Goal: Task Accomplishment & Management: Complete application form

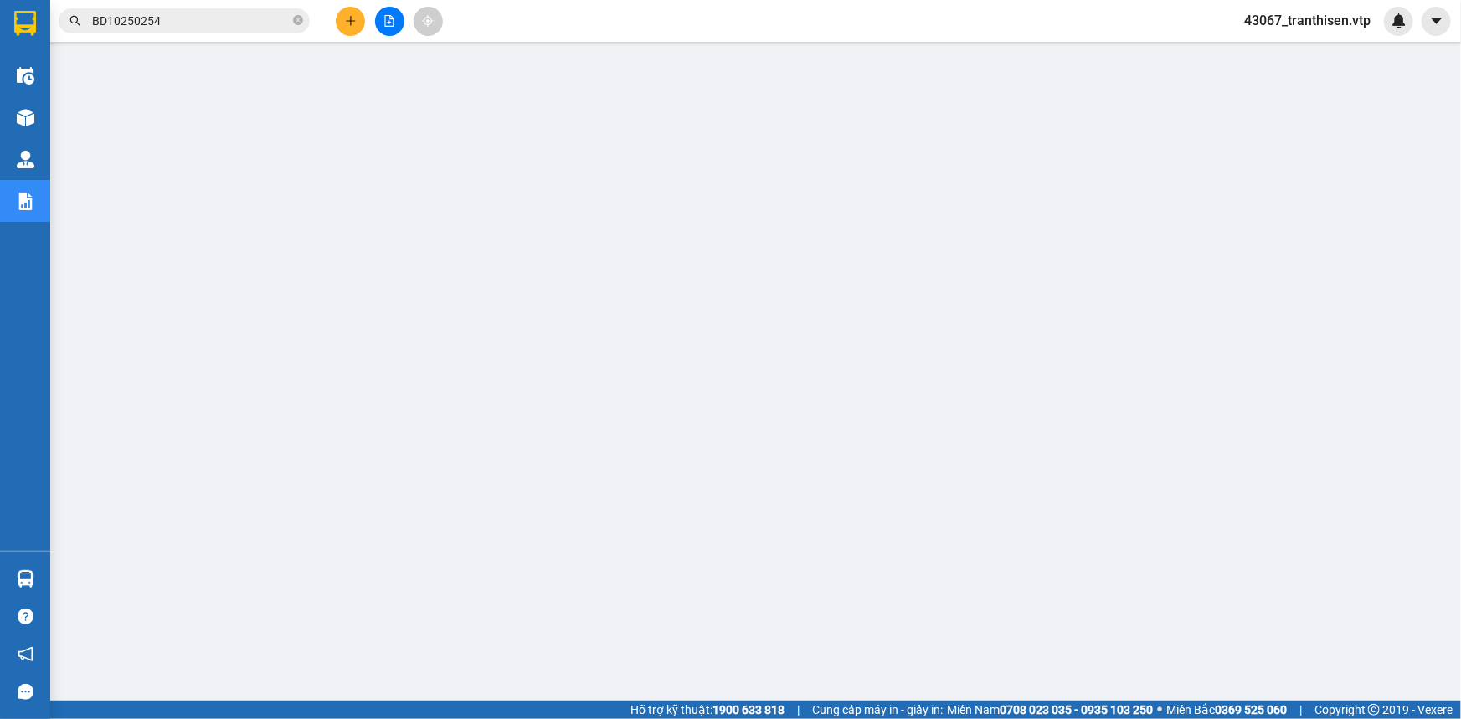
click at [346, 23] on icon "plus" at bounding box center [351, 21] width 12 height 12
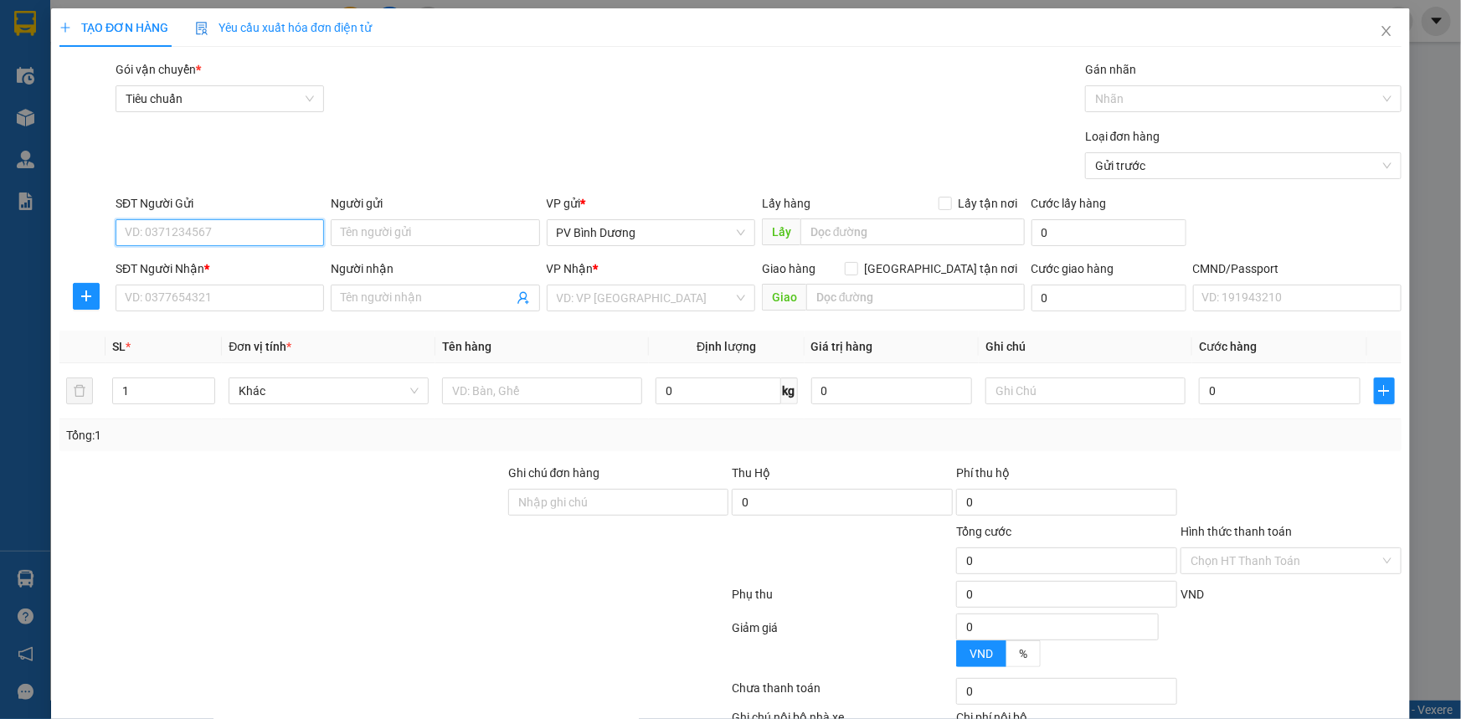
click at [229, 229] on input "SĐT Người Gửi" at bounding box center [220, 232] width 209 height 27
click at [1380, 34] on icon "close" at bounding box center [1386, 30] width 13 height 13
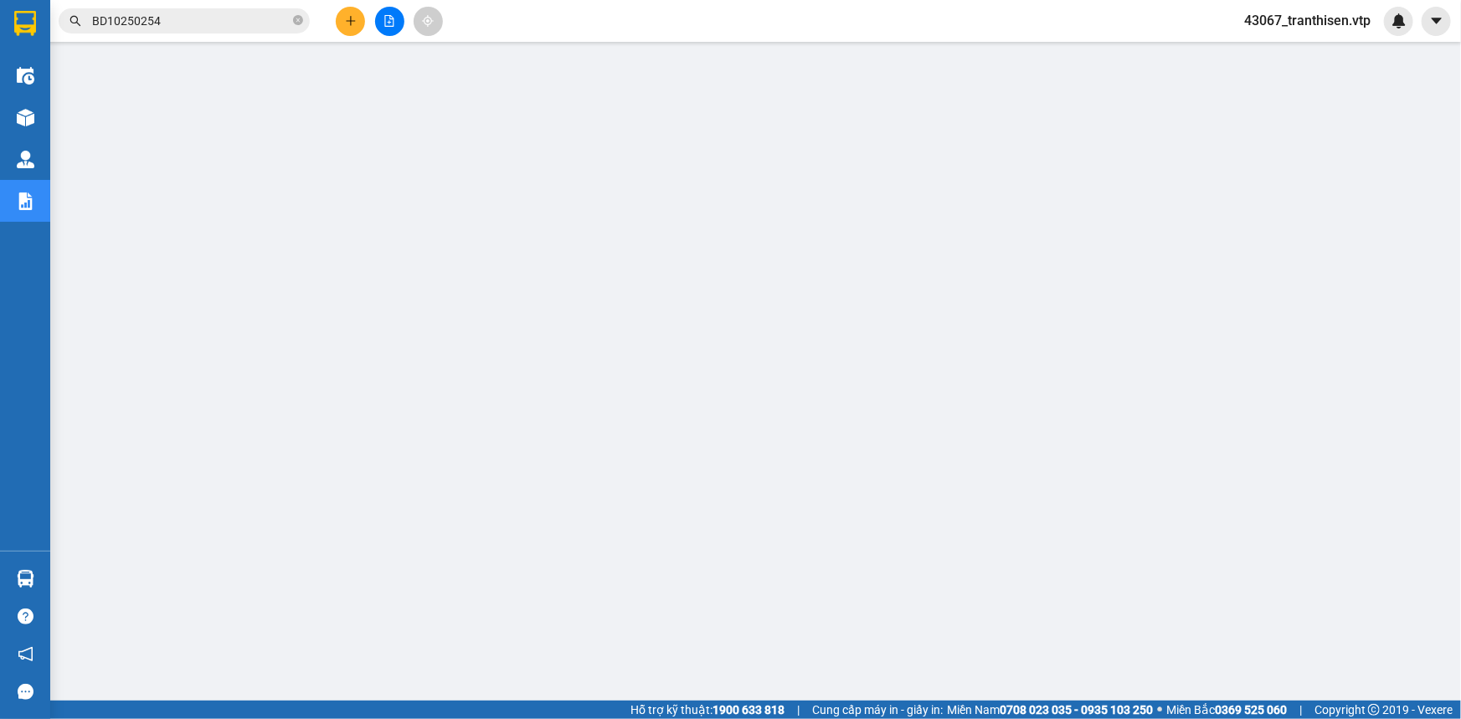
click at [347, 21] on icon "plus" at bounding box center [350, 20] width 9 height 1
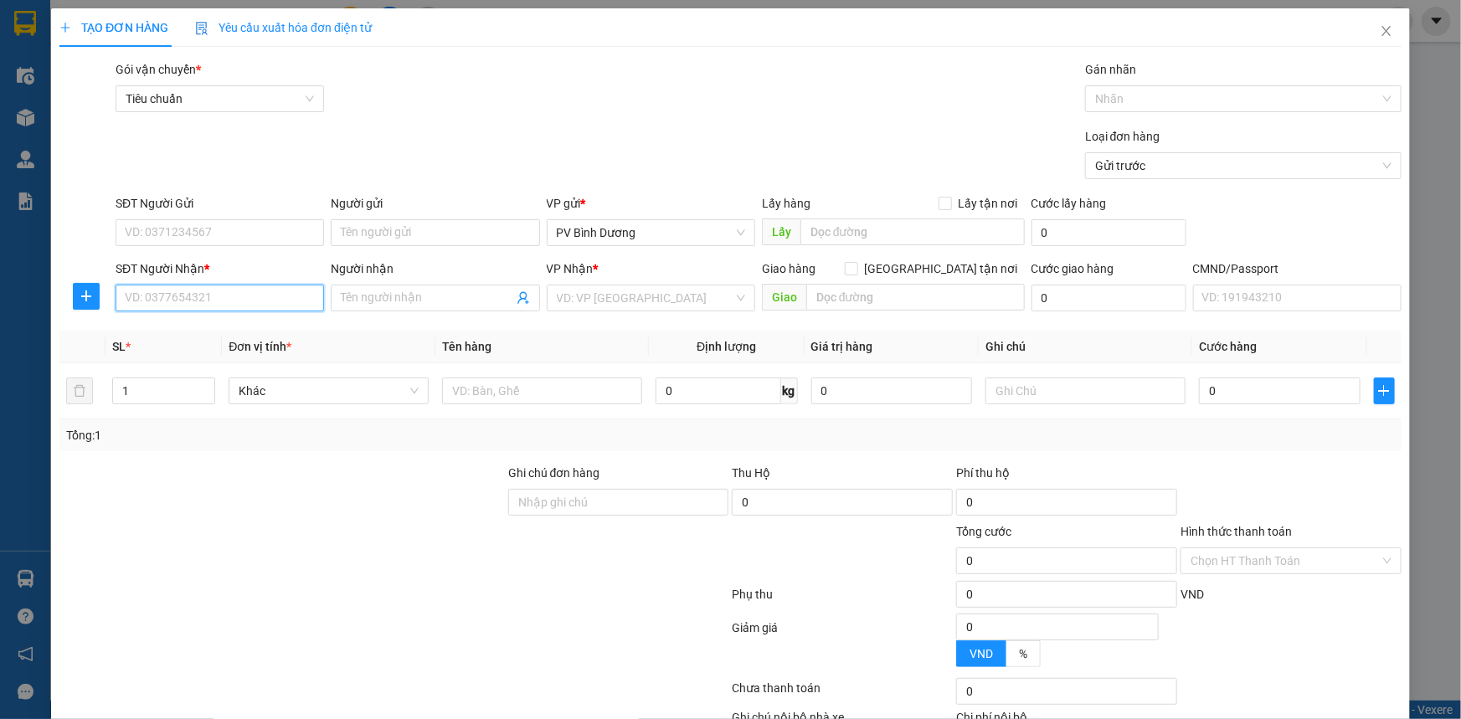
click at [314, 290] on input "SĐT Người Nhận *" at bounding box center [220, 298] width 209 height 27
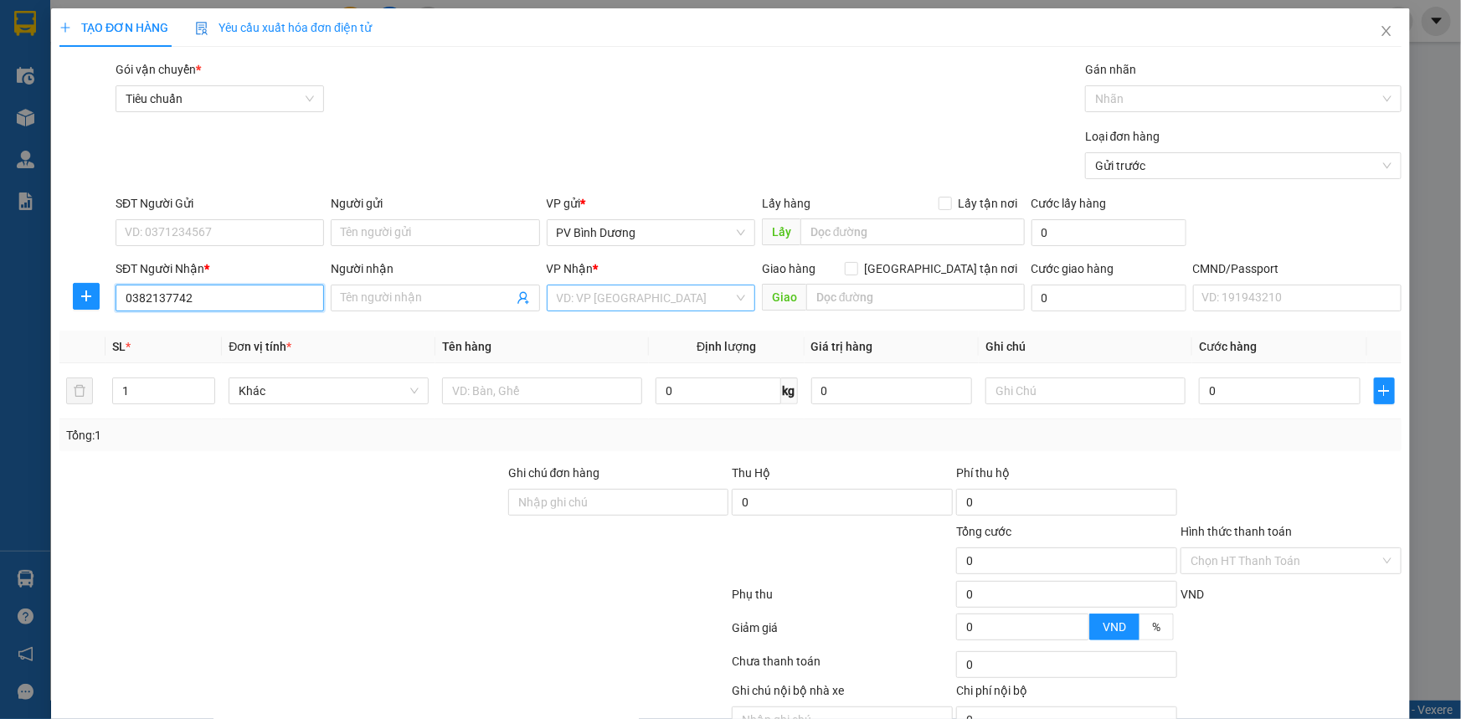
type input "0382137742"
click at [667, 296] on input "search" at bounding box center [645, 298] width 177 height 25
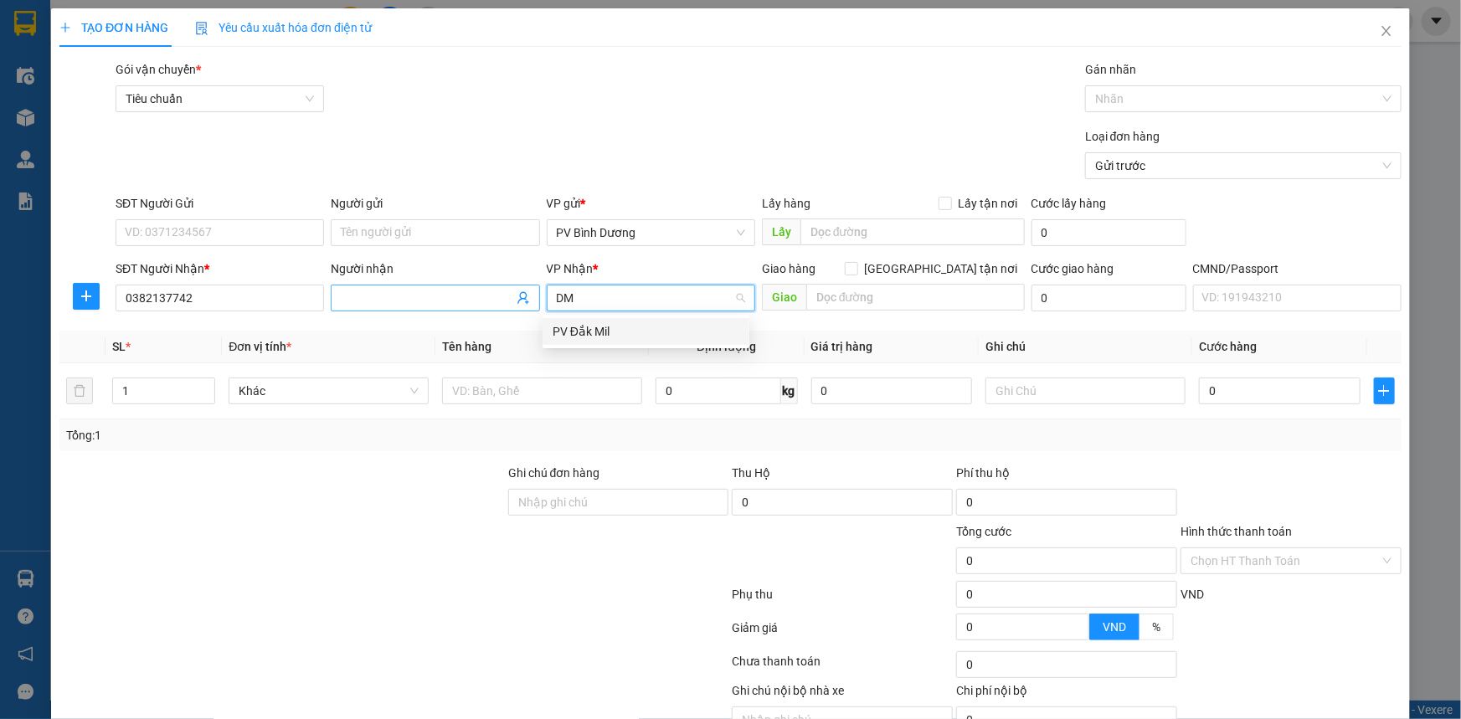
type input "DM"
click at [471, 307] on span at bounding box center [435, 298] width 209 height 27
click at [466, 299] on input "Người nhận" at bounding box center [427, 298] width 172 height 18
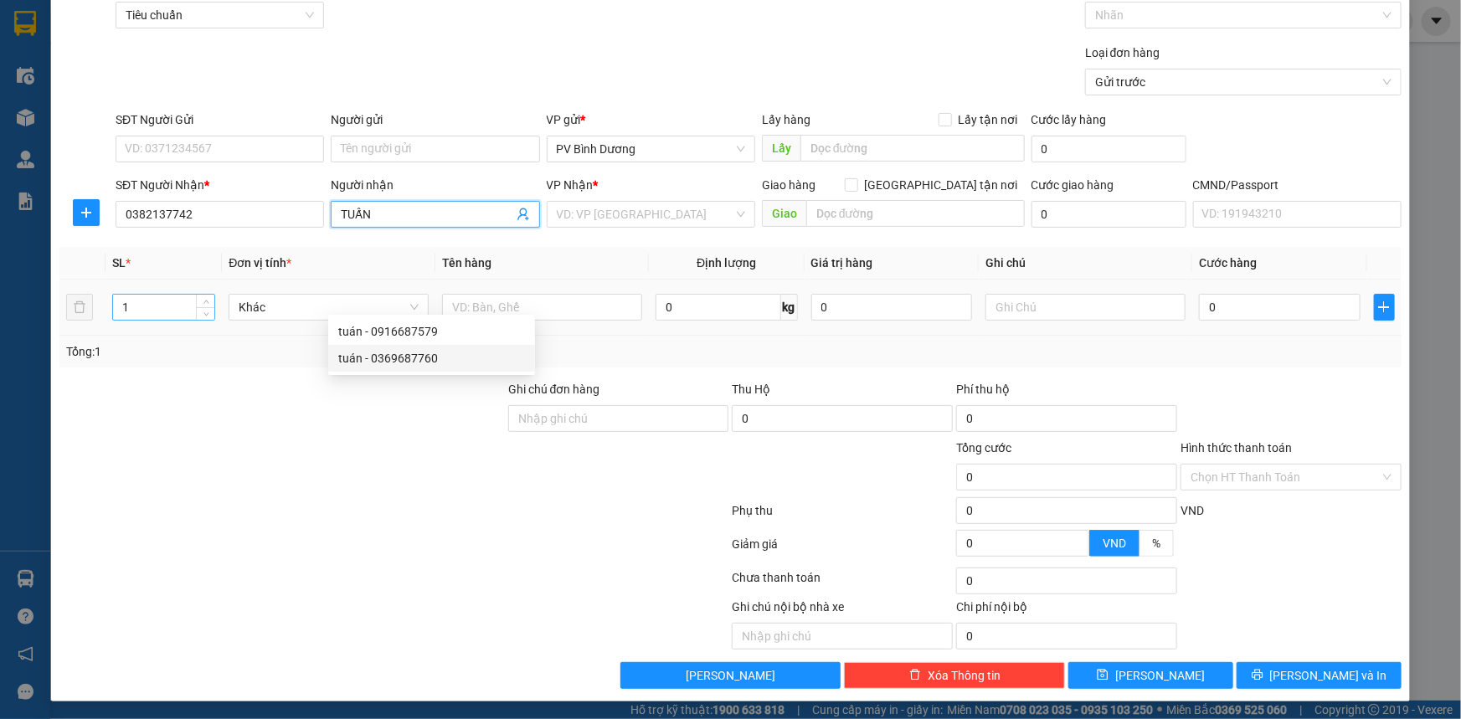
scroll to position [85, 0]
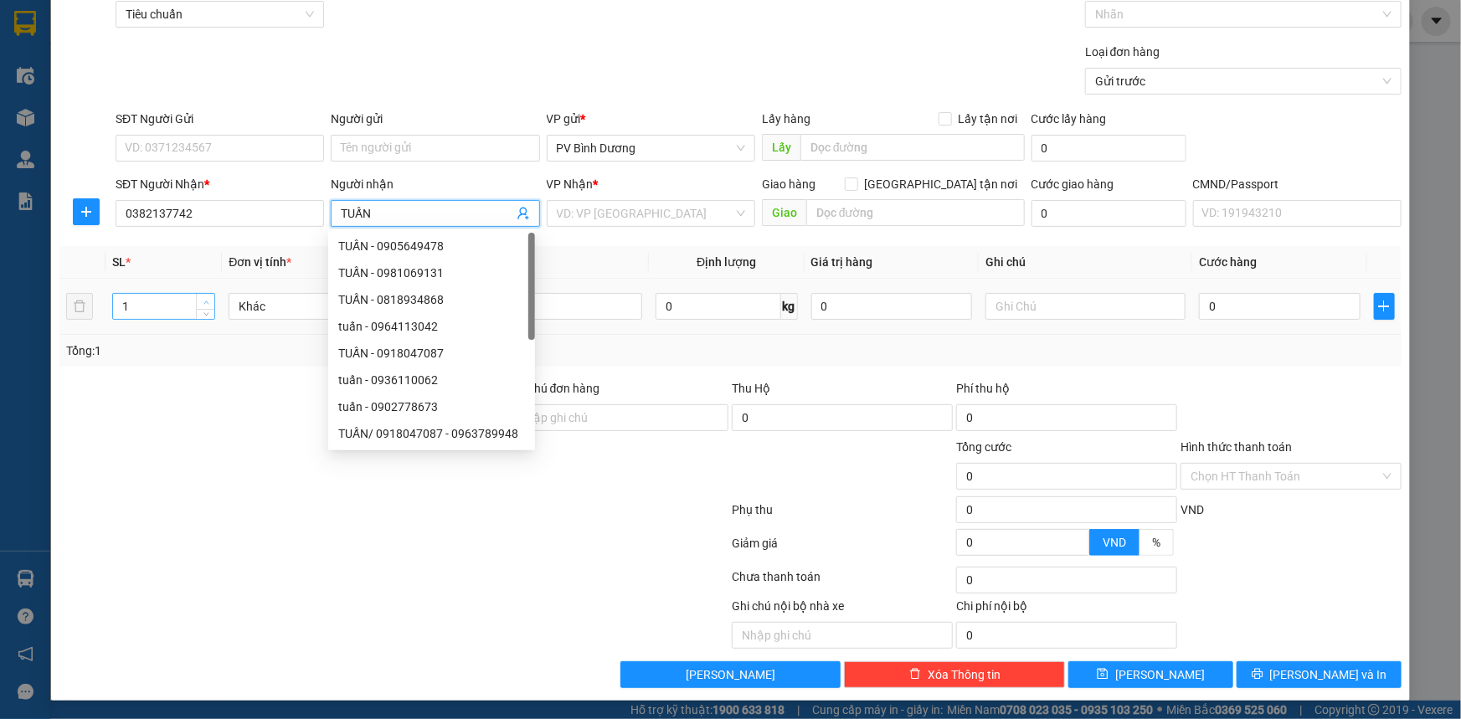
type input "TUẤN"
type input "2"
click at [83, 300] on tr "2 Khác 0 kg 0 0" at bounding box center [730, 307] width 1342 height 56
drag, startPoint x: 74, startPoint y: 288, endPoint x: 1, endPoint y: 294, distance: 73.1
click at [2, 293] on div "TẠO ĐƠN HÀNG Yêu cầu xuất hóa đơn điện tử Transit Pickup Surcharge Ids Transit …" at bounding box center [730, 359] width 1461 height 719
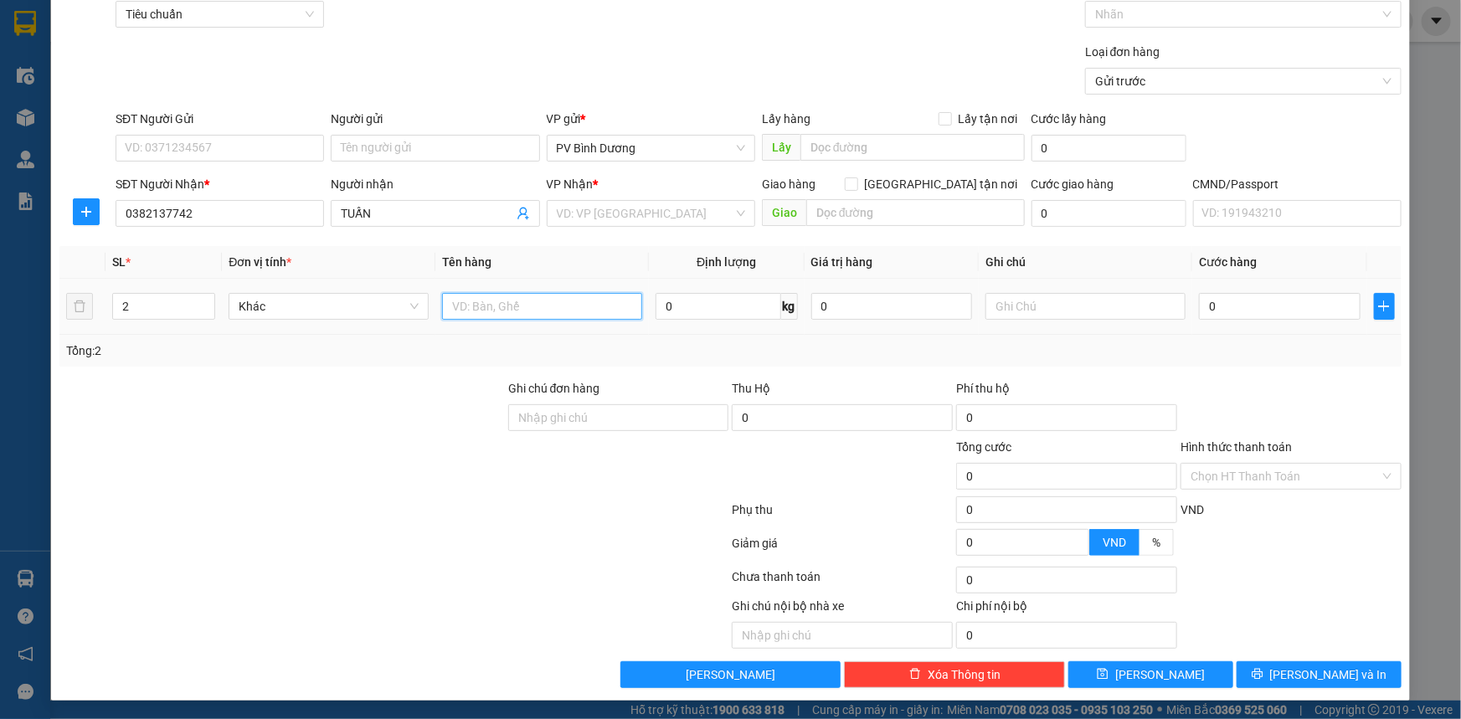
click at [595, 312] on input "text" at bounding box center [542, 306] width 200 height 27
type input "PT"
click at [1064, 309] on input "text" at bounding box center [1086, 306] width 200 height 27
type input "M"
type input "8"
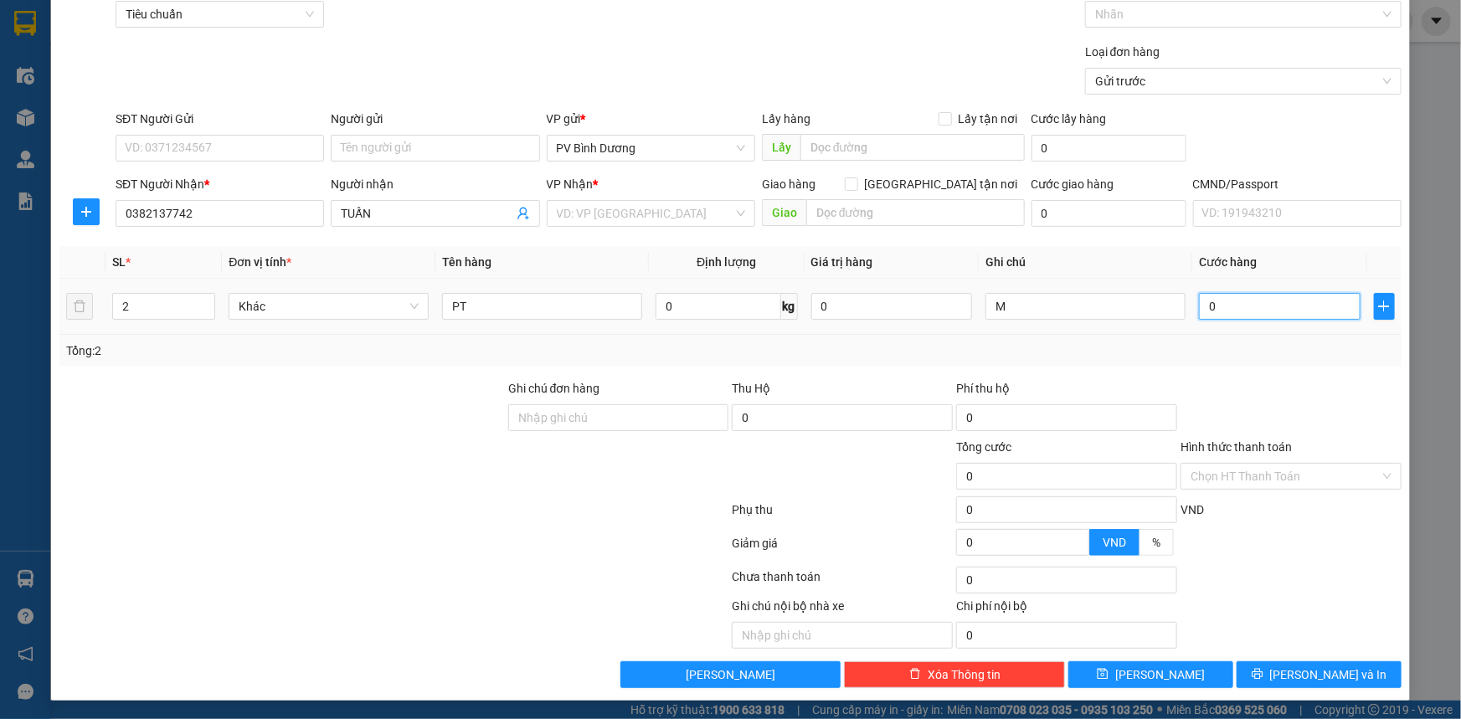
type input "8"
type input "80"
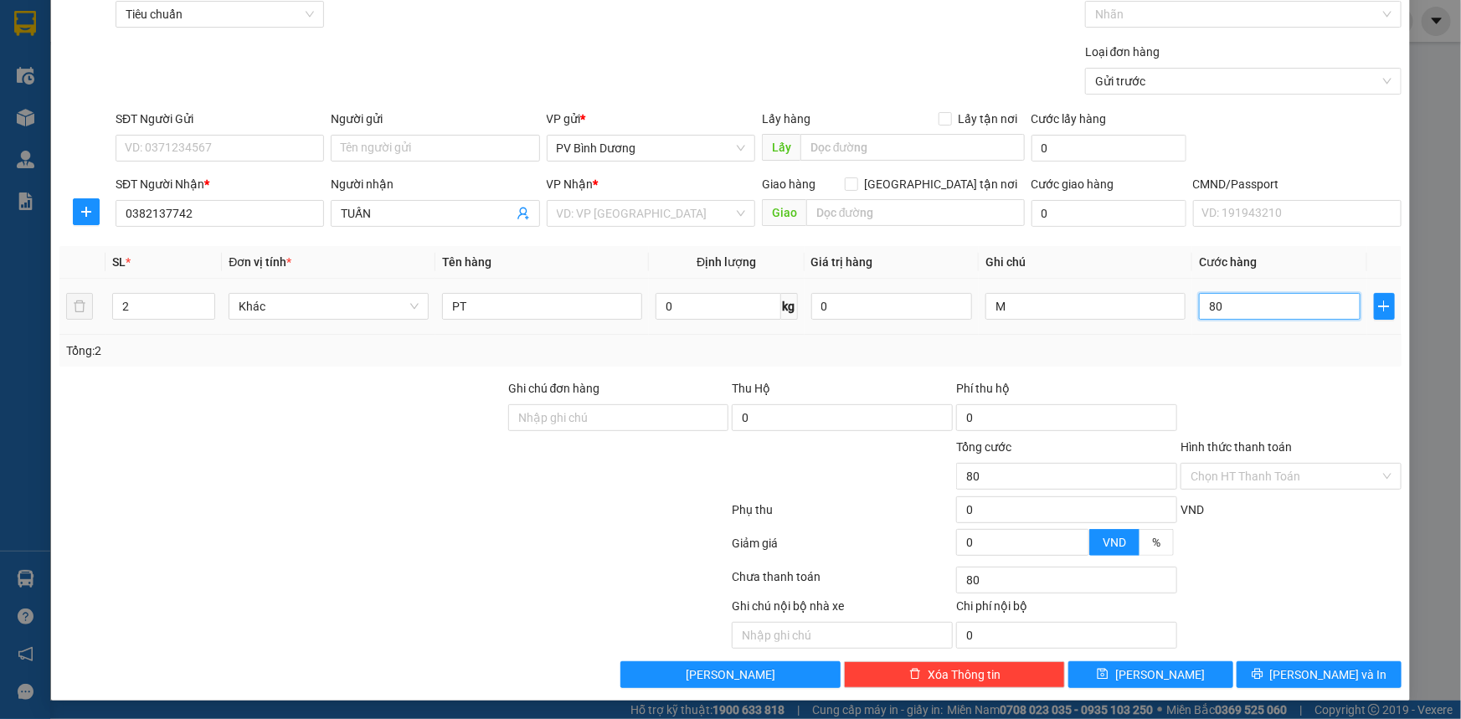
type input "800"
type input "8.000"
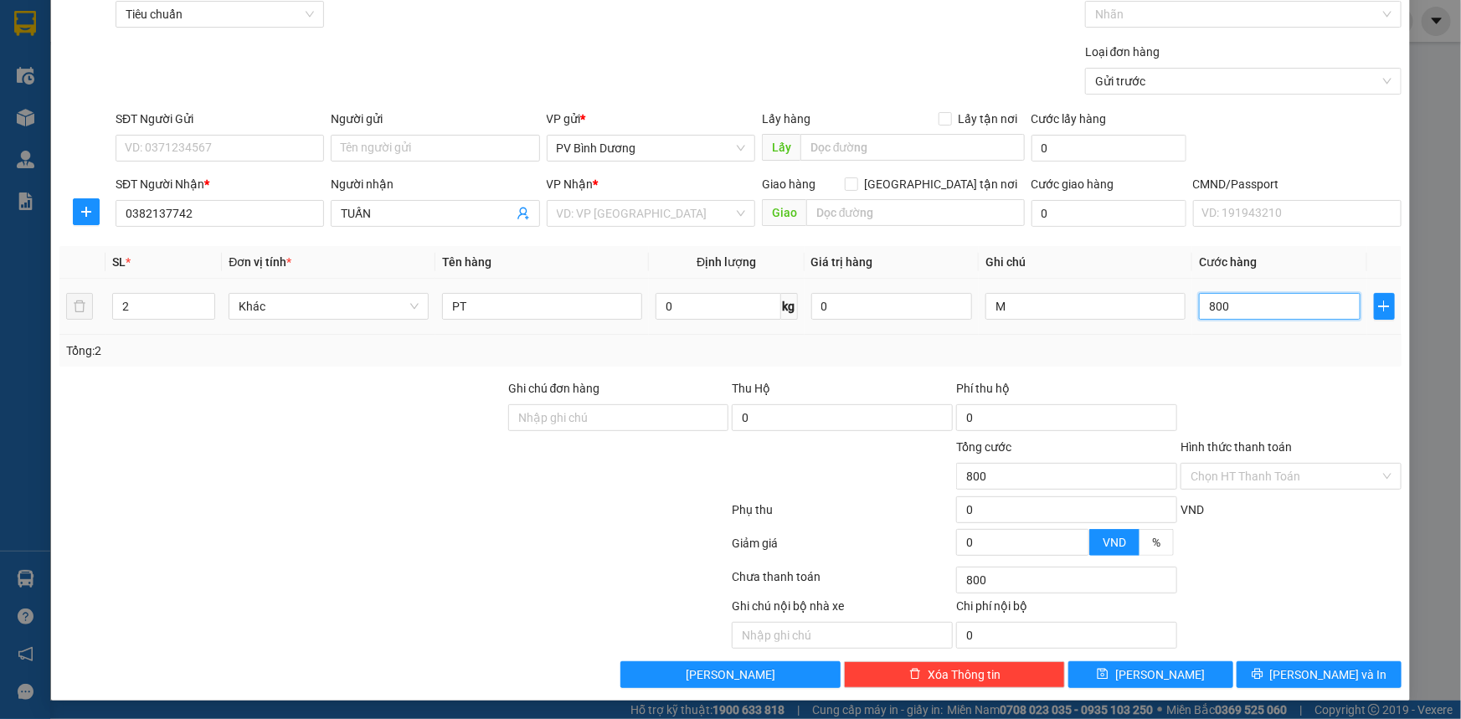
type input "8.000"
type input "80.000"
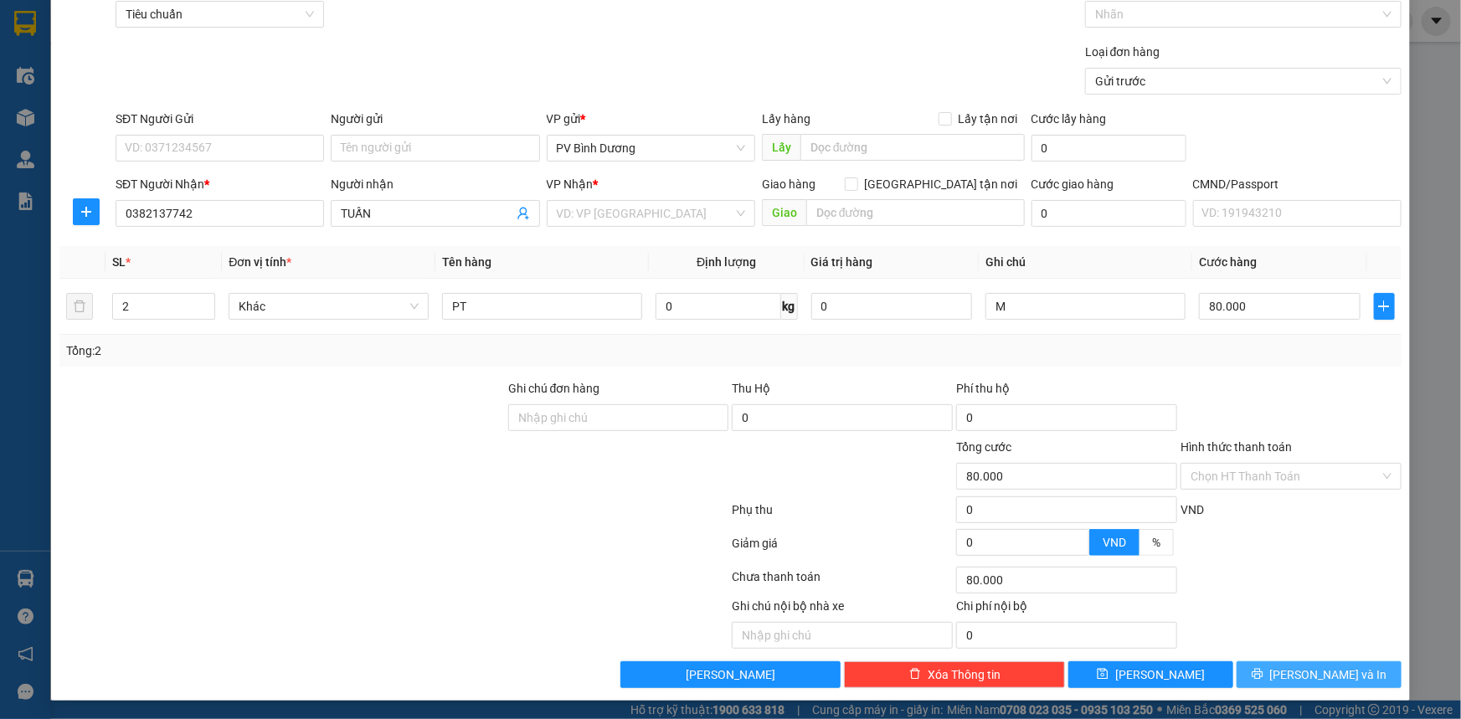
click at [1315, 666] on span "[PERSON_NAME] và In" at bounding box center [1328, 675] width 117 height 18
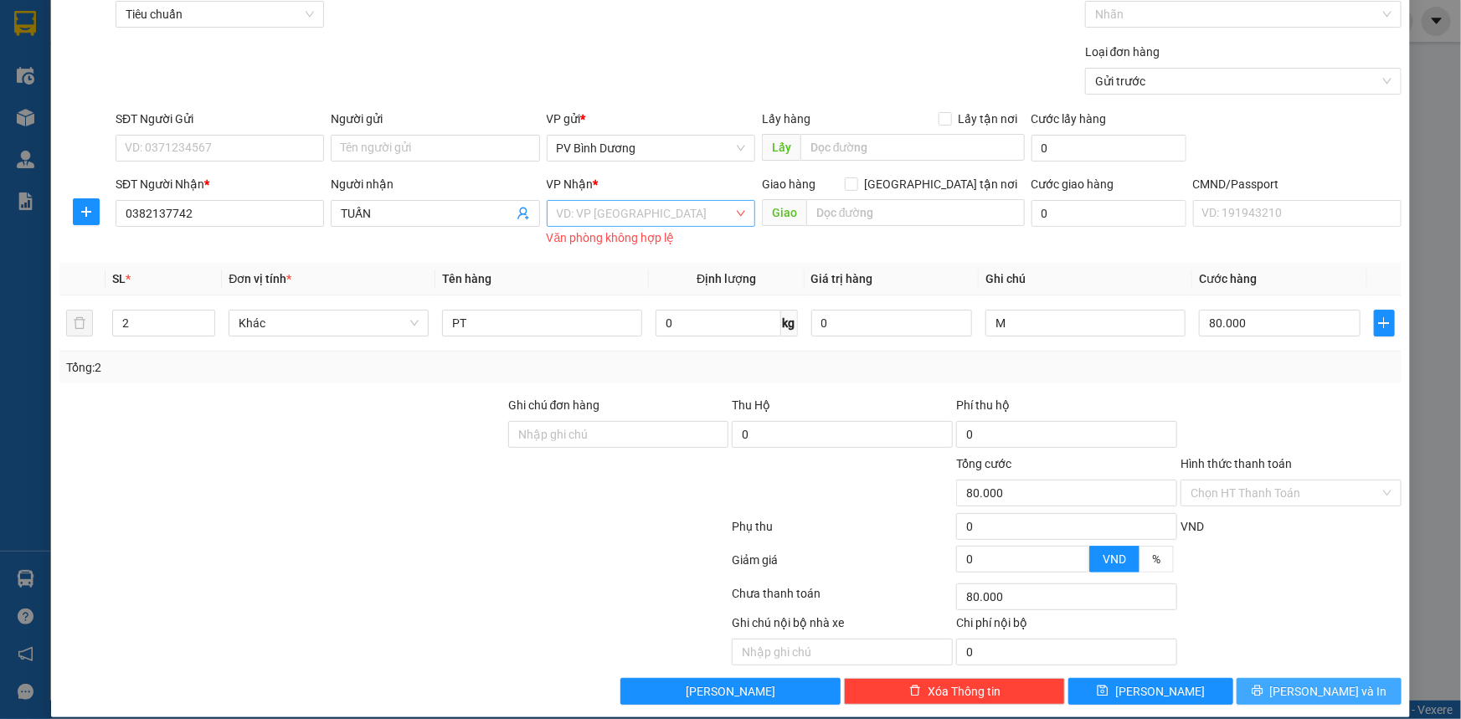
click at [616, 226] on div "VD: VP [GEOGRAPHIC_DATA]" at bounding box center [651, 213] width 209 height 27
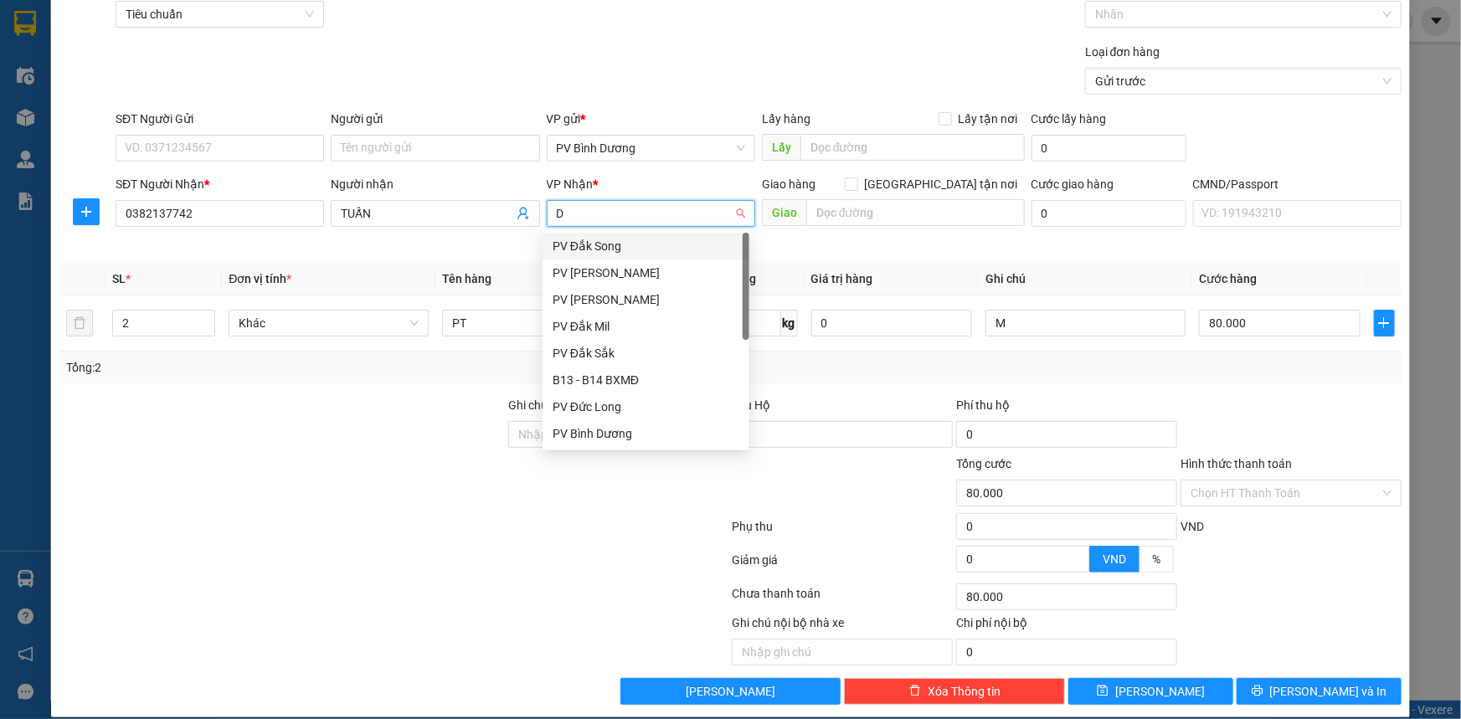
type input "DM"
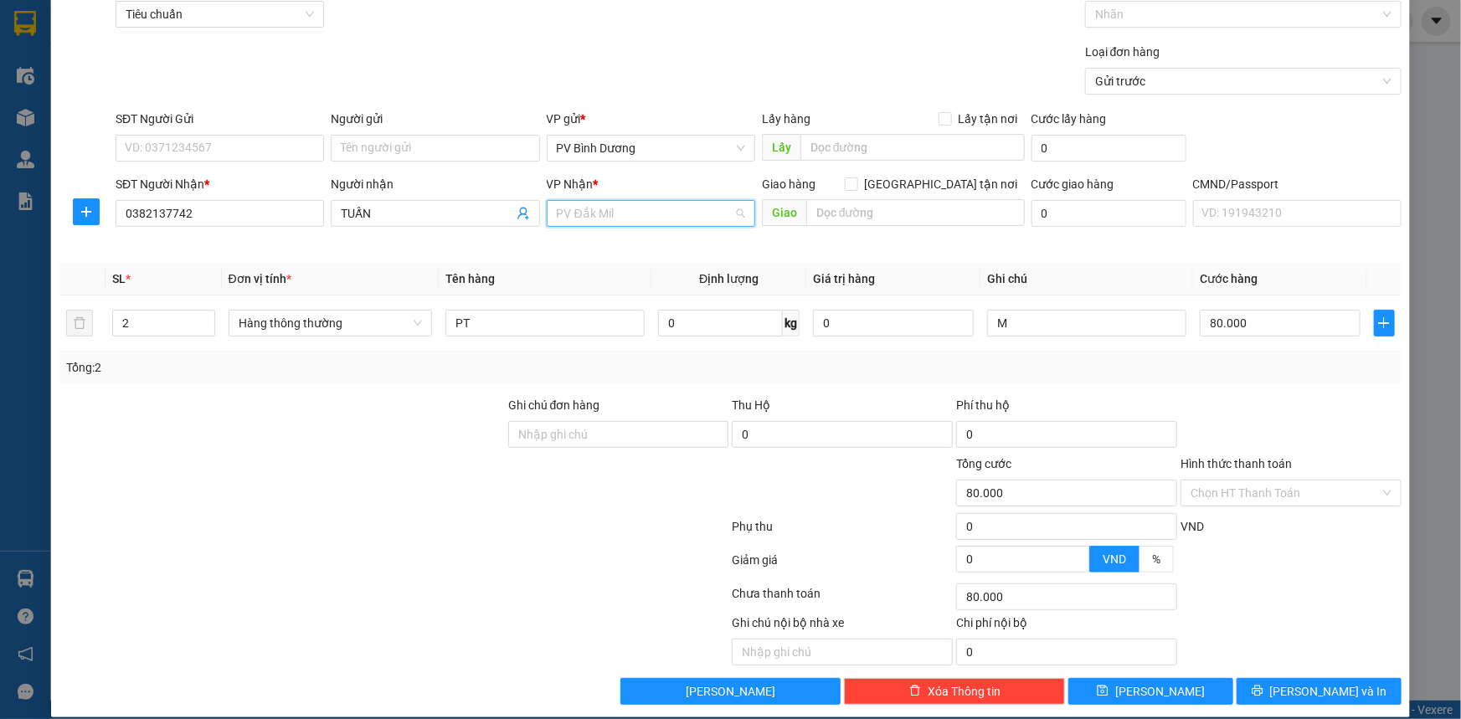
scroll to position [26, 0]
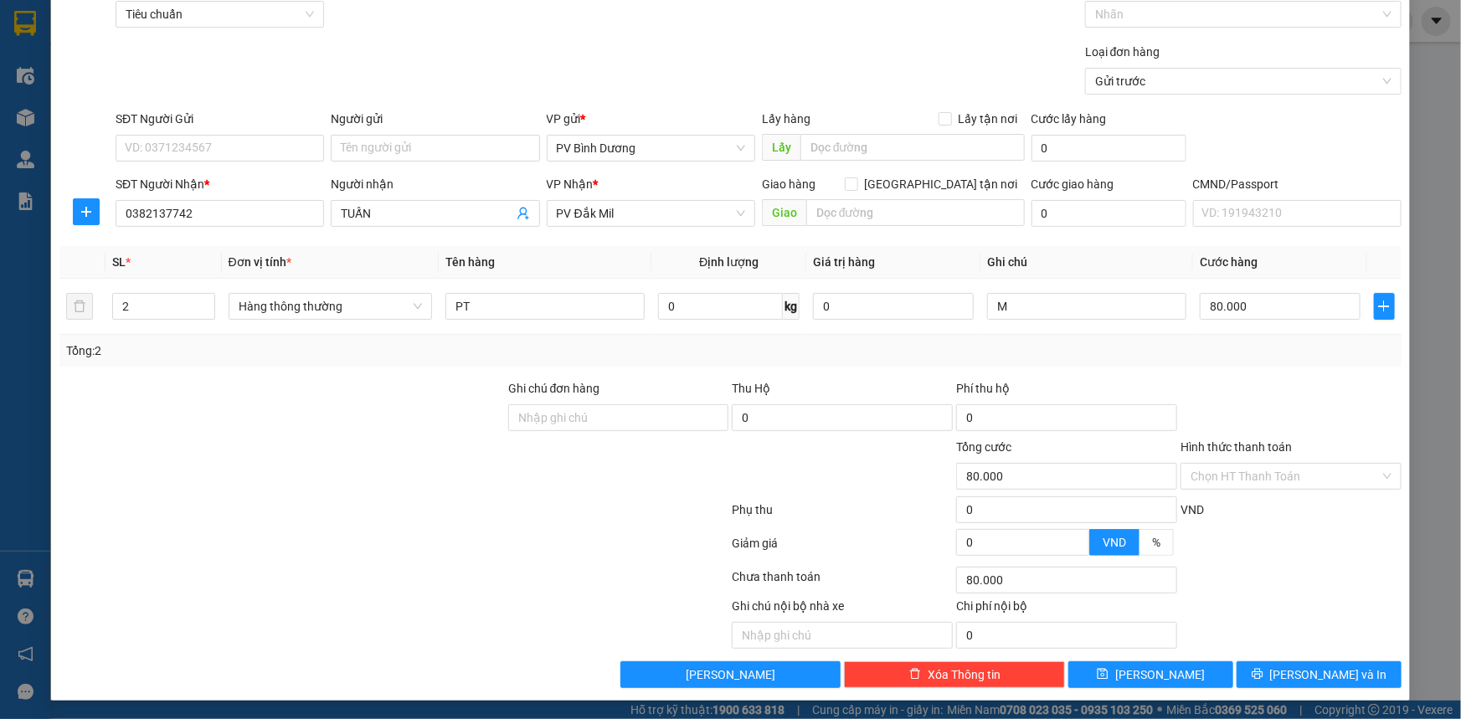
click at [527, 544] on div at bounding box center [394, 546] width 672 height 33
click at [1263, 671] on icon "printer" at bounding box center [1257, 674] width 11 height 11
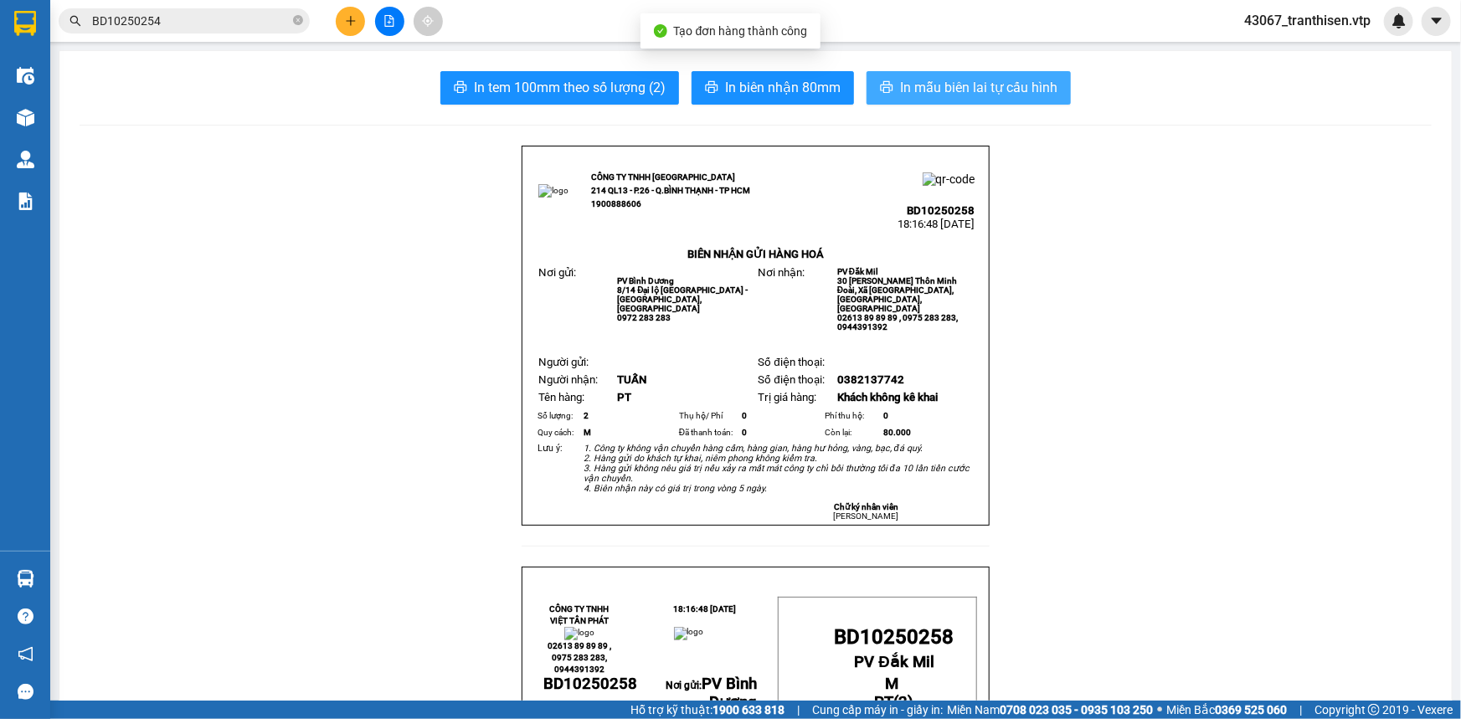
click at [966, 90] on span "In mẫu biên lai tự cấu hình" at bounding box center [978, 87] width 157 height 21
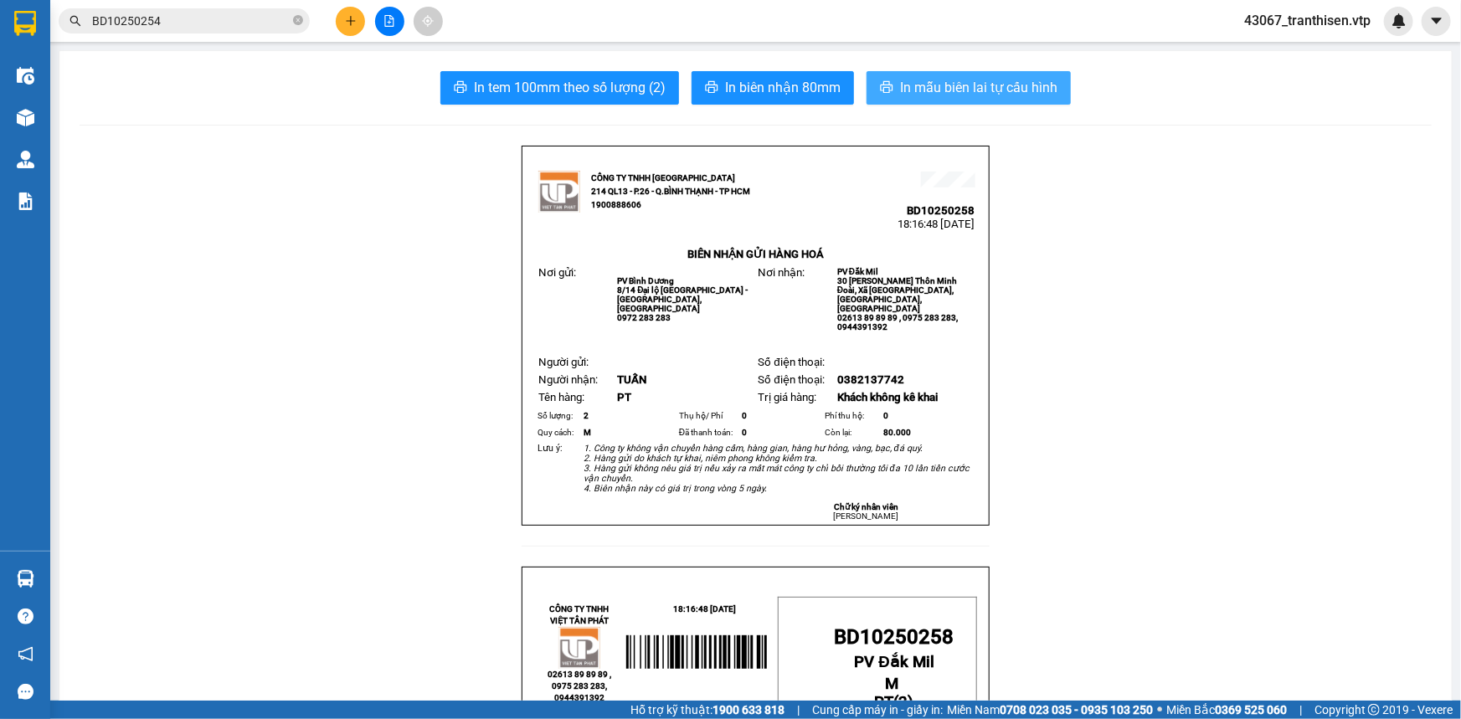
click at [950, 80] on span "In mẫu biên lai tự cấu hình" at bounding box center [978, 87] width 157 height 21
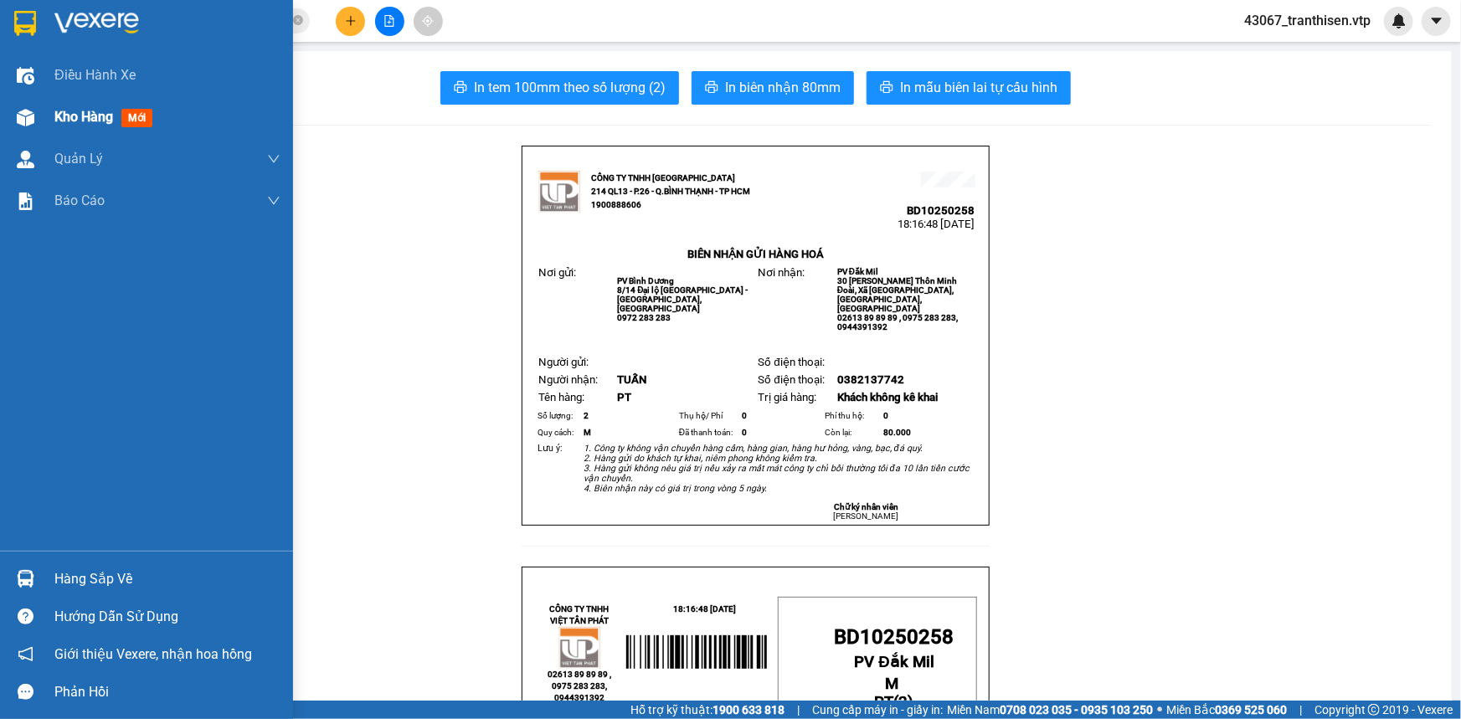
click at [20, 106] on div at bounding box center [25, 117] width 29 height 29
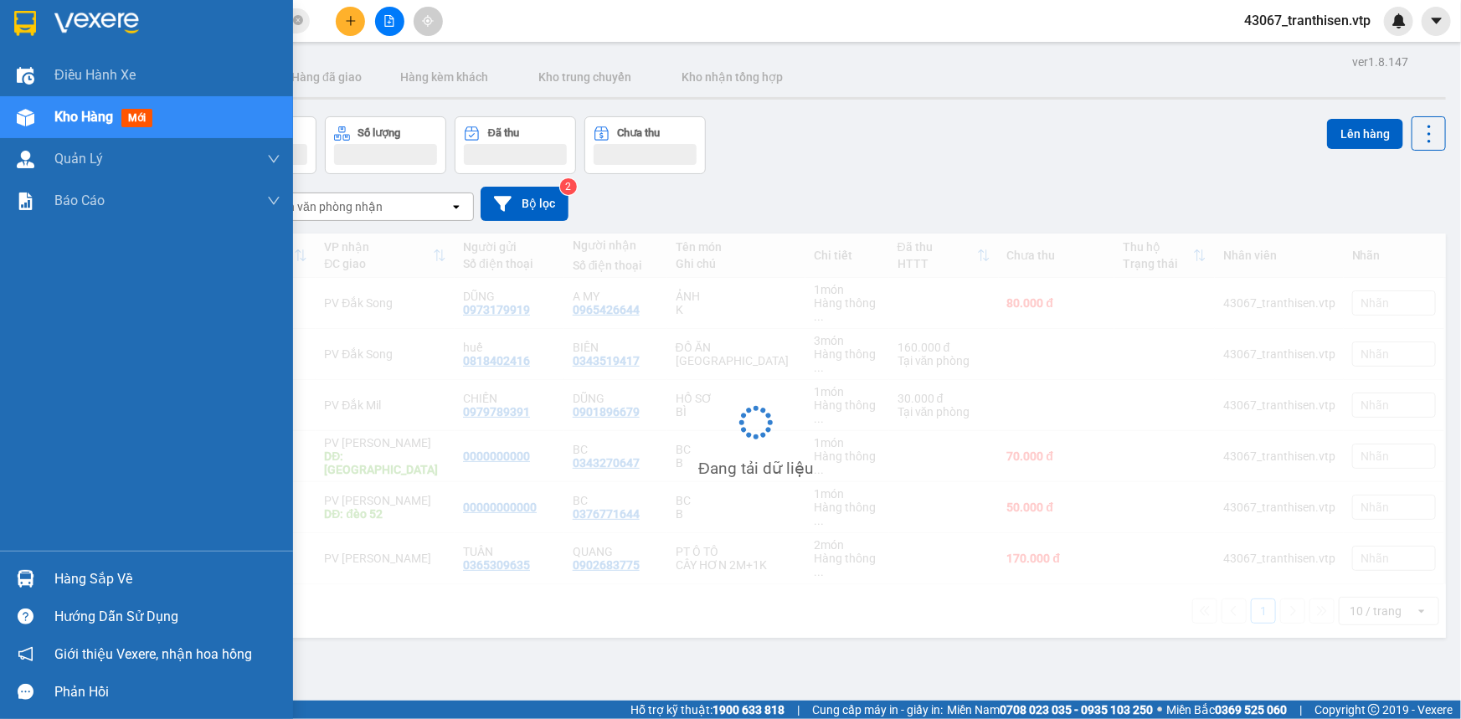
click at [72, 116] on span "Kho hàng" at bounding box center [83, 117] width 59 height 16
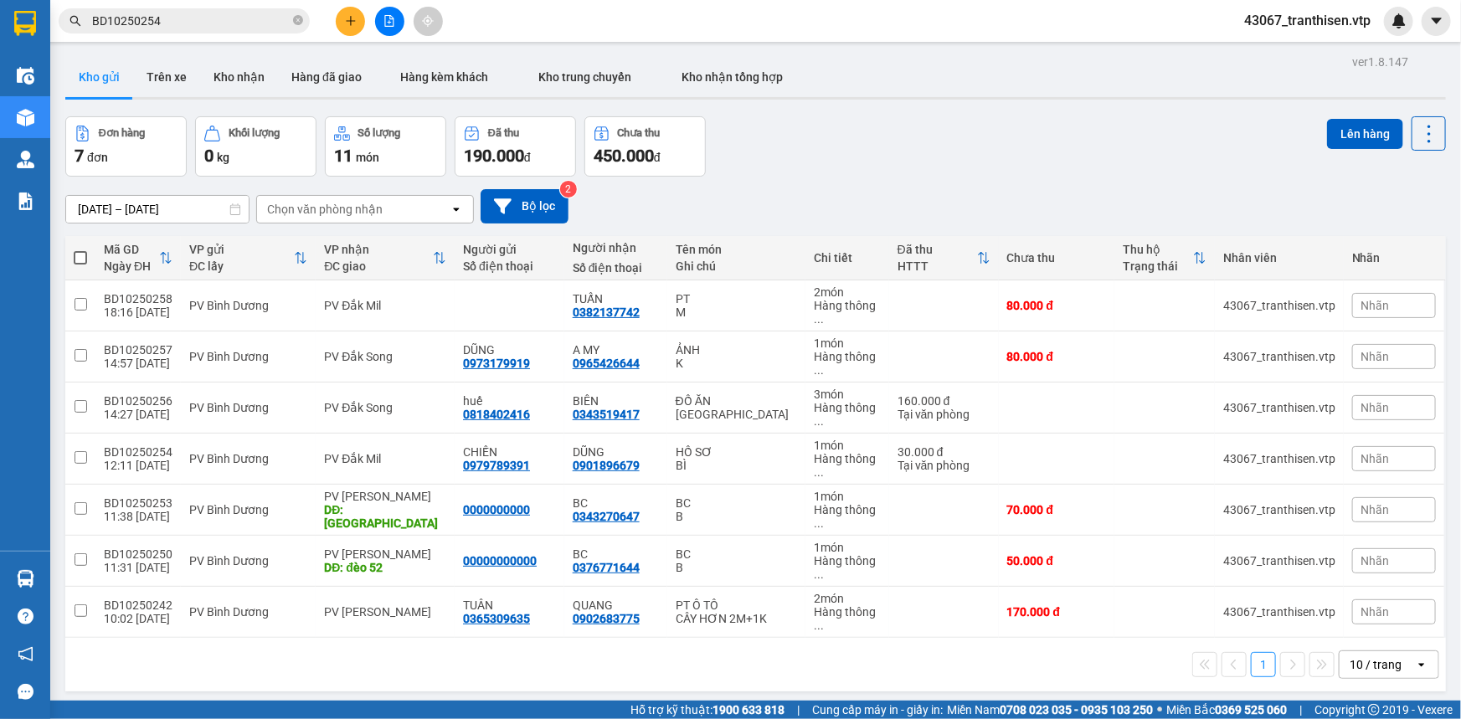
click at [384, 23] on icon "file-add" at bounding box center [390, 21] width 12 height 12
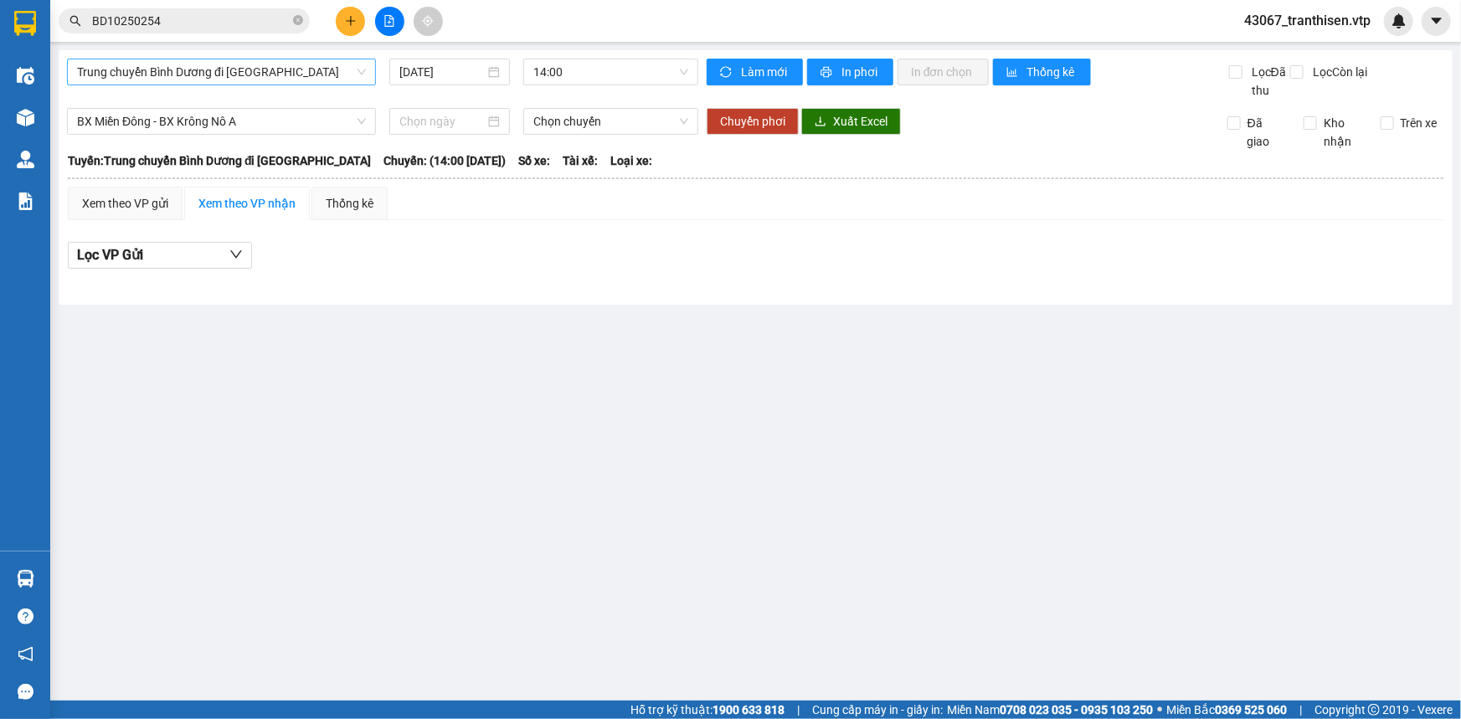
click at [219, 75] on span "Trung chuyển Bình Dương đi [GEOGRAPHIC_DATA]" at bounding box center [221, 71] width 289 height 25
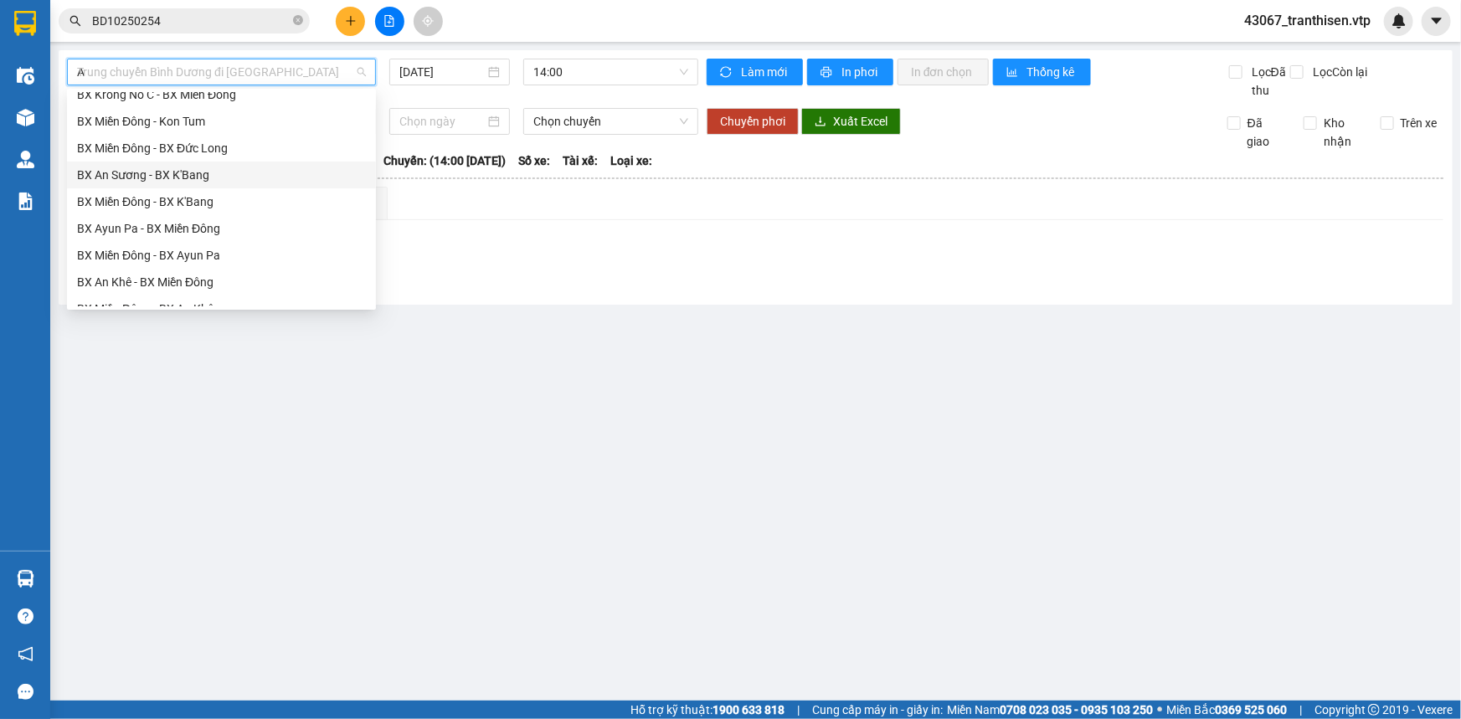
scroll to position [435, 0]
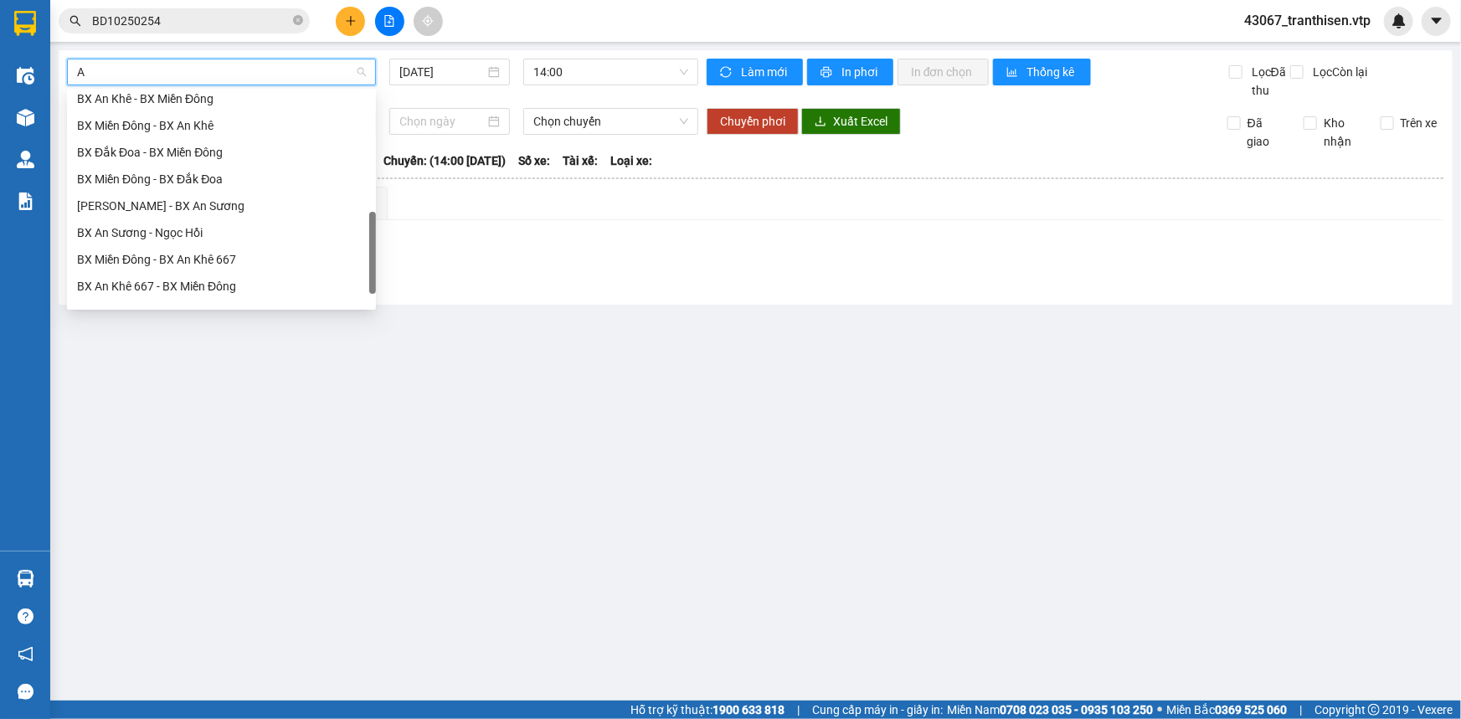
type input "AN"
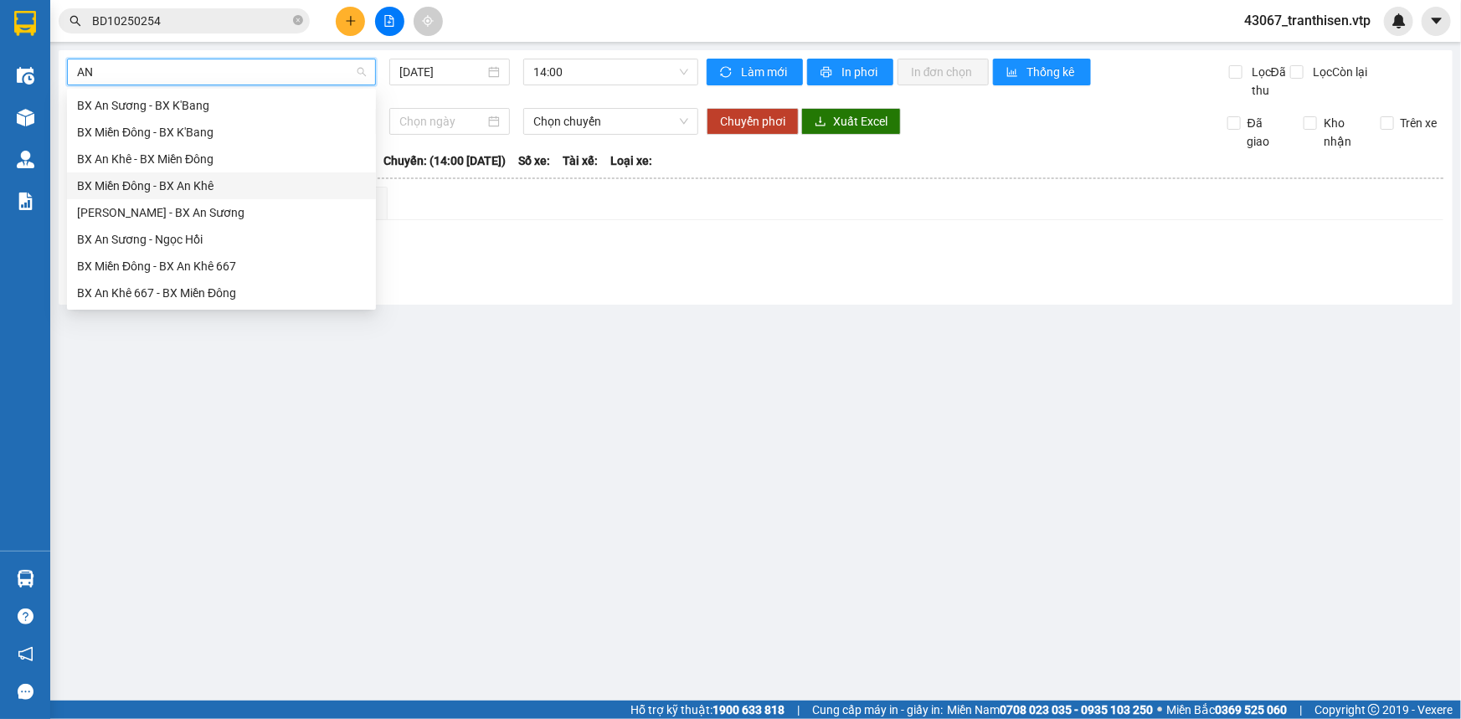
scroll to position [0, 0]
click at [223, 220] on div "Trung chuyển An Sương đi BXMĐ" at bounding box center [221, 212] width 289 height 18
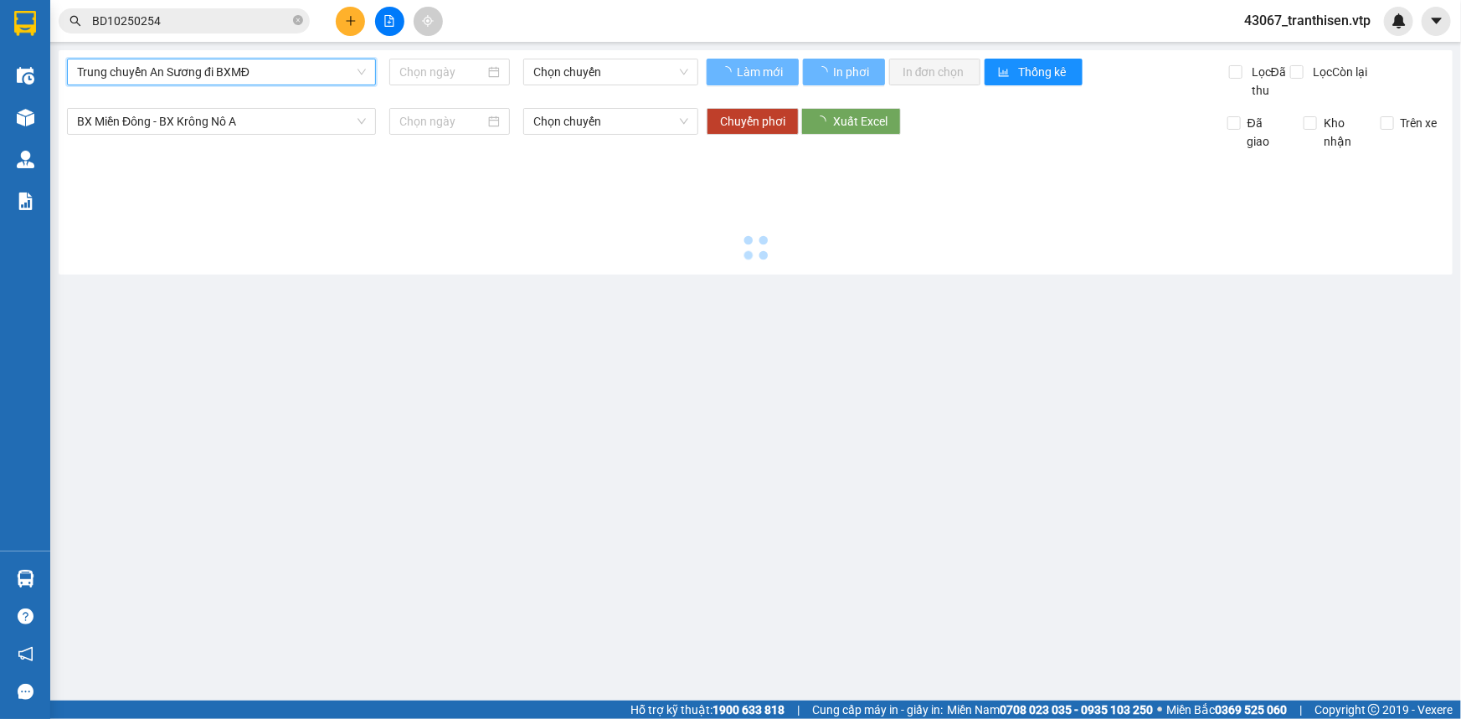
type input "[DATE]"
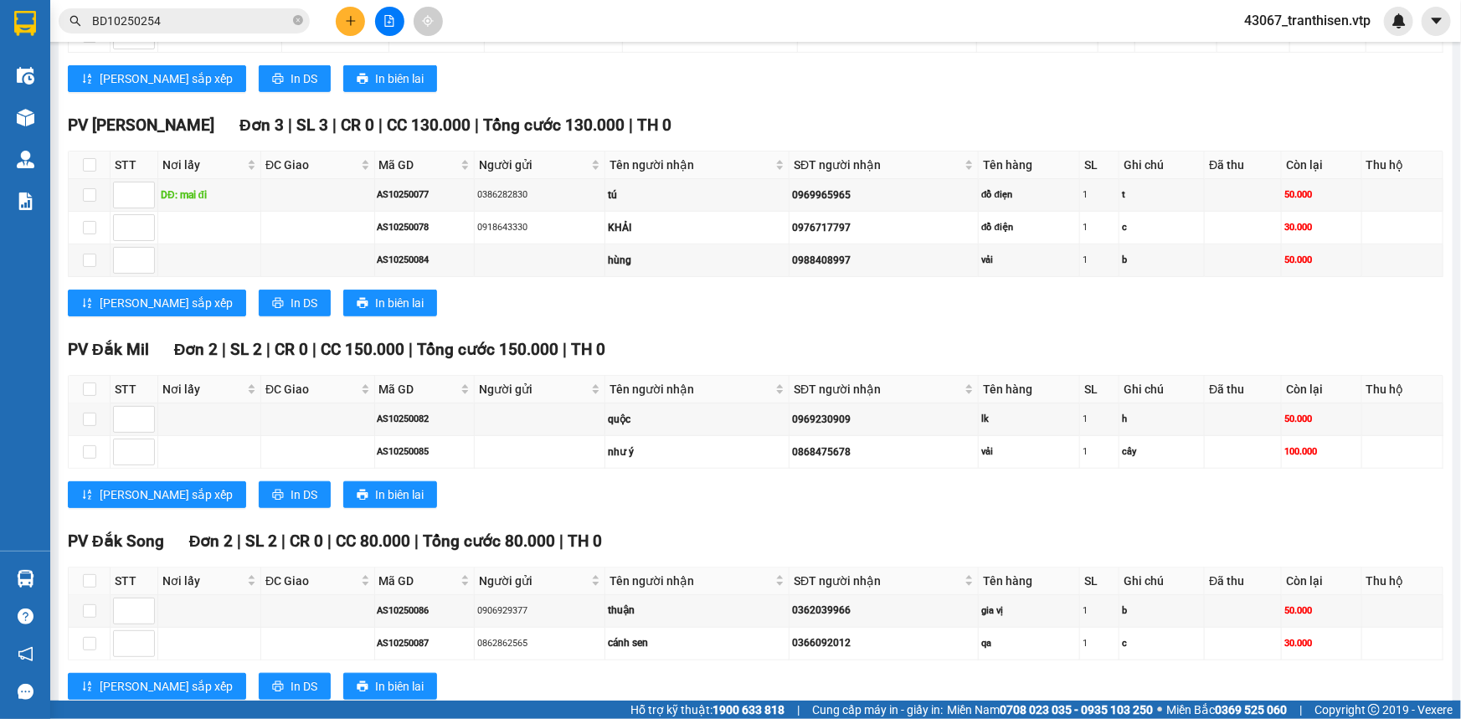
scroll to position [228, 0]
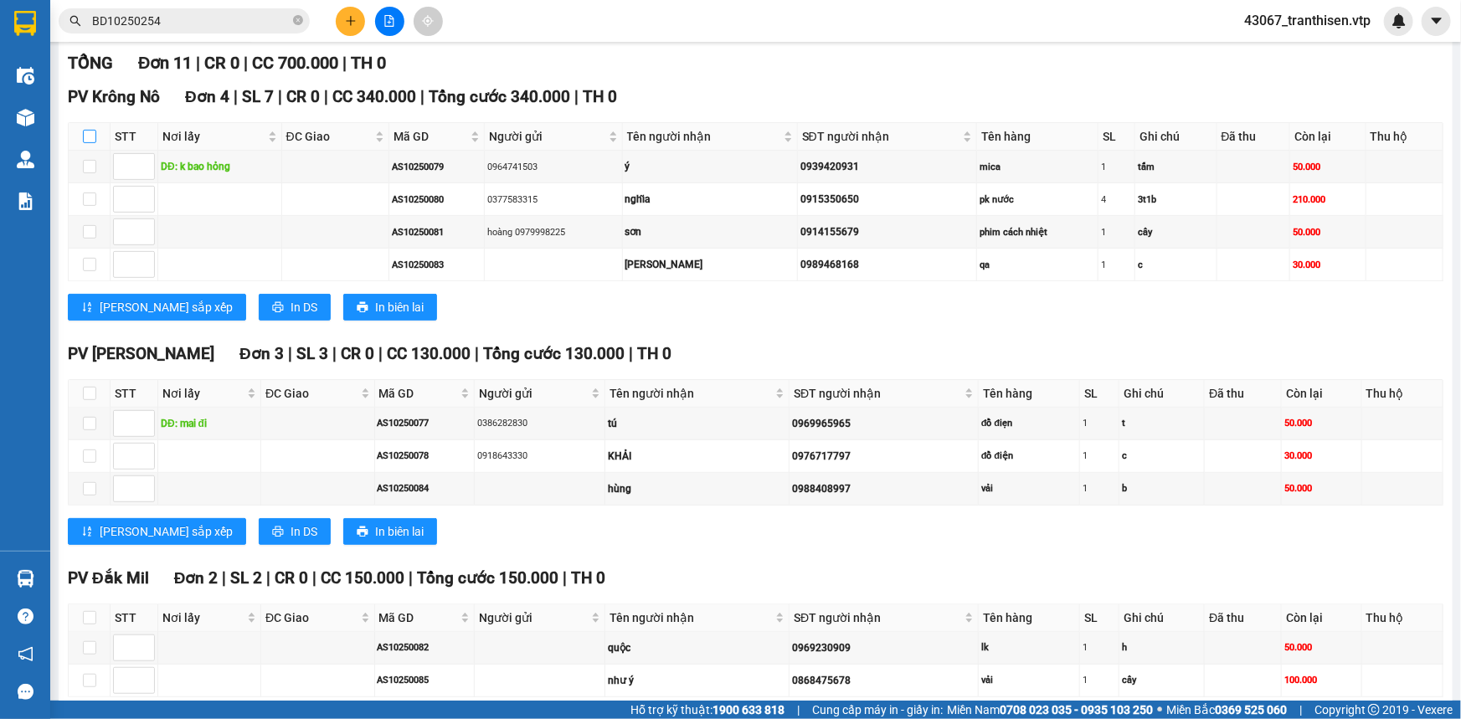
click at [87, 137] on input "checkbox" at bounding box center [89, 136] width 13 height 13
checkbox input "true"
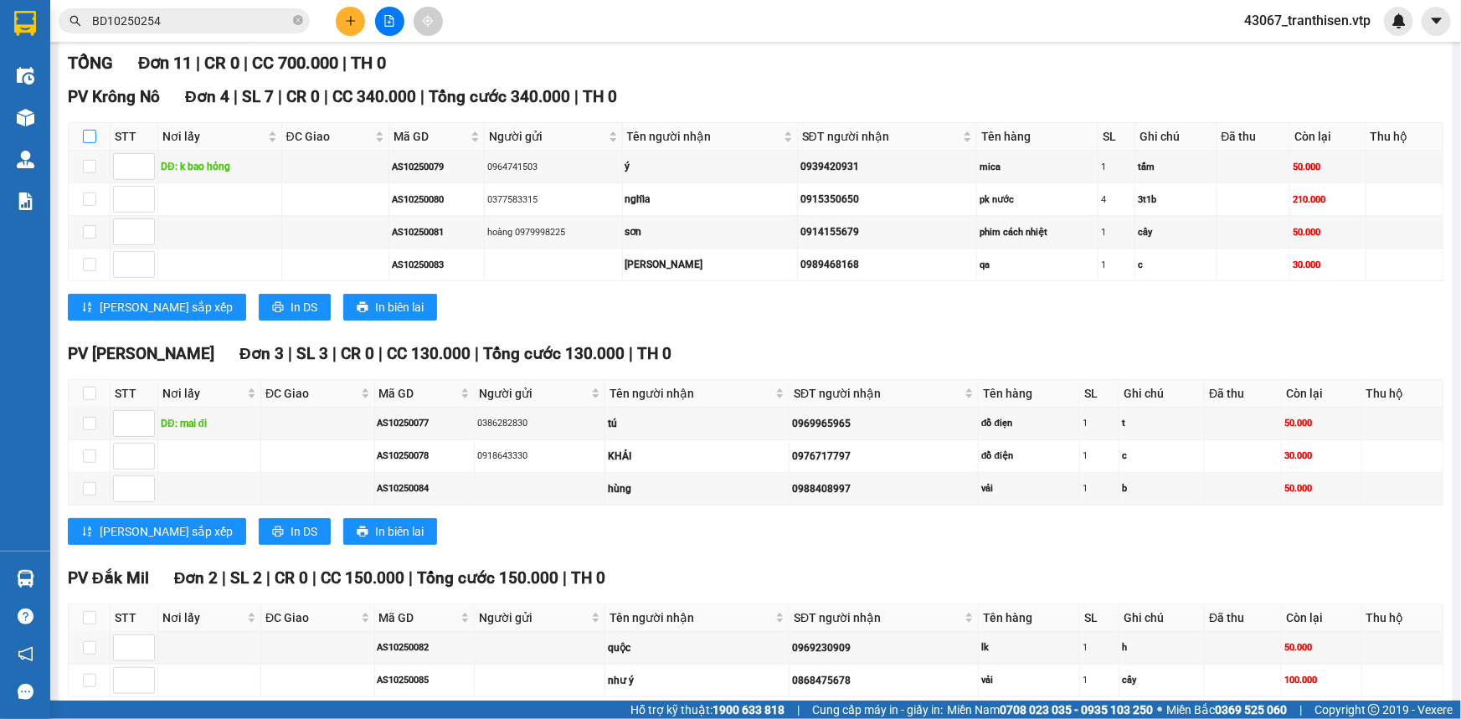
checkbox input "true"
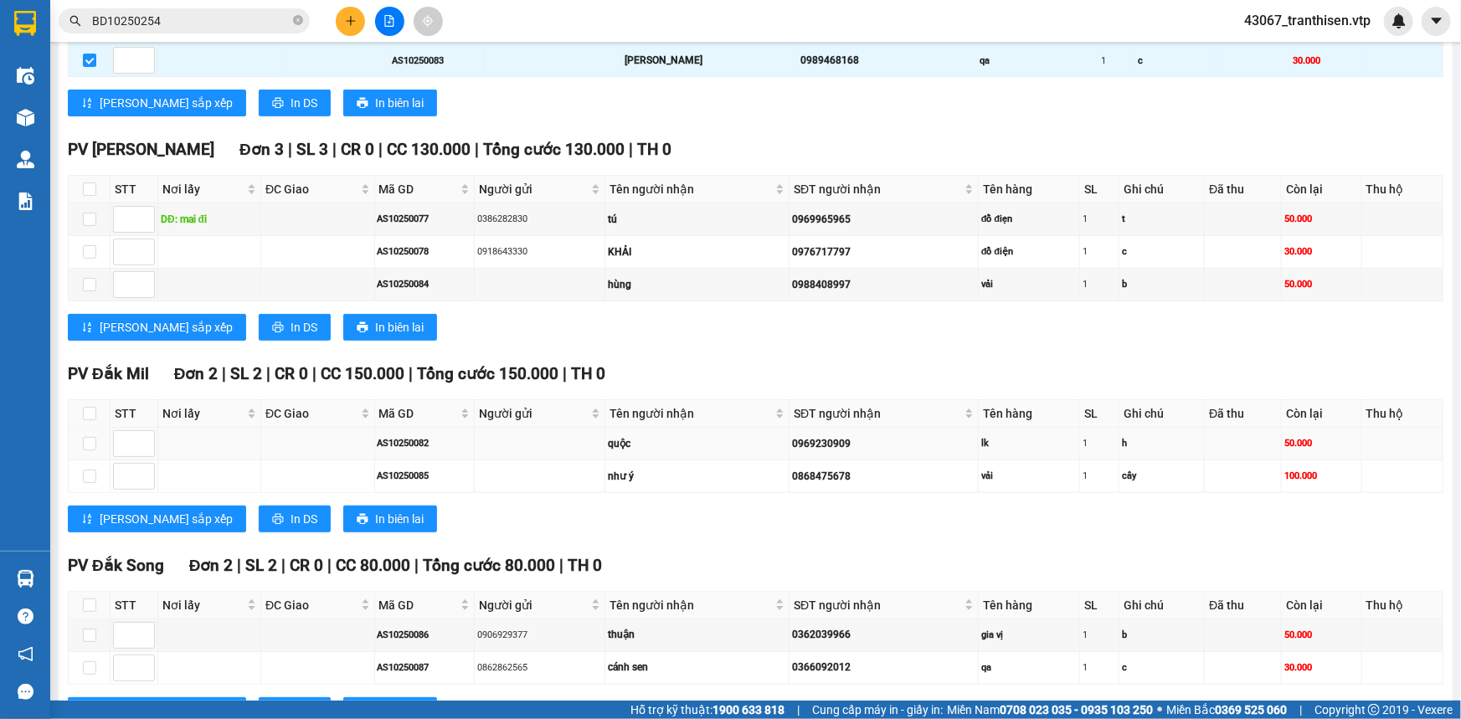
scroll to position [498, 0]
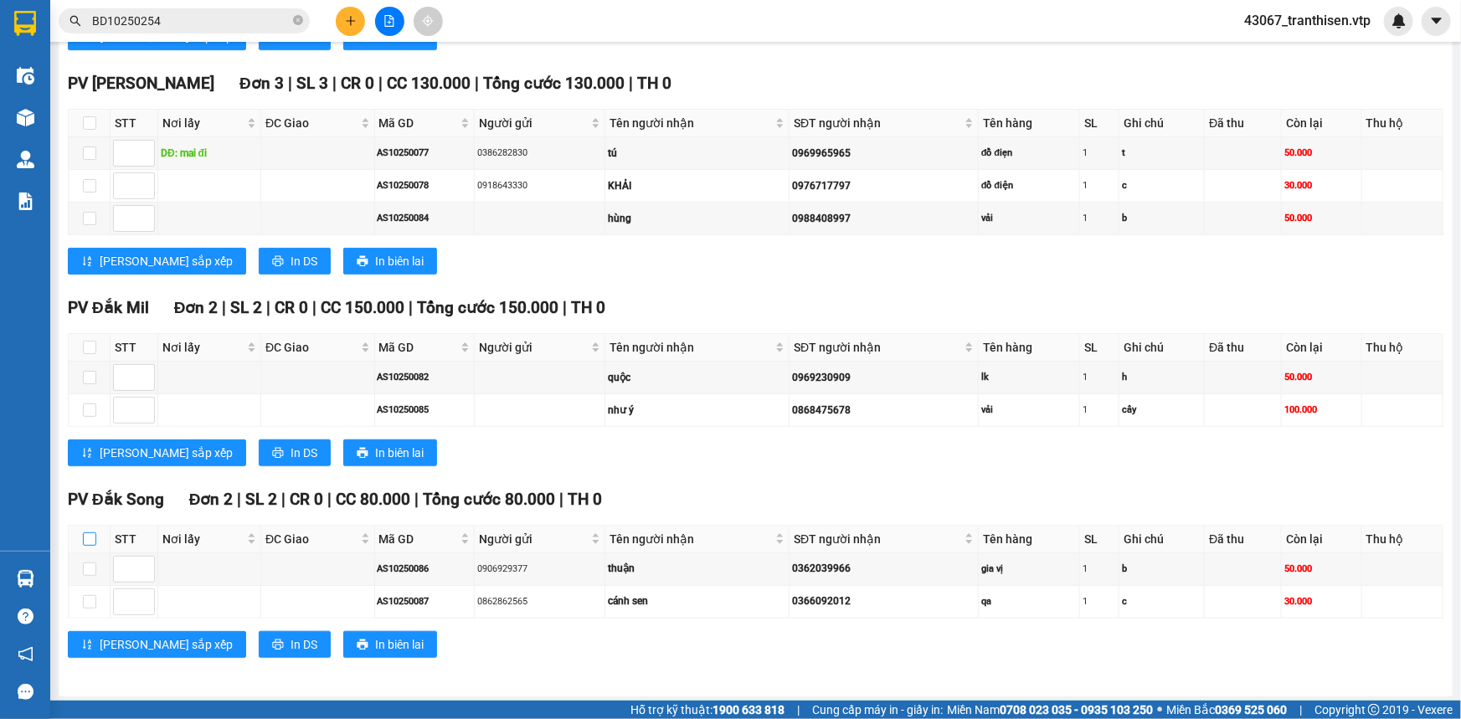
click at [94, 540] on input "checkbox" at bounding box center [89, 539] width 13 height 13
checkbox input "true"
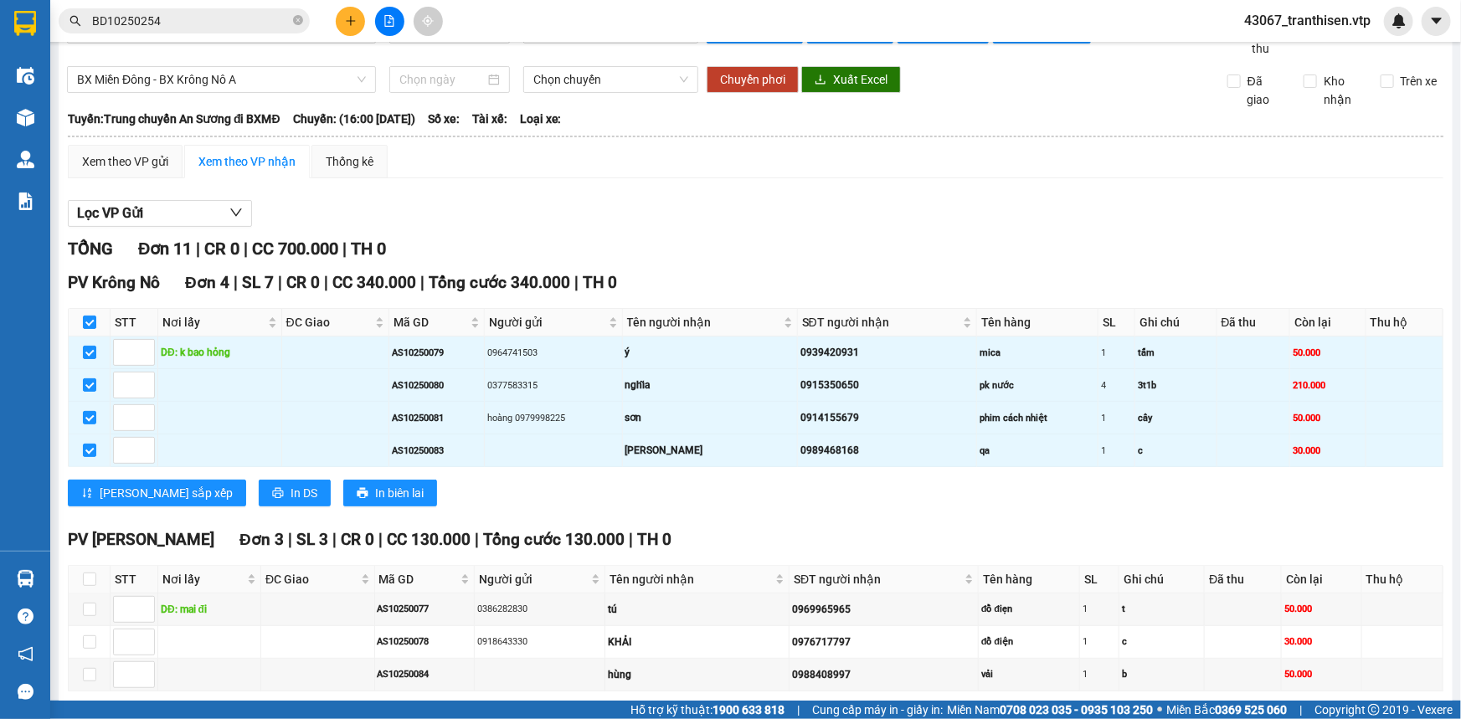
scroll to position [0, 0]
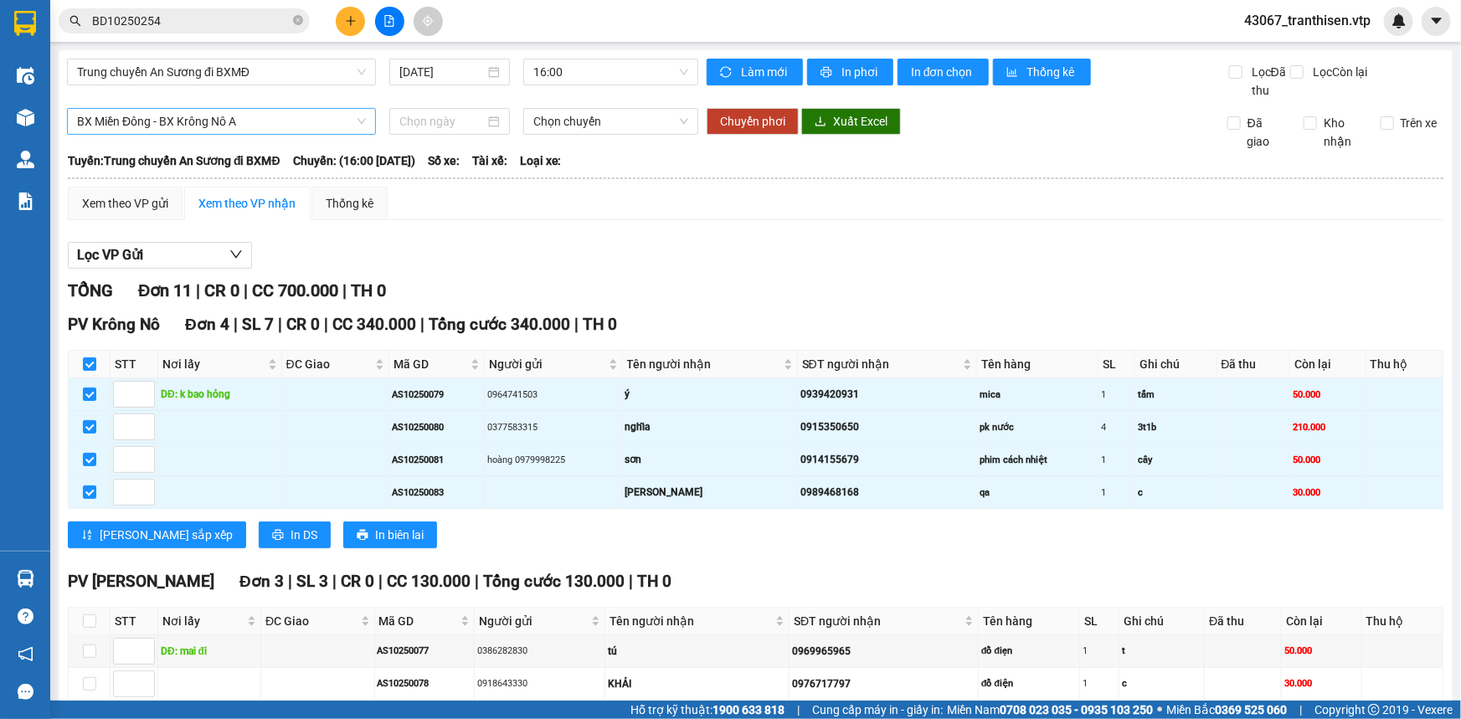
click at [252, 120] on span "BX Miền Đông - BX Krông Nô A" at bounding box center [221, 121] width 289 height 25
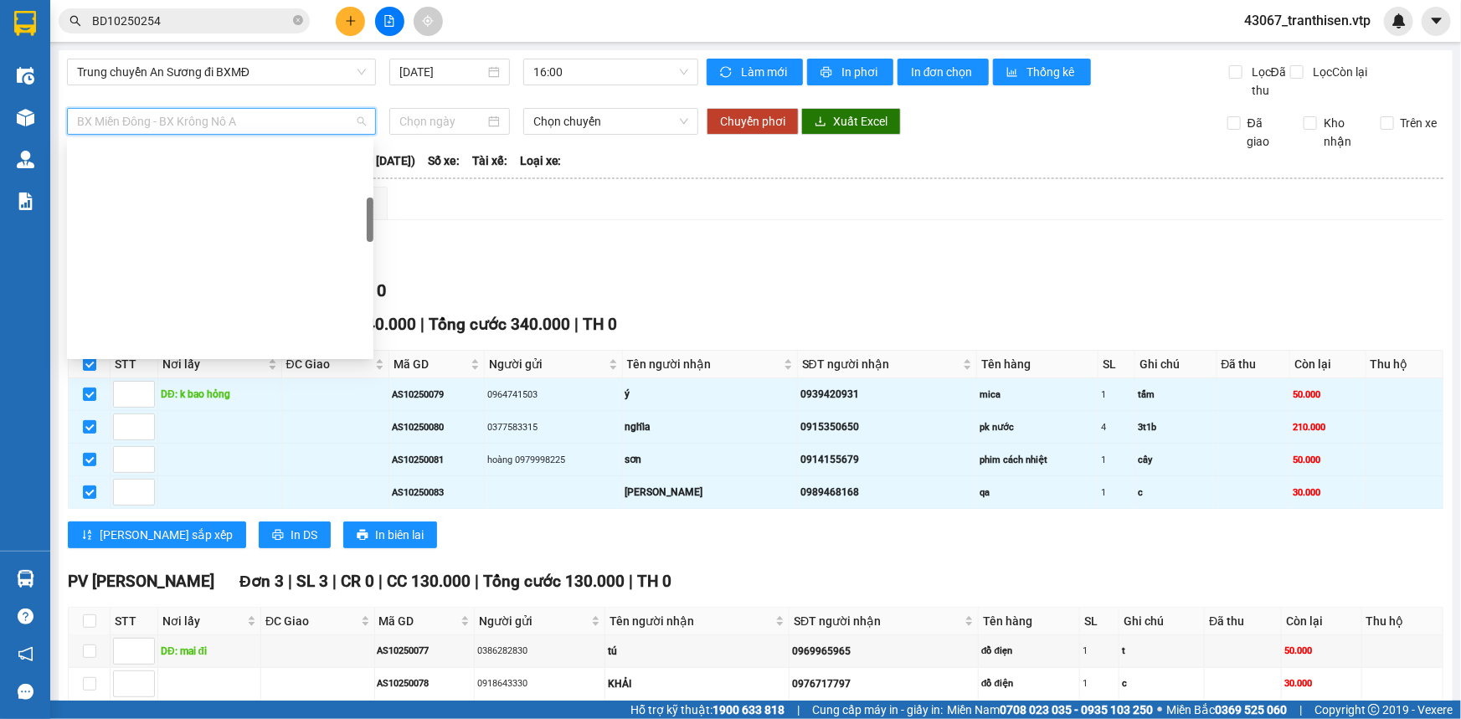
scroll to position [294, 0]
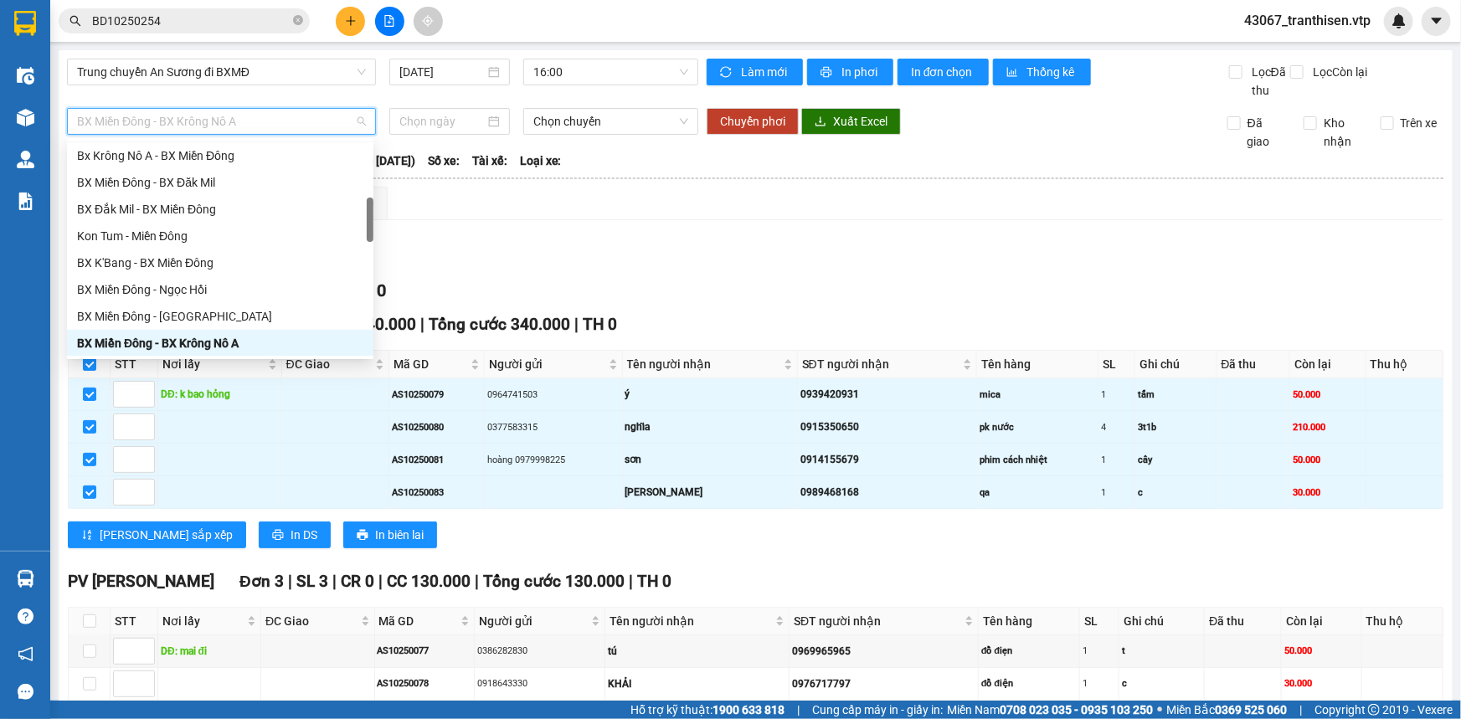
click at [208, 129] on span "BX Miền Đông - BX Krông Nô A" at bounding box center [221, 121] width 289 height 25
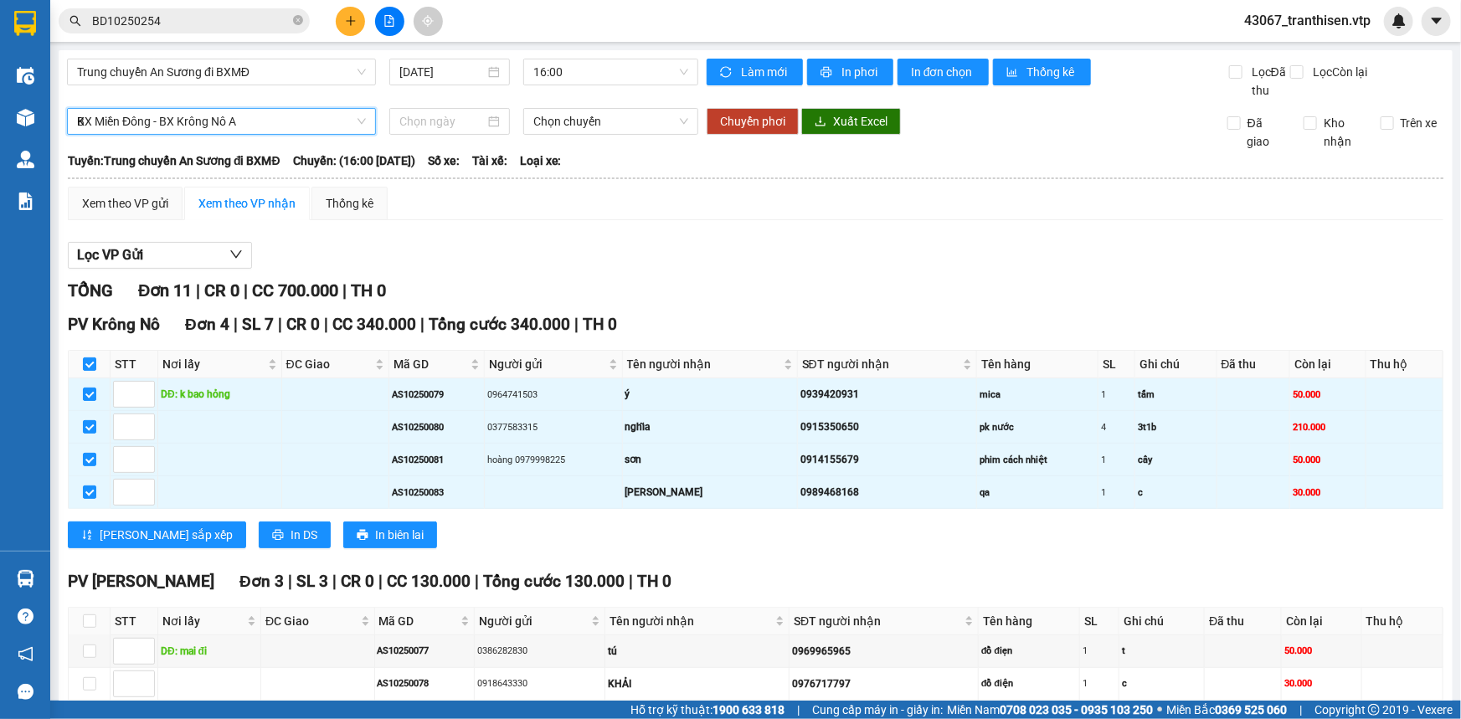
type input "KN"
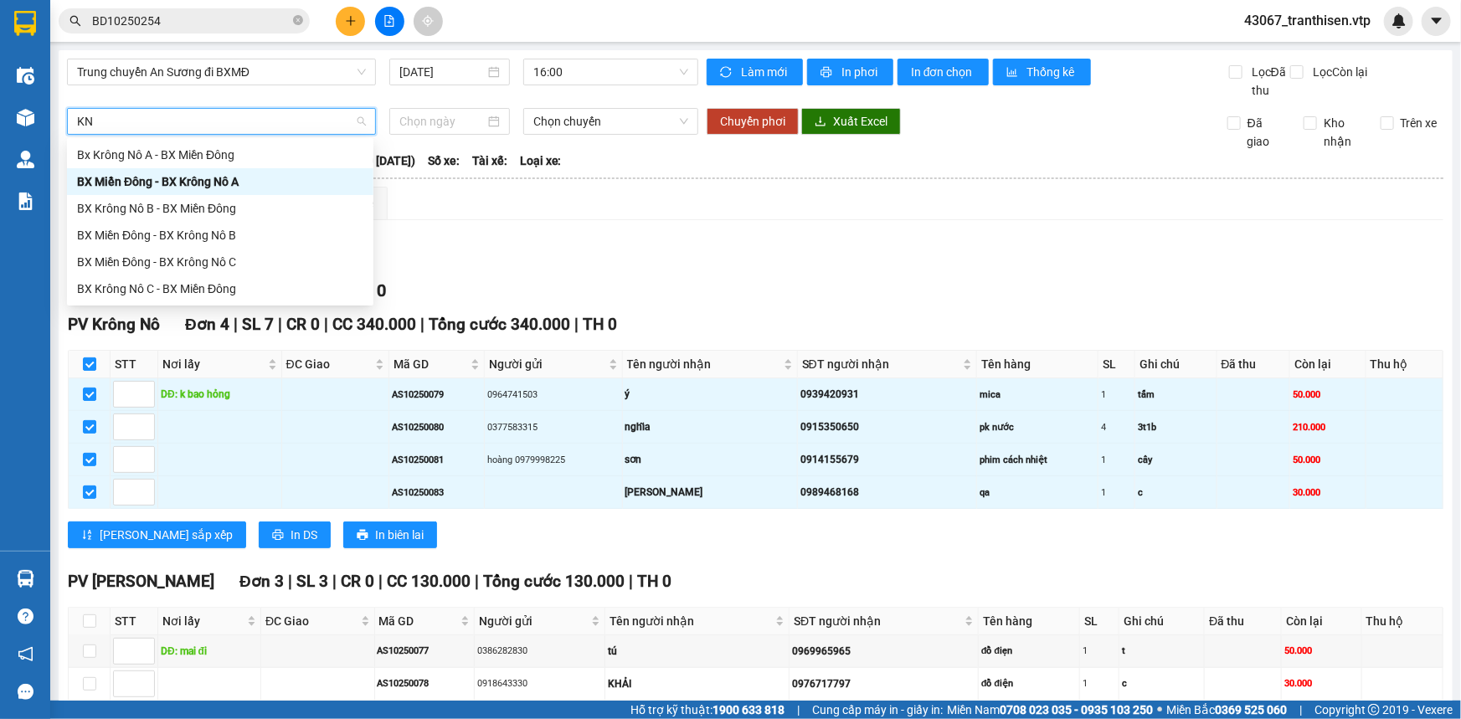
scroll to position [0, 0]
click at [200, 186] on div "BX Miền Đông - BX Krông Nô A" at bounding box center [220, 182] width 286 height 18
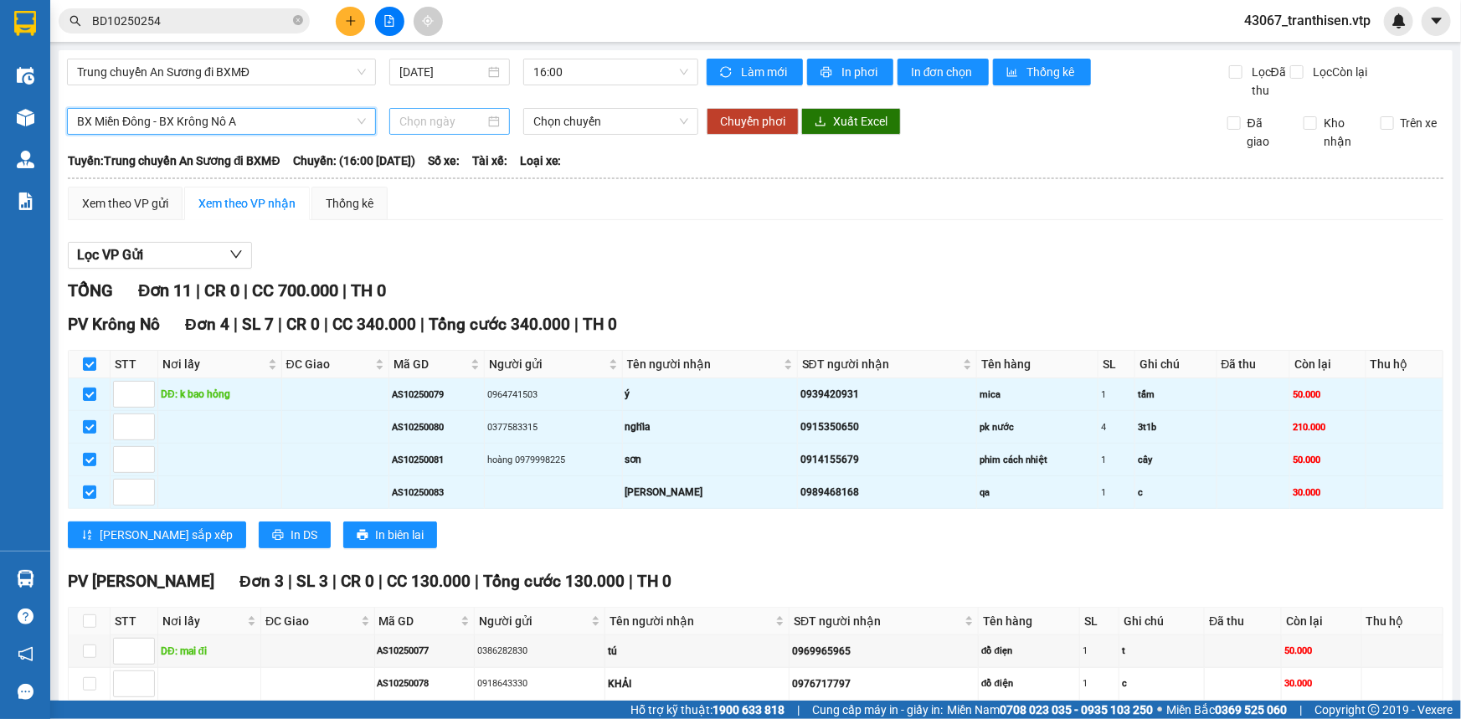
click at [435, 126] on input at bounding box center [441, 121] width 85 height 18
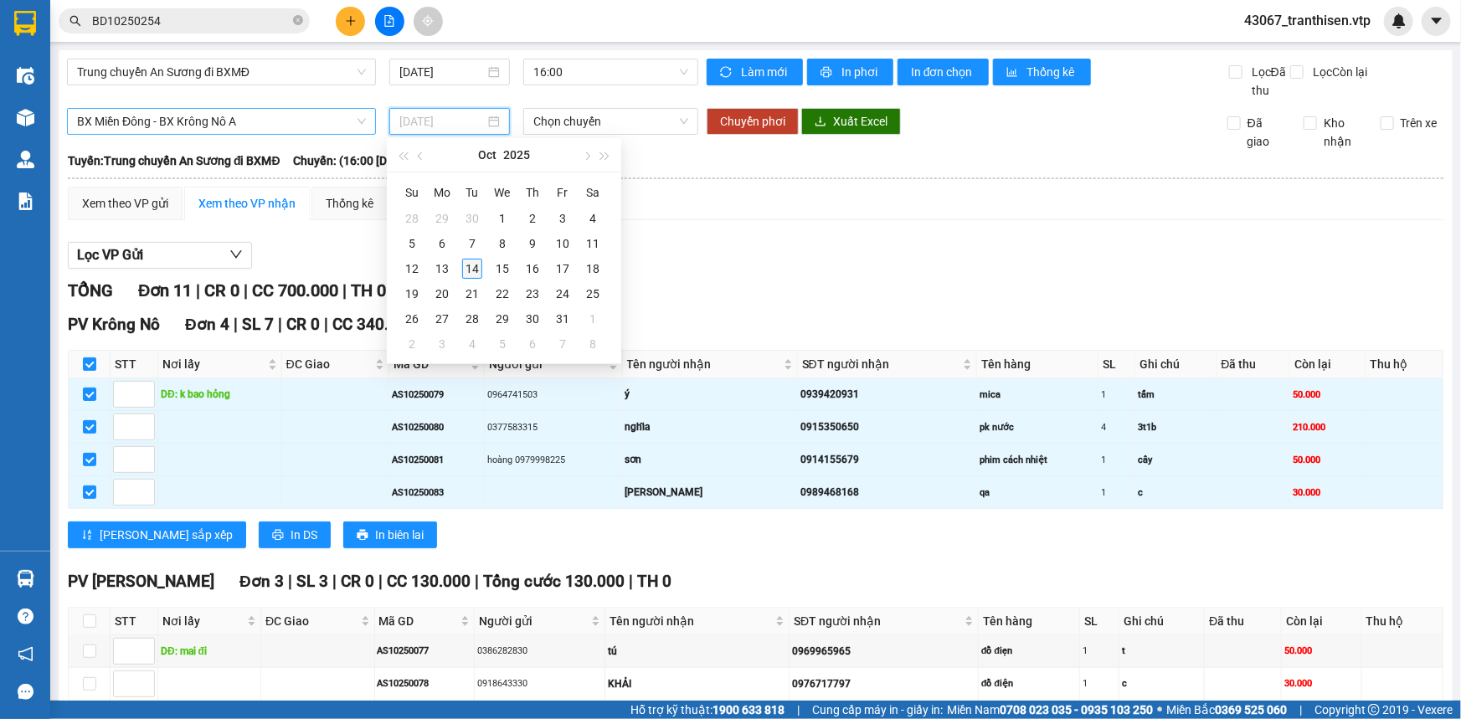
type input "[DATE]"
click at [470, 274] on div "14" at bounding box center [472, 269] width 20 height 20
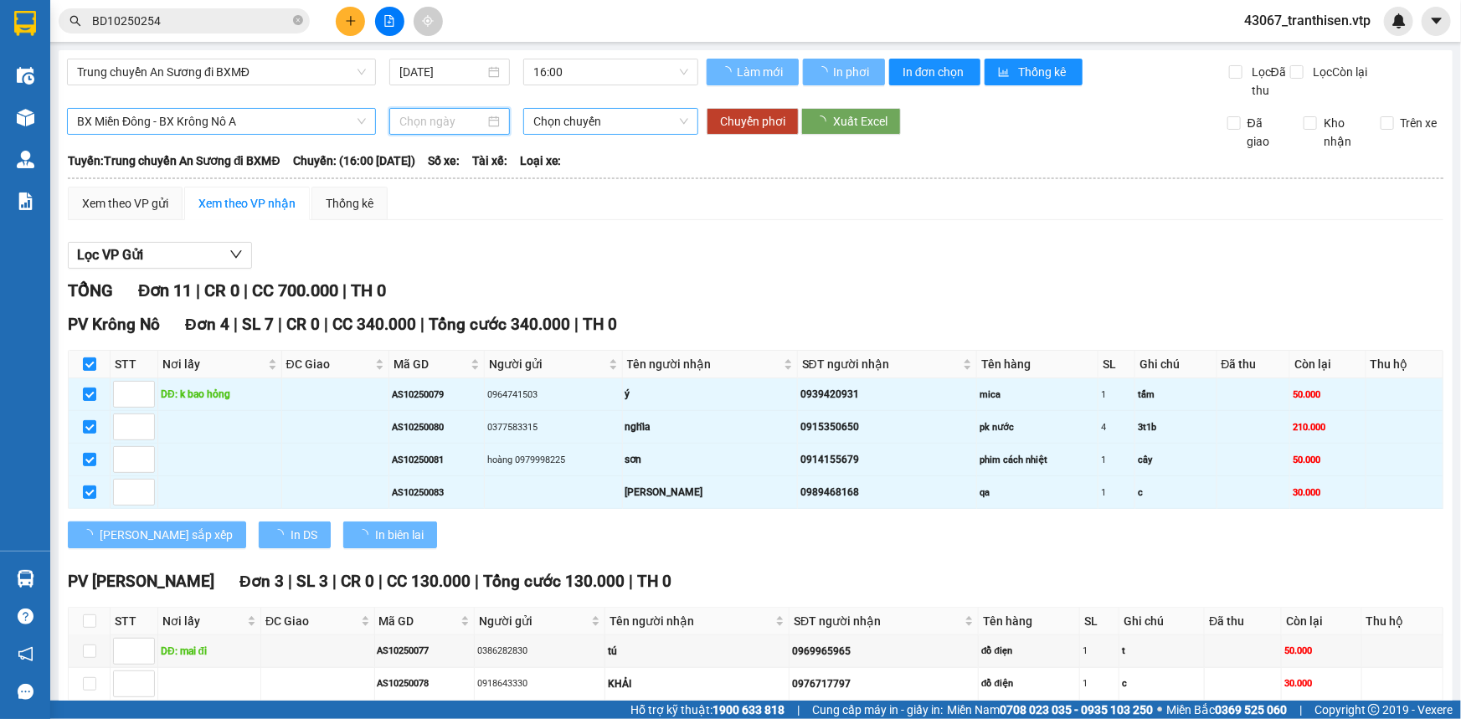
click at [594, 134] on div "Chọn chuyến" at bounding box center [610, 121] width 175 height 27
type input "[DATE]"
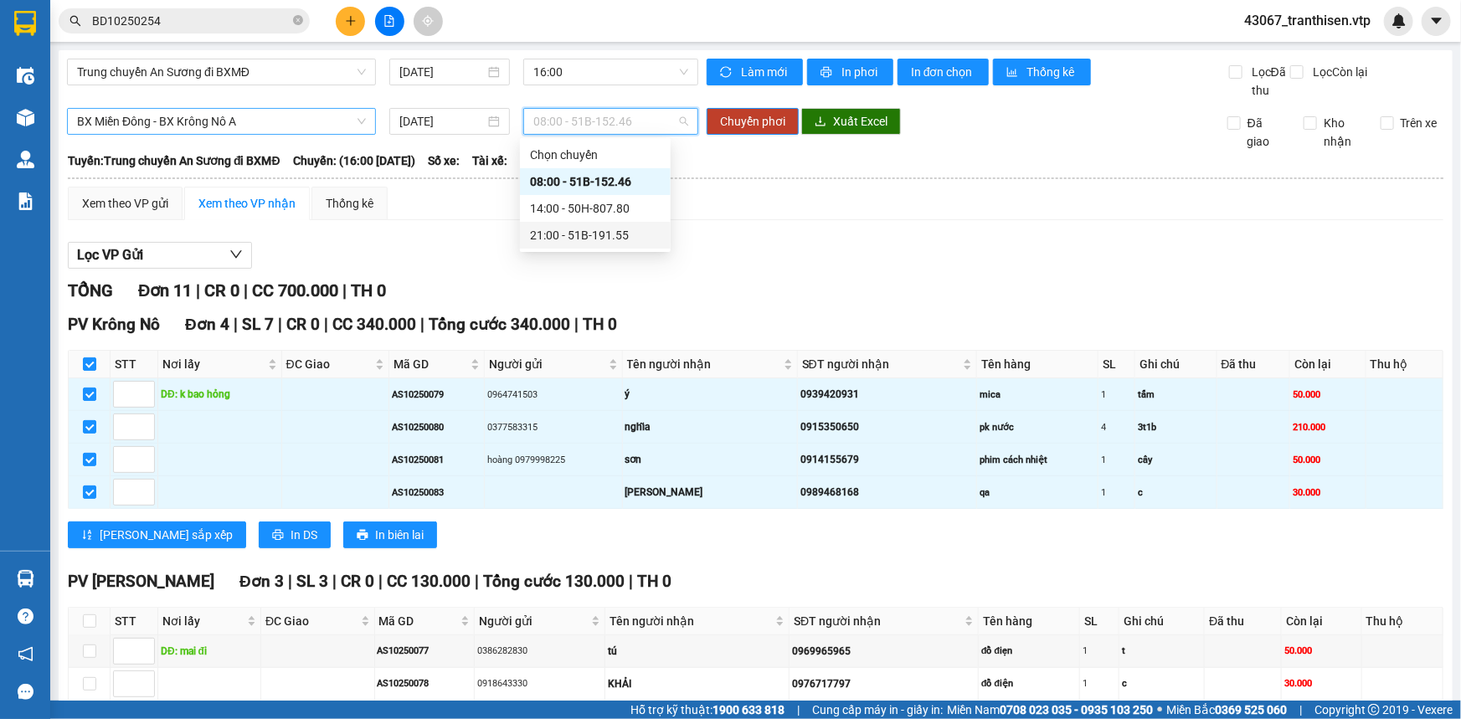
click at [587, 239] on div "21:00 - 51B-191.55" at bounding box center [595, 235] width 131 height 18
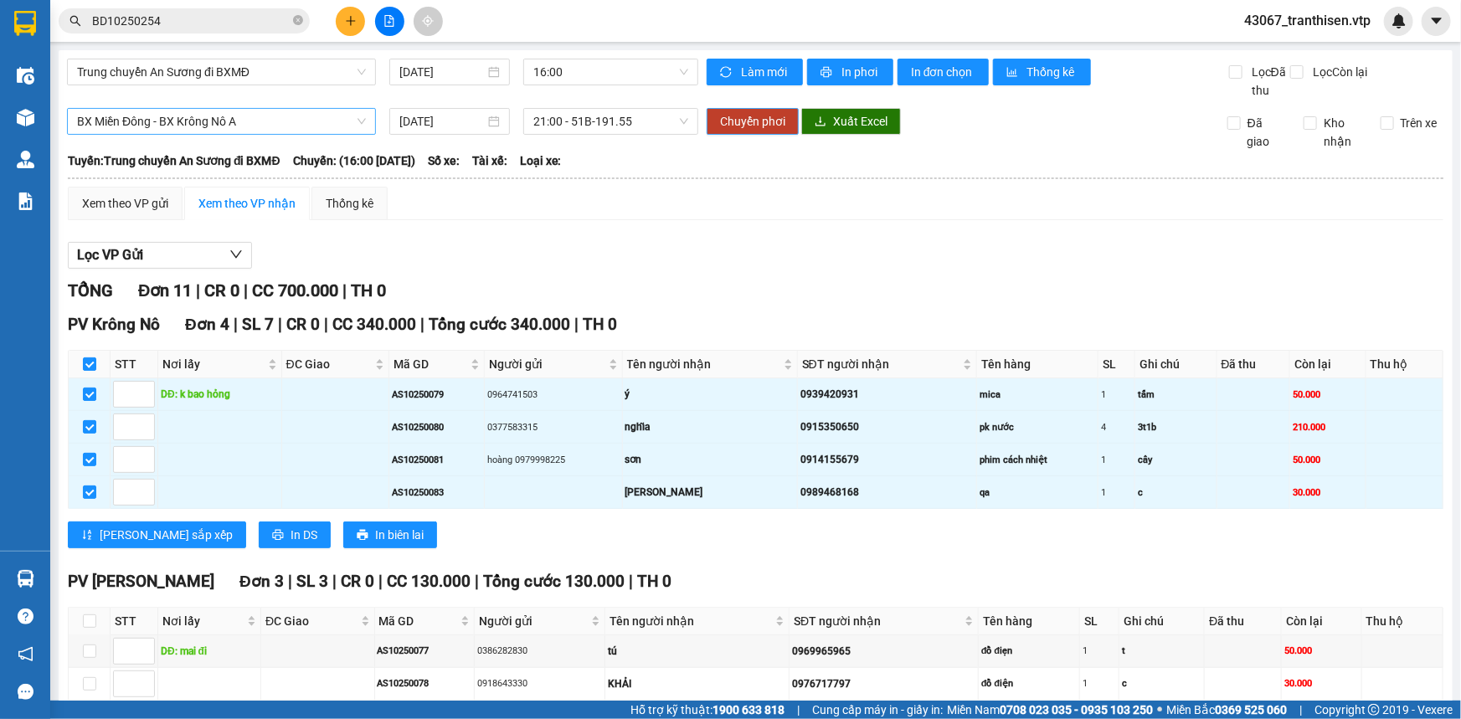
click at [756, 121] on span "Chuyển phơi" at bounding box center [752, 121] width 65 height 18
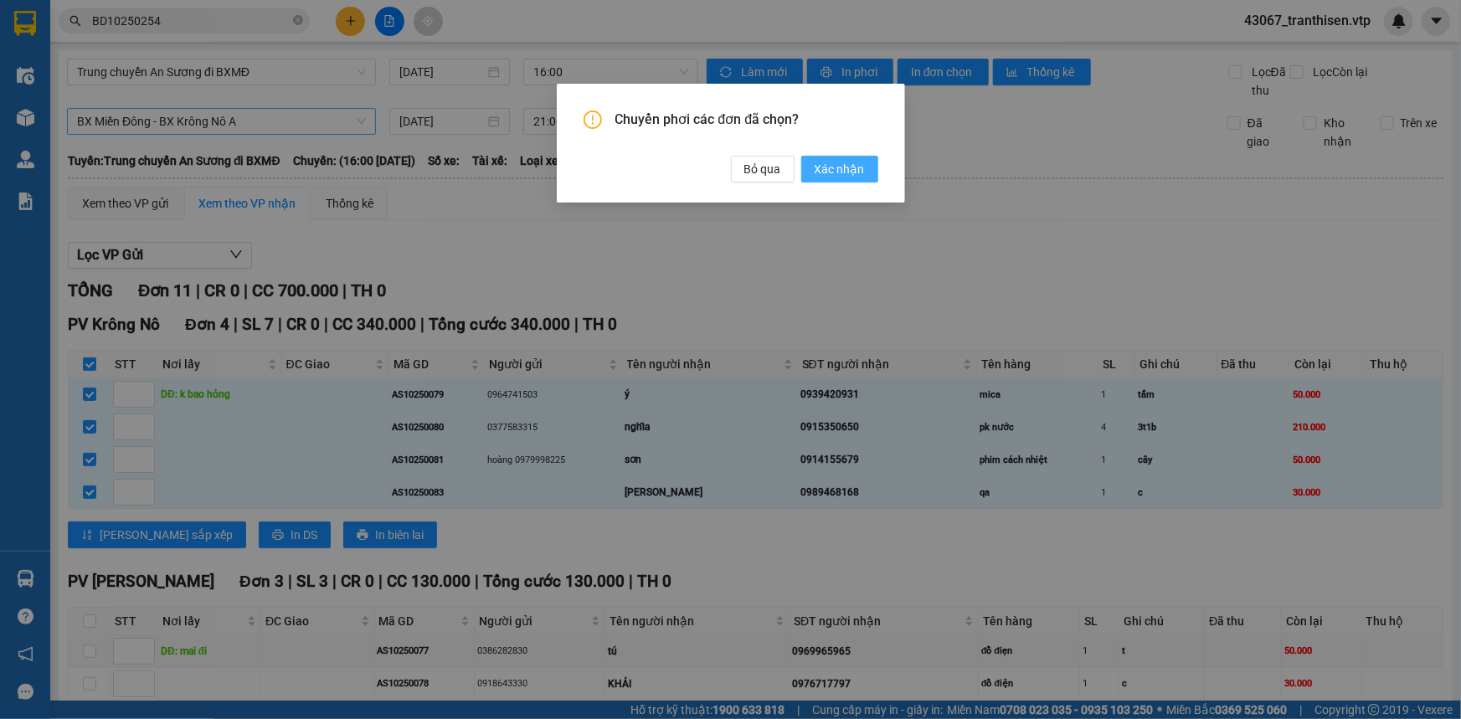
click at [840, 162] on span "Xác nhận" at bounding box center [840, 169] width 50 height 18
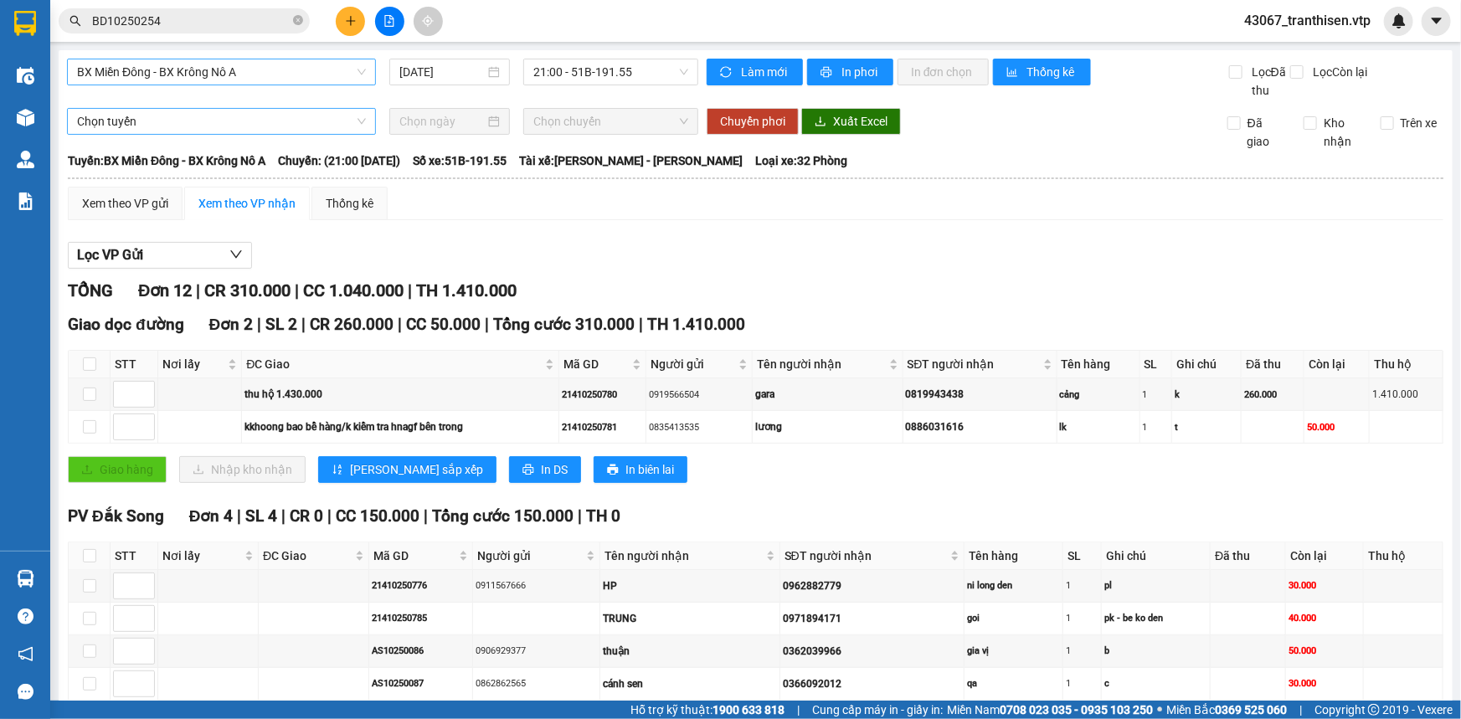
click at [200, 78] on span "BX Miền Đông - BX Krông Nô A" at bounding box center [221, 71] width 289 height 25
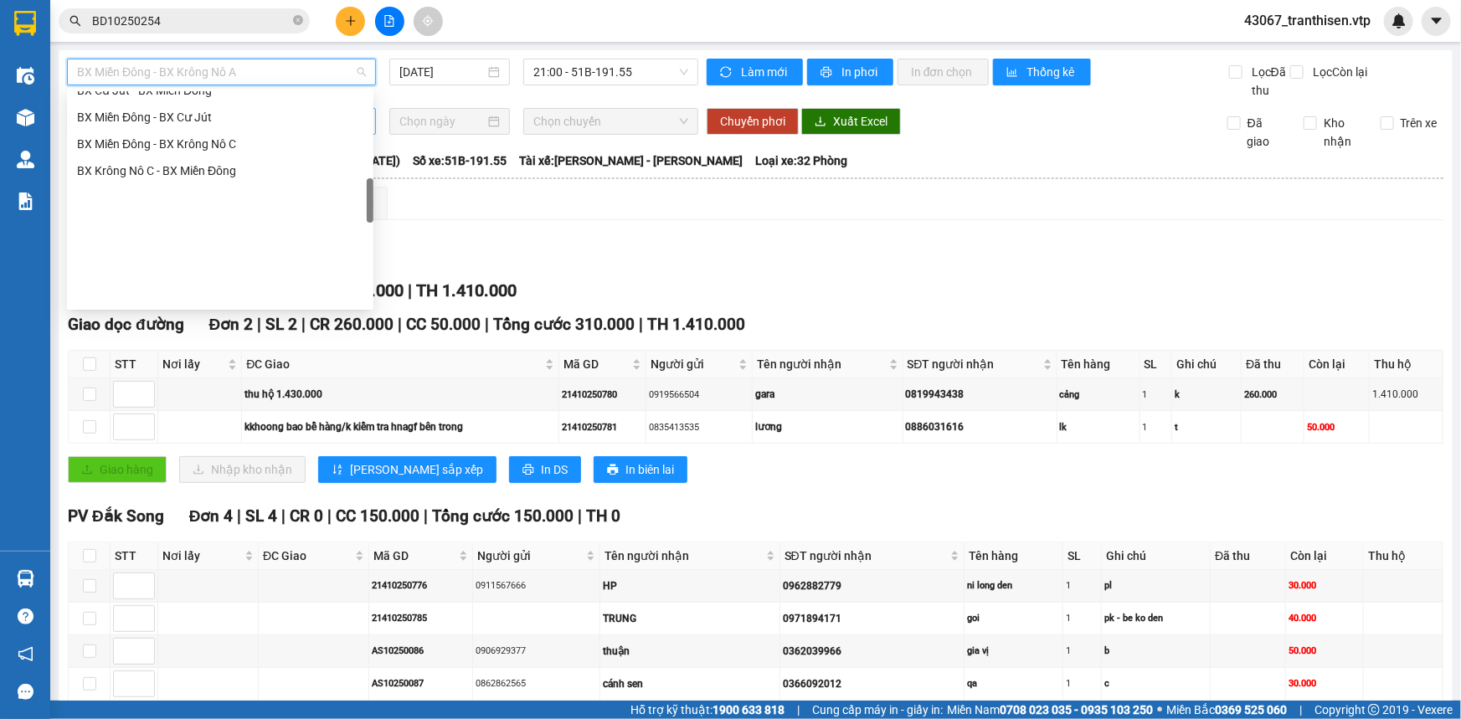
scroll to position [533, 0]
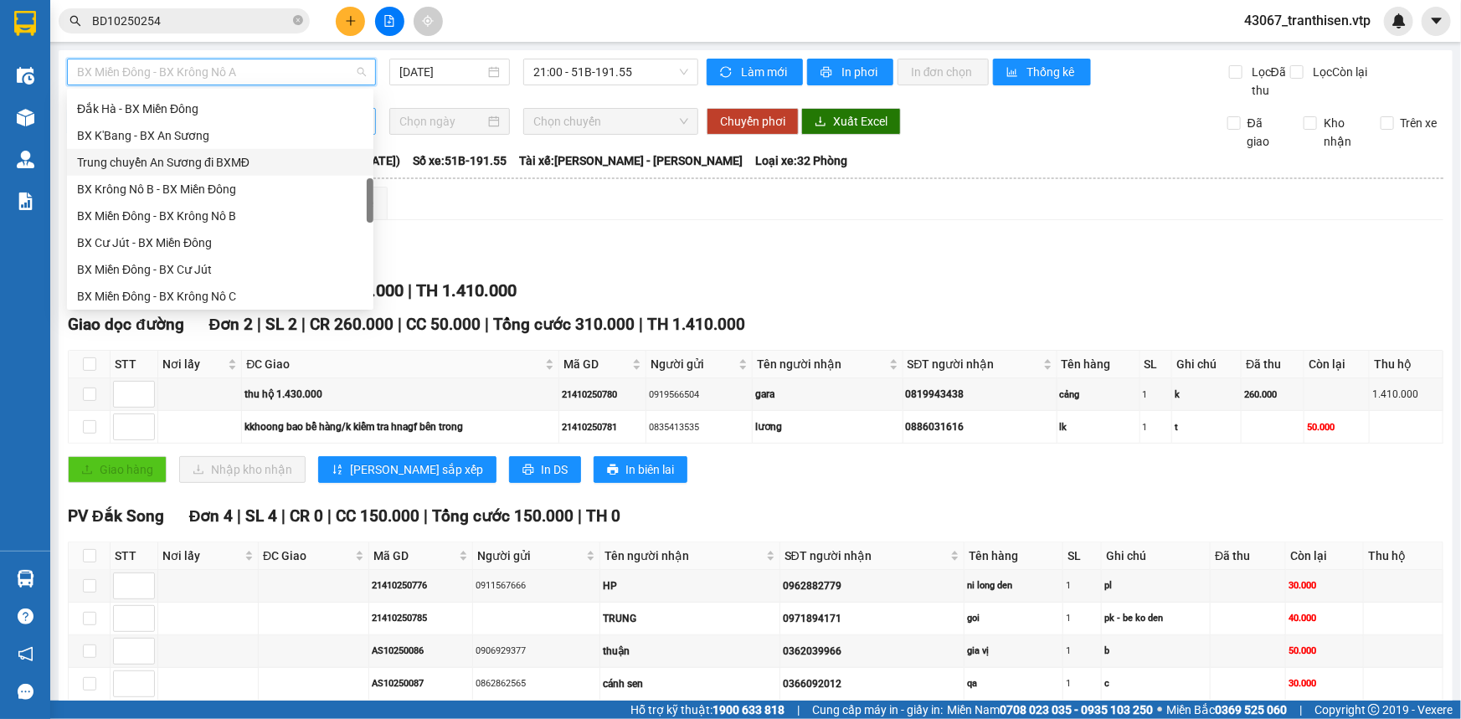
click at [218, 168] on div "Trung chuyển An Sương đi BXMĐ" at bounding box center [220, 162] width 286 height 18
type input "[DATE]"
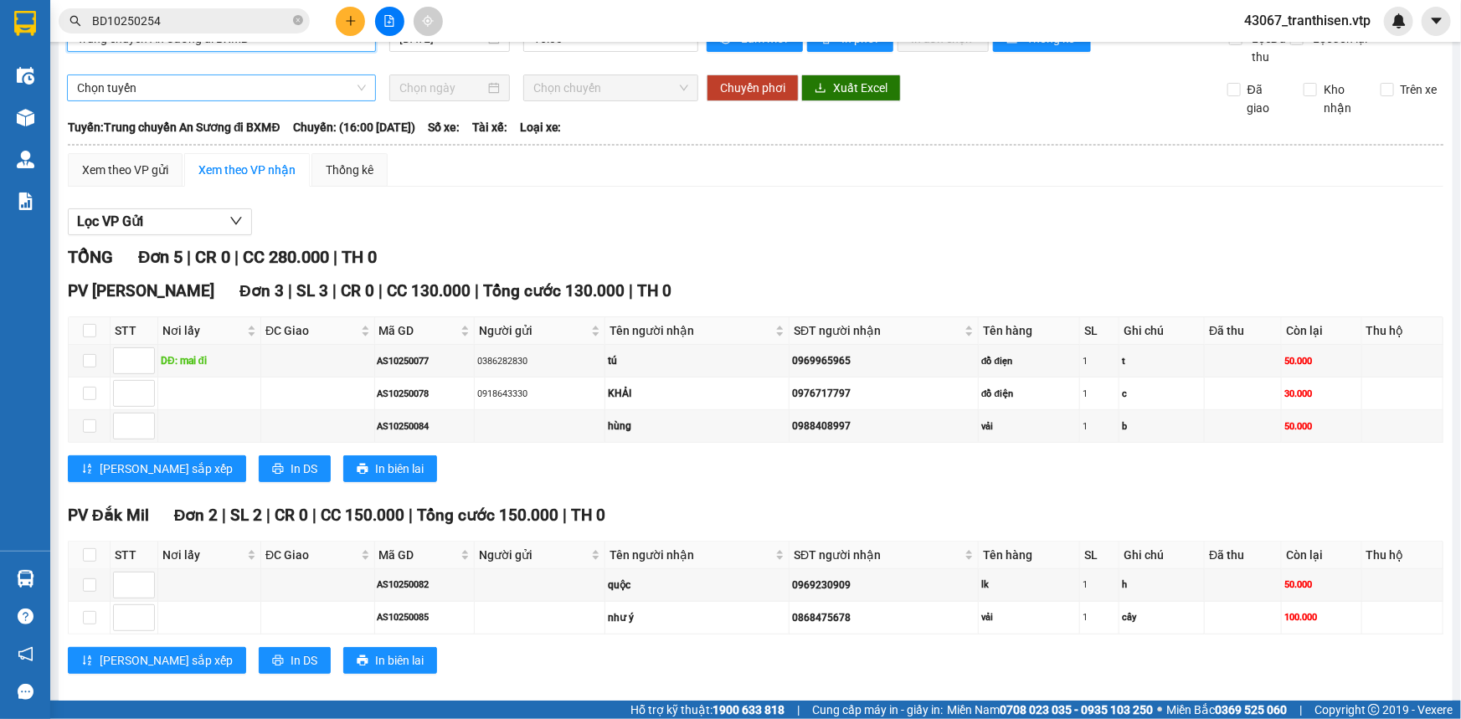
scroll to position [51, 0]
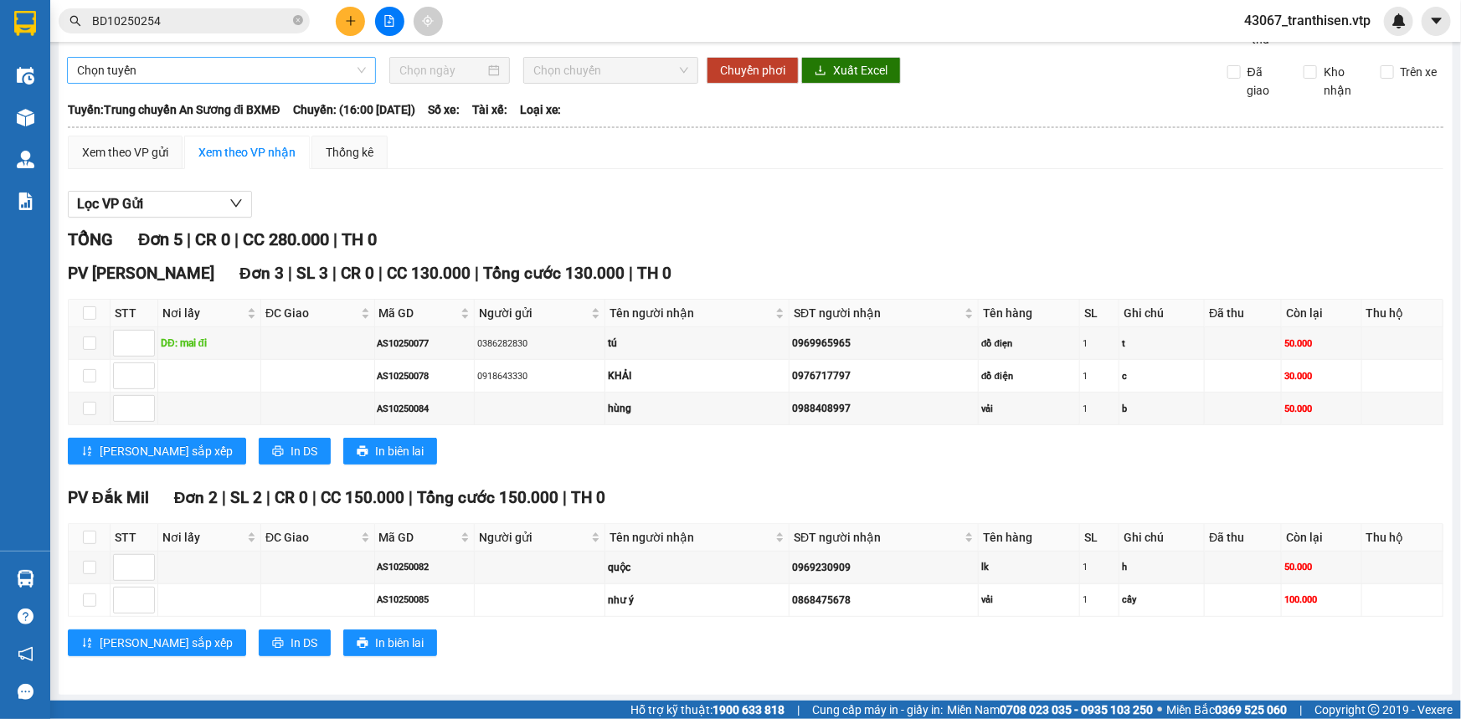
click at [80, 543] on th at bounding box center [90, 538] width 42 height 28
click at [89, 543] on label at bounding box center [89, 537] width 13 height 18
click at [89, 543] on input "checkbox" at bounding box center [89, 537] width 13 height 13
checkbox input "true"
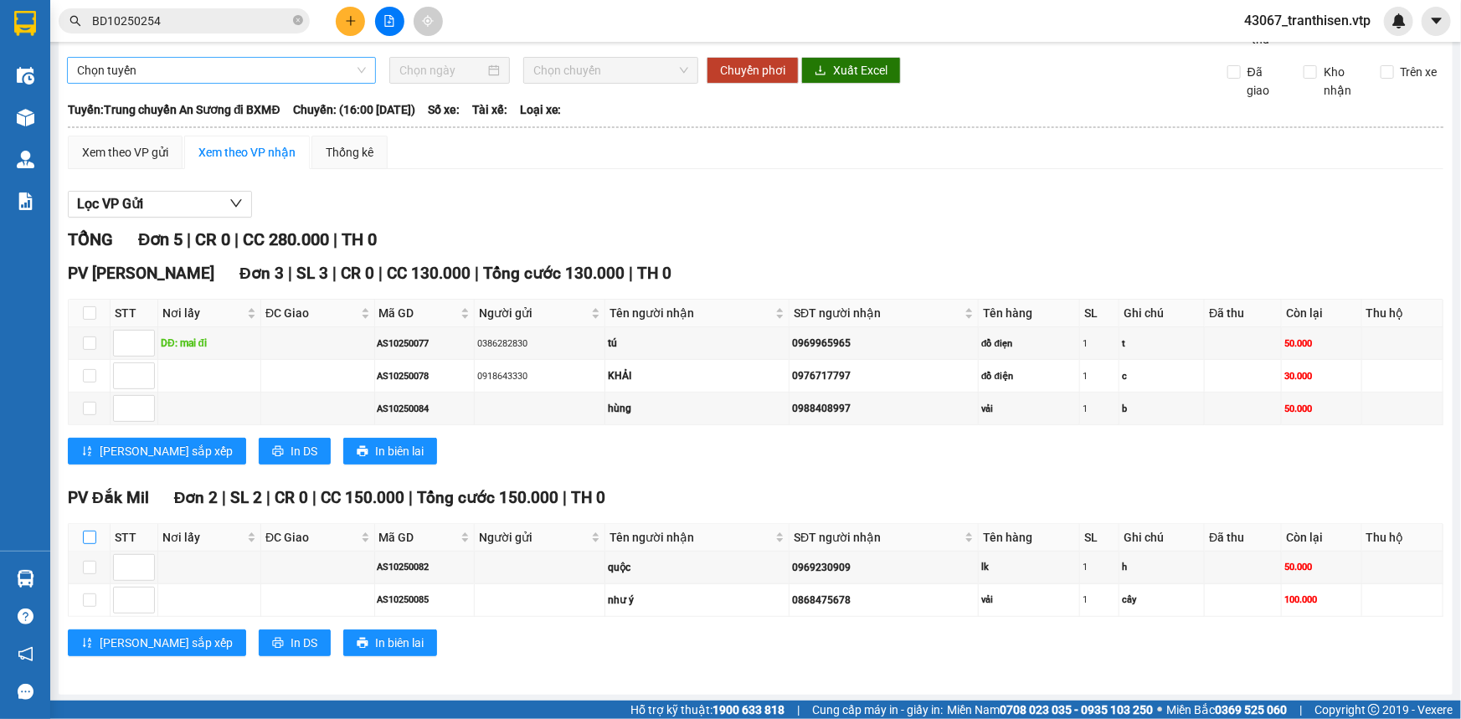
checkbox input "true"
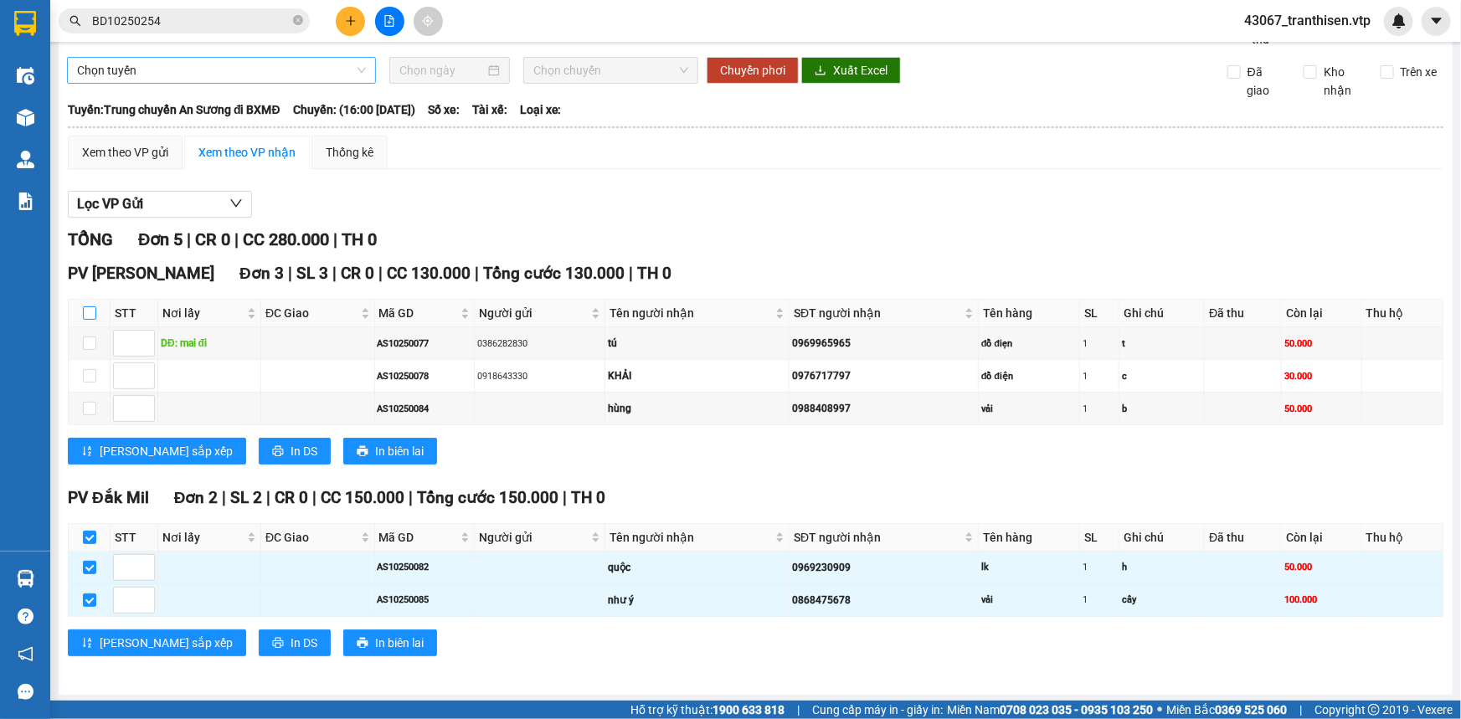
click at [93, 315] on input "checkbox" at bounding box center [89, 313] width 13 height 13
checkbox input "true"
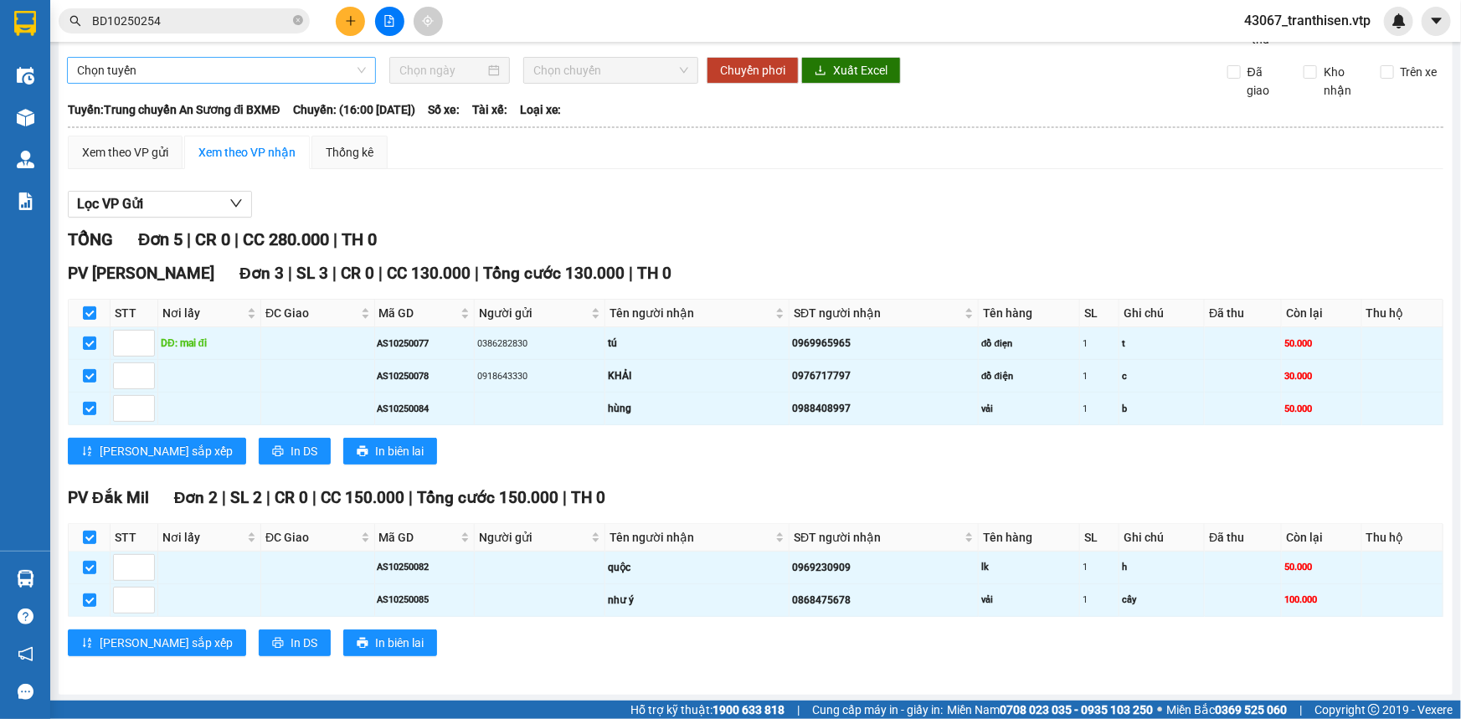
click at [376, 202] on div "Lọc VP Gửi" at bounding box center [756, 205] width 1376 height 28
click at [111, 143] on div "Xem theo VP gửi" at bounding box center [125, 152] width 86 height 18
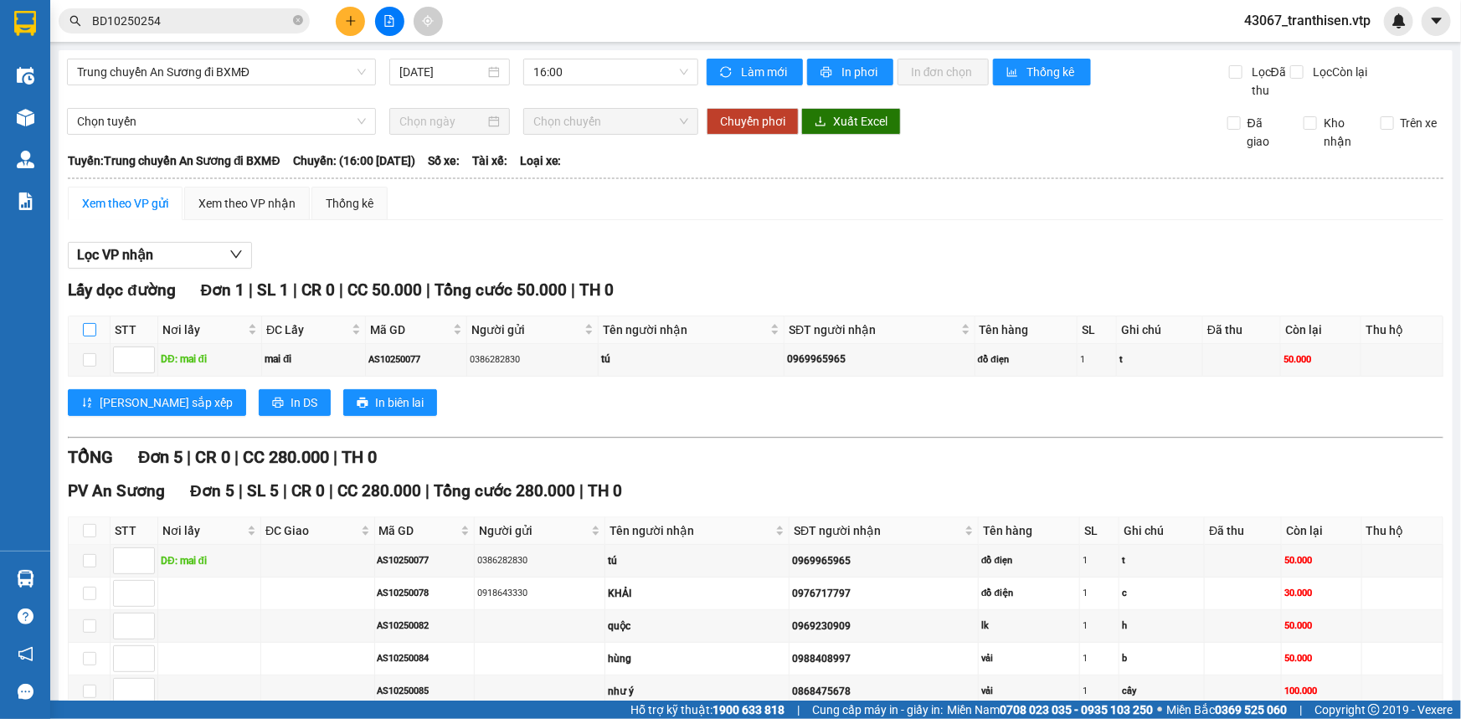
click at [89, 327] on input "checkbox" at bounding box center [89, 329] width 13 height 13
checkbox input "true"
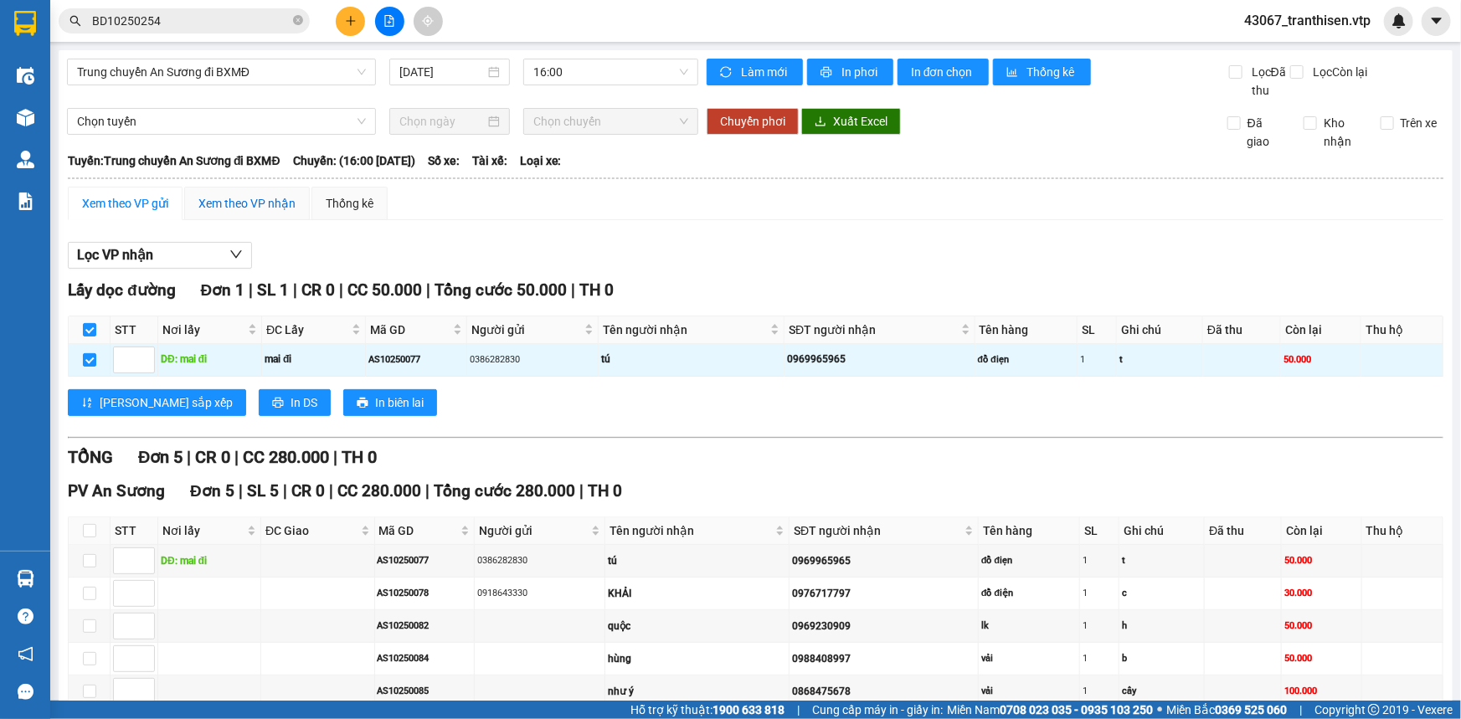
click at [218, 209] on div "Xem theo VP nhận" at bounding box center [246, 203] width 97 height 18
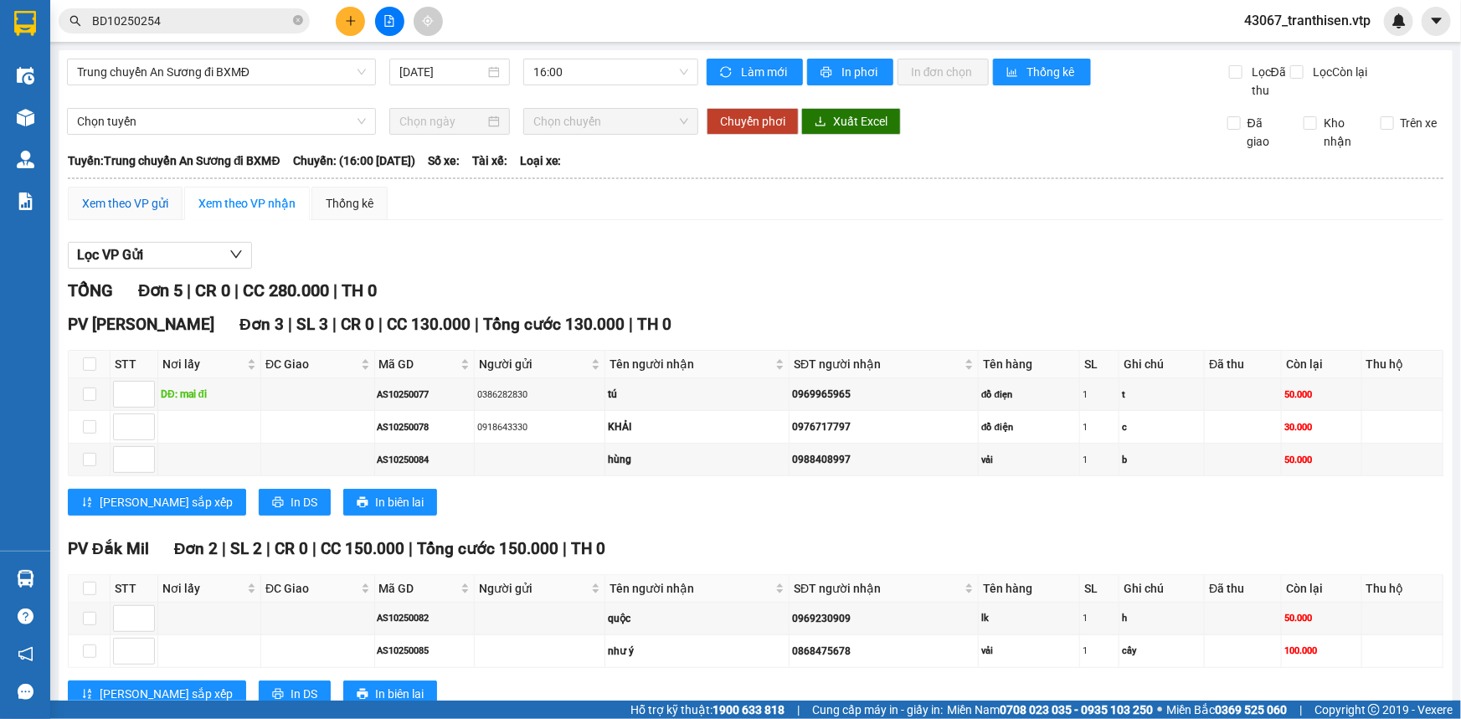
click at [129, 205] on div "Xem theo VP gửi" at bounding box center [125, 203] width 86 height 18
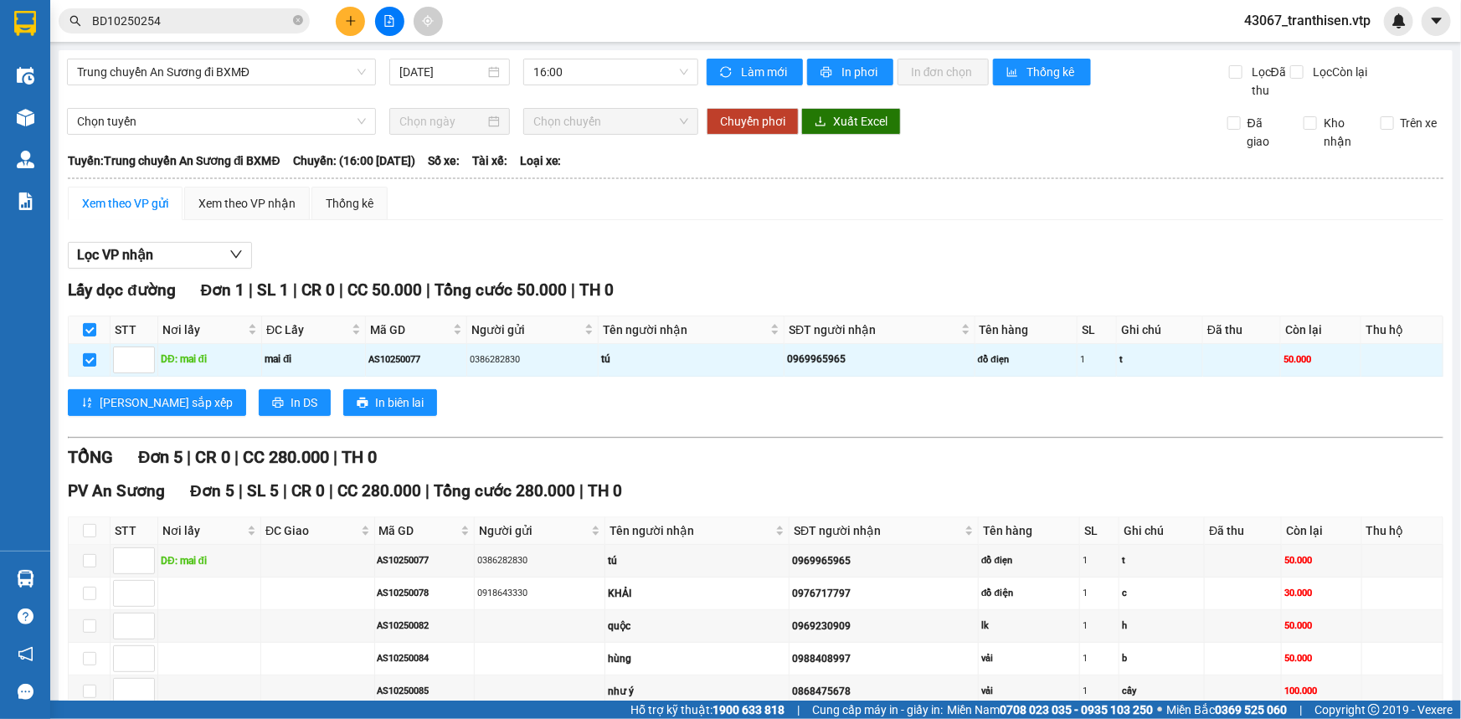
scroll to position [91, 0]
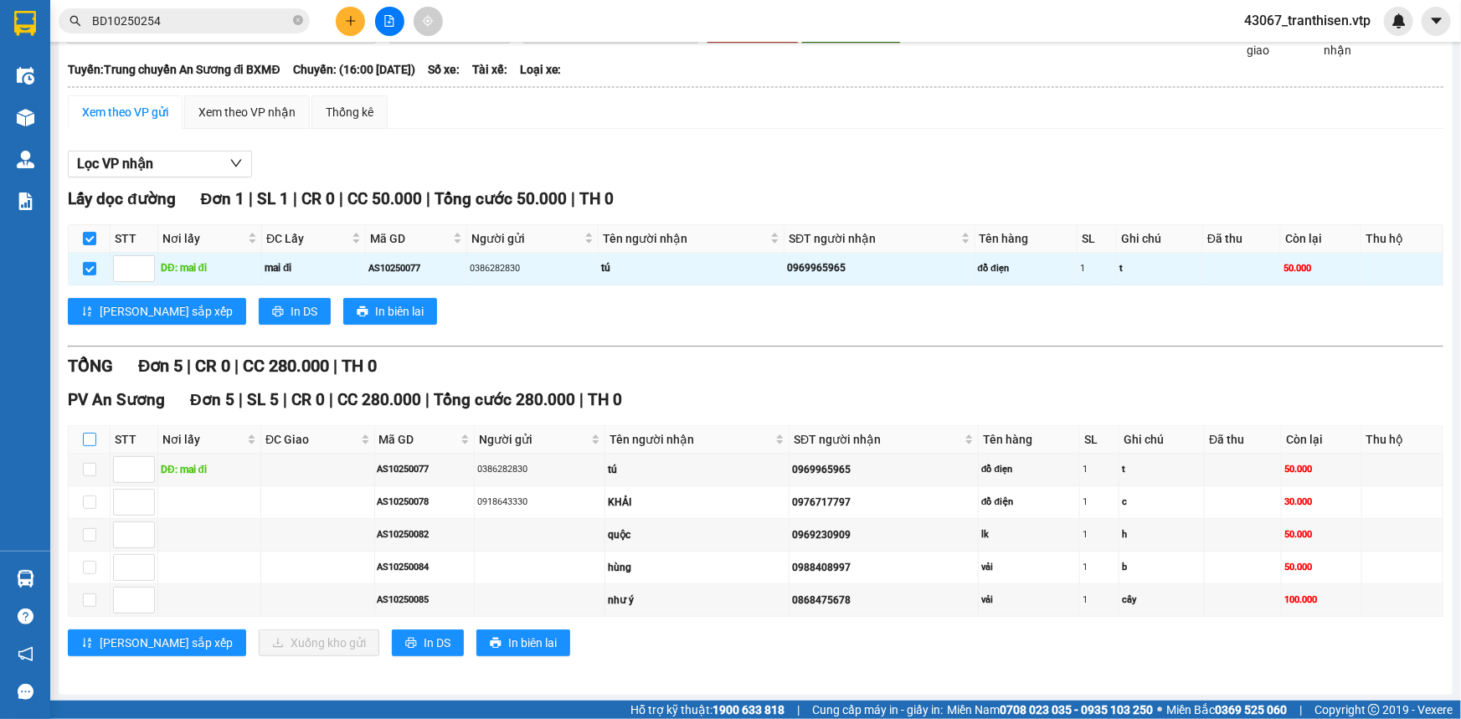
click at [84, 434] on input "checkbox" at bounding box center [89, 439] width 13 height 13
checkbox input "true"
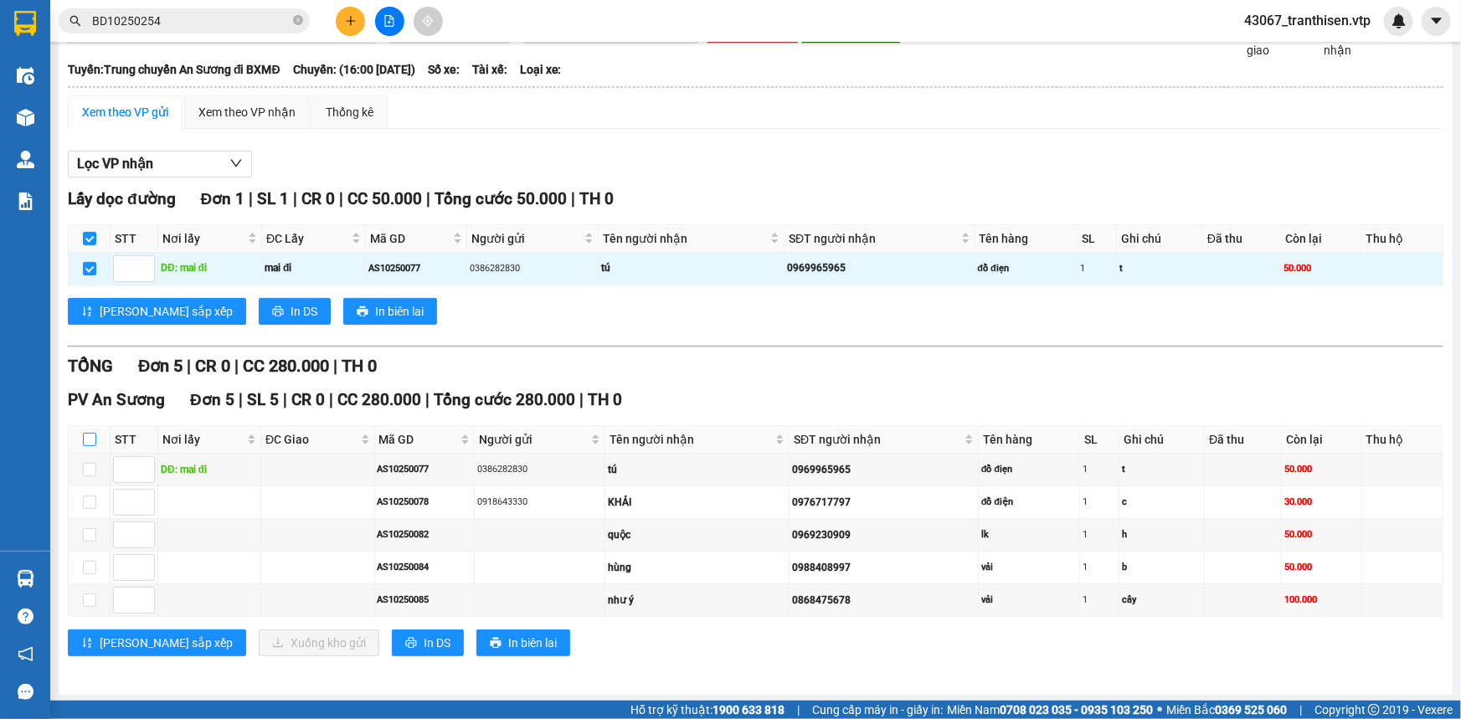
checkbox input "true"
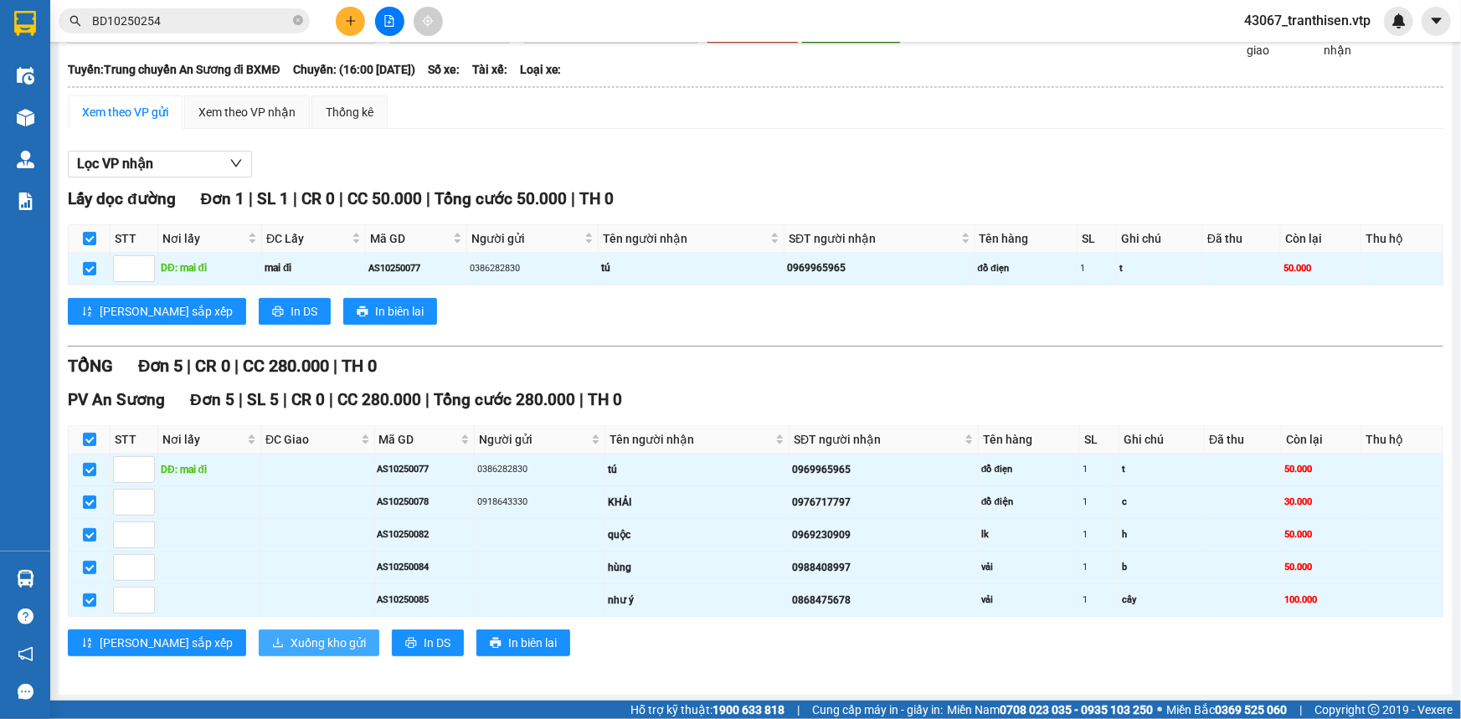
click at [291, 635] on span "Xuống kho gửi" at bounding box center [328, 643] width 75 height 18
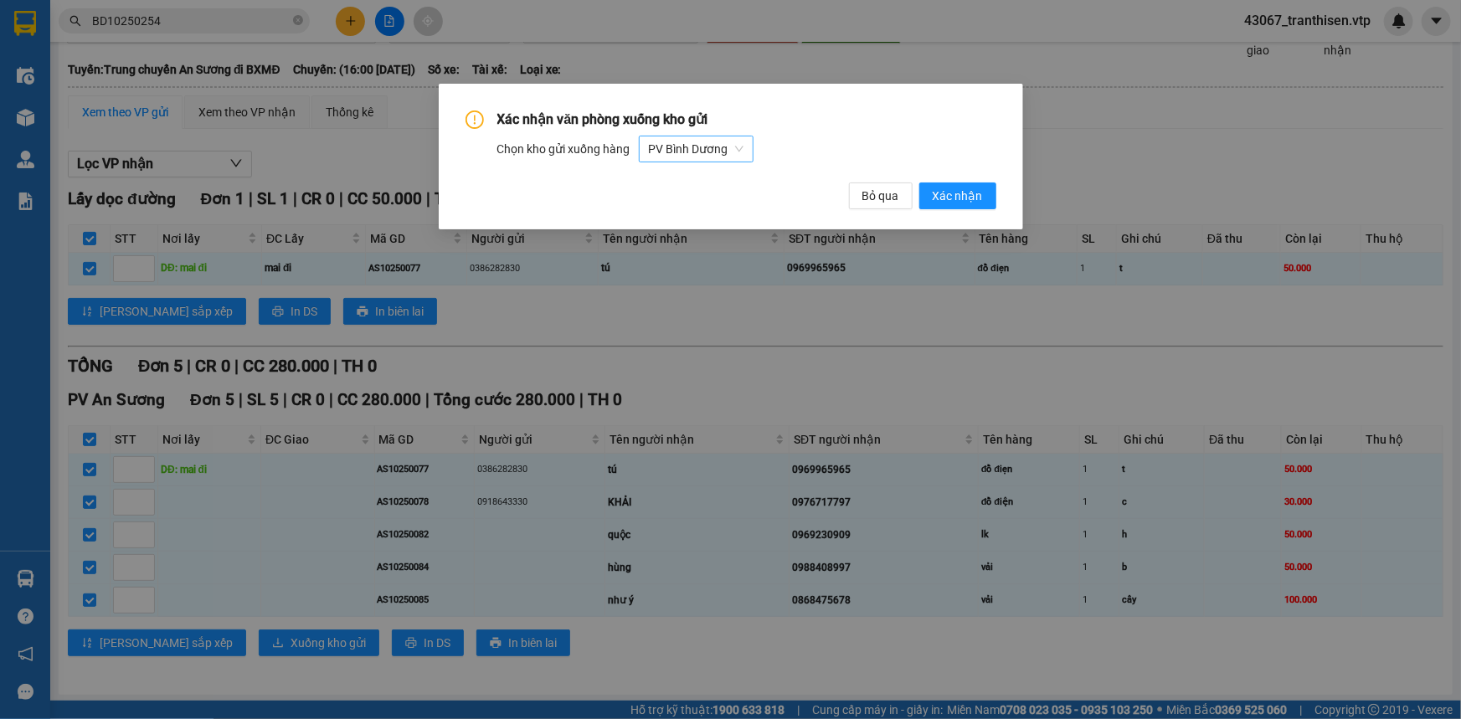
click at [703, 151] on span "PV Bình Dương" at bounding box center [696, 149] width 95 height 25
click at [800, 157] on div "Chọn kho gửi xuống hàng PV [GEOGRAPHIC_DATA]" at bounding box center [746, 149] width 499 height 27
click at [706, 139] on span "PV Bình Dương" at bounding box center [696, 149] width 95 height 25
click at [810, 146] on div "Chọn kho gửi xuống hàng PV [GEOGRAPHIC_DATA]" at bounding box center [746, 149] width 499 height 27
click at [729, 461] on div "Xác nhận văn phòng xuống kho gửi Chọn kho gửi xuống hàng PV Bình Dương Bỏ qua X…" at bounding box center [730, 359] width 1461 height 719
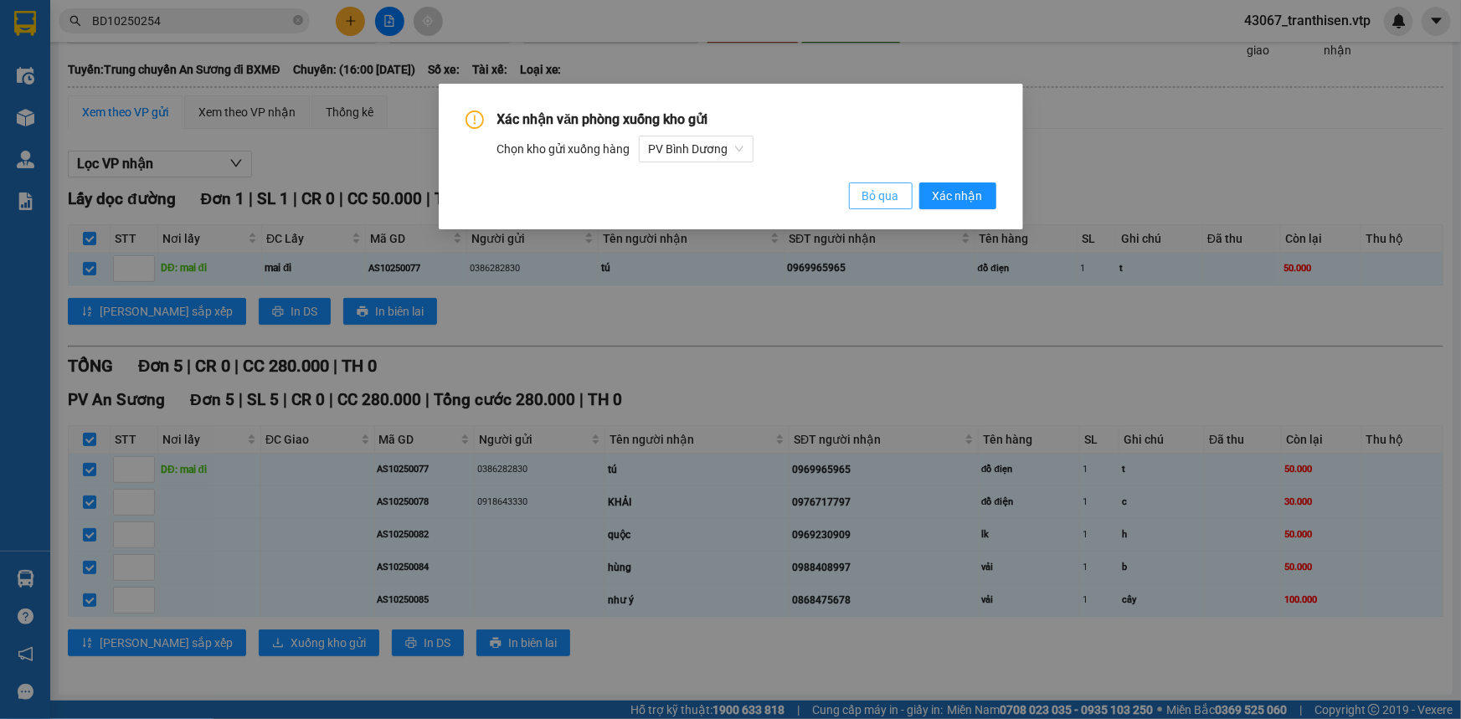
click at [883, 202] on span "Bỏ qua" at bounding box center [881, 196] width 37 height 18
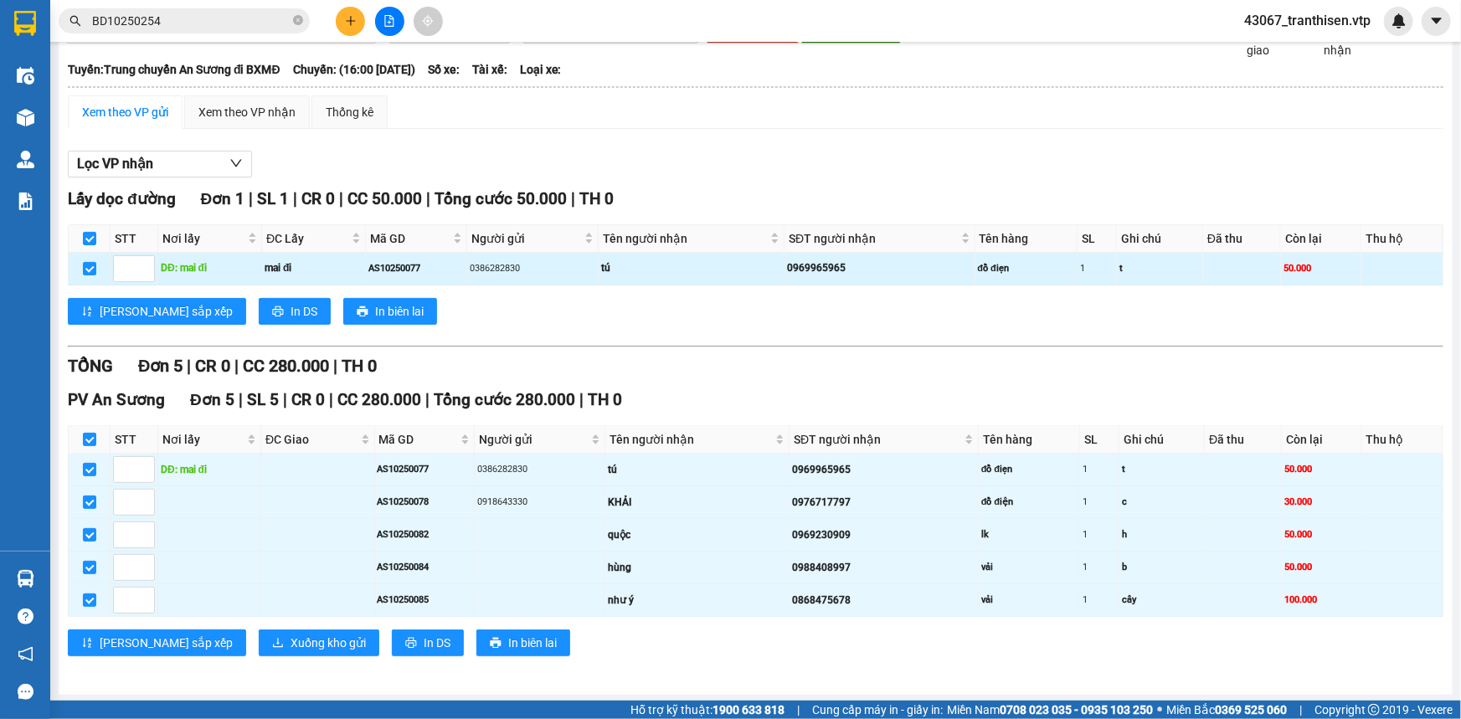
click at [359, 269] on td "mai đi" at bounding box center [314, 269] width 104 height 33
click at [919, 269] on div "0969965965" at bounding box center [879, 268] width 184 height 16
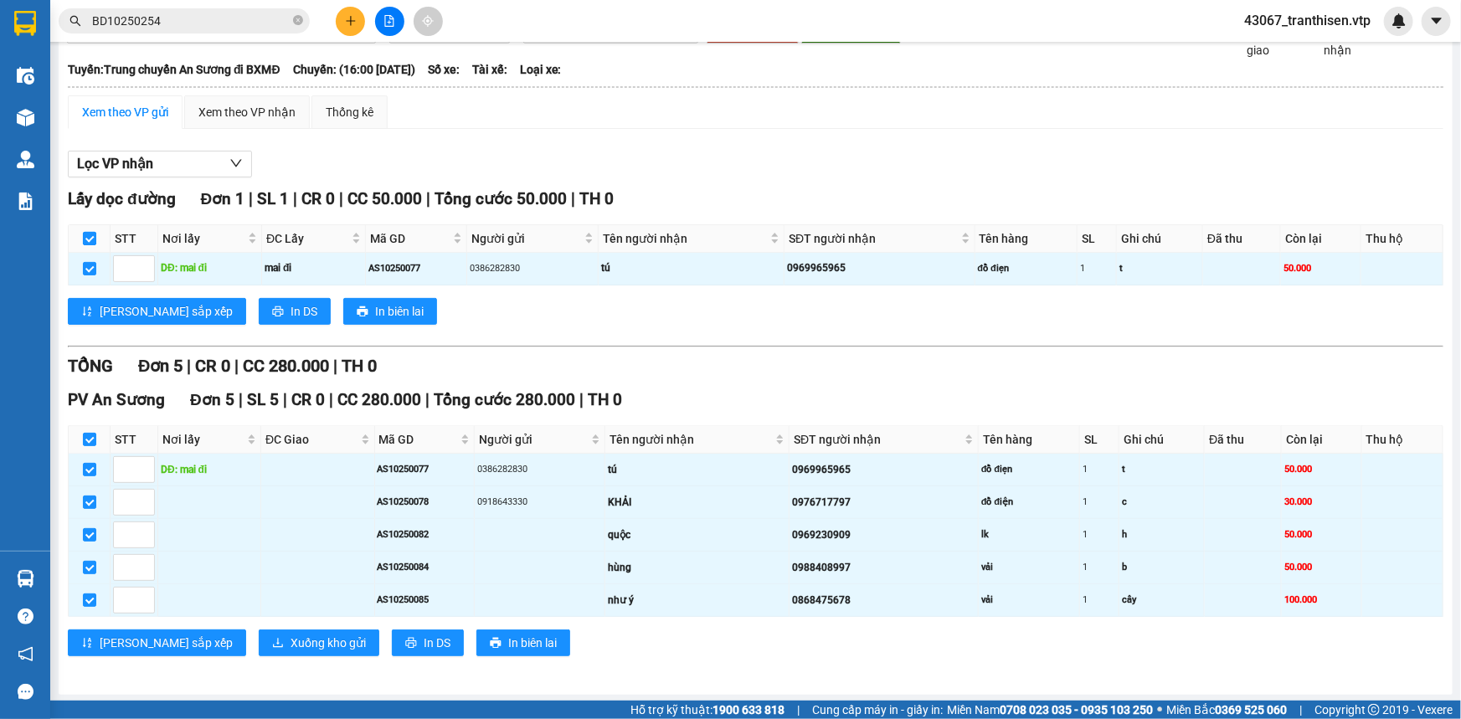
click at [86, 237] on input "checkbox" at bounding box center [89, 238] width 13 height 13
checkbox input "false"
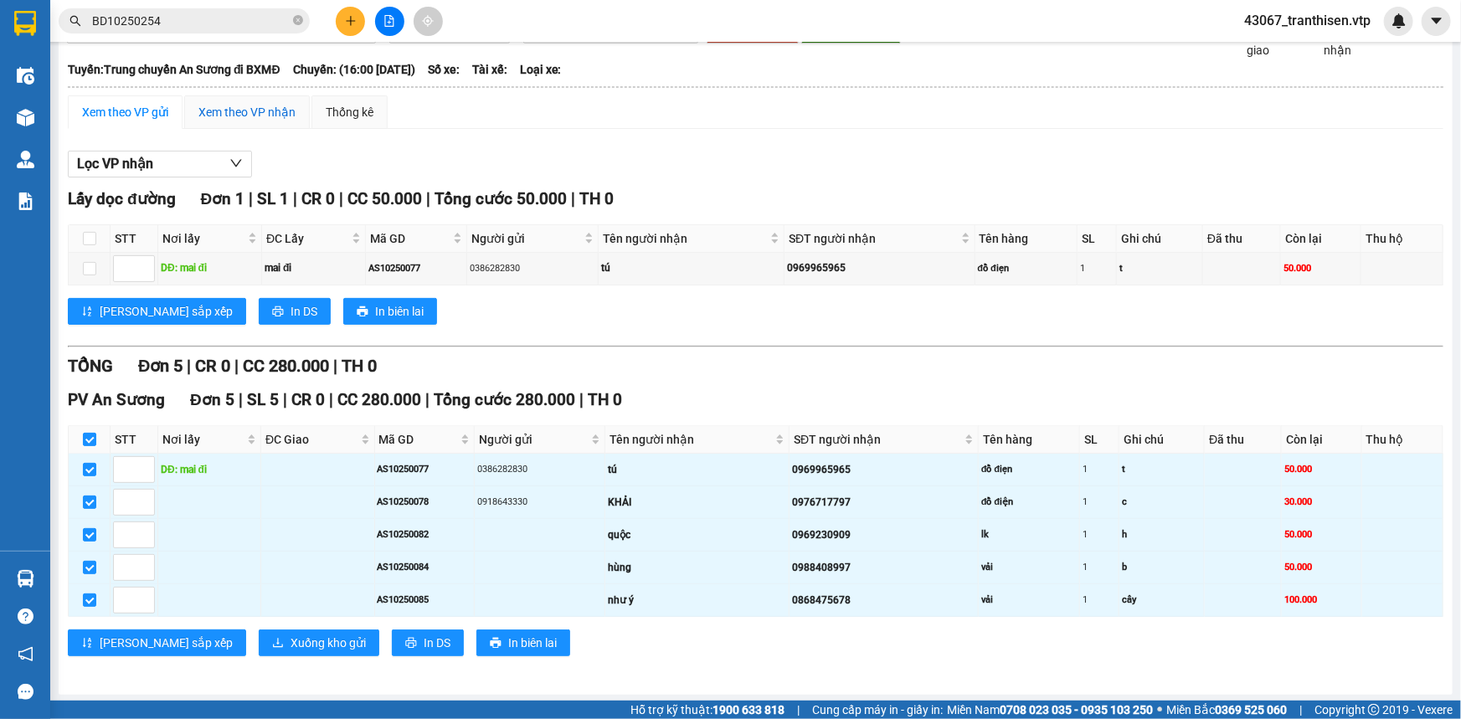
click at [214, 105] on div "Xem theo VP nhận" at bounding box center [246, 112] width 97 height 18
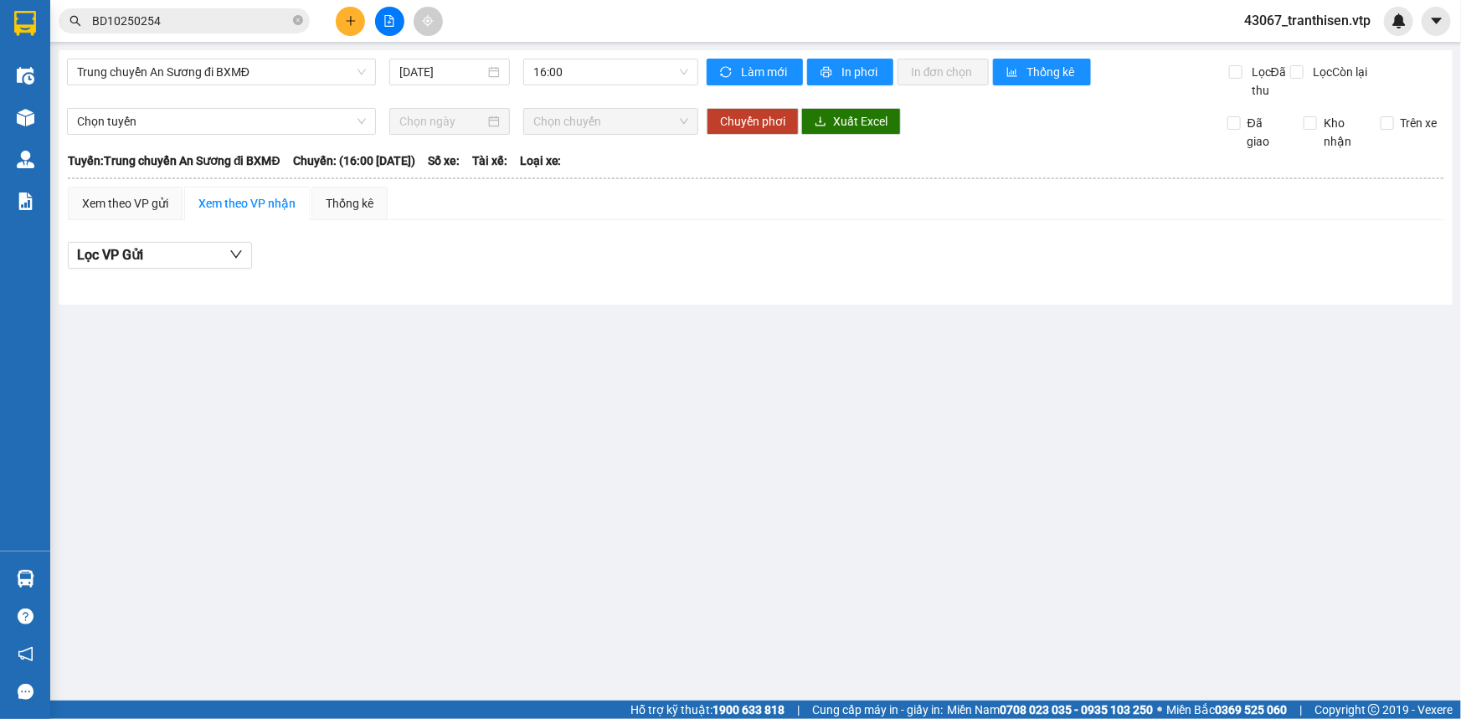
click at [232, 202] on div "Xem theo VP nhận" at bounding box center [246, 203] width 97 height 18
click at [146, 203] on div "Xem theo VP gửi" at bounding box center [125, 203] width 86 height 18
click at [224, 212] on div "Xem theo VP nhận" at bounding box center [246, 203] width 97 height 18
click at [319, 250] on div "Lọc VP Gửi" at bounding box center [756, 256] width 1376 height 28
click at [236, 243] on button "Lọc VP Gửi" at bounding box center [160, 255] width 184 height 27
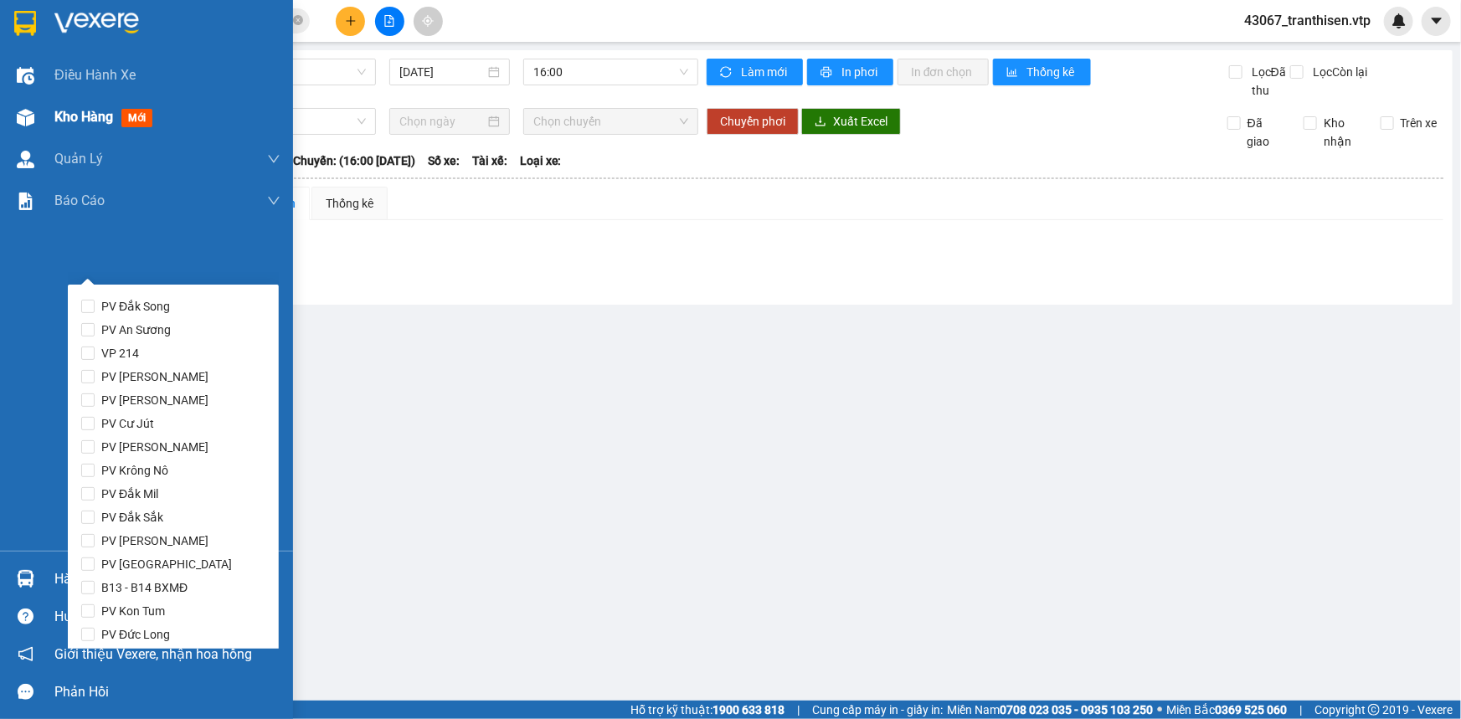
click at [67, 122] on span "Kho hàng" at bounding box center [83, 117] width 59 height 16
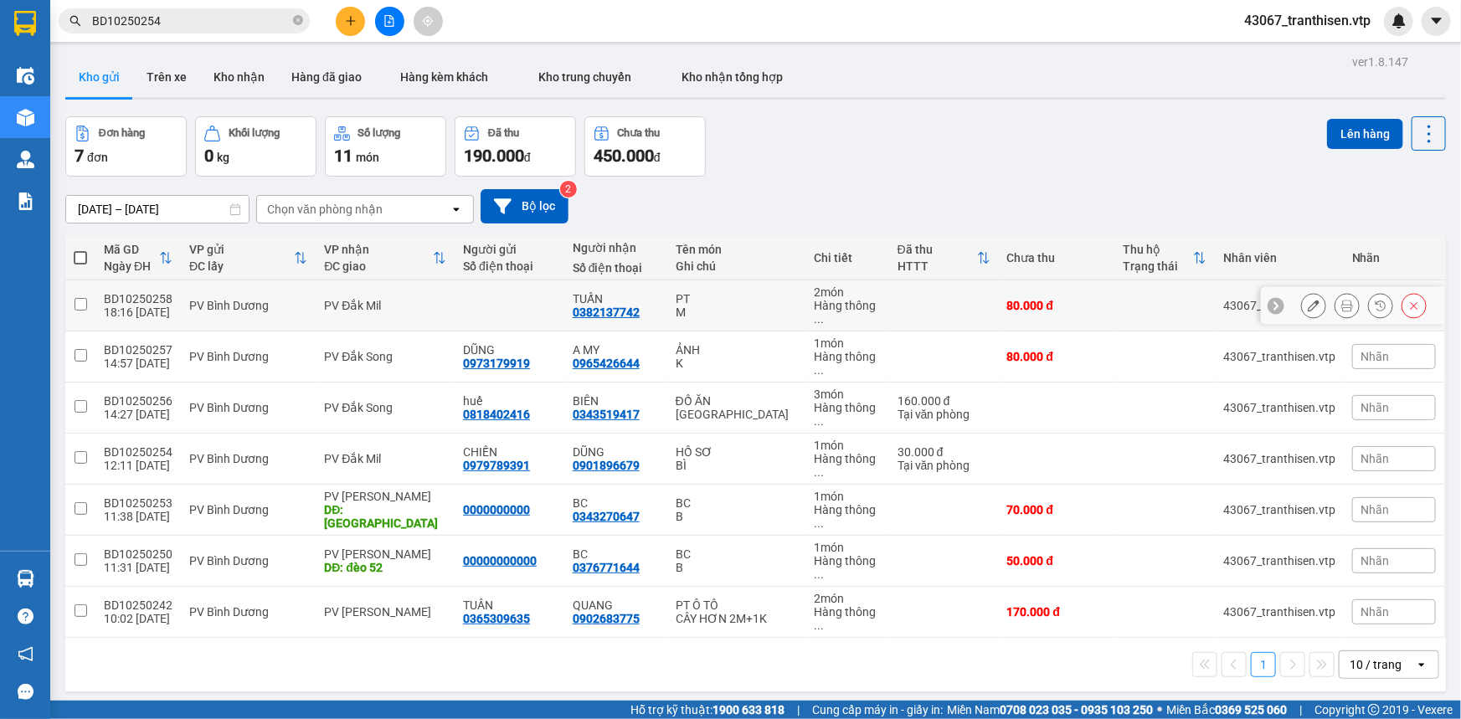
click at [81, 298] on input "checkbox" at bounding box center [81, 304] width 13 height 13
checkbox input "true"
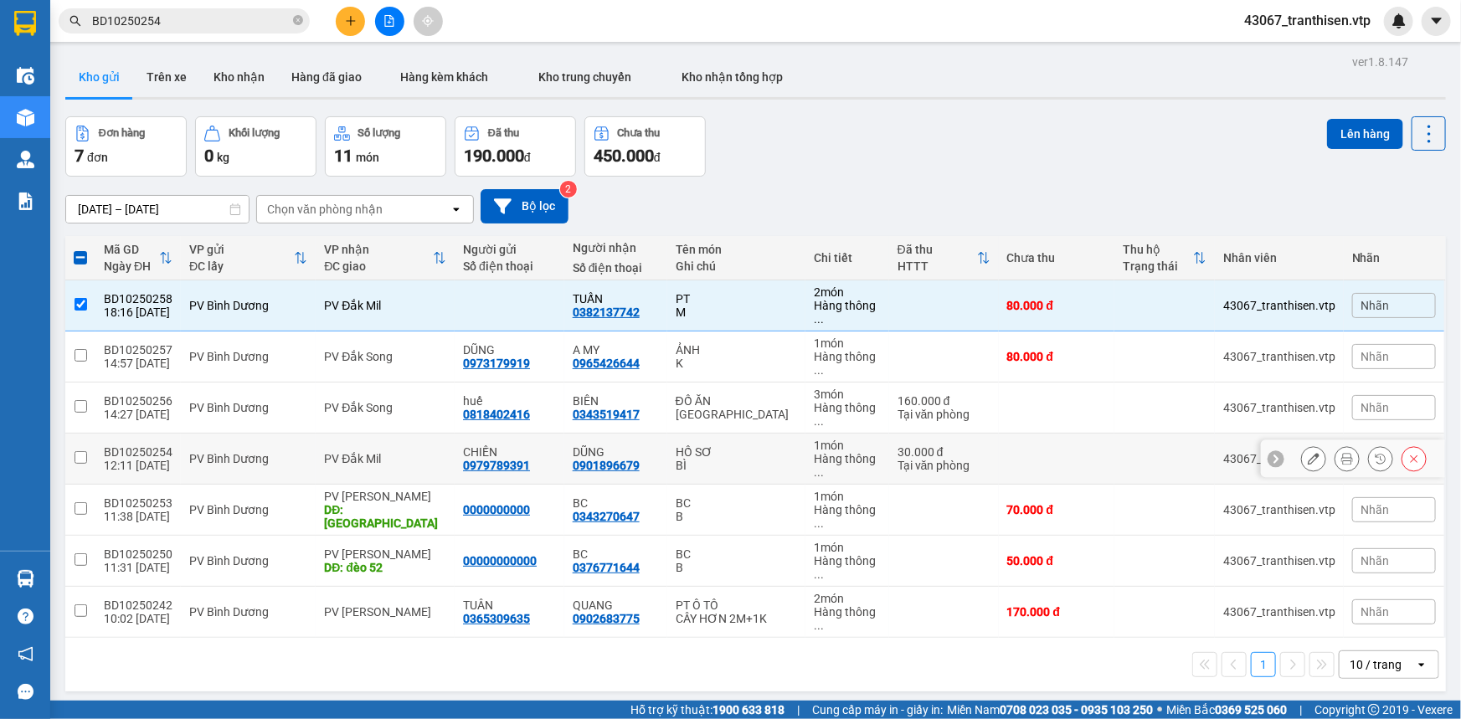
click at [80, 451] on input "checkbox" at bounding box center [81, 457] width 13 height 13
checkbox input "true"
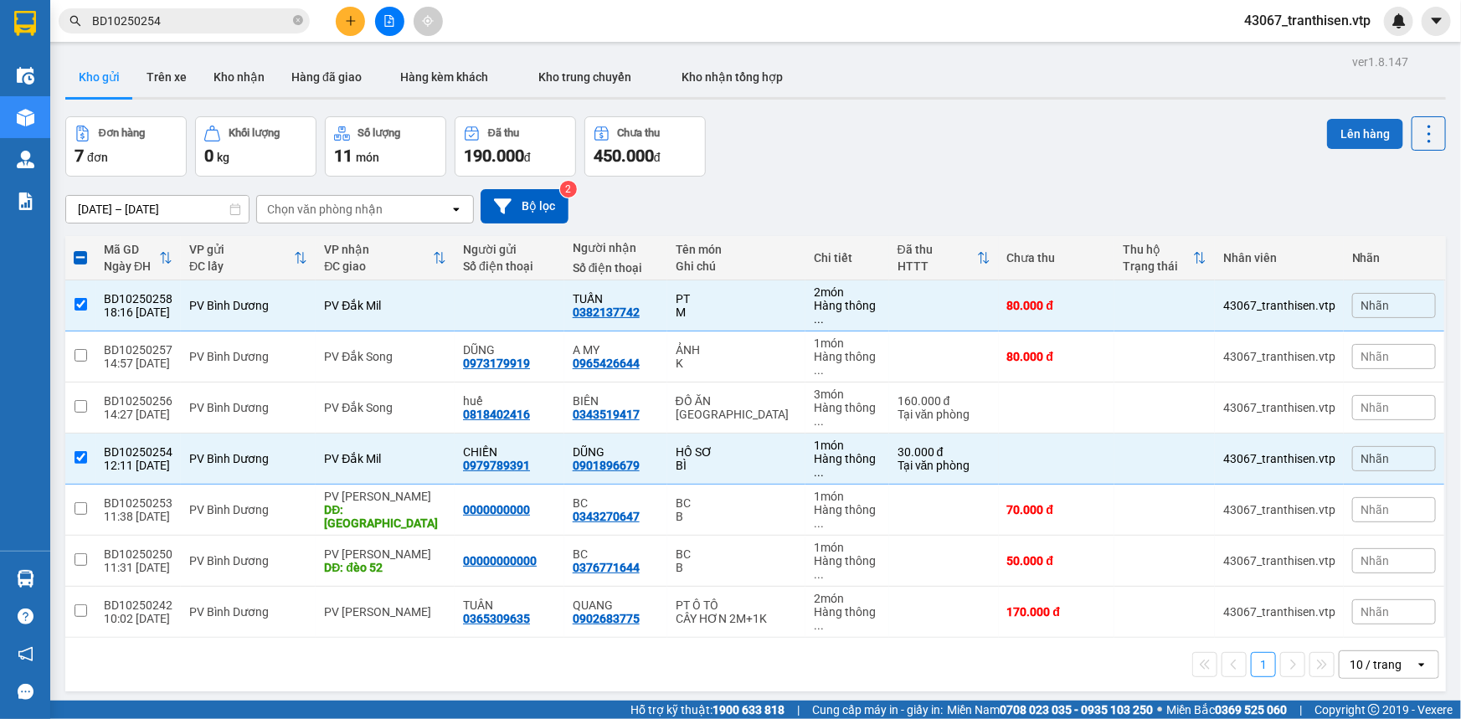
click at [1349, 126] on button "Lên hàng" at bounding box center [1365, 134] width 76 height 30
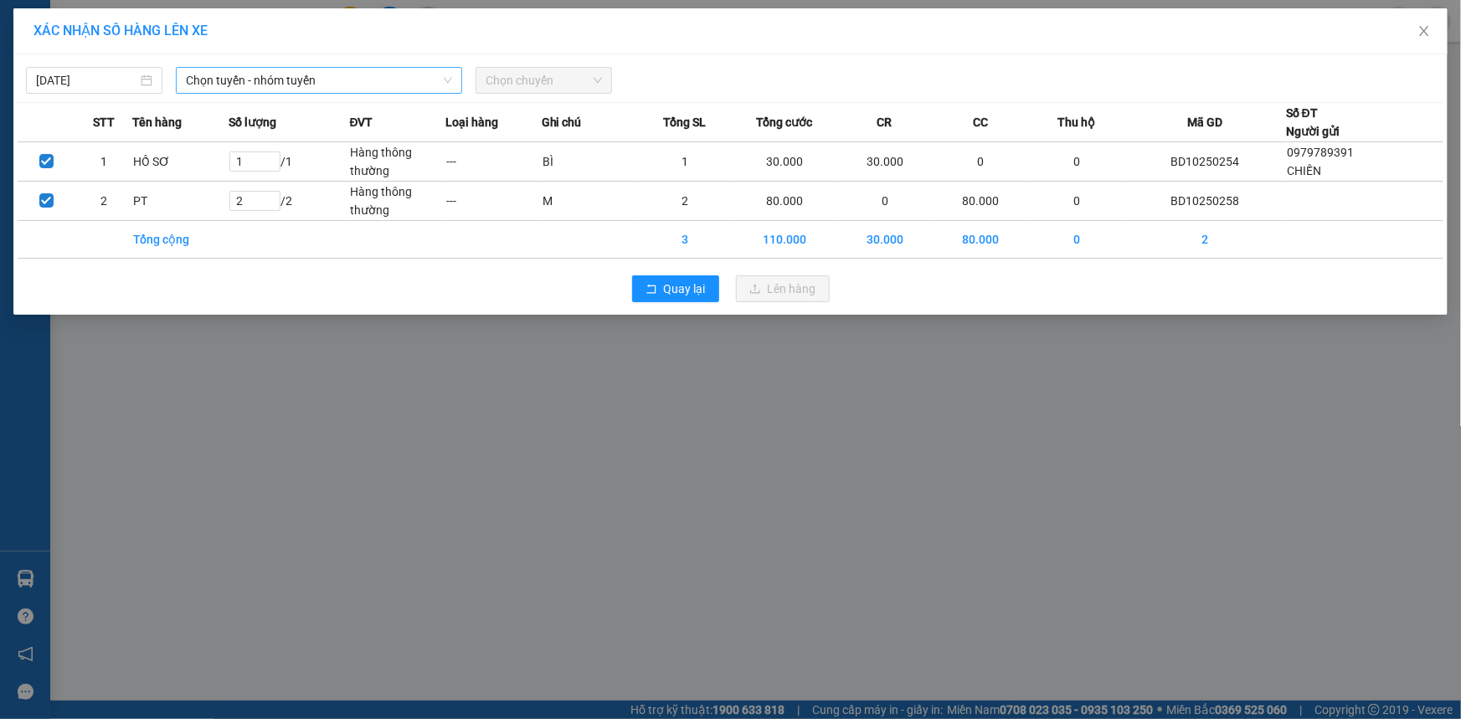
click at [279, 84] on span "Chọn tuyến - nhóm tuyến" at bounding box center [319, 80] width 266 height 25
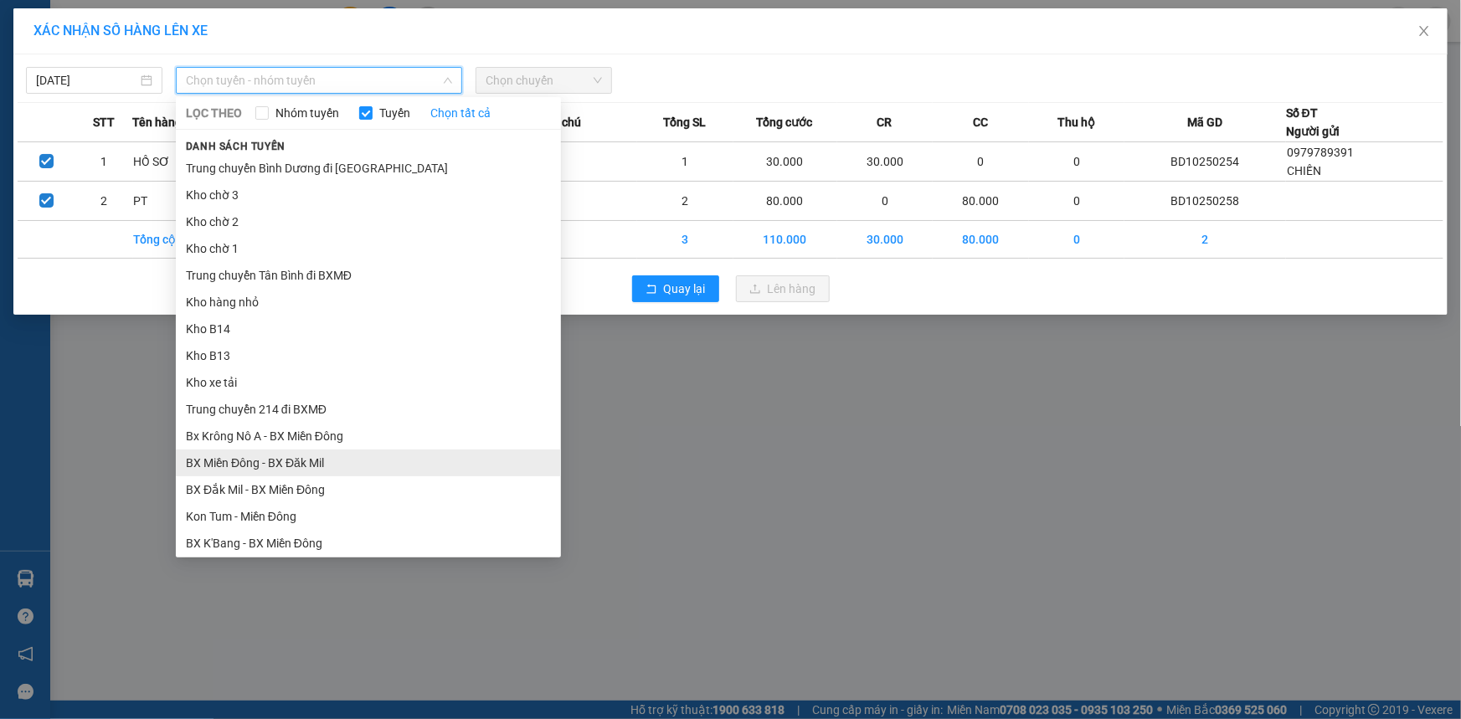
click at [313, 457] on li "BX Miền Đông - BX Đăk Mil" at bounding box center [368, 463] width 385 height 27
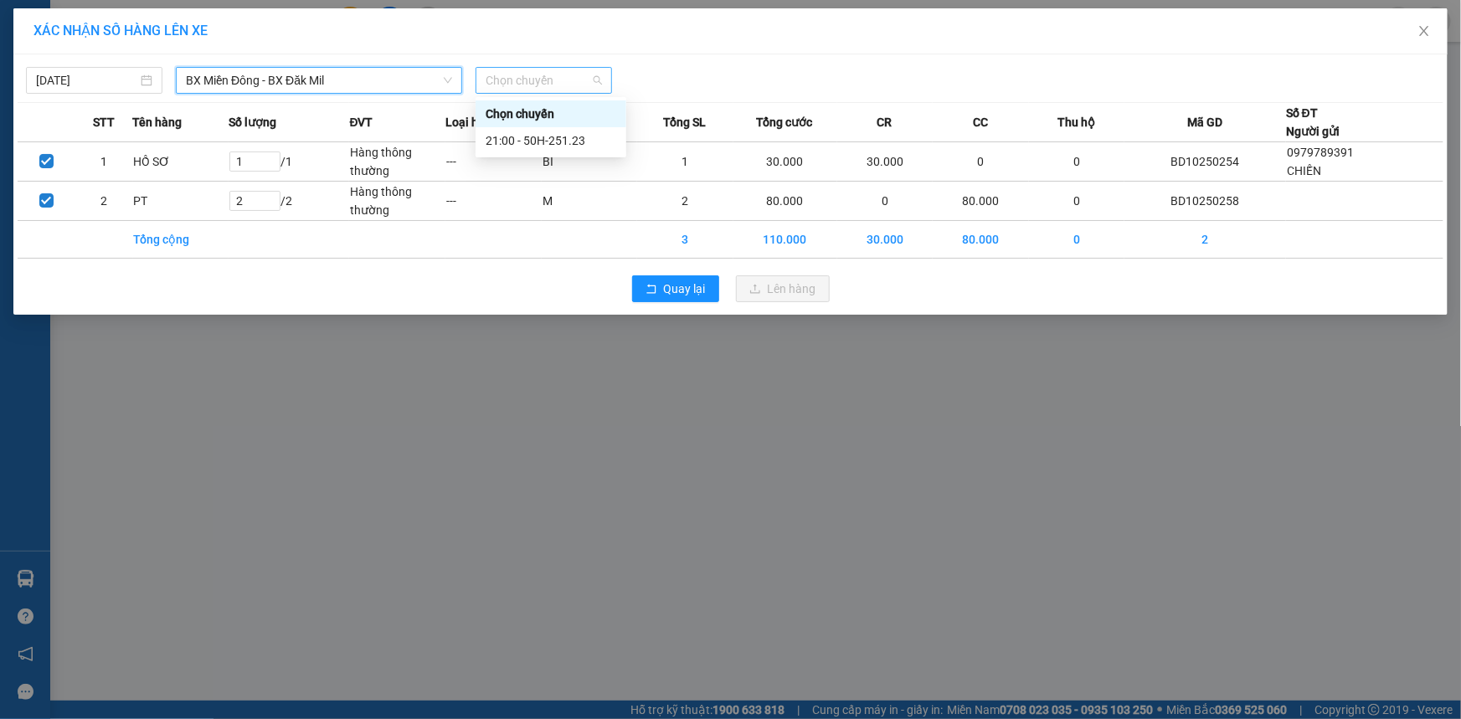
click at [513, 77] on span "Chọn chuyến" at bounding box center [544, 80] width 116 height 25
click at [511, 136] on div "21:00 - 50H-251.23" at bounding box center [551, 140] width 131 height 18
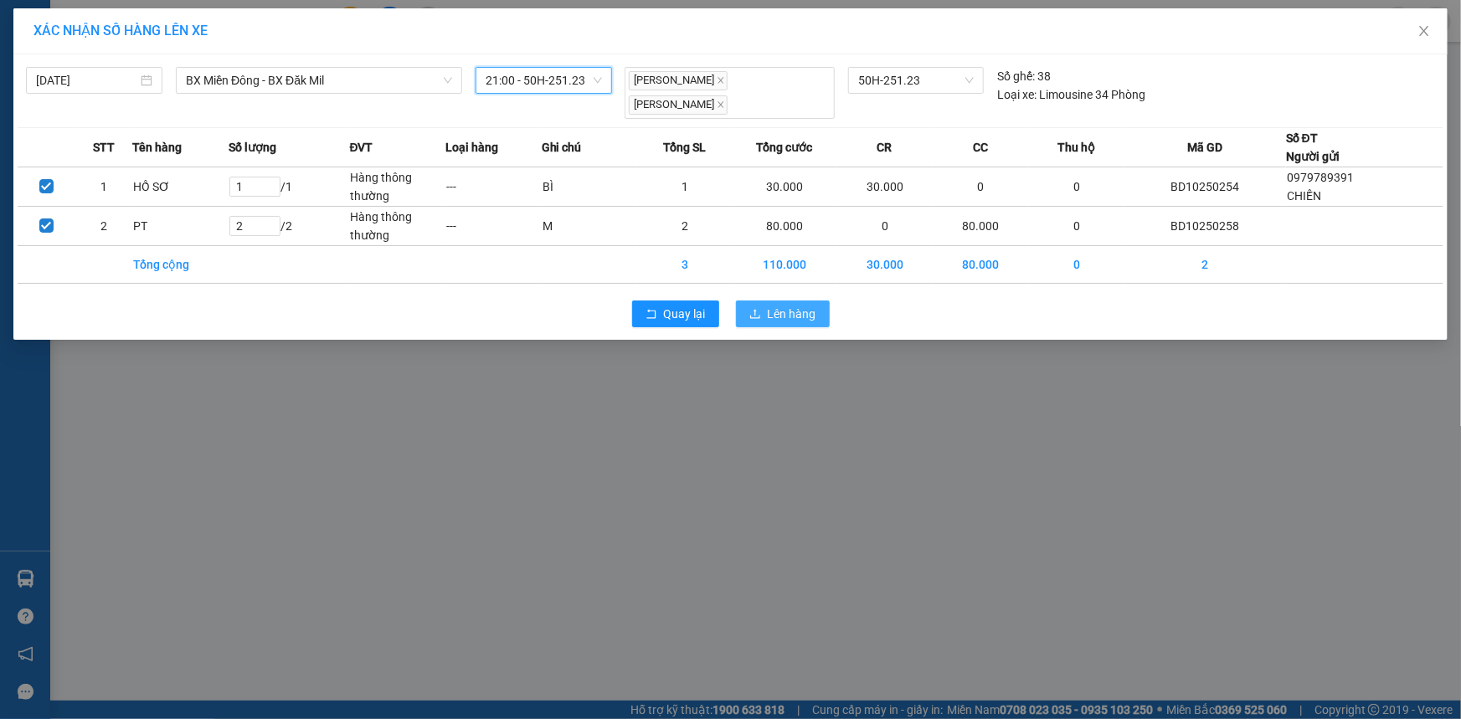
click at [791, 305] on span "Lên hàng" at bounding box center [792, 314] width 49 height 18
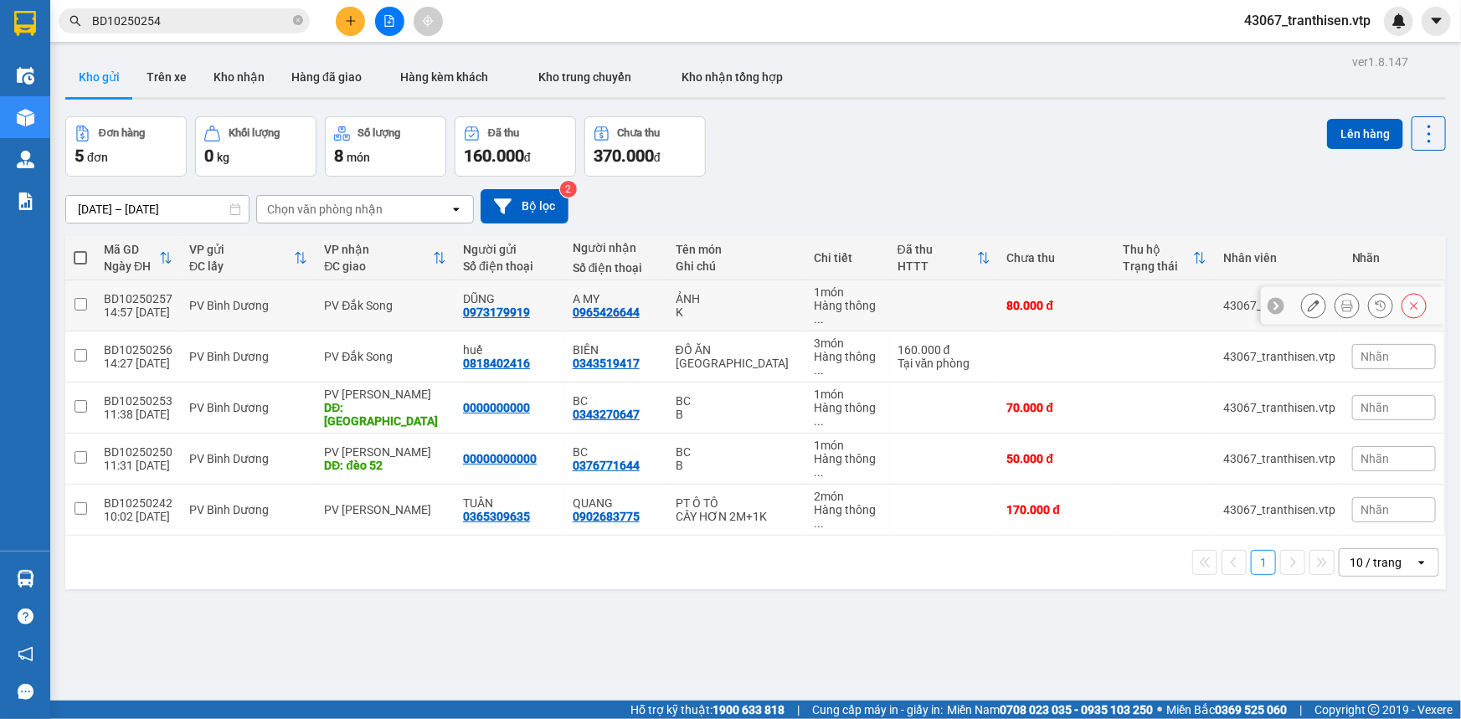
click at [83, 298] on input "checkbox" at bounding box center [81, 304] width 13 height 13
checkbox input "true"
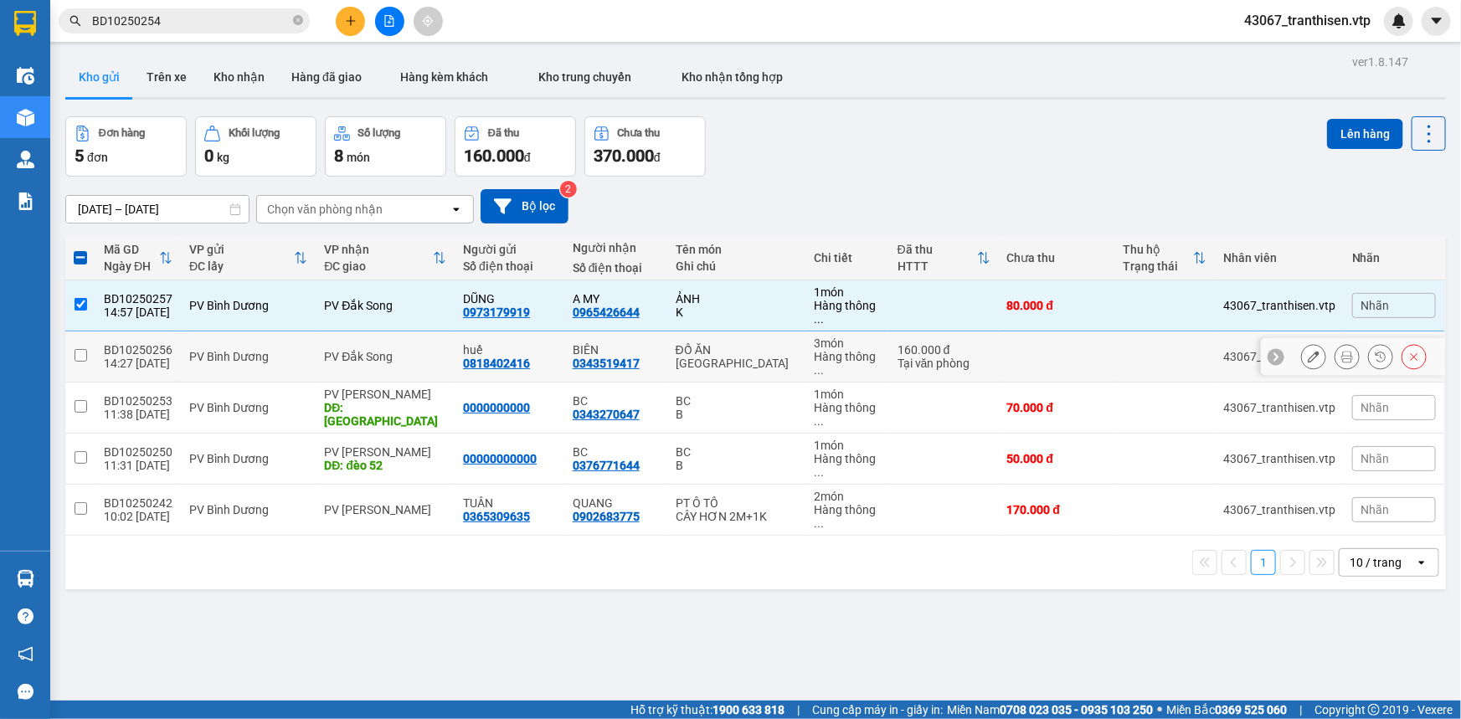
click at [87, 345] on td at bounding box center [80, 357] width 30 height 51
checkbox input "true"
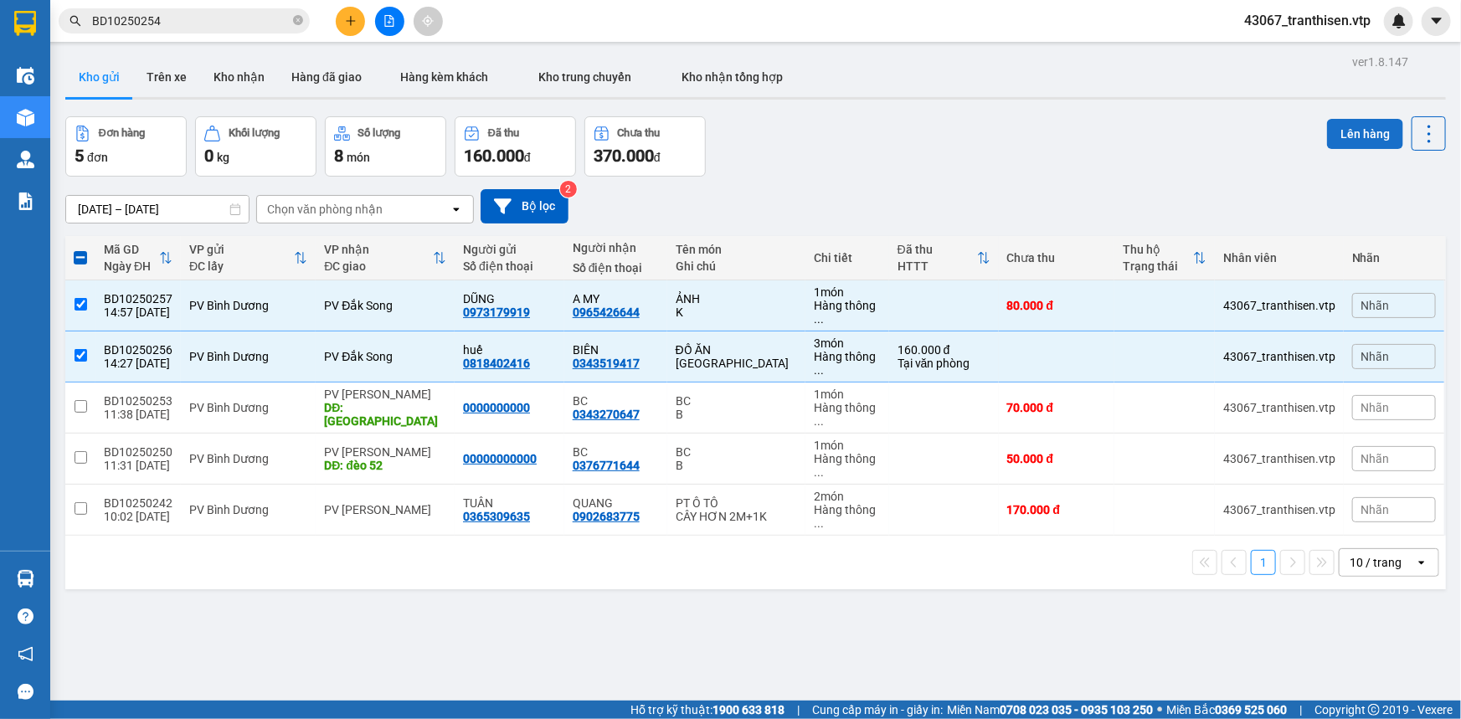
click at [1339, 134] on button "Lên hàng" at bounding box center [1365, 134] width 76 height 30
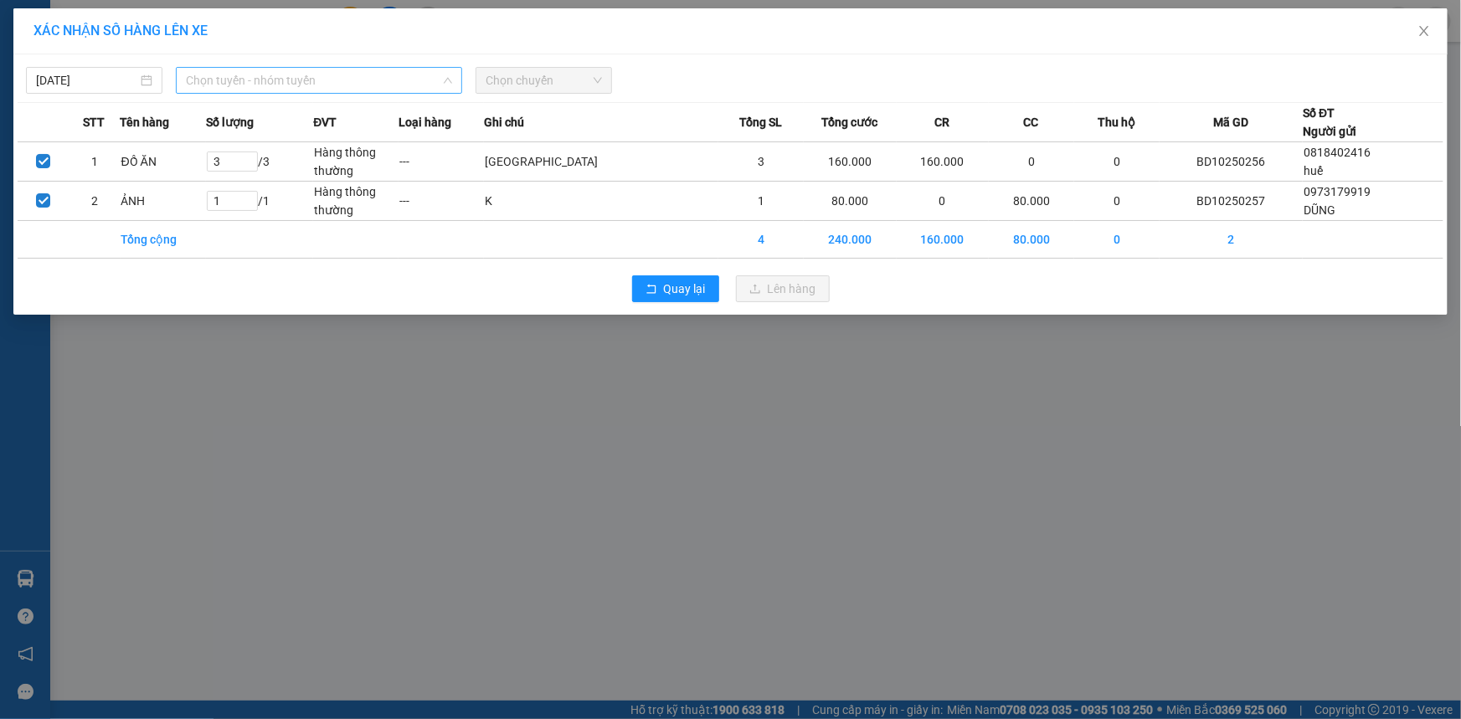
click at [209, 75] on span "Chọn tuyến - nhóm tuyến" at bounding box center [319, 80] width 266 height 25
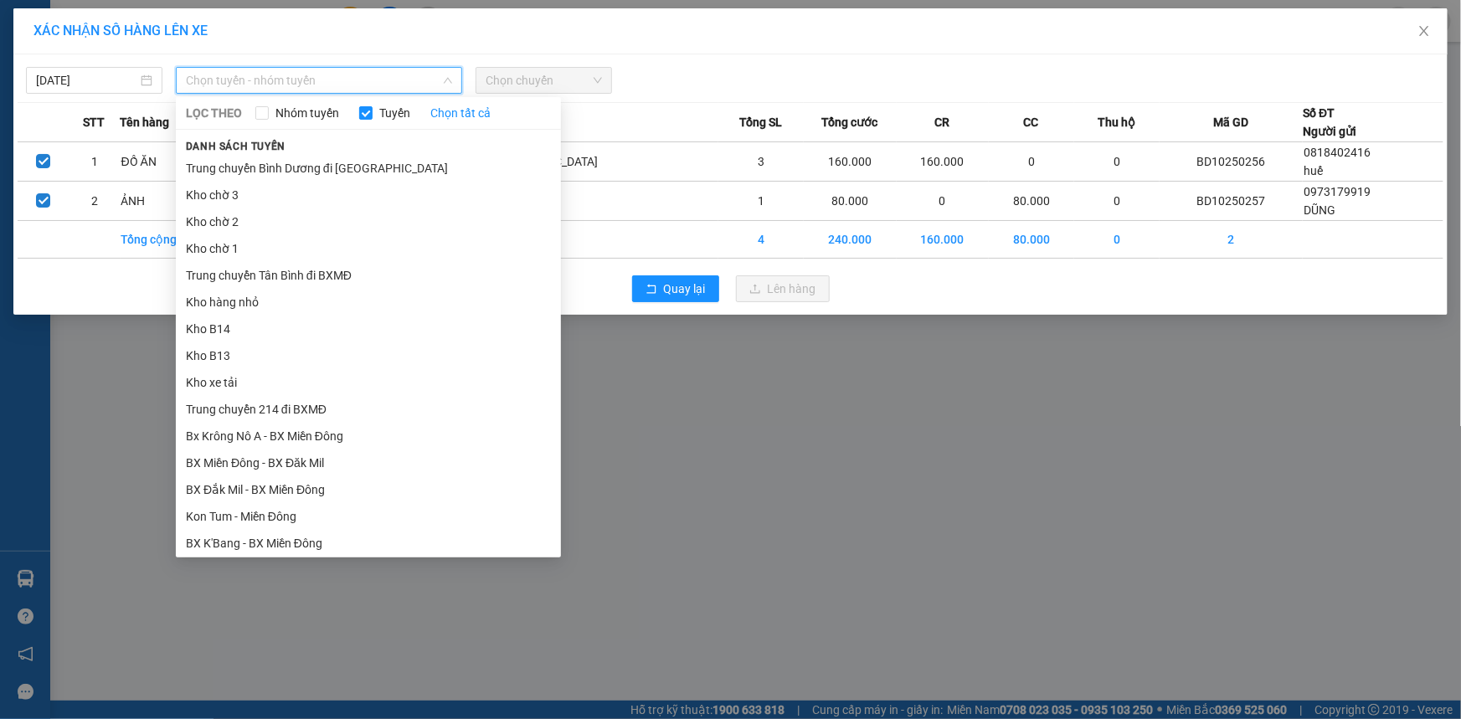
click at [671, 410] on div "XÁC NHẬN SỐ HÀNG LÊN XE [DATE] Chọn tuyến - nhóm tuyến LỌC THEO Nhóm tuyến Tuyế…" at bounding box center [730, 359] width 1461 height 719
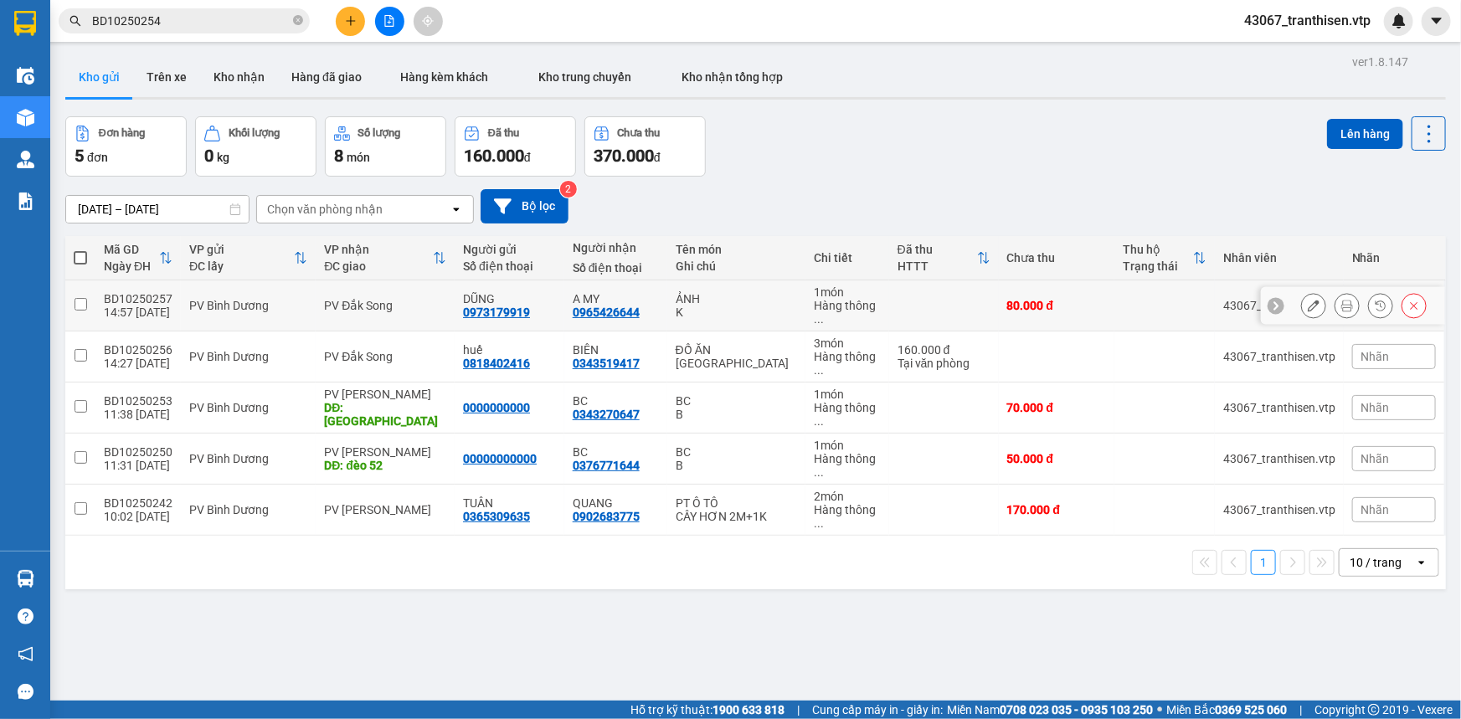
click at [84, 298] on input "checkbox" at bounding box center [81, 304] width 13 height 13
checkbox input "true"
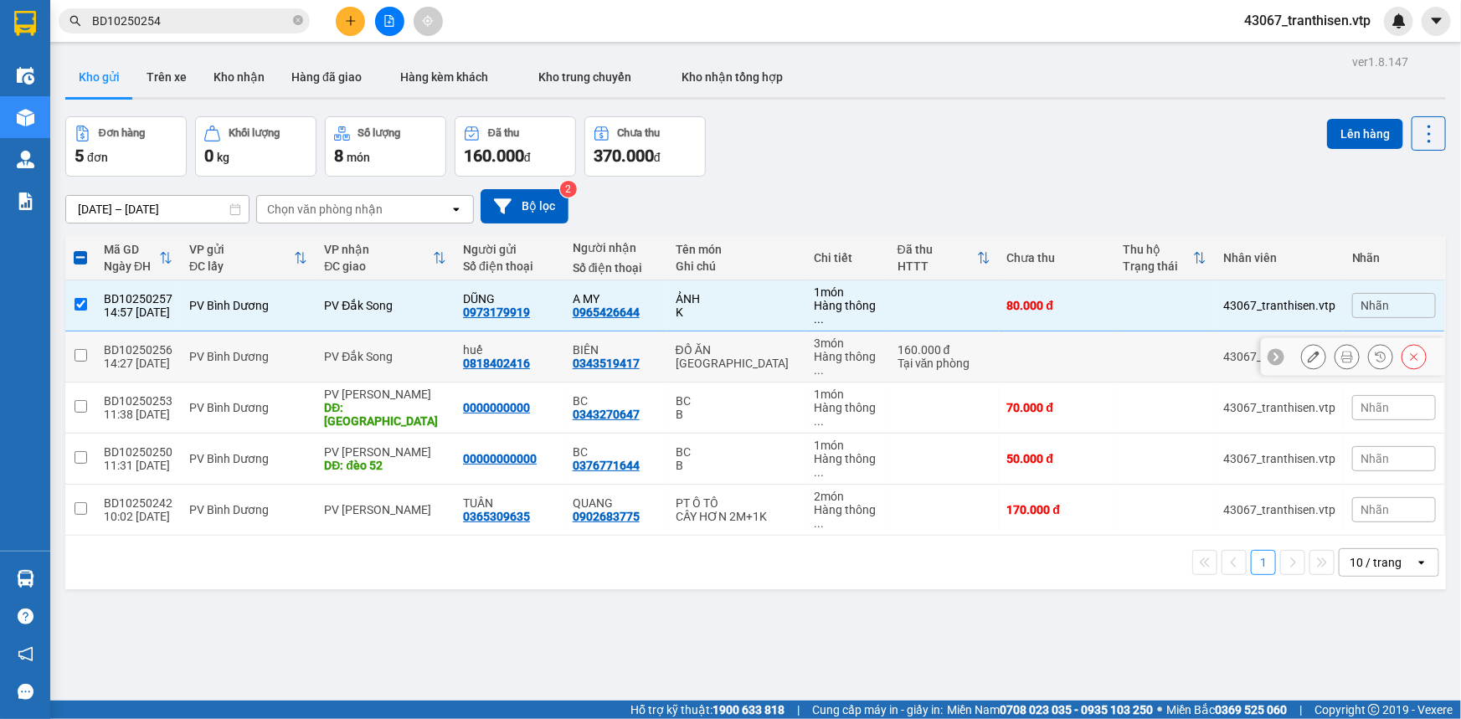
click at [86, 340] on td at bounding box center [80, 357] width 30 height 51
checkbox input "true"
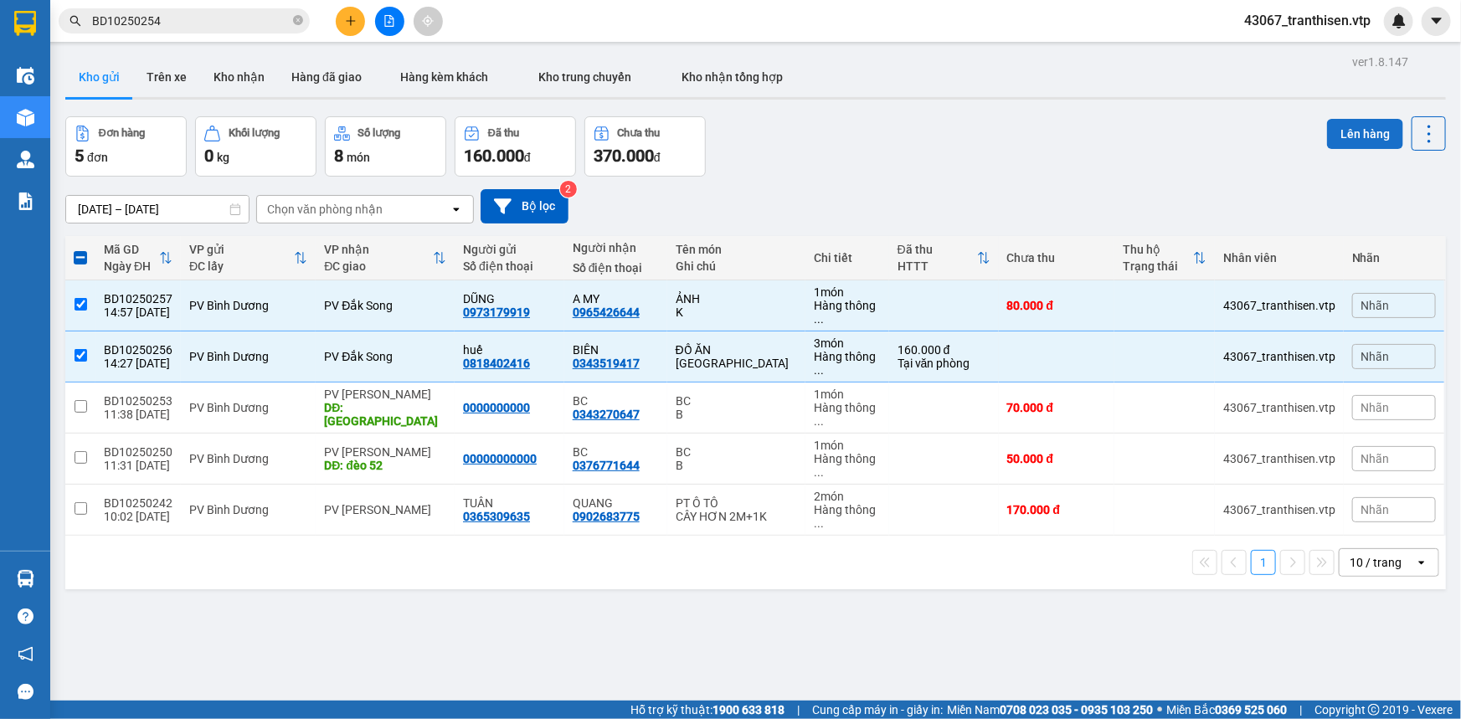
click at [1352, 131] on button "Lên hàng" at bounding box center [1365, 134] width 76 height 30
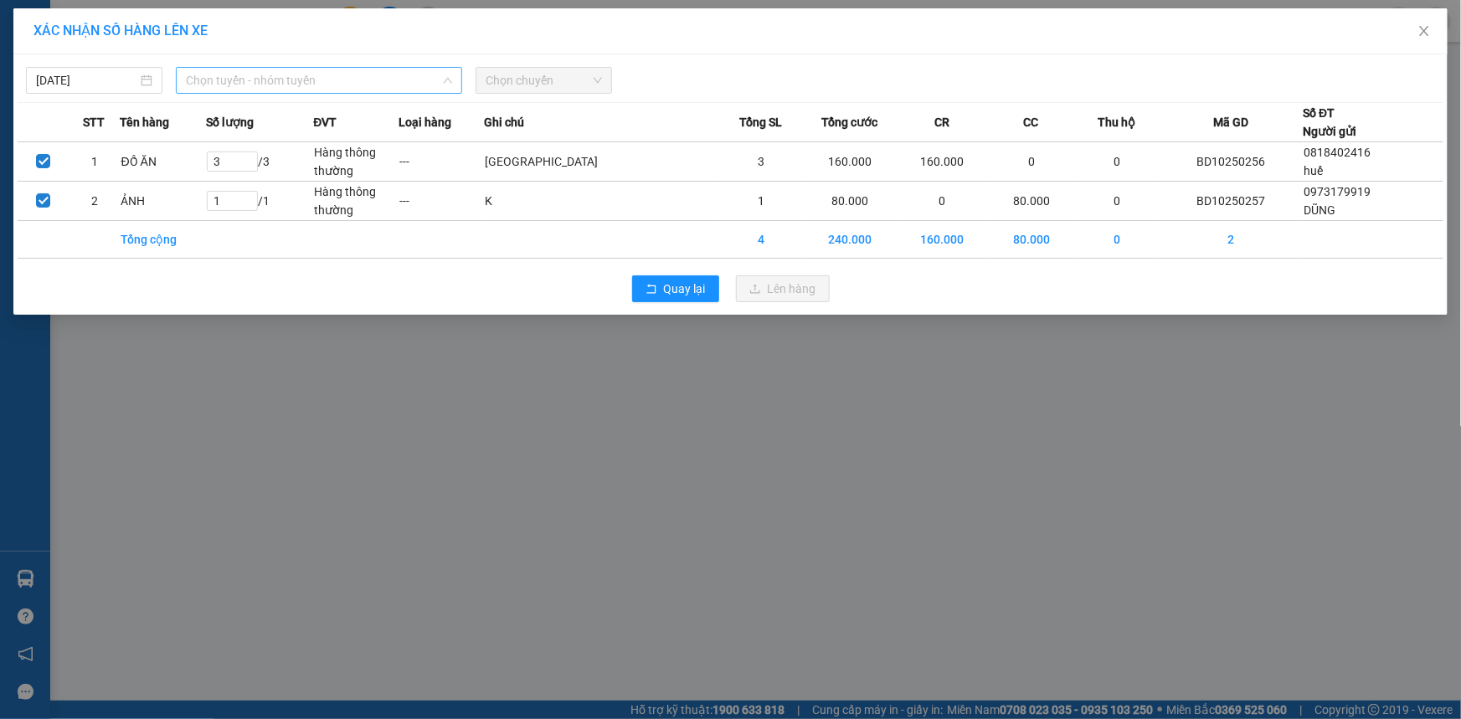
click at [270, 81] on span "Chọn tuyến - nhóm tuyến" at bounding box center [319, 80] width 266 height 25
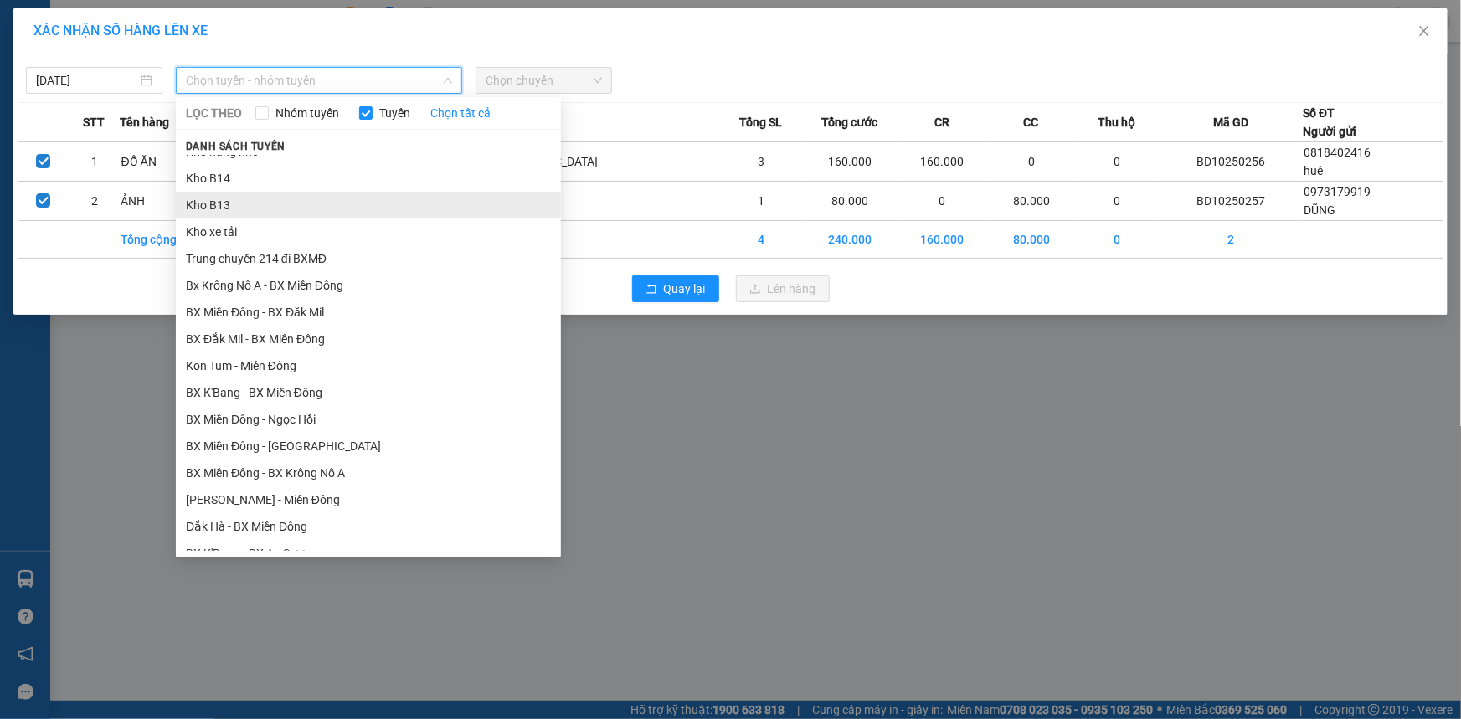
scroll to position [152, 0]
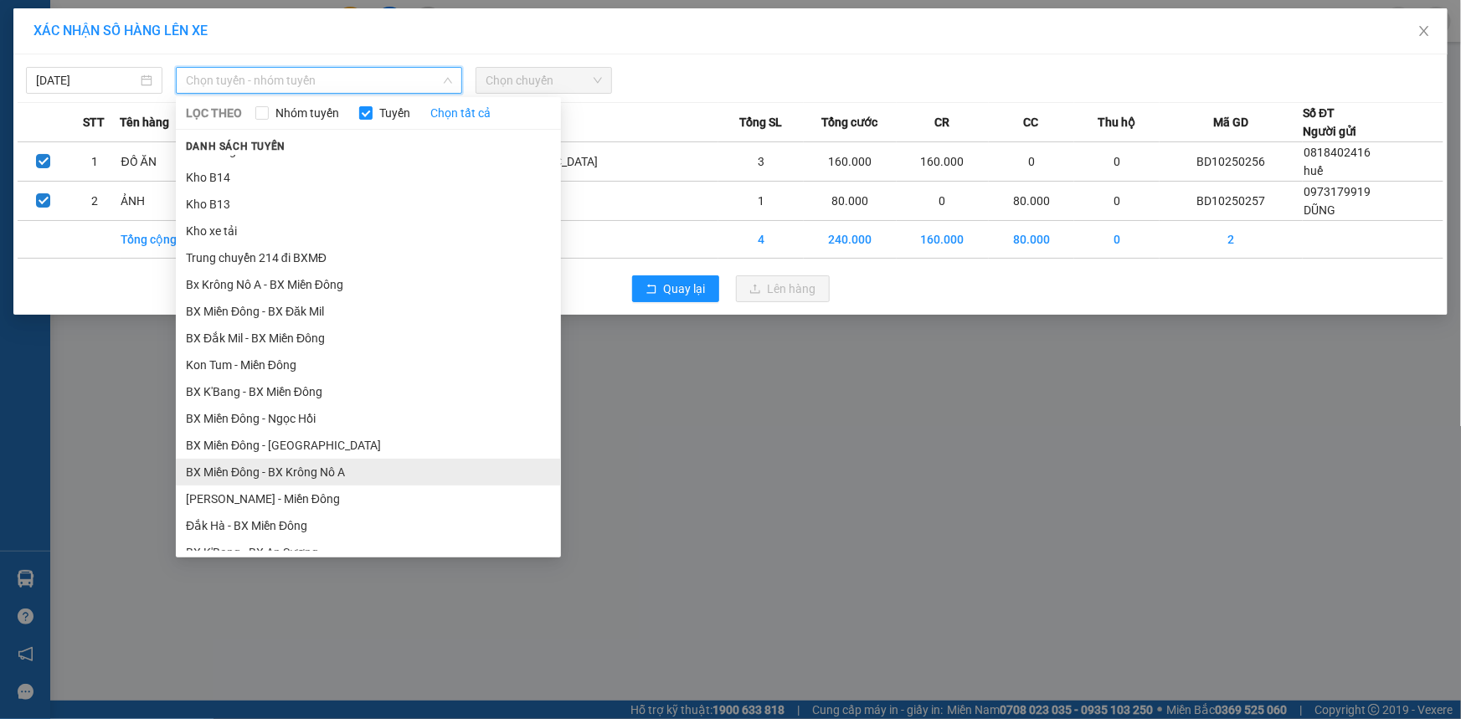
click at [330, 470] on li "BX Miền Đông - BX Krông Nô A" at bounding box center [368, 472] width 385 height 27
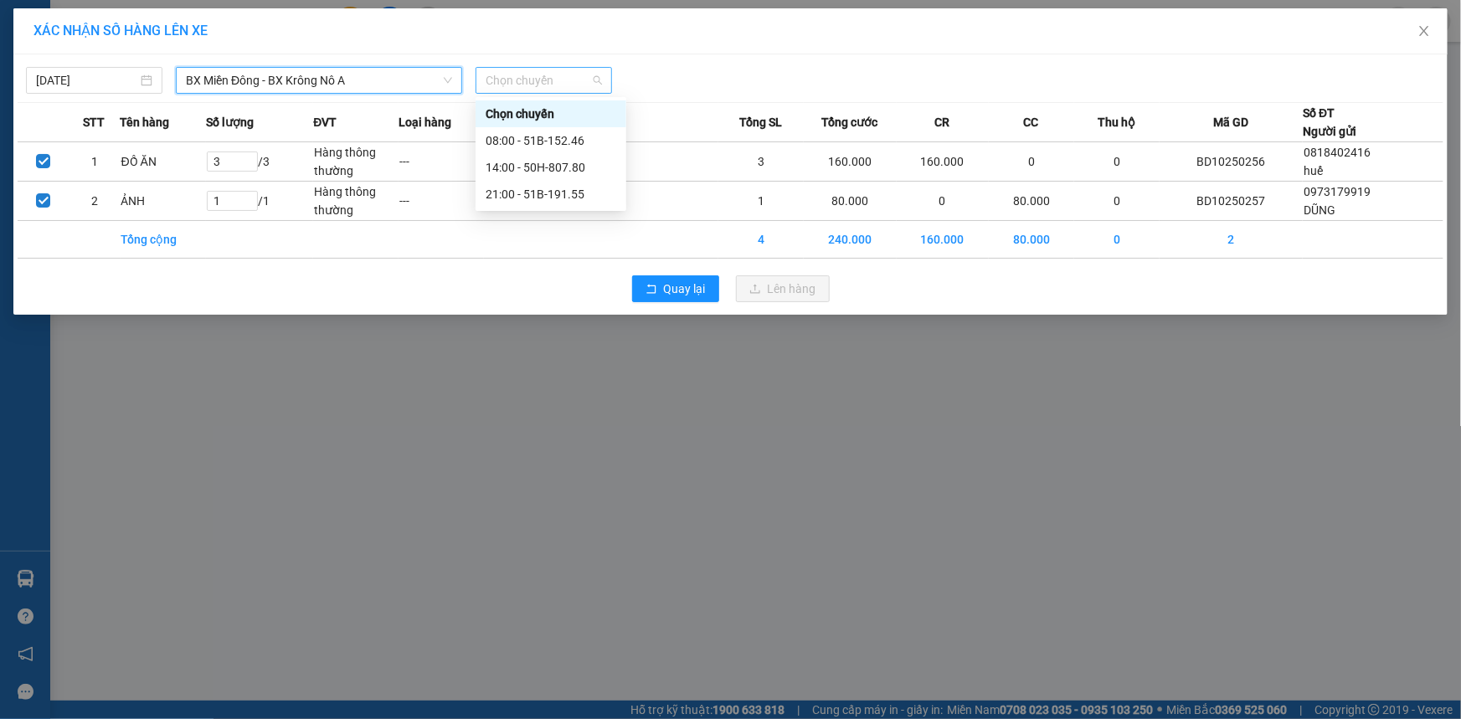
click at [509, 73] on span "Chọn chuyến" at bounding box center [544, 80] width 116 height 25
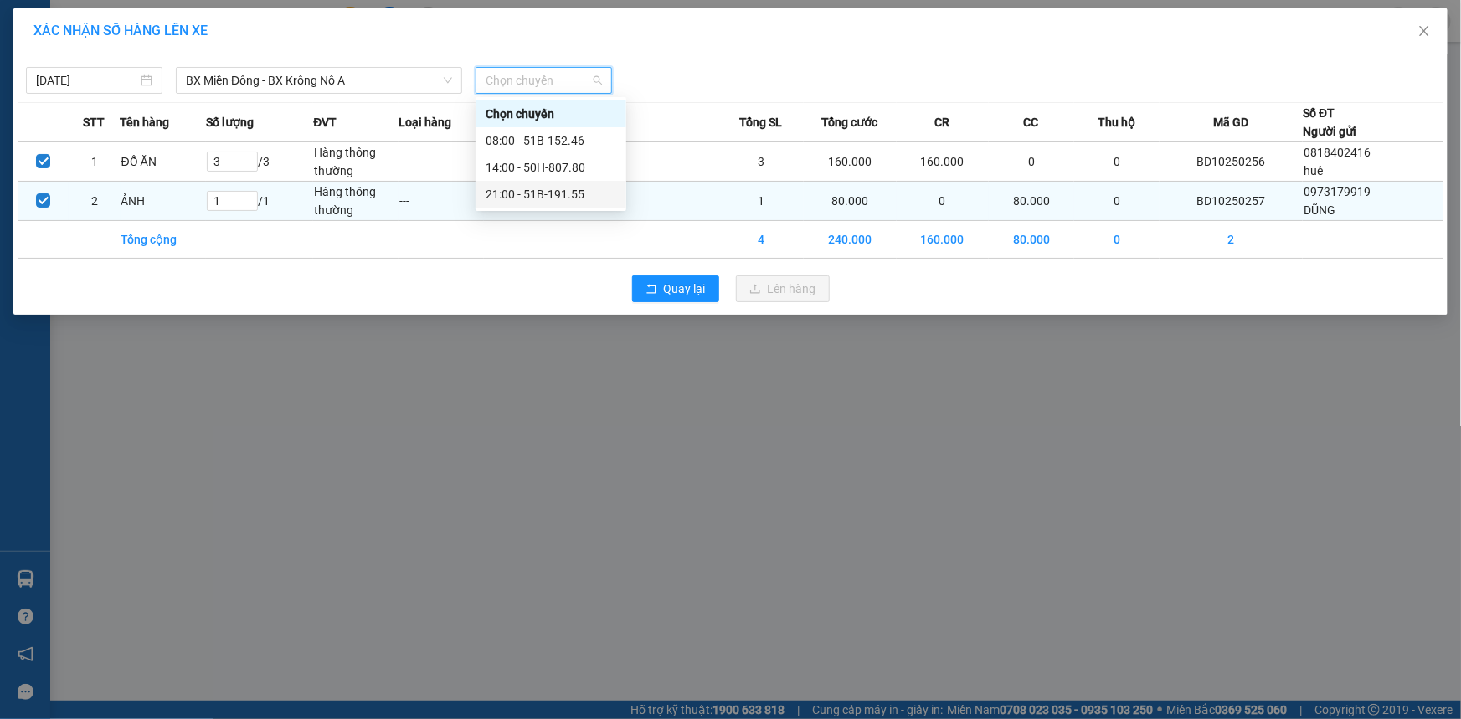
click at [516, 192] on div "21:00 - 51B-191.55" at bounding box center [551, 194] width 131 height 18
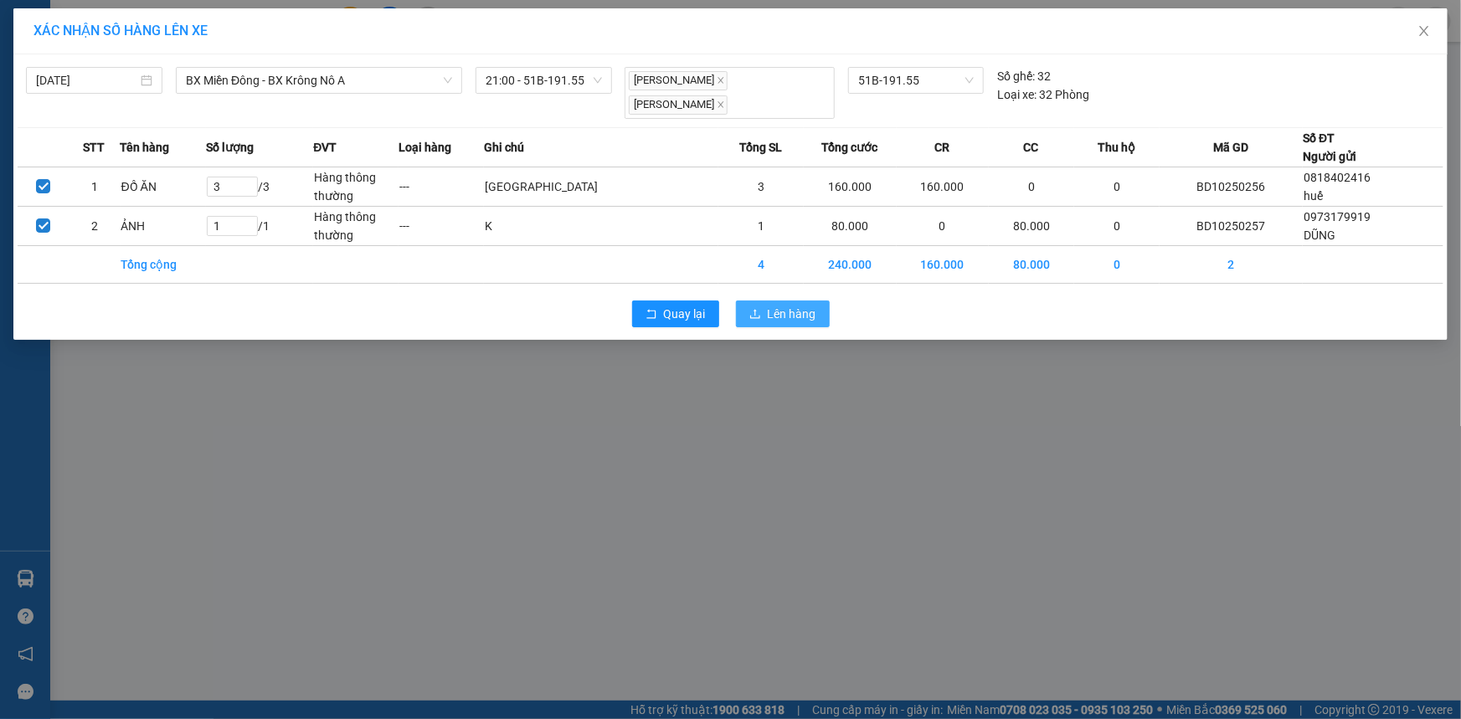
click at [780, 305] on span "Lên hàng" at bounding box center [792, 314] width 49 height 18
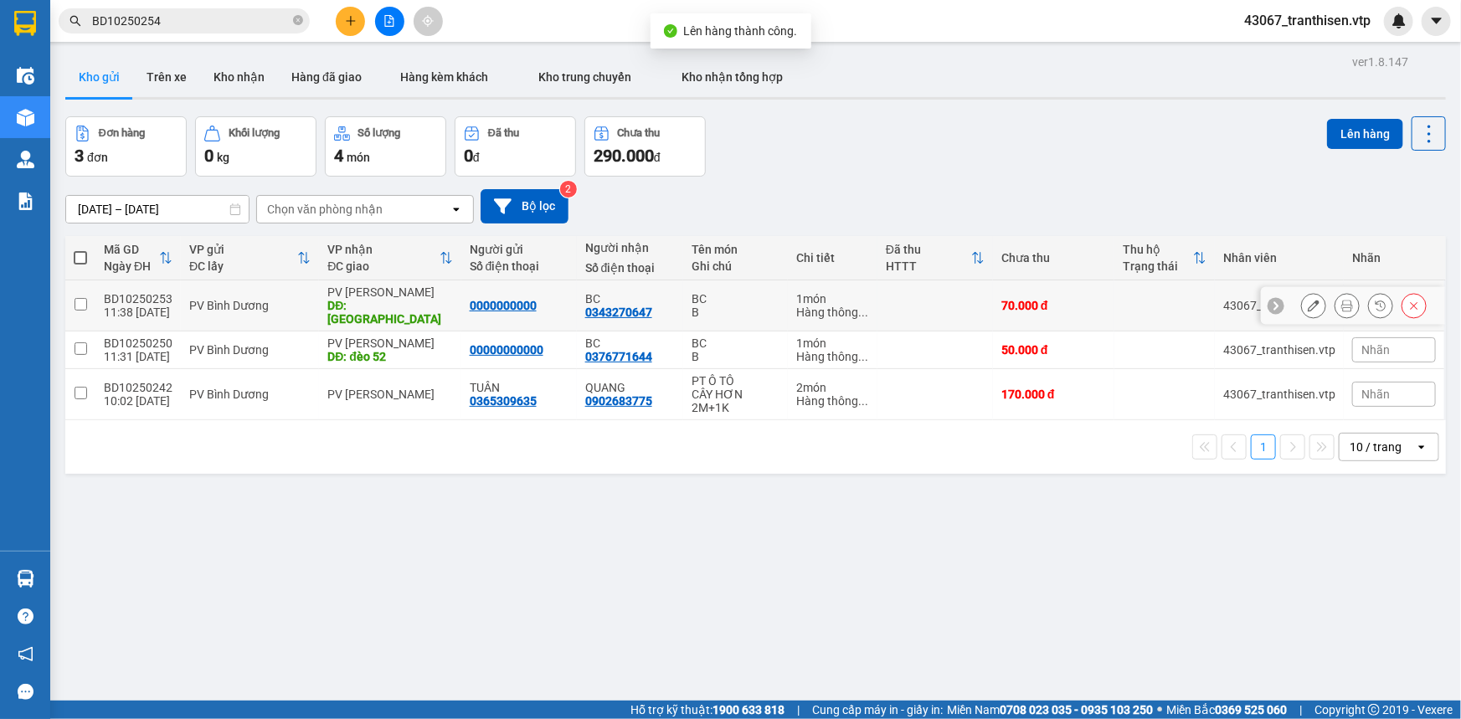
click at [85, 298] on input "checkbox" at bounding box center [81, 304] width 13 height 13
checkbox input "true"
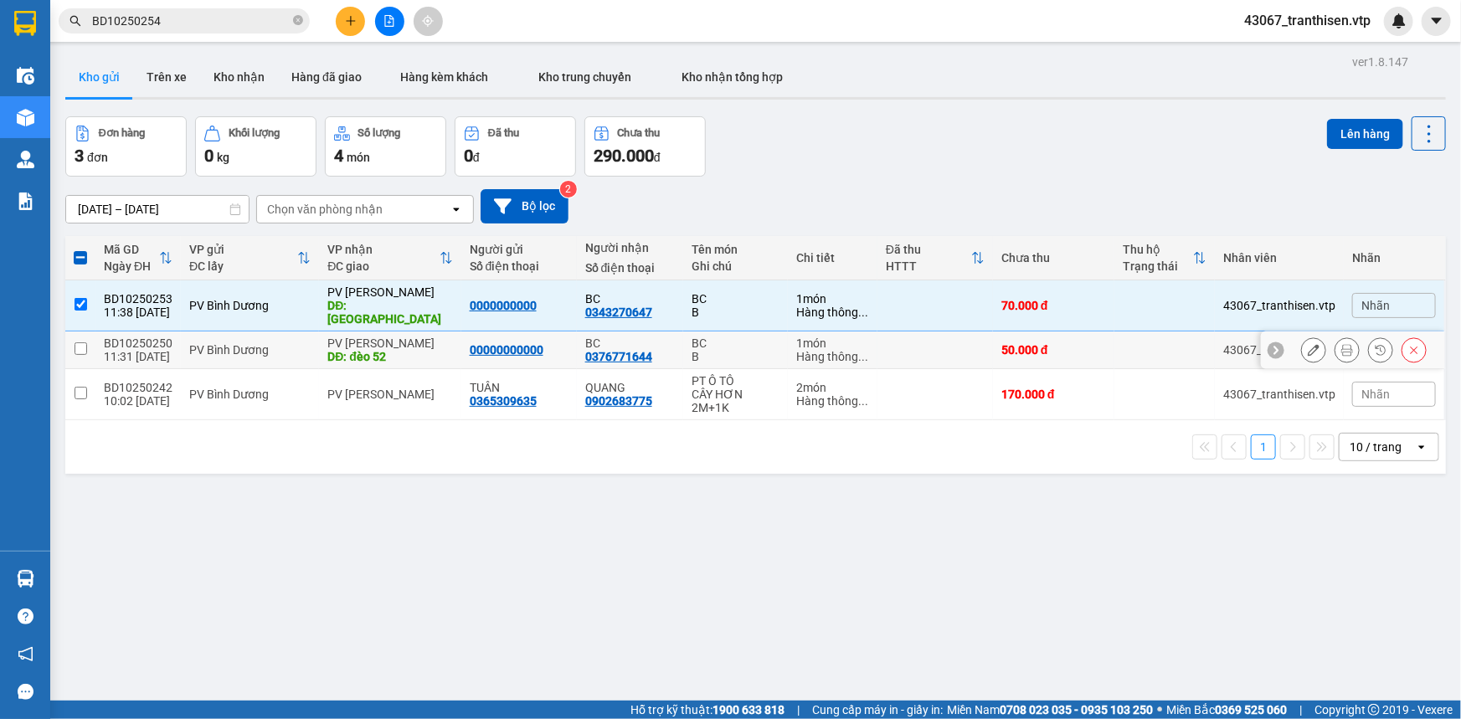
click at [88, 344] on td at bounding box center [80, 351] width 30 height 38
checkbox input "true"
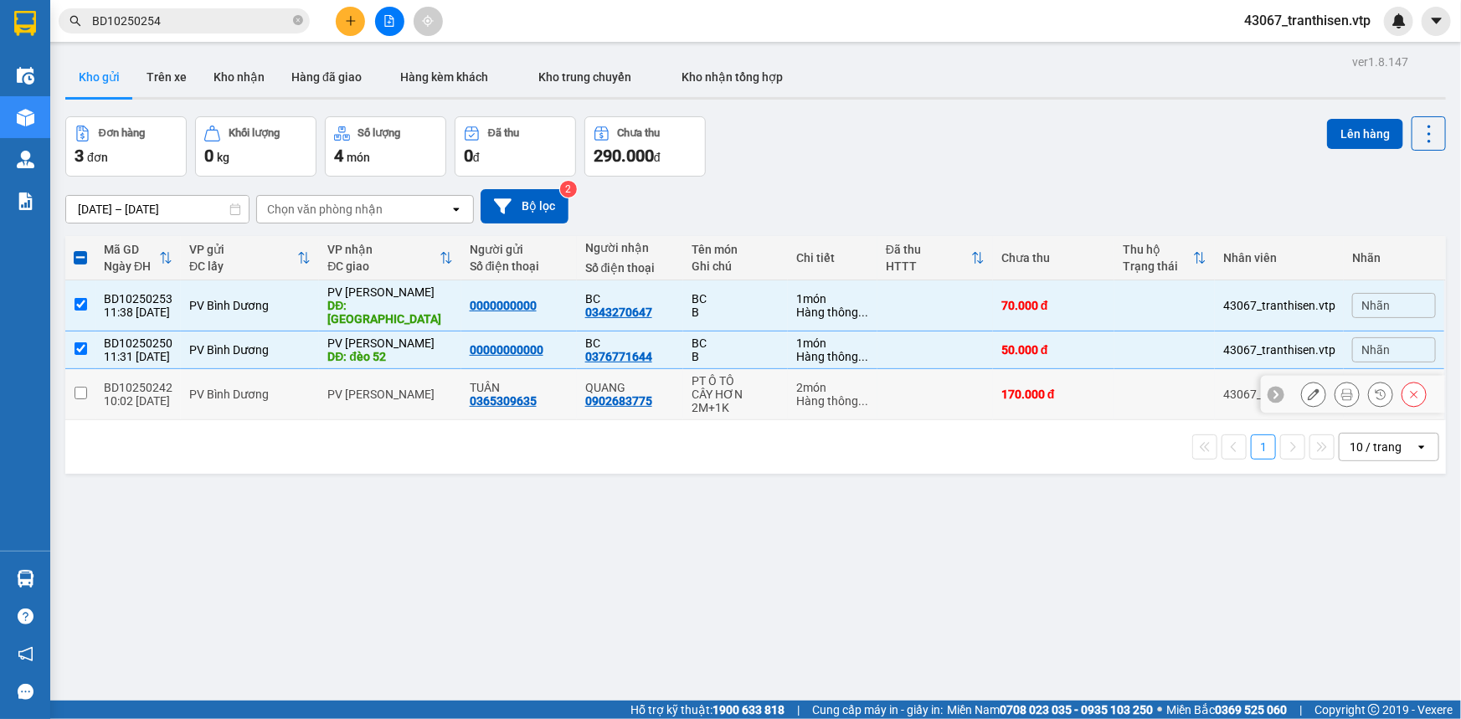
click at [81, 387] on input "checkbox" at bounding box center [81, 393] width 13 height 13
checkbox input "true"
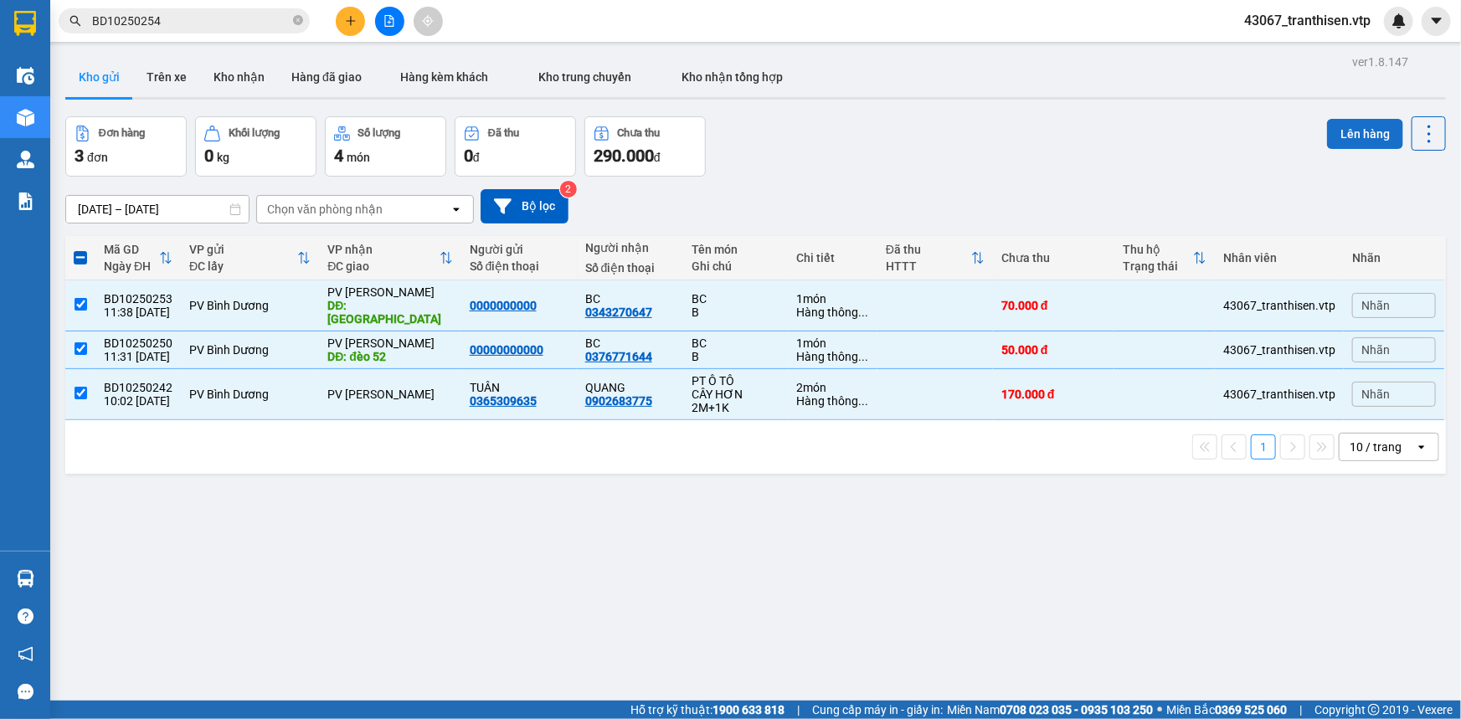
click at [1341, 137] on button "Lên hàng" at bounding box center [1365, 134] width 76 height 30
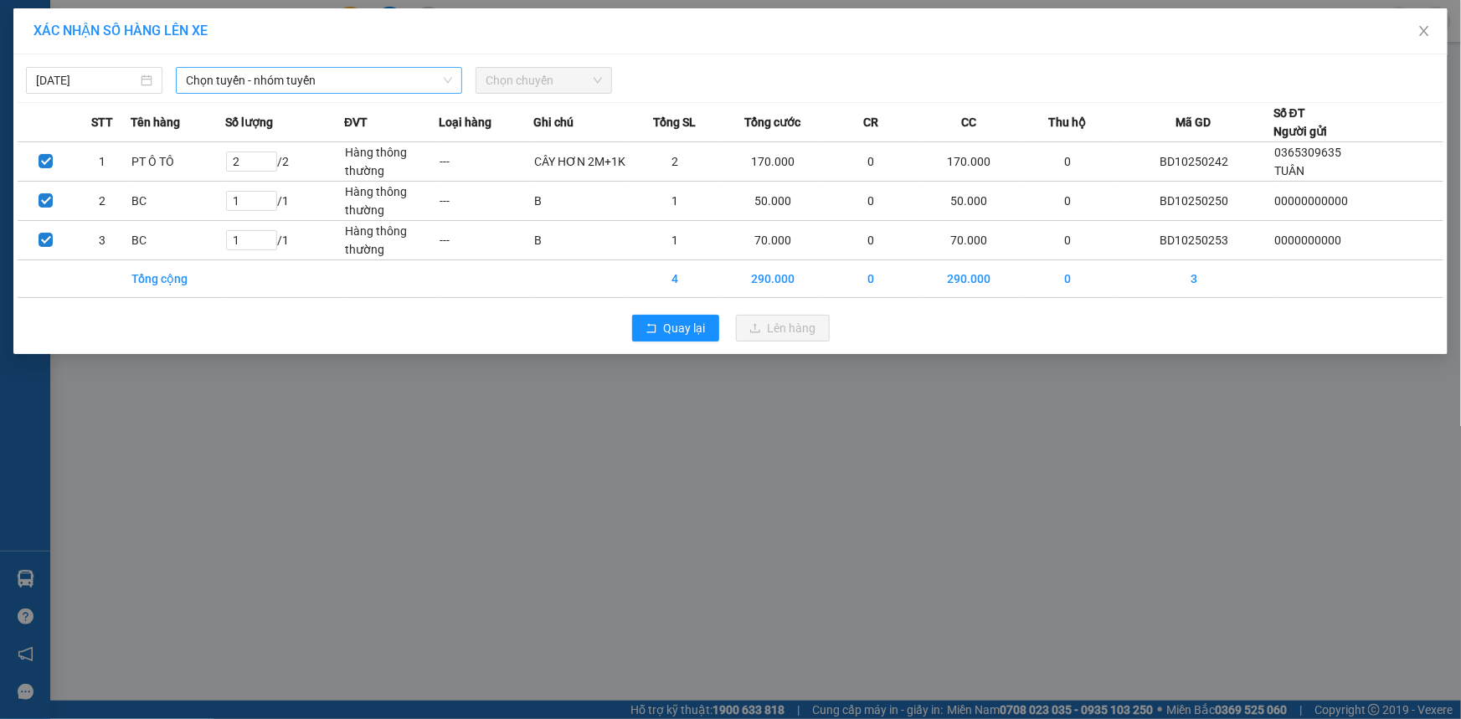
click at [262, 85] on span "Chọn tuyến - nhóm tuyến" at bounding box center [319, 80] width 266 height 25
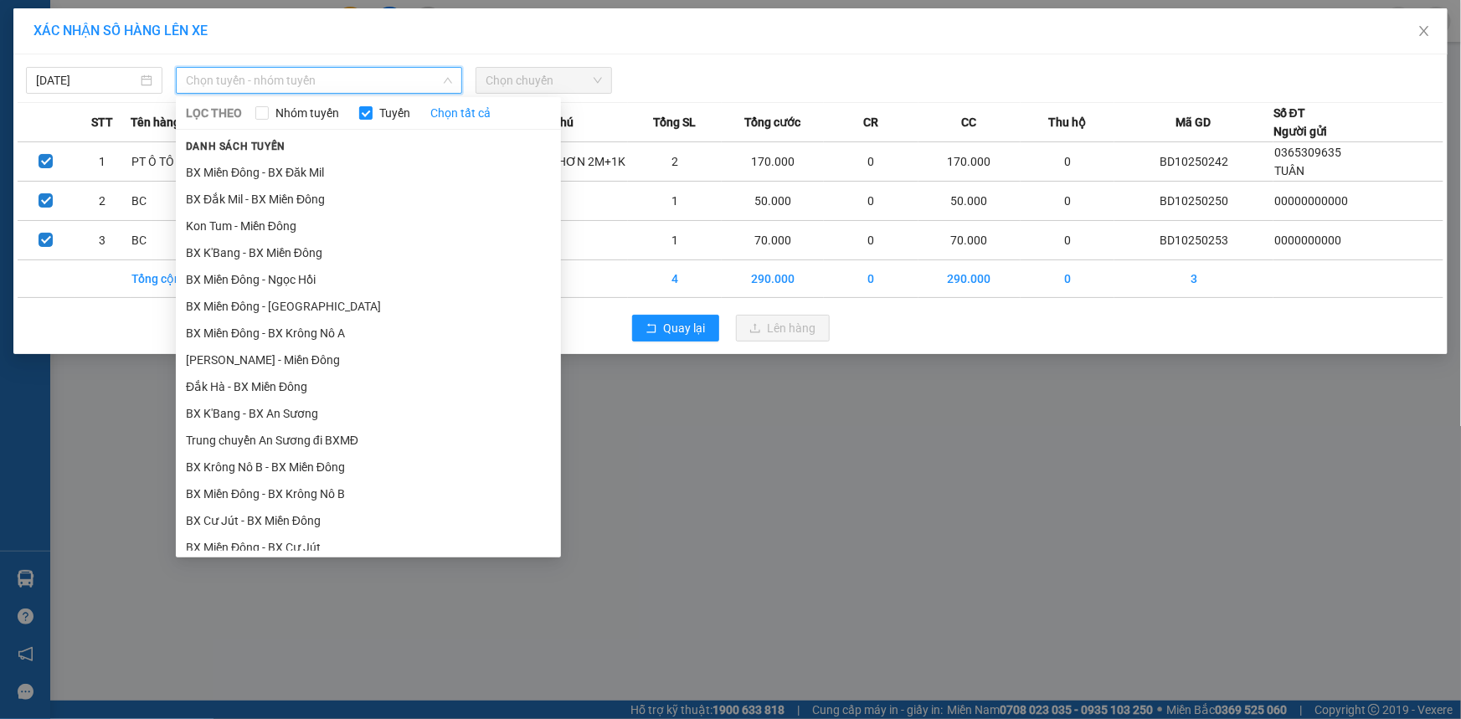
scroll to position [304, 0]
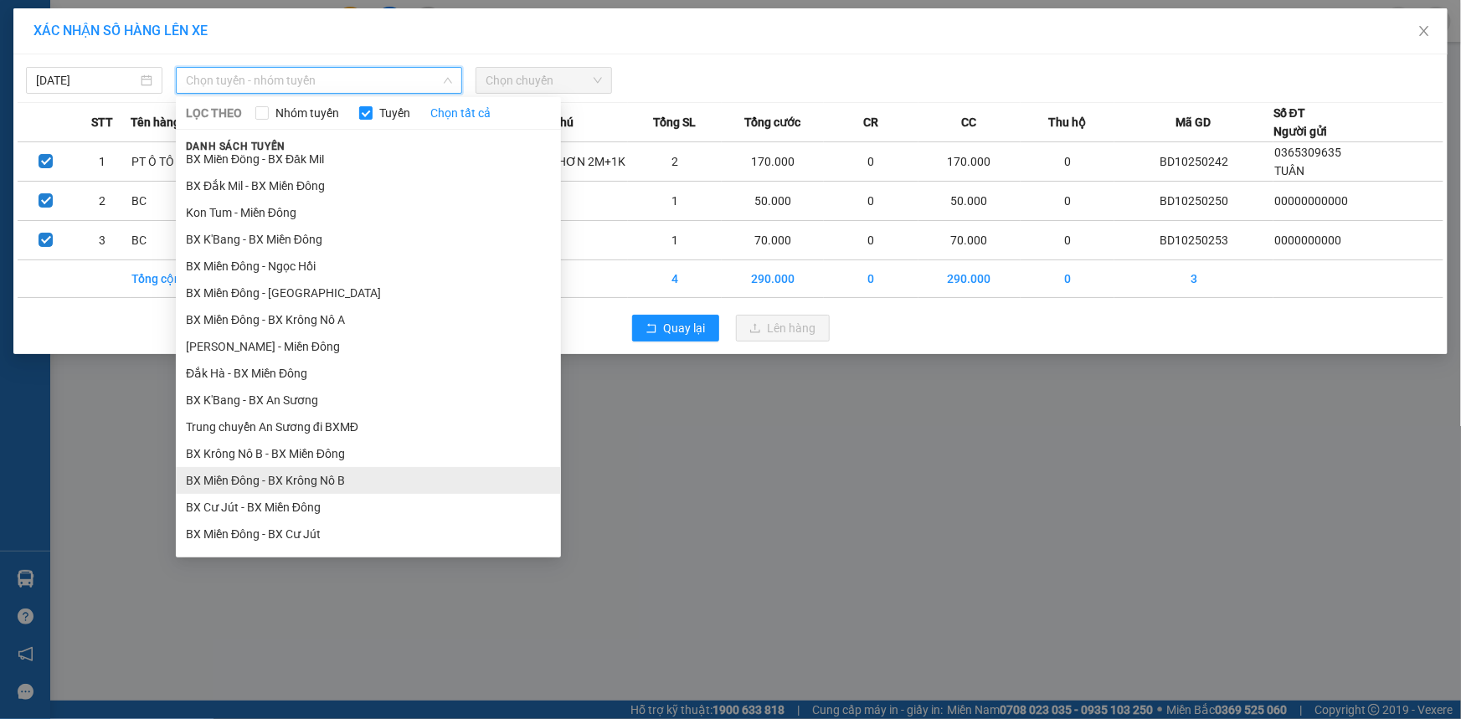
click at [367, 482] on li "BX Miền Đông - BX Krông Nô B" at bounding box center [368, 480] width 385 height 27
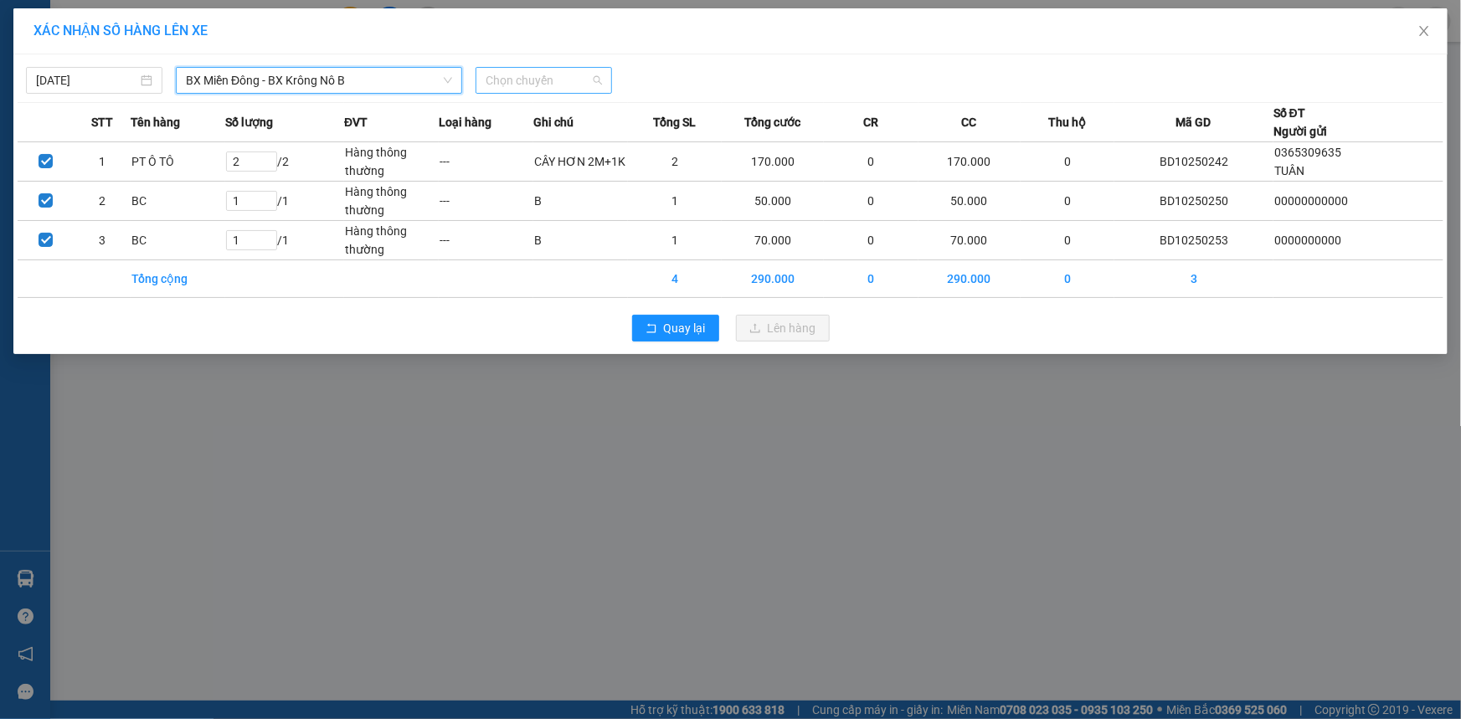
click at [533, 75] on span "Chọn chuyến" at bounding box center [544, 80] width 116 height 25
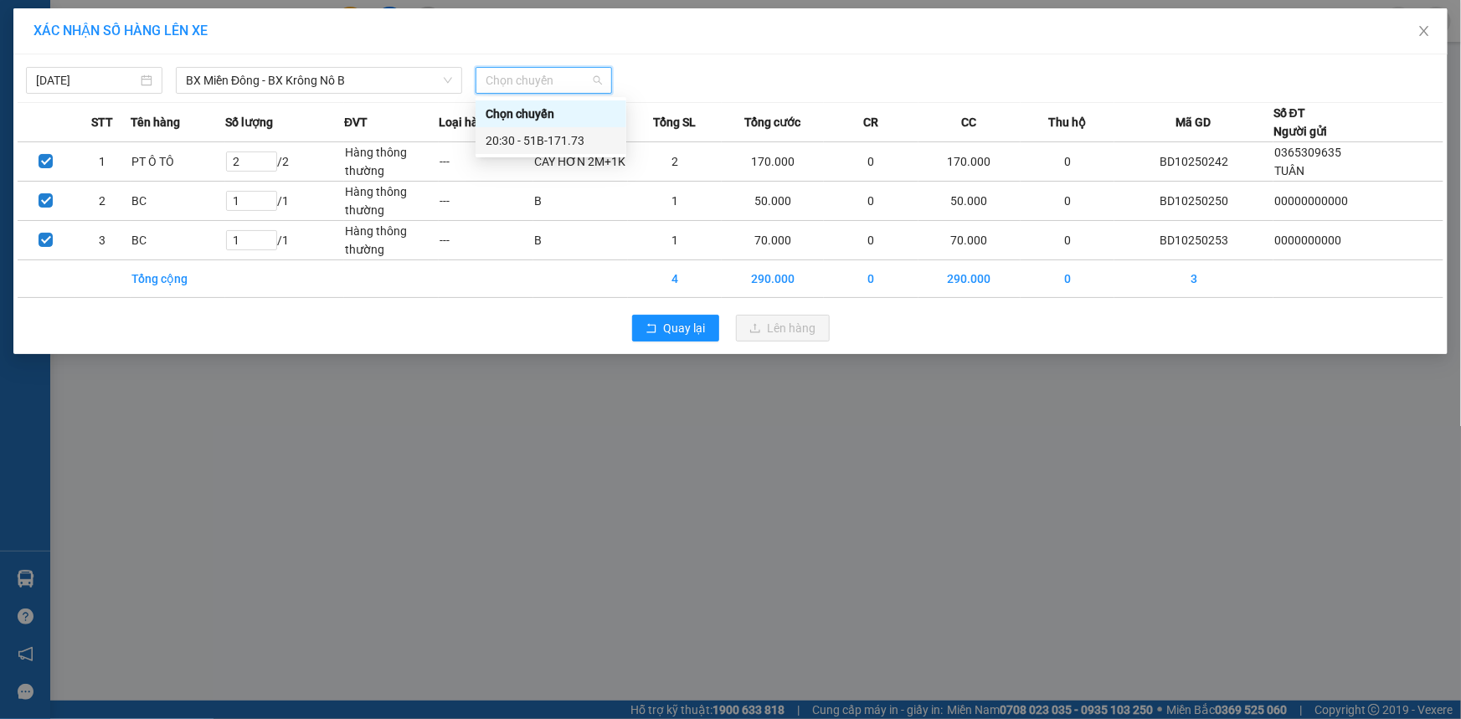
click at [528, 143] on div "20:30 - 51B-171.73" at bounding box center [551, 140] width 131 height 18
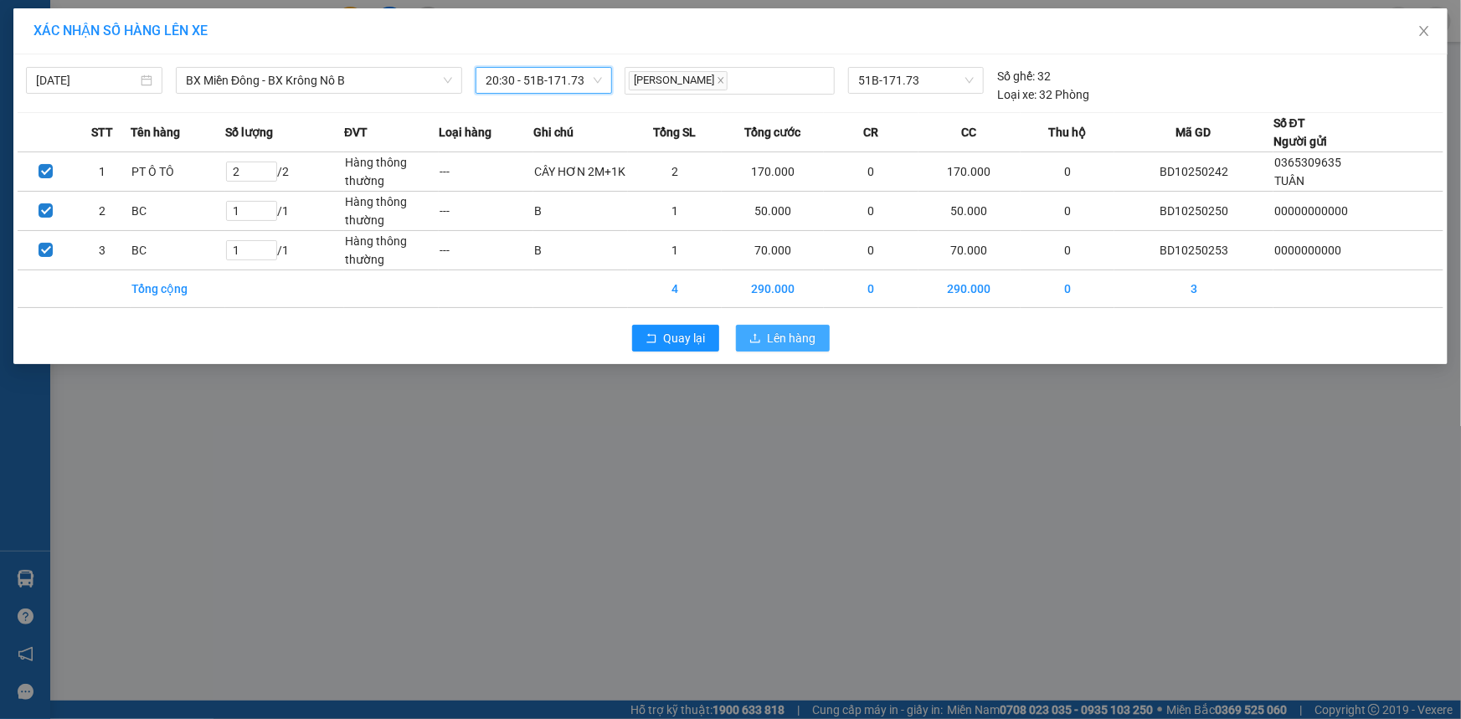
click at [786, 341] on span "Lên hàng" at bounding box center [792, 338] width 49 height 18
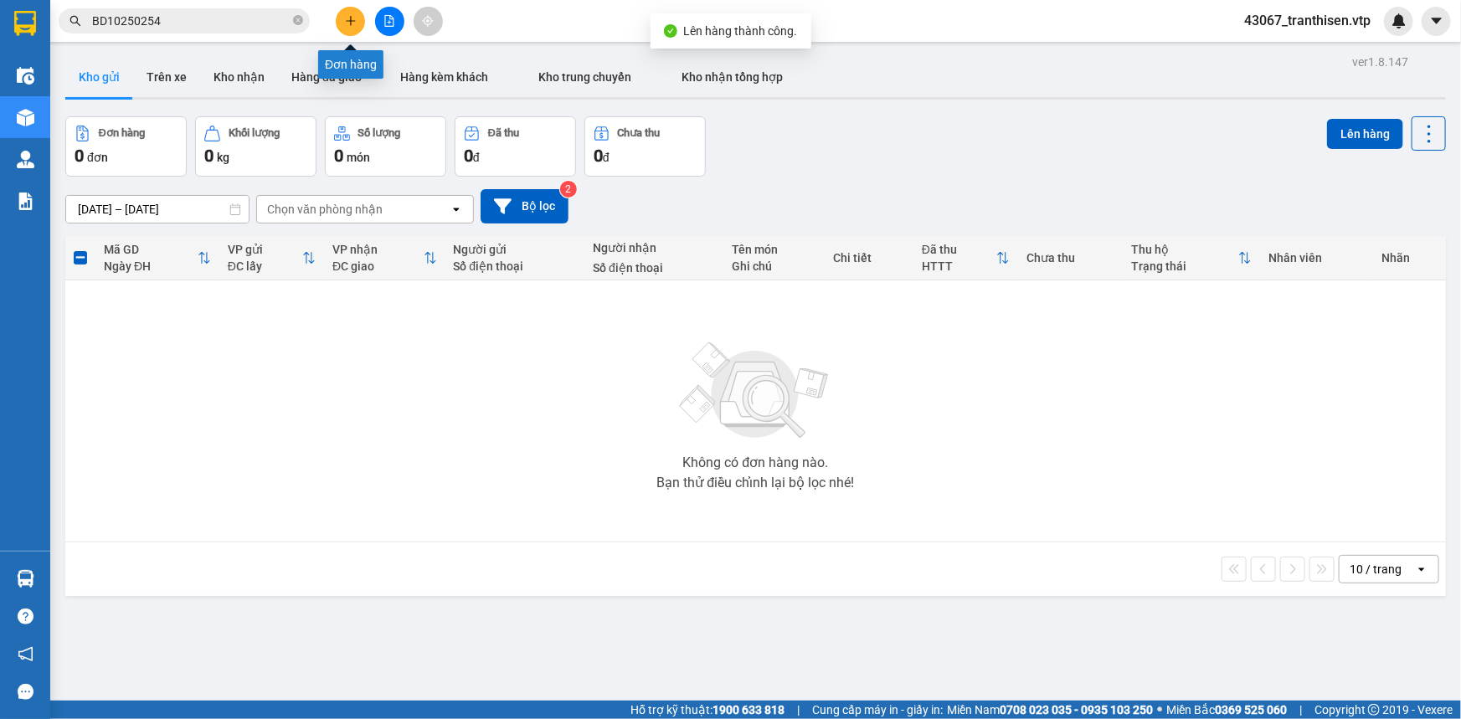
click at [342, 15] on button at bounding box center [350, 21] width 29 height 29
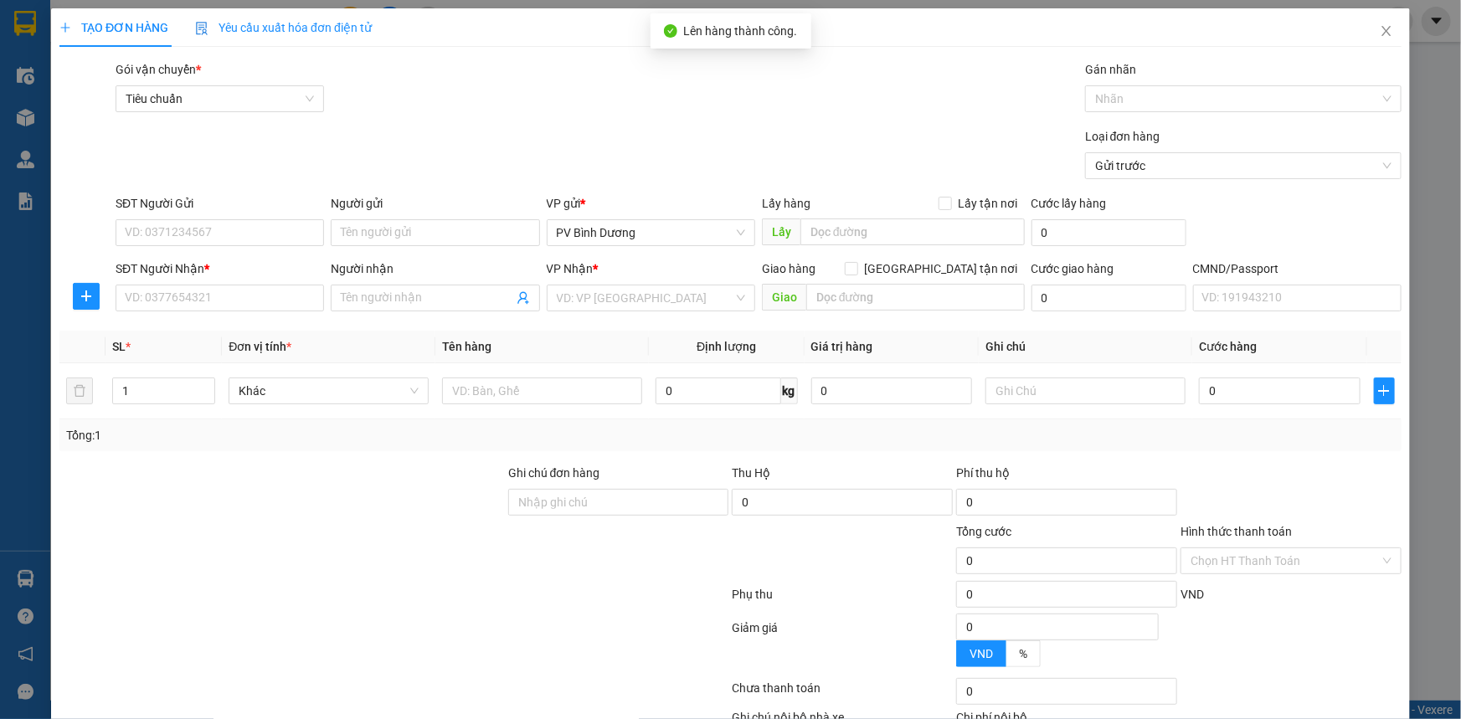
click at [286, 159] on div "Loại đơn hàng Gửi trước" at bounding box center [758, 156] width 1293 height 59
click at [239, 221] on input "SĐT Người Gửi" at bounding box center [220, 232] width 209 height 27
click at [244, 296] on input "SĐT Người Nhận *" at bounding box center [220, 298] width 209 height 27
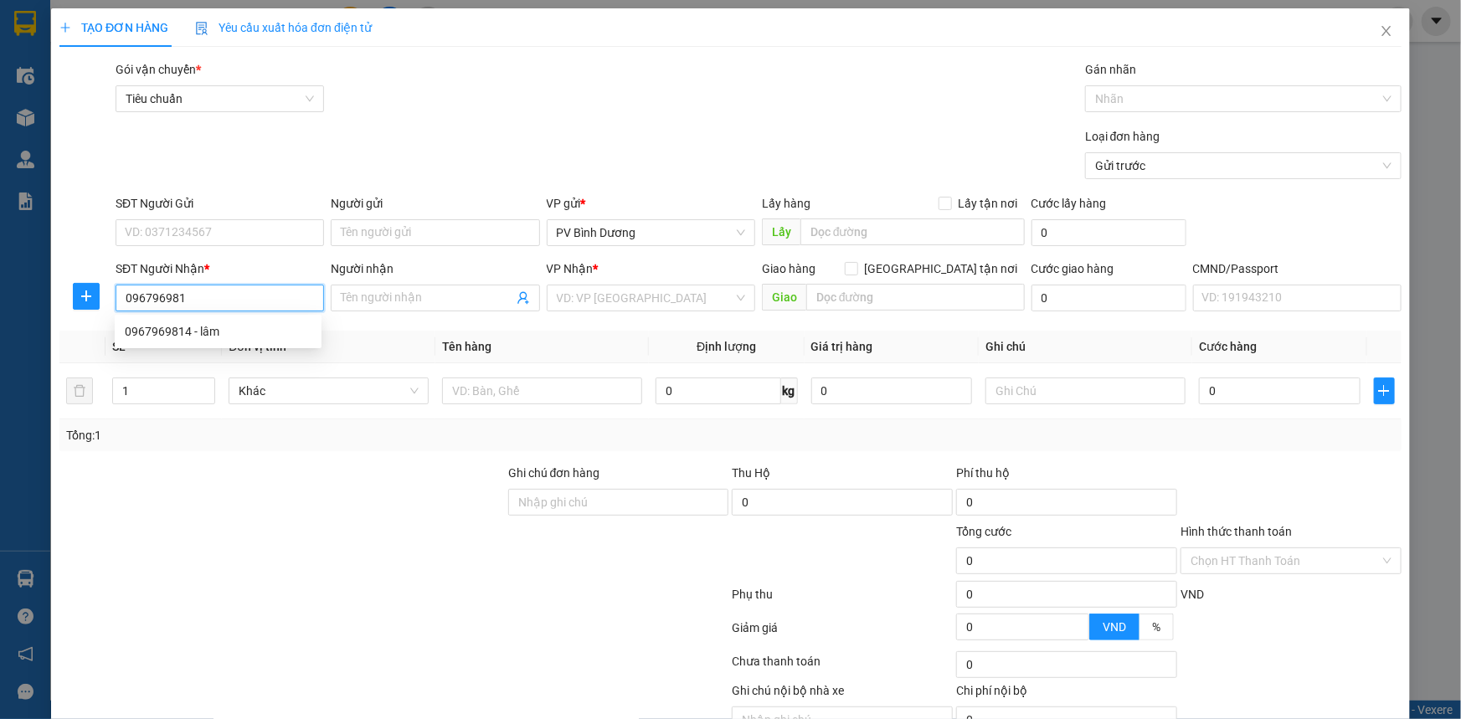
type input "0967969814"
click at [228, 332] on div "0967969814 - lâm" at bounding box center [218, 331] width 187 height 18
type input "lâm"
type input "0967969814"
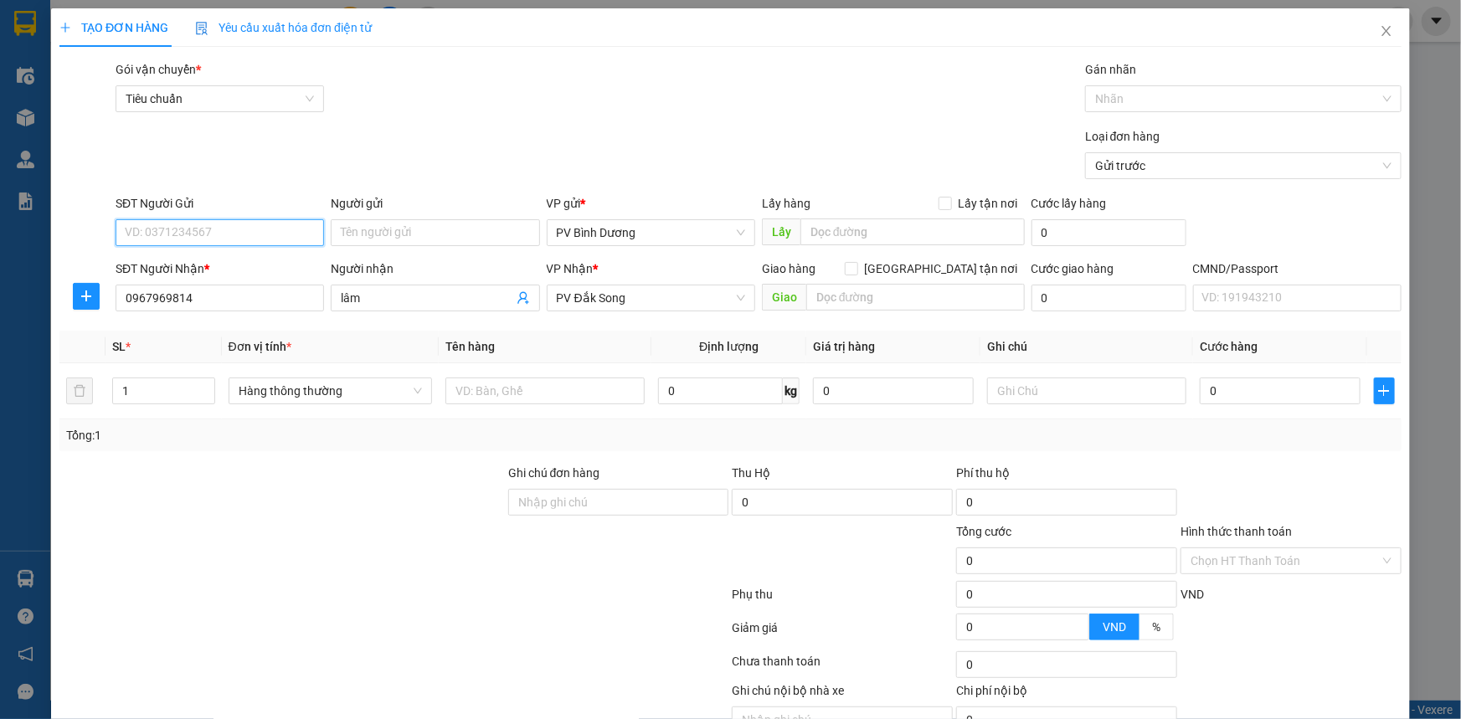
click at [222, 234] on input "SĐT Người Gửi" at bounding box center [220, 232] width 209 height 27
click at [255, 264] on div "0582098668 - quân" at bounding box center [218, 266] width 187 height 18
type input "0582098668"
type input "quân"
type input "0582098668"
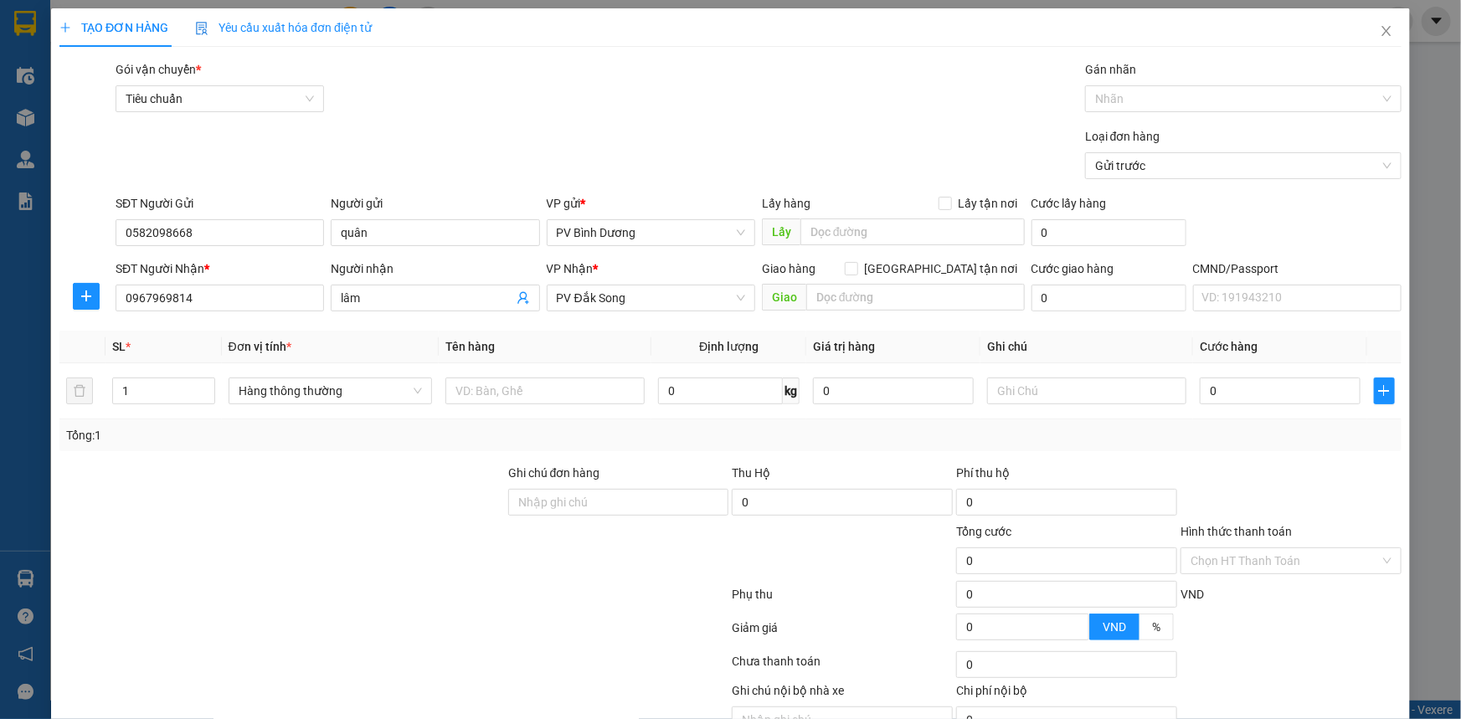
click at [540, 136] on div "Loại đơn hàng Gửi trước" at bounding box center [758, 156] width 1293 height 59
click at [502, 390] on input "text" at bounding box center [545, 391] width 199 height 27
type input "PT"
click at [1037, 390] on input "text" at bounding box center [1086, 391] width 199 height 27
type input "K"
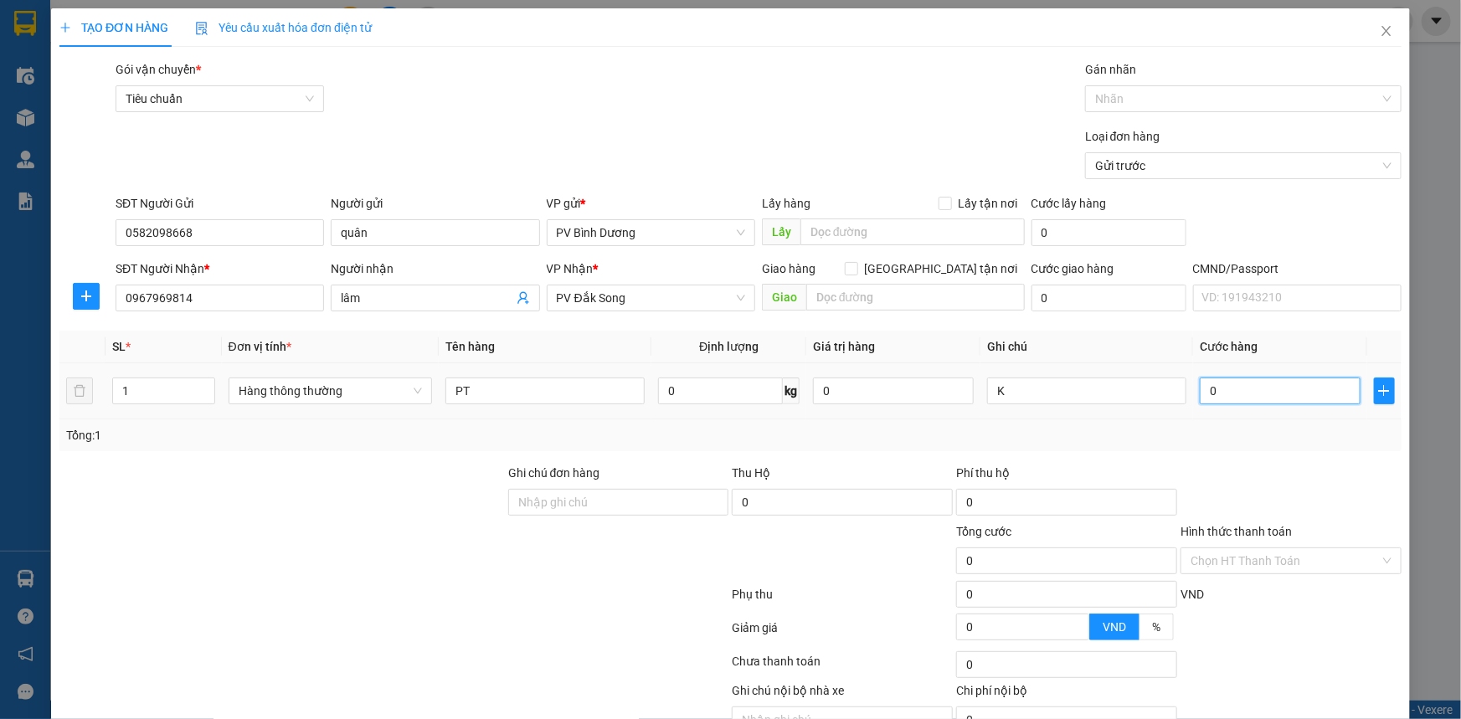
click at [1269, 388] on input "0" at bounding box center [1280, 391] width 161 height 27
type input "3"
type input "30"
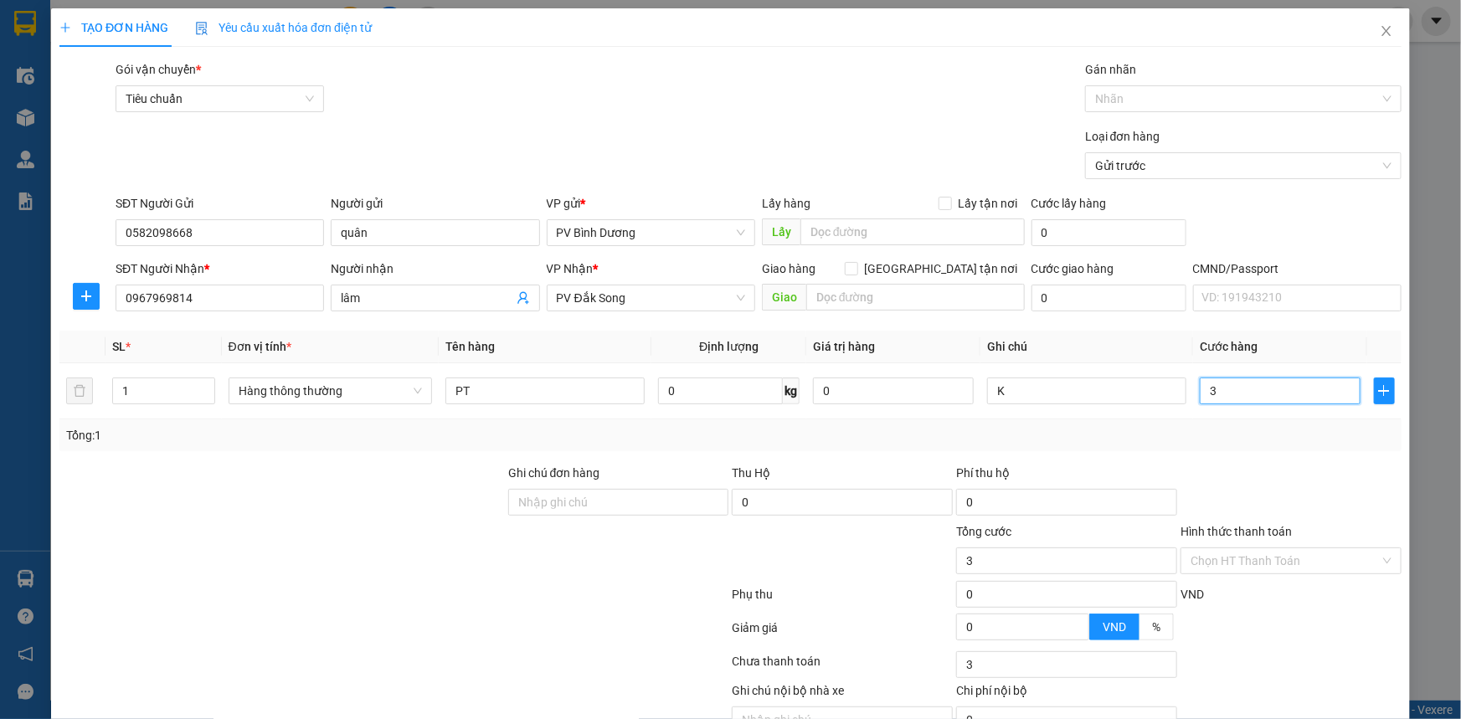
type input "30"
type input "300"
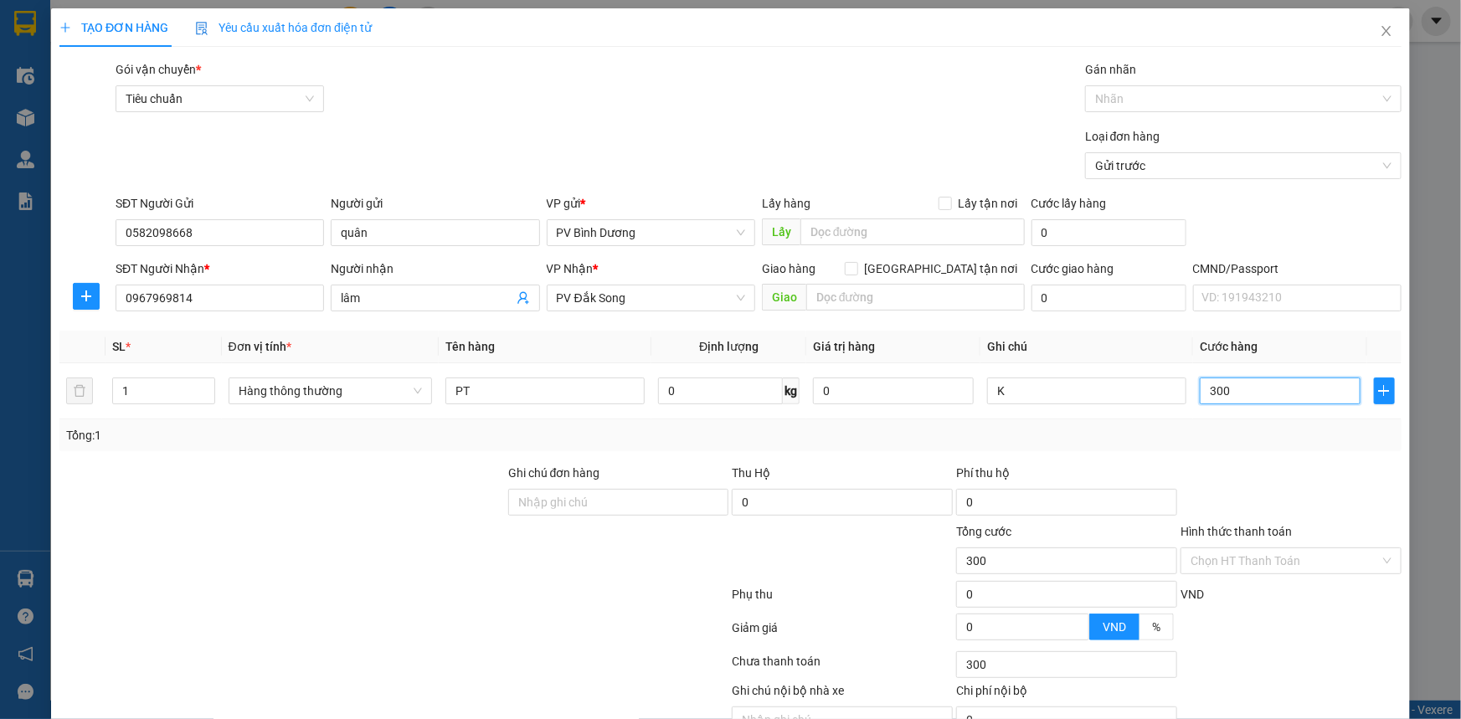
type input "3.000"
type input "30.000"
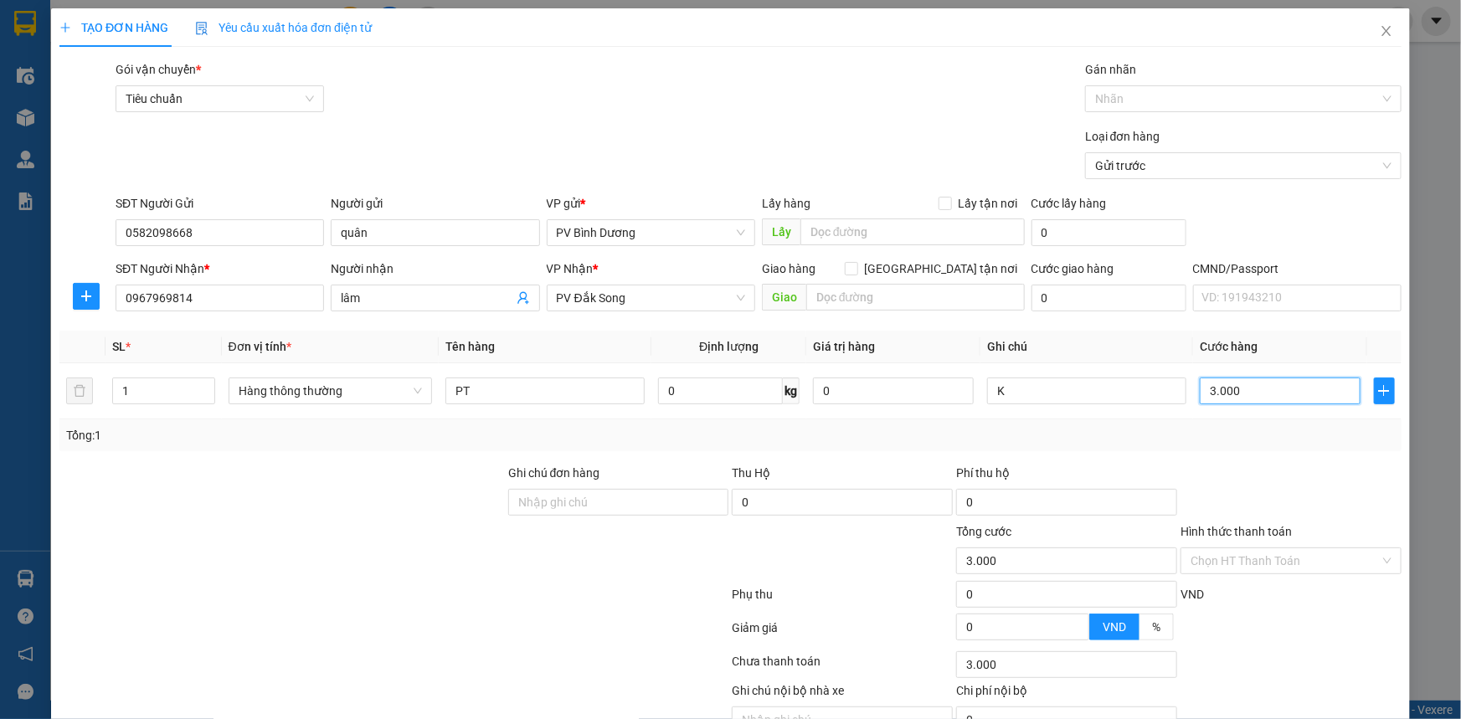
type input "30.000"
click at [863, 111] on div "Gói vận chuyển * Tiêu chuẩn Gán nhãn Nhãn" at bounding box center [758, 89] width 1293 height 59
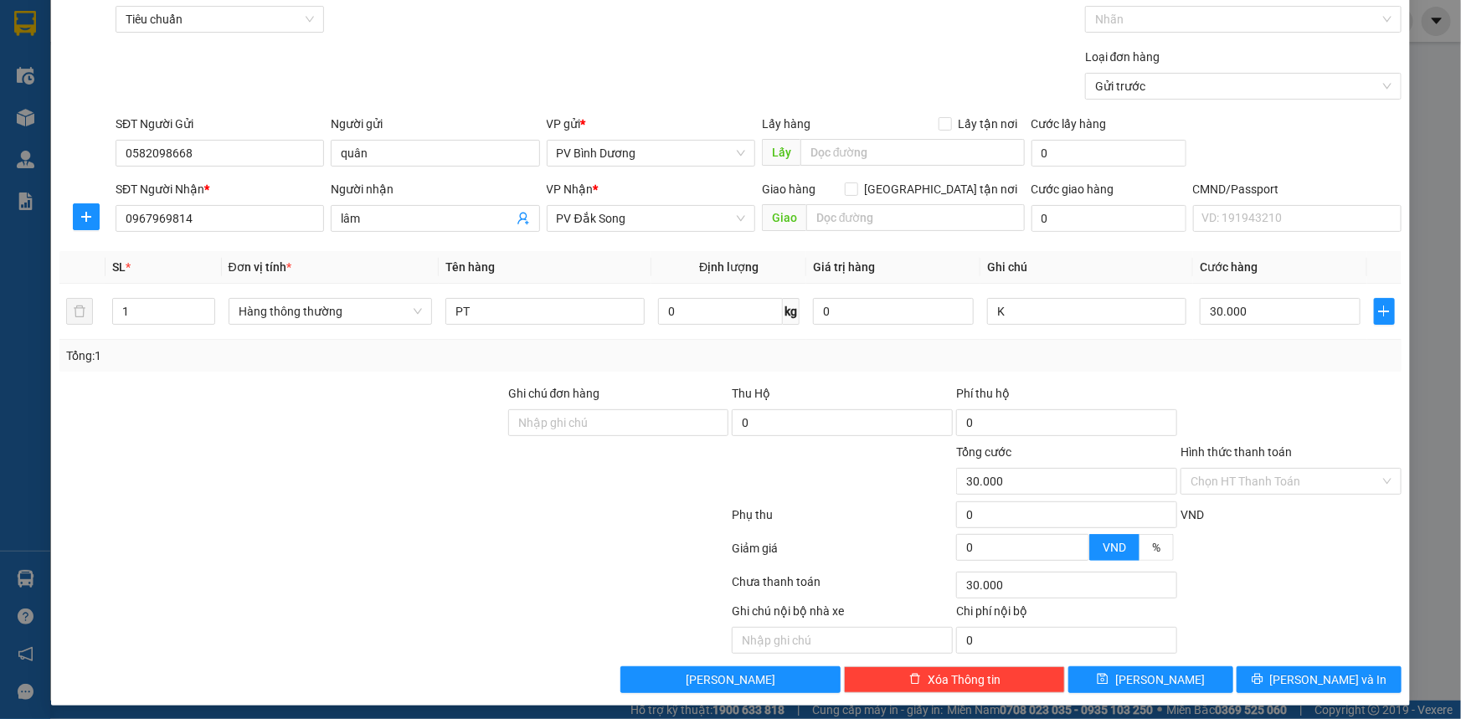
scroll to position [85, 0]
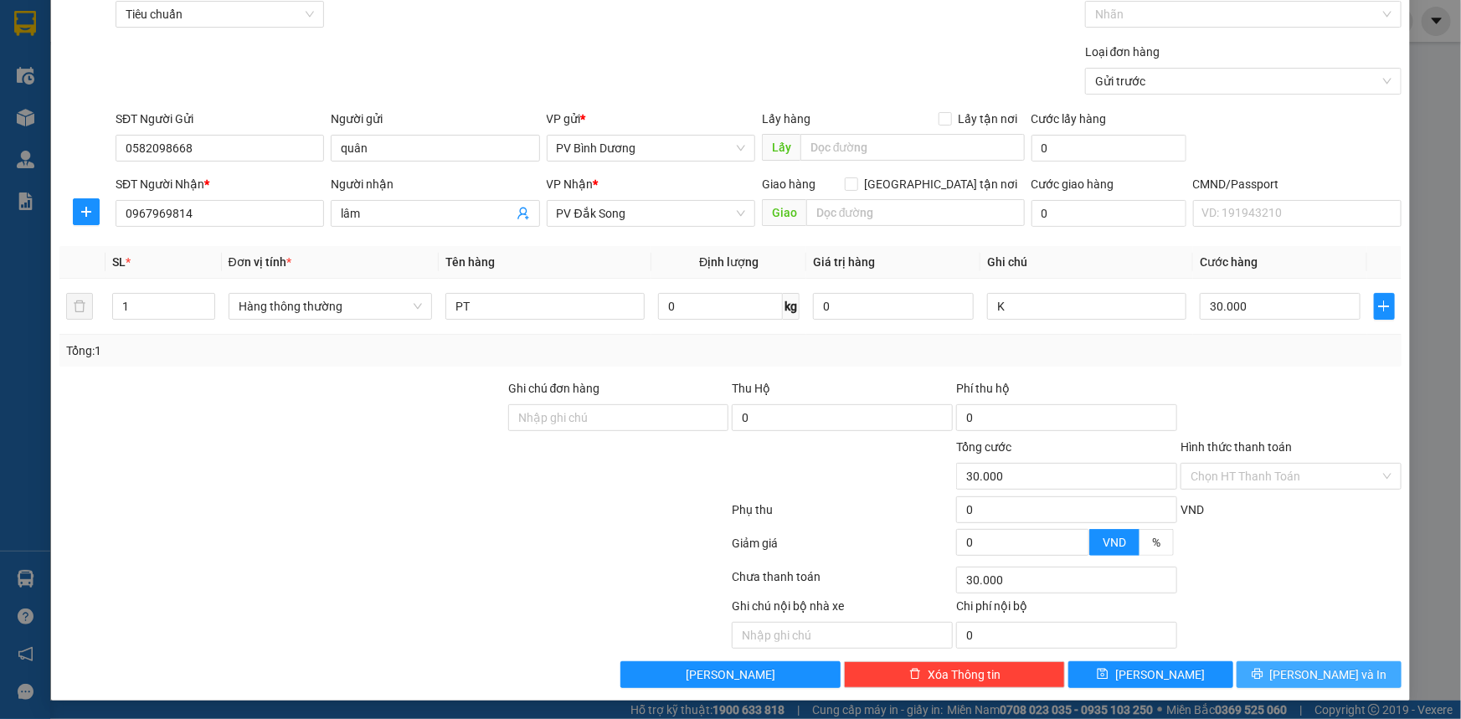
click at [1263, 673] on icon "printer" at bounding box center [1257, 674] width 11 height 11
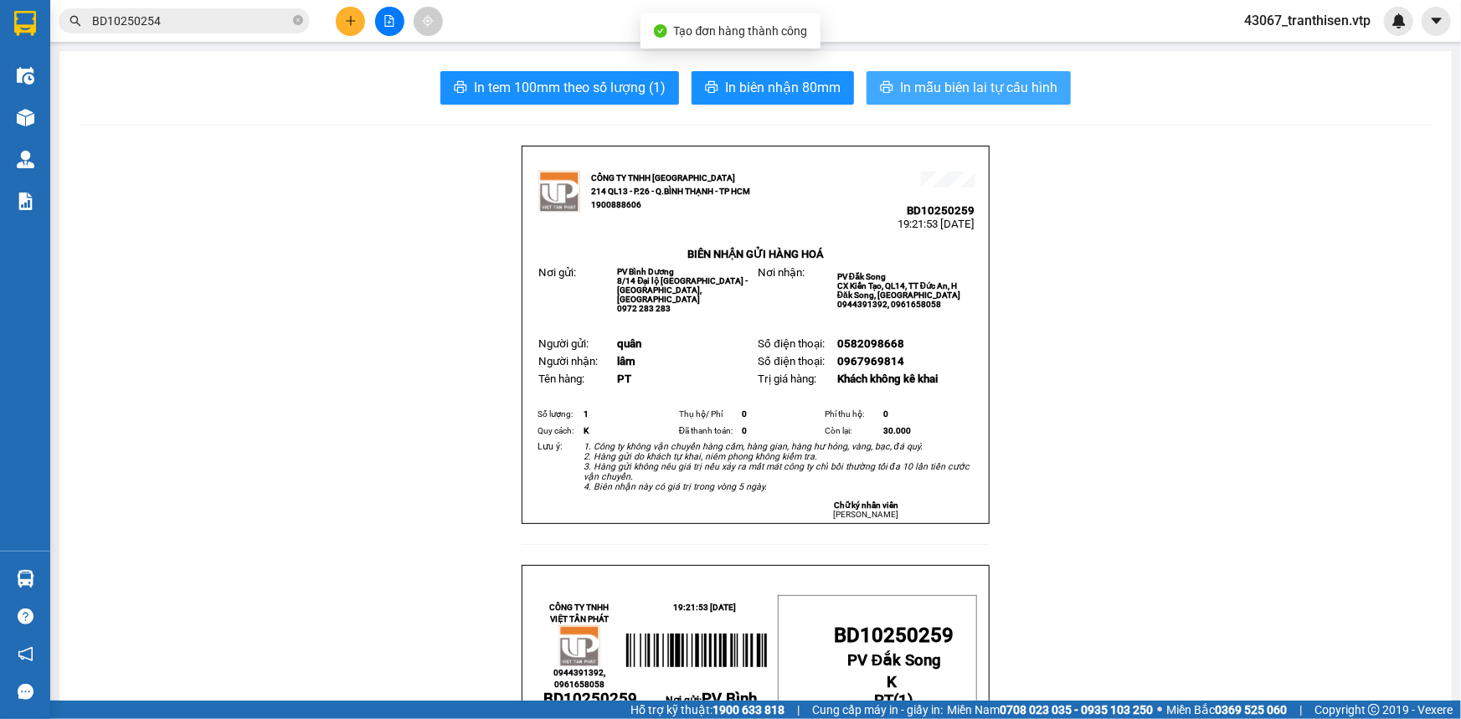
click at [971, 87] on span "In mẫu biên lai tự cấu hình" at bounding box center [978, 87] width 157 height 21
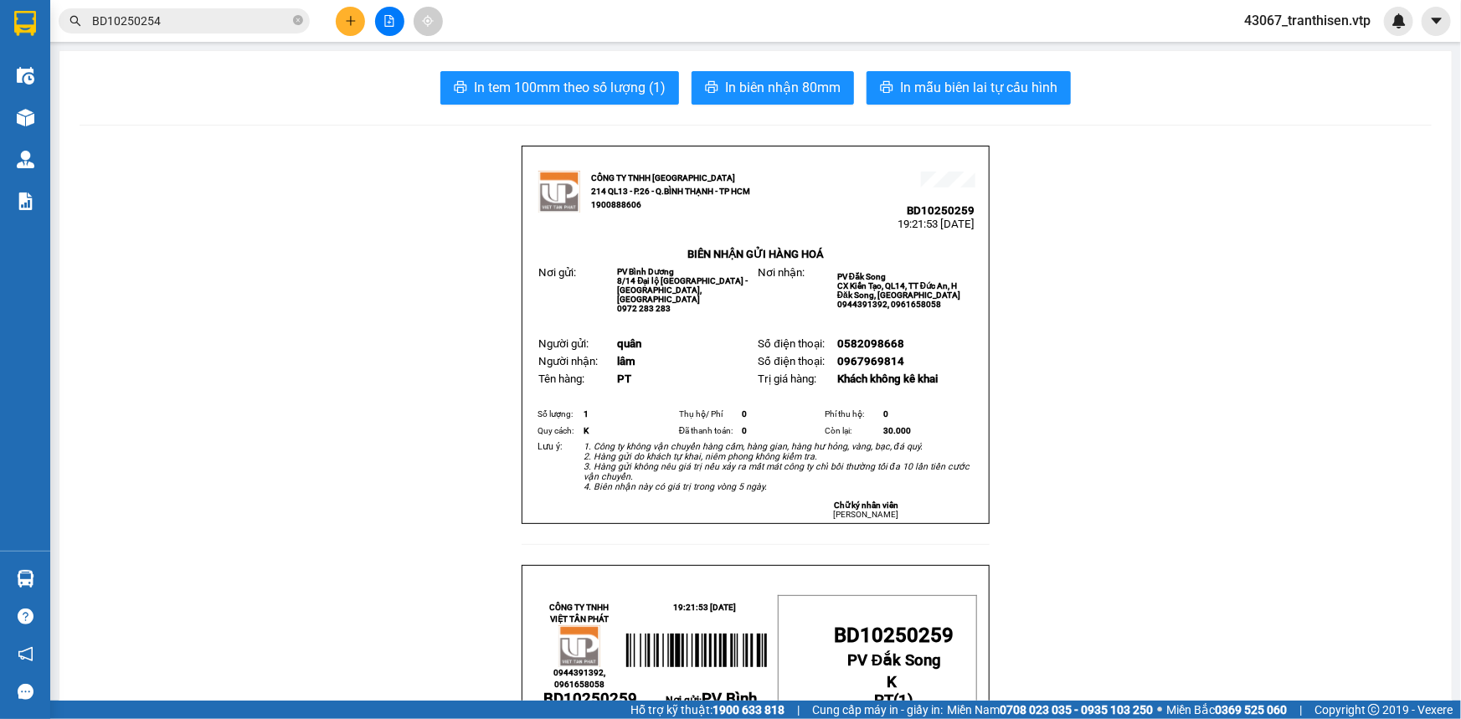
click at [352, 27] on button at bounding box center [350, 21] width 29 height 29
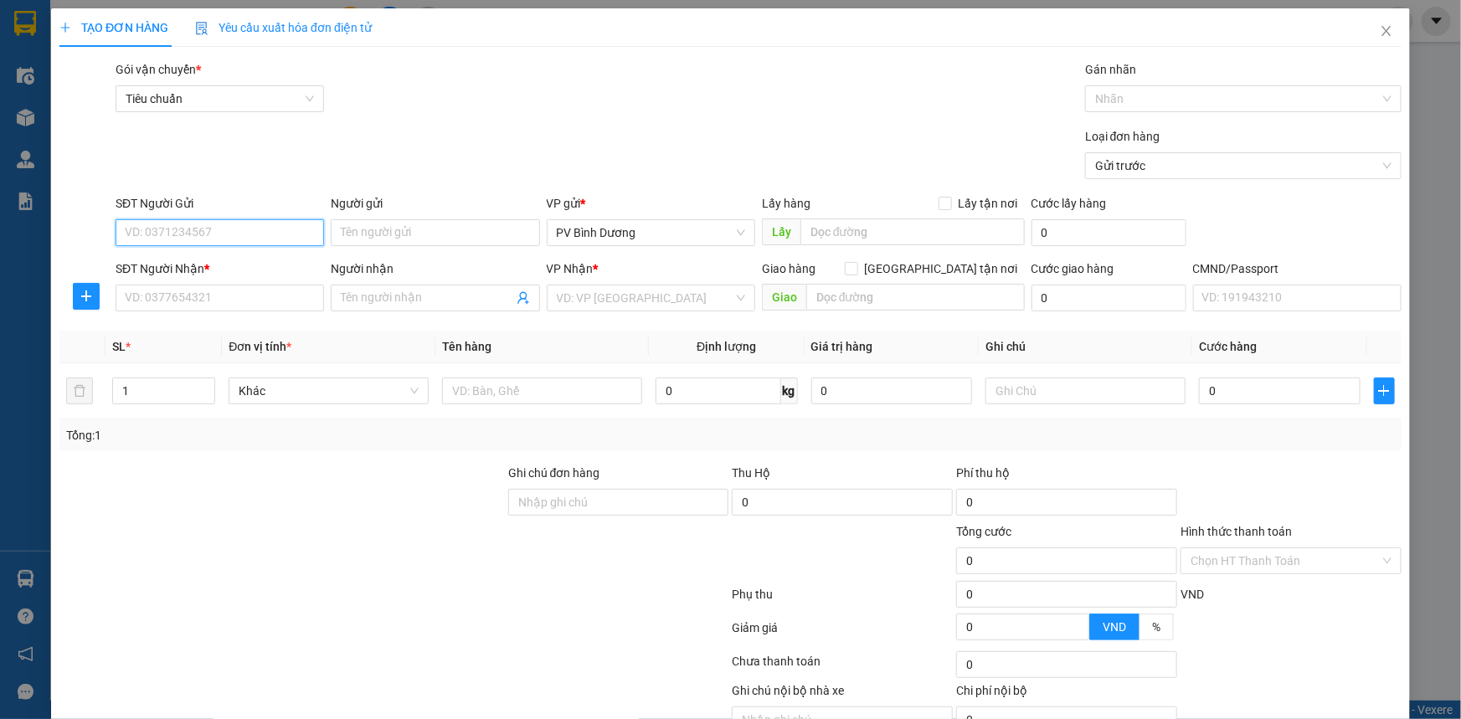
click at [205, 231] on input "SĐT Người Gửi" at bounding box center [220, 232] width 209 height 27
click at [234, 228] on input "SĐT Người Gửi" at bounding box center [220, 232] width 209 height 27
type input "0972156019"
click at [264, 263] on div "0972156019 - [PERSON_NAME]" at bounding box center [218, 266] width 187 height 18
type input "TRINH"
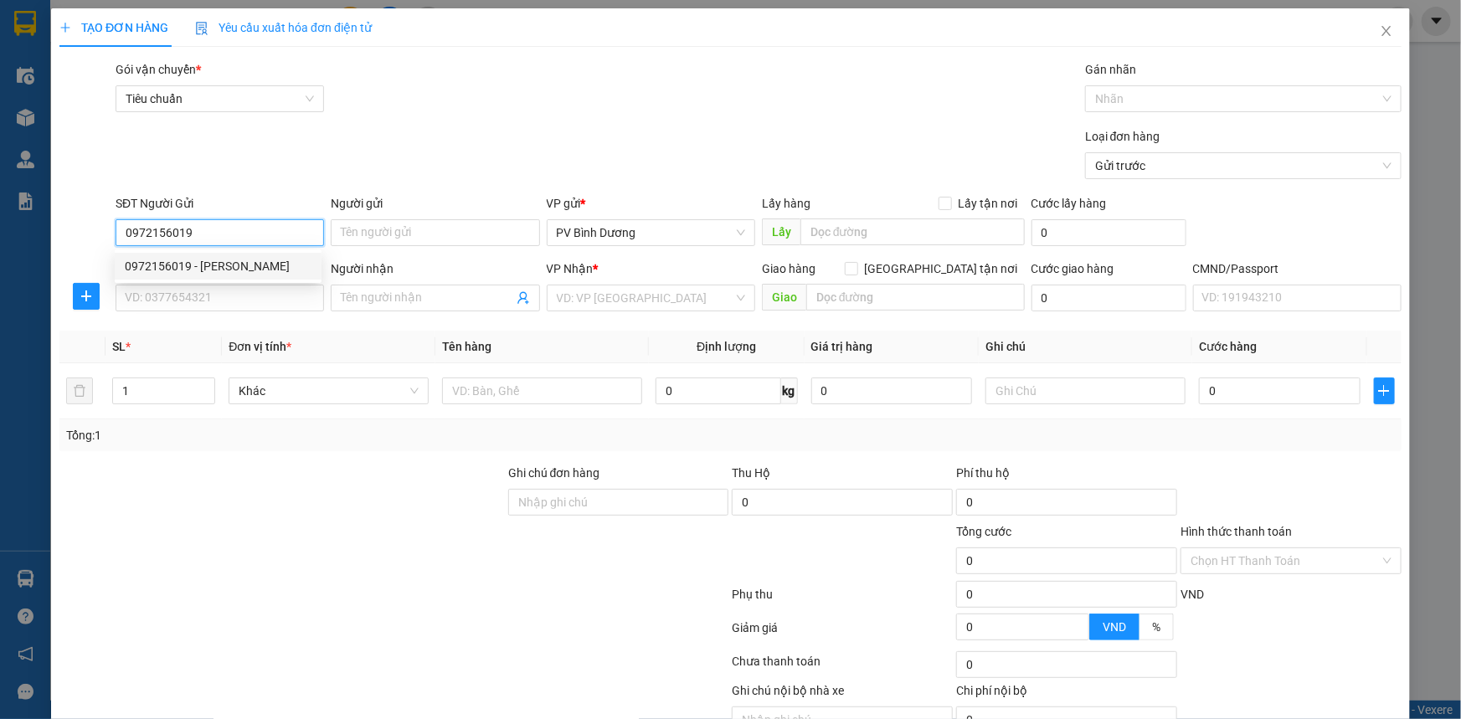
type input "0978543616"
type input "[PERSON_NAME]"
type input "0972156019"
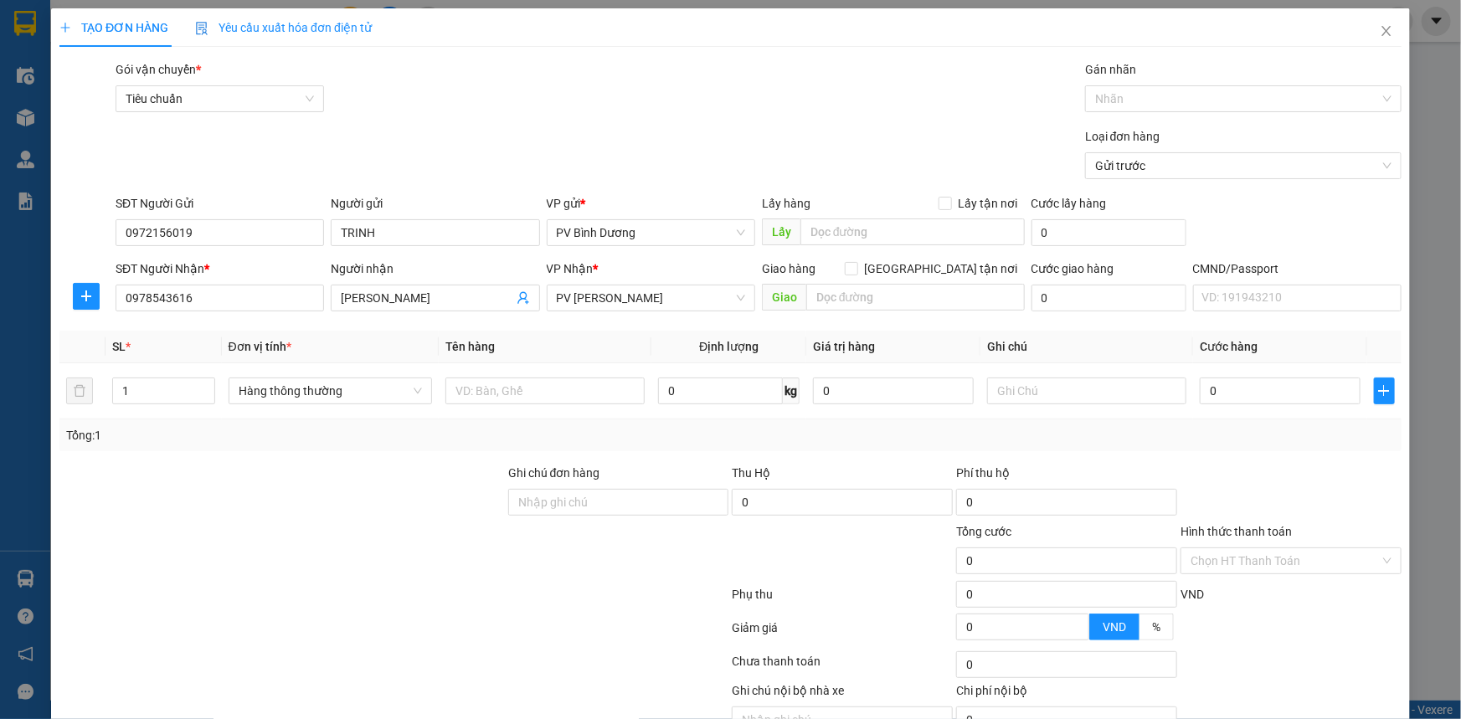
click at [323, 148] on div "Loại đơn hàng Gửi trước" at bounding box center [758, 156] width 1293 height 59
click at [515, 387] on input "text" at bounding box center [545, 391] width 199 height 27
type input "PT"
click at [890, 396] on input "0" at bounding box center [893, 391] width 161 height 27
click at [1005, 390] on input "text" at bounding box center [1086, 391] width 199 height 27
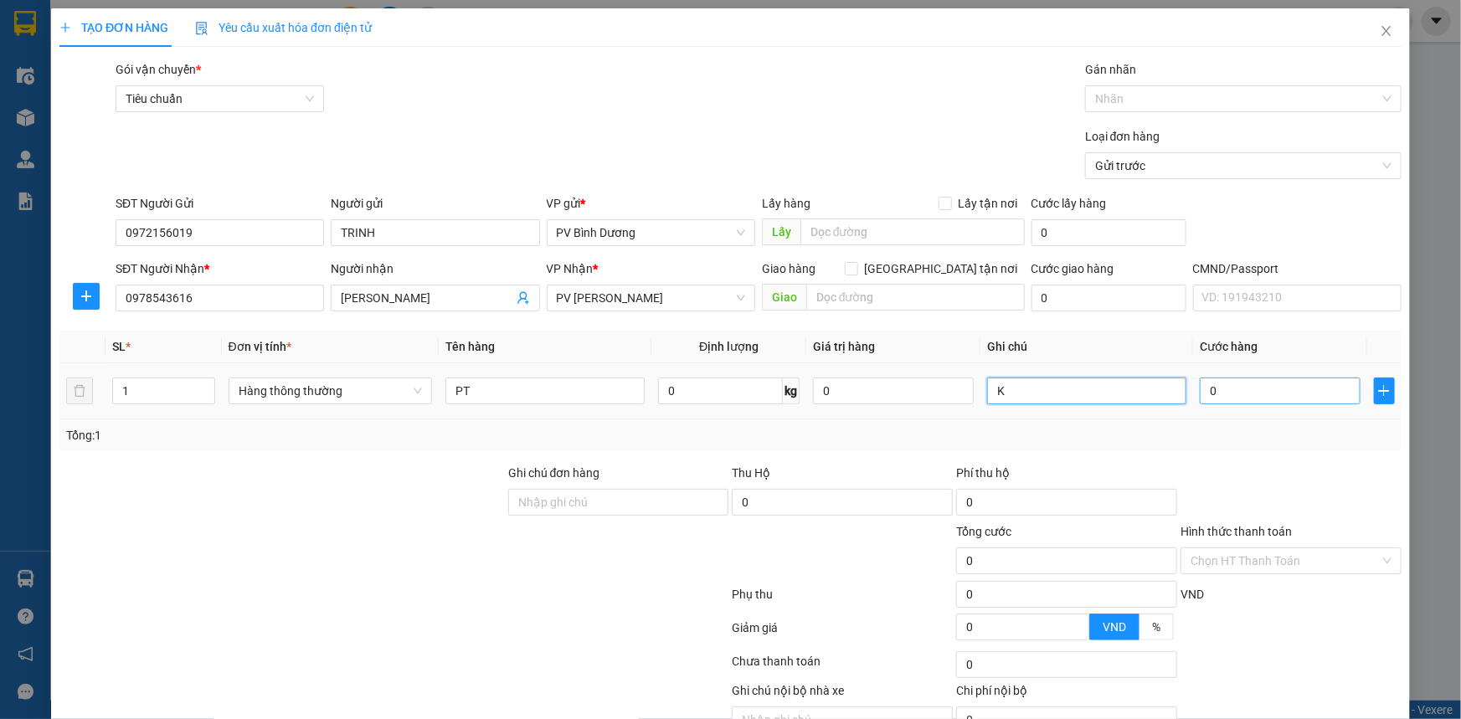
type input "K"
click at [1217, 399] on input "0" at bounding box center [1280, 391] width 161 height 27
type input "3"
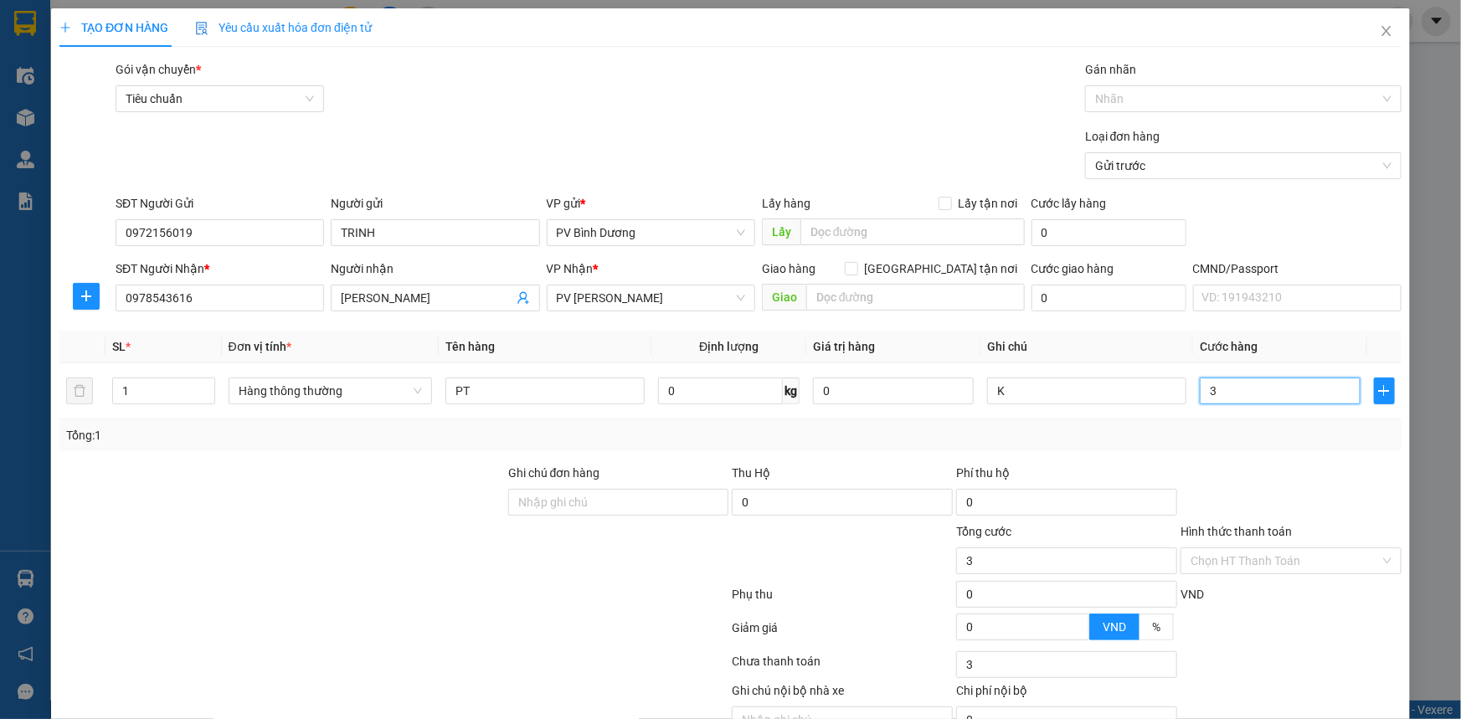
type input "30"
type input "300"
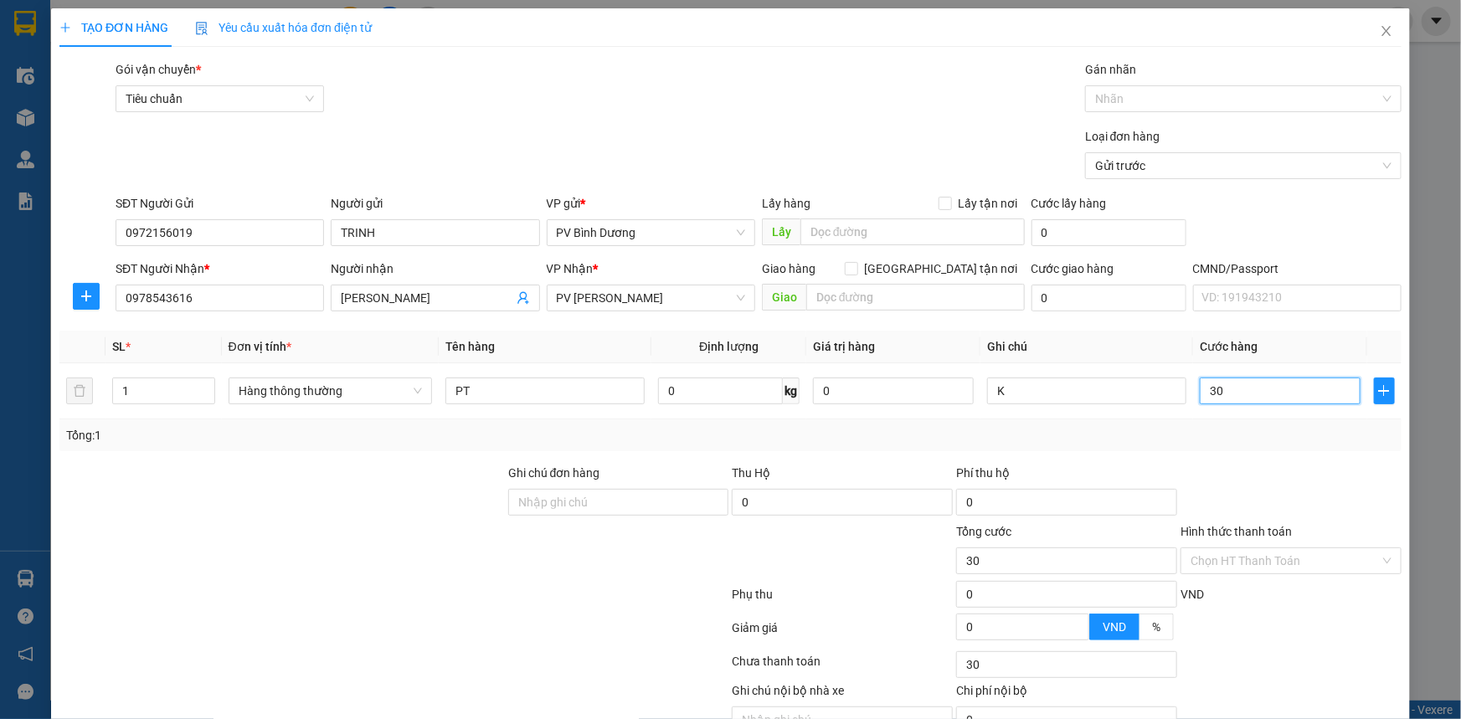
type input "300"
type input "3.000"
type input "30.000"
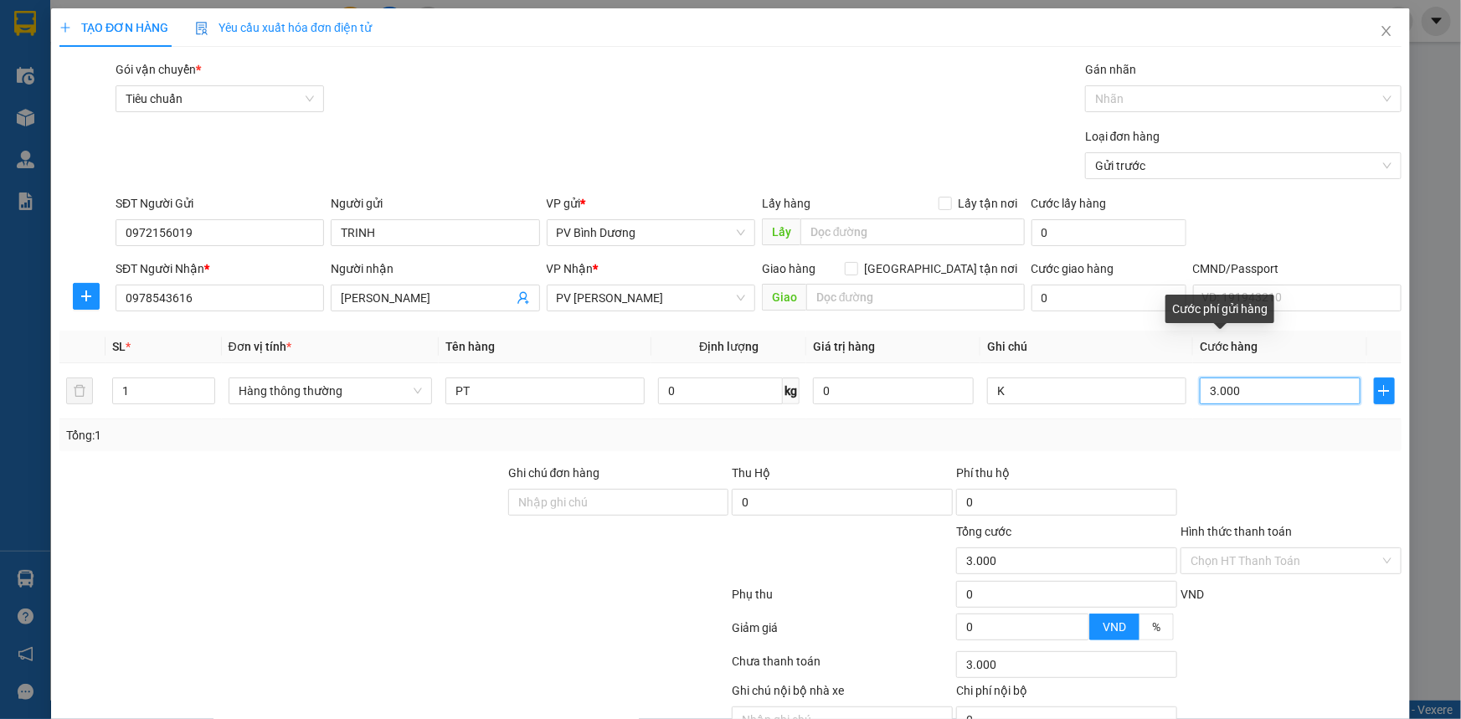
type input "30.000"
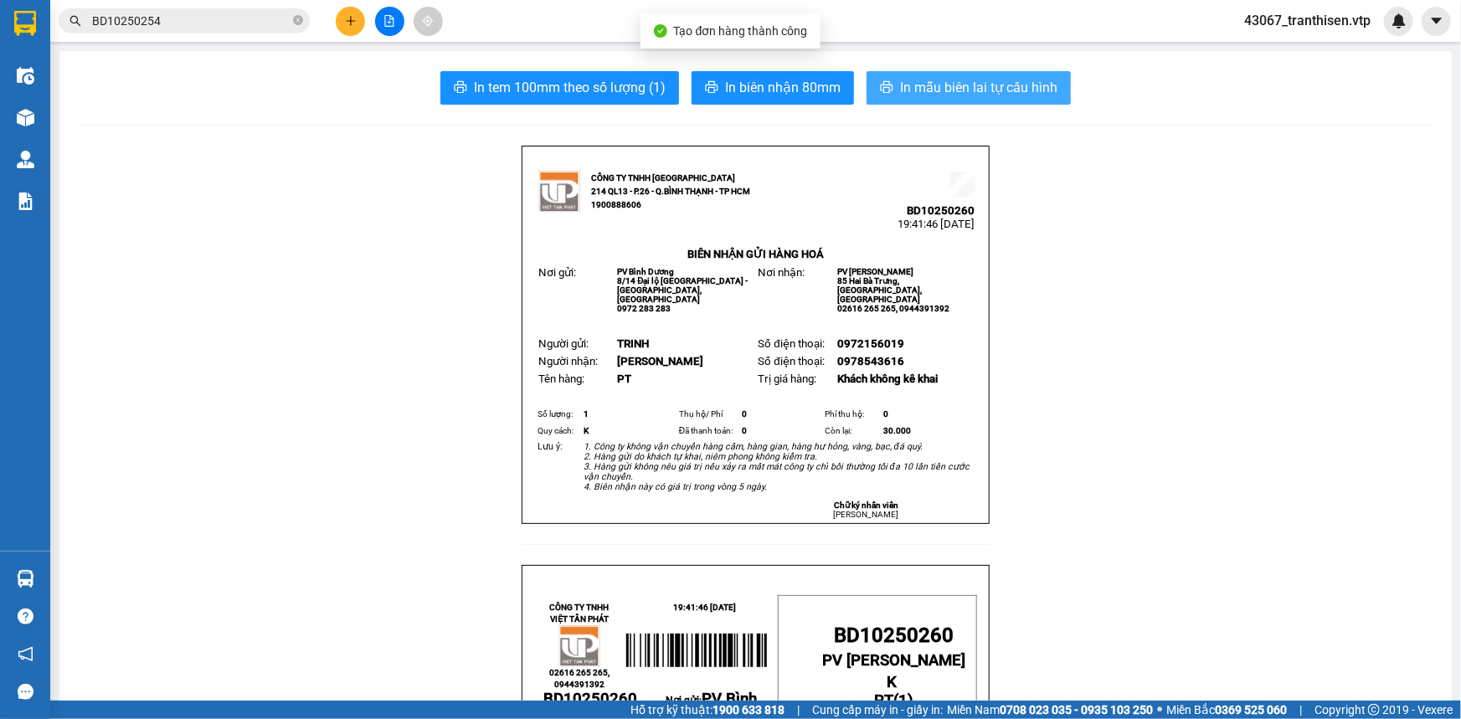
click at [954, 95] on span "In mẫu biên lai tự cấu hình" at bounding box center [978, 87] width 157 height 21
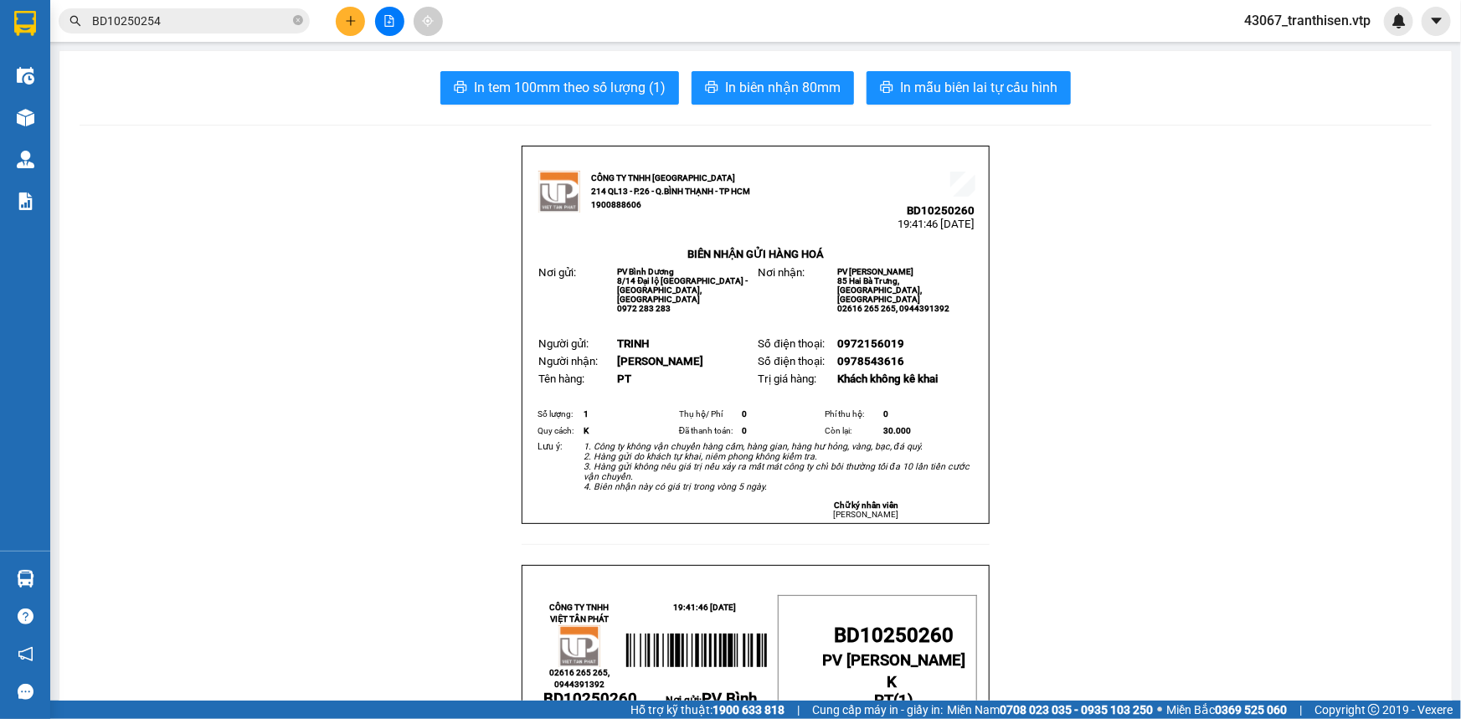
click at [352, 22] on icon "plus" at bounding box center [351, 21] width 12 height 12
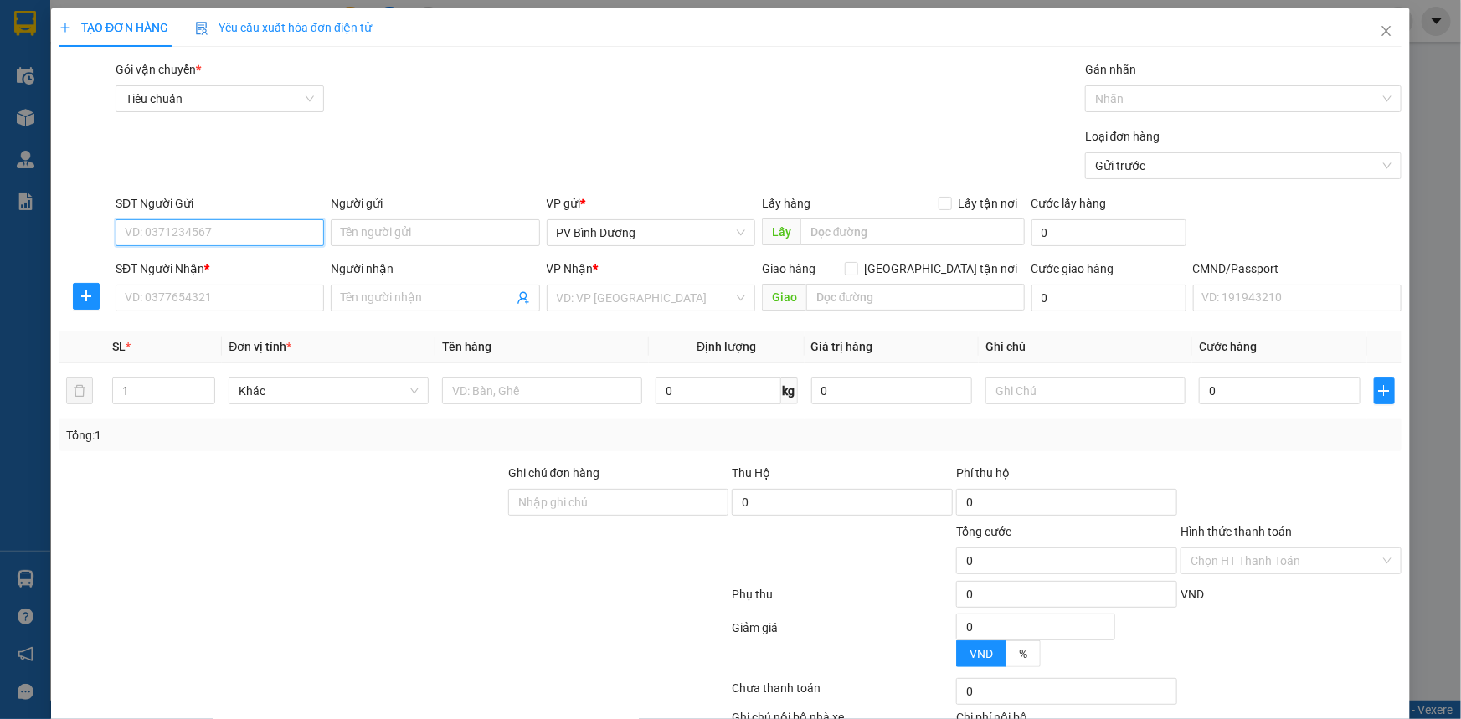
click at [167, 229] on input "SĐT Người Gửi" at bounding box center [220, 232] width 209 height 27
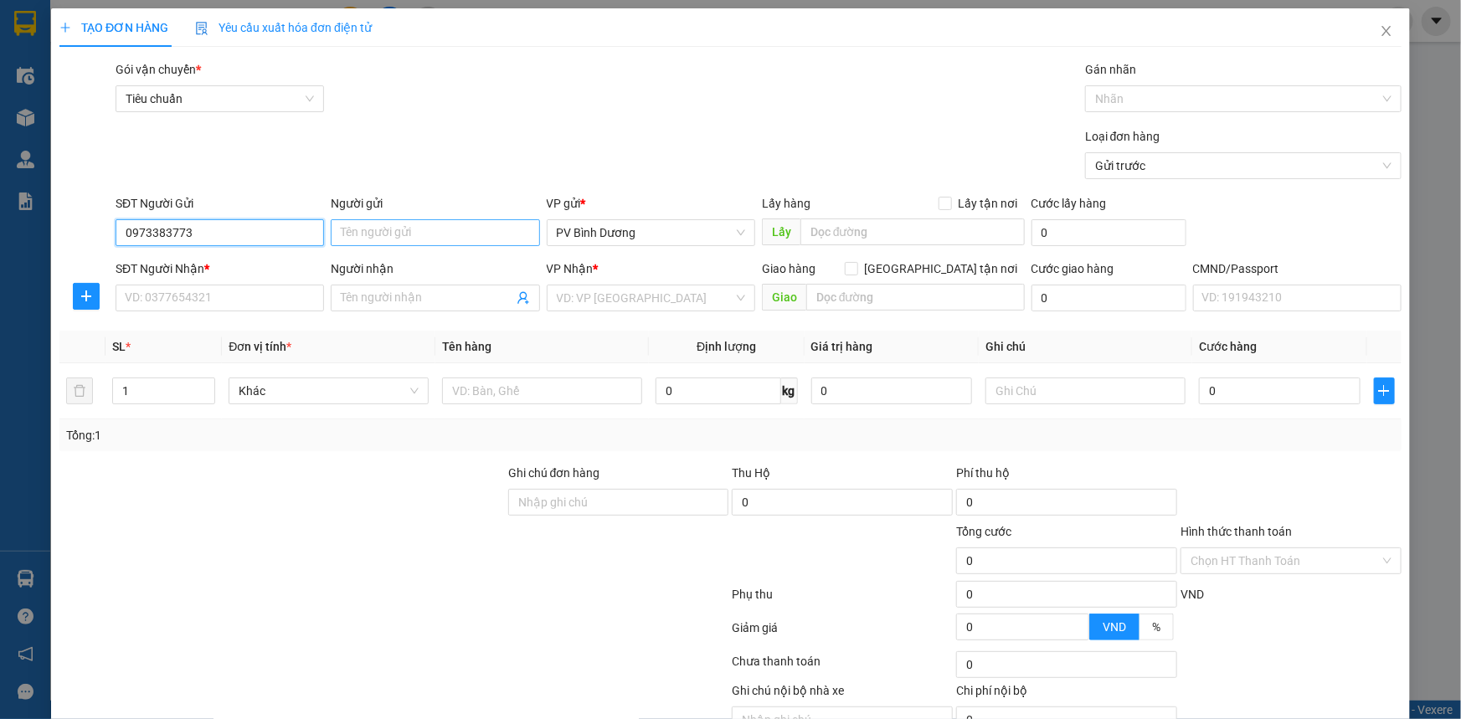
type input "0973383773"
drag, startPoint x: 359, startPoint y: 240, endPoint x: 347, endPoint y: 243, distance: 12.8
click at [353, 242] on input "Người gửi" at bounding box center [435, 232] width 209 height 27
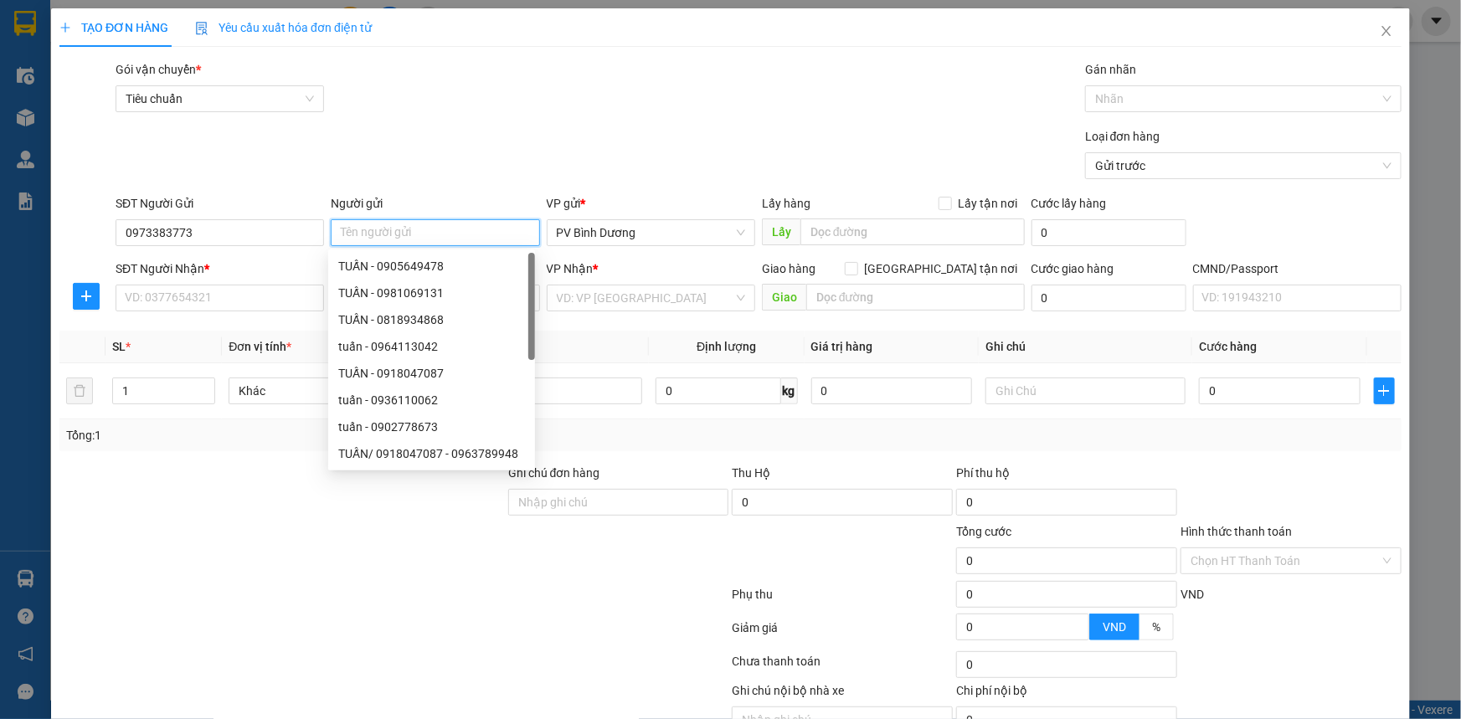
type input "D"
type input "ĐỨC"
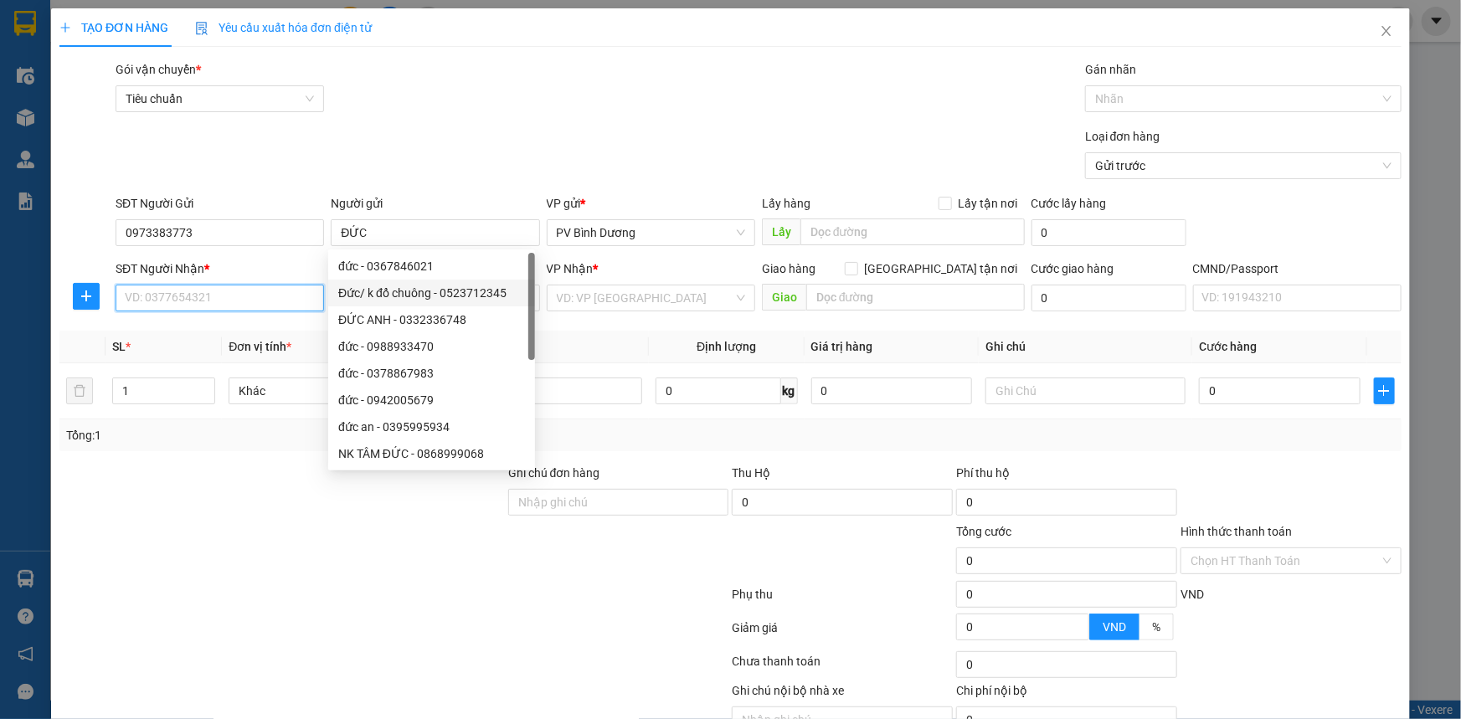
click at [250, 304] on input "SĐT Người Nhận *" at bounding box center [220, 298] width 209 height 27
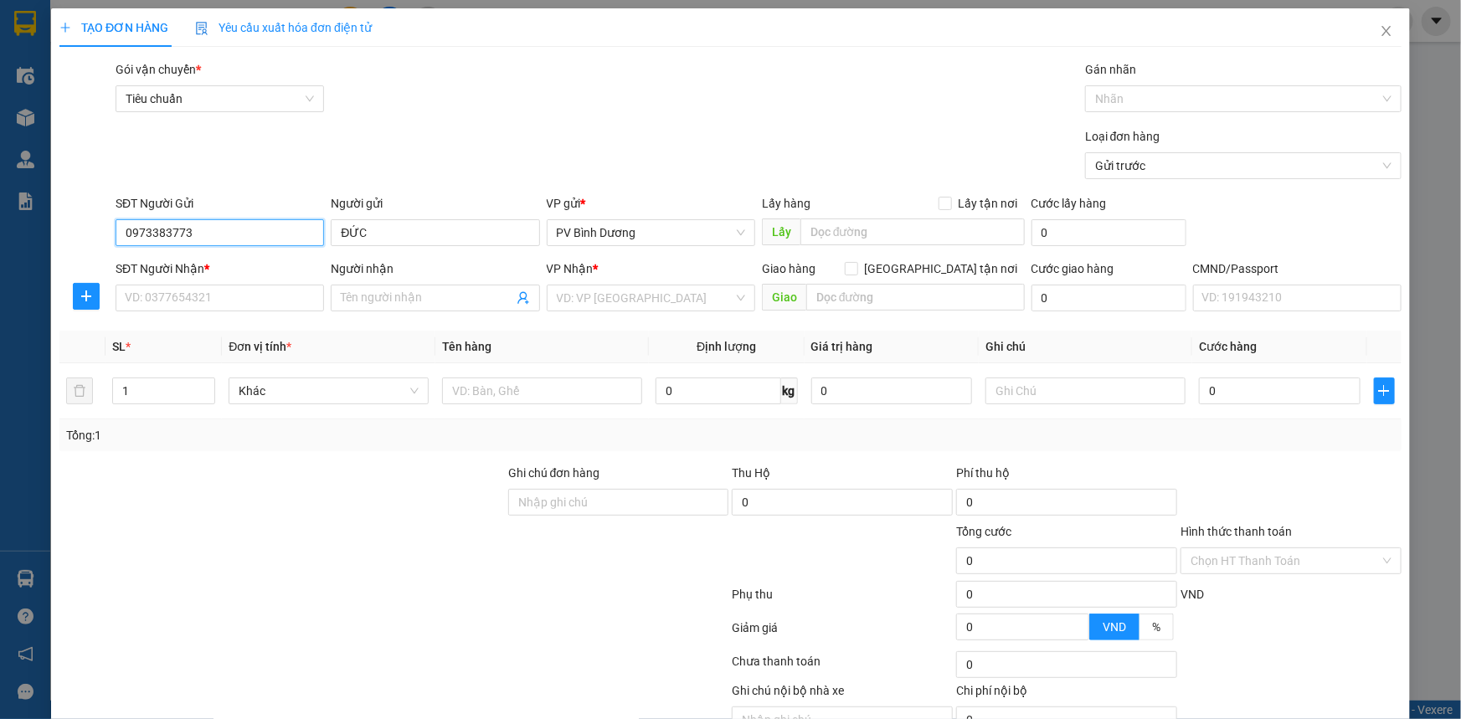
drag, startPoint x: 199, startPoint y: 234, endPoint x: 121, endPoint y: 241, distance: 78.2
click at [121, 241] on input "0973383773" at bounding box center [220, 232] width 209 height 27
click at [162, 293] on input "SĐT Người Nhận *" at bounding box center [220, 298] width 209 height 27
paste input "0973383773"
type input "0973383773"
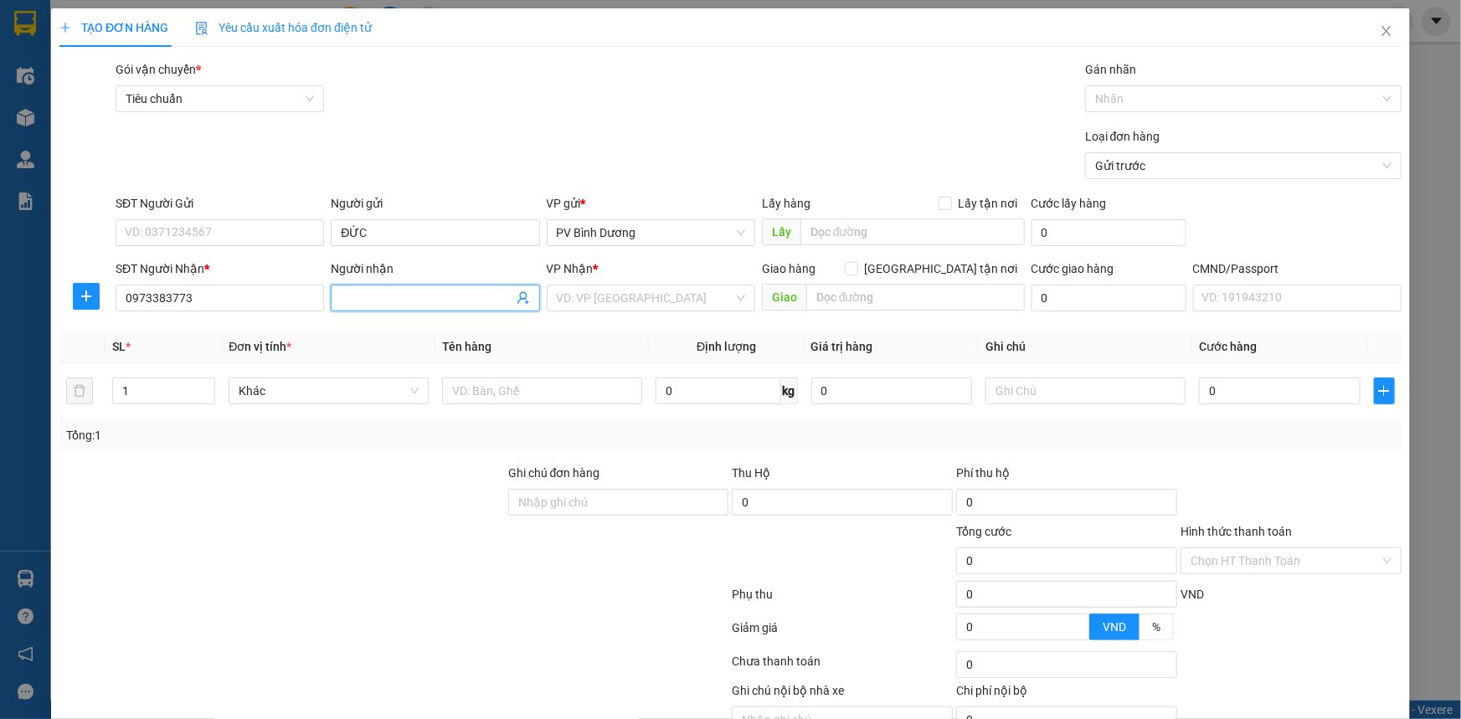
click at [336, 305] on span at bounding box center [435, 298] width 209 height 27
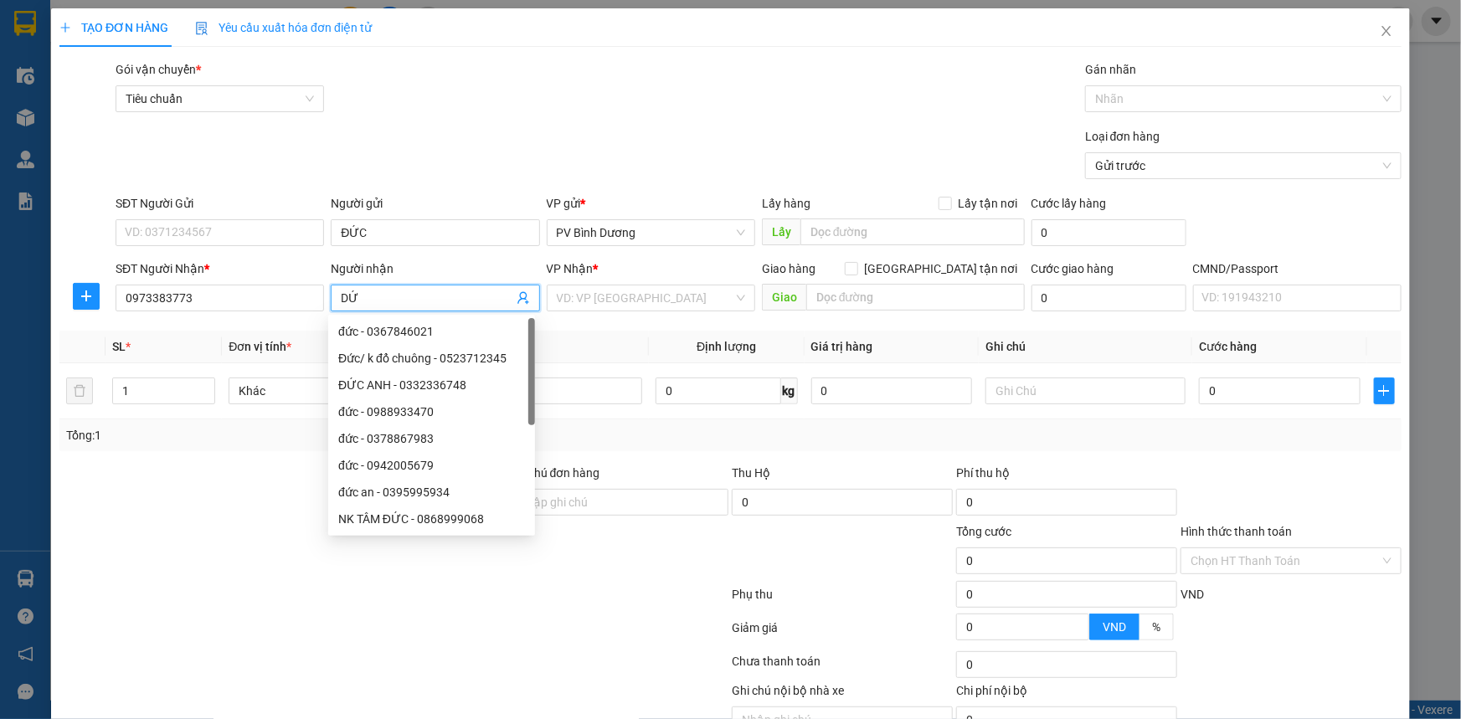
type input "D"
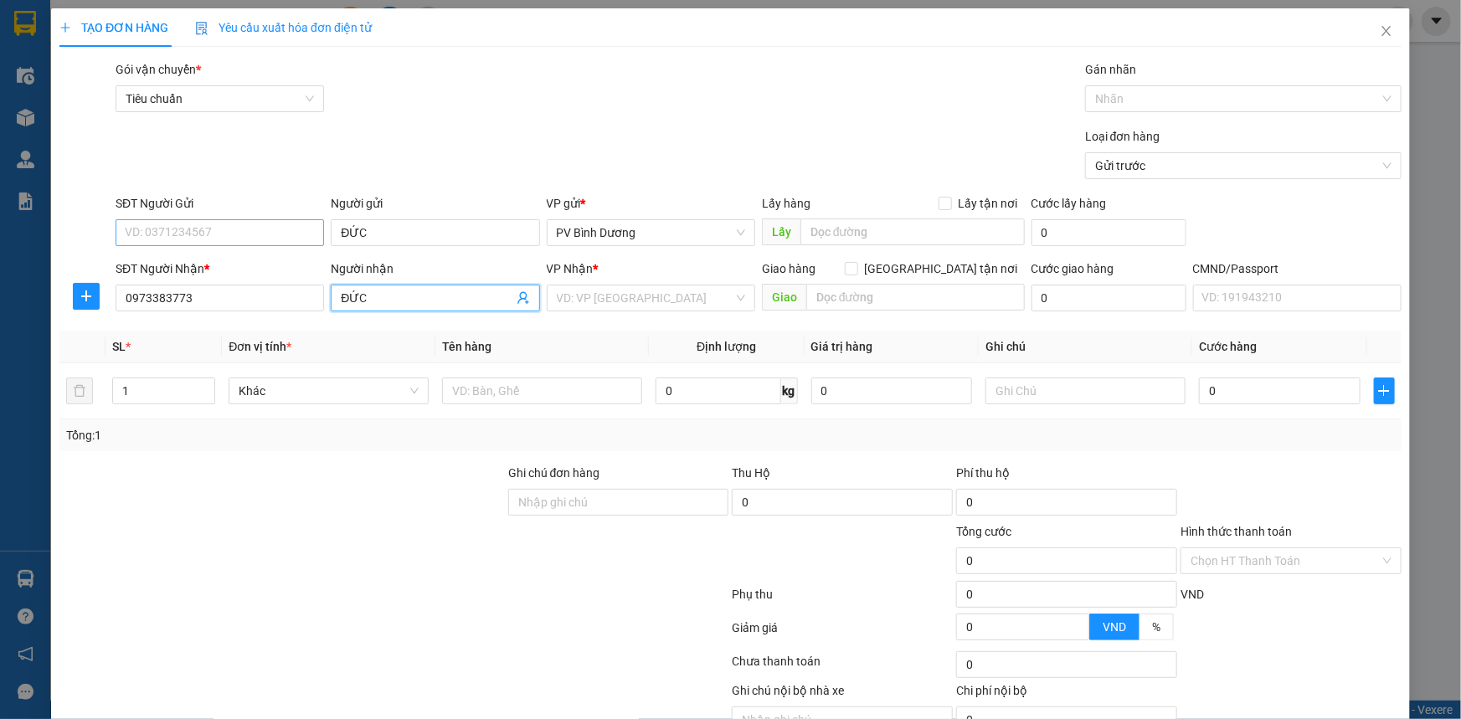
type input "ĐỨC"
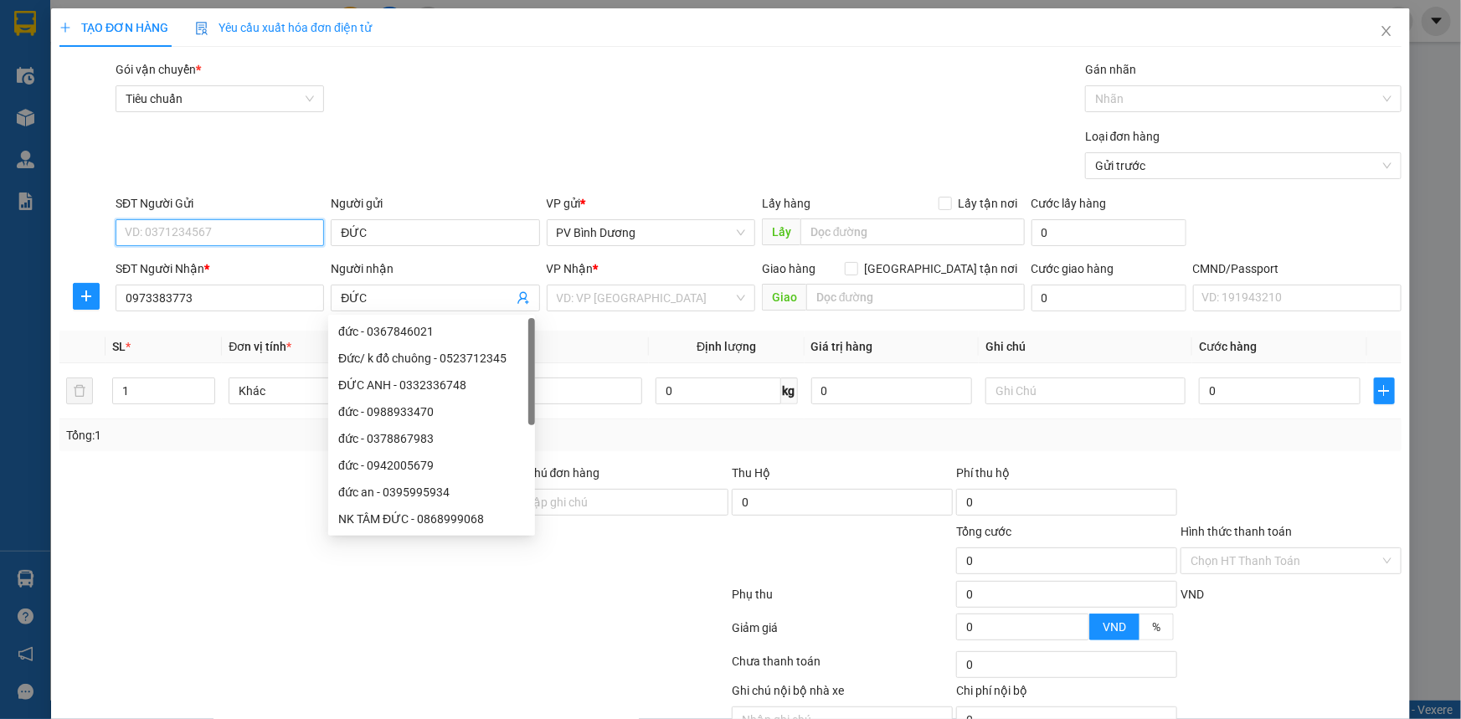
click at [173, 242] on input "SĐT Người Gửi" at bounding box center [220, 232] width 209 height 27
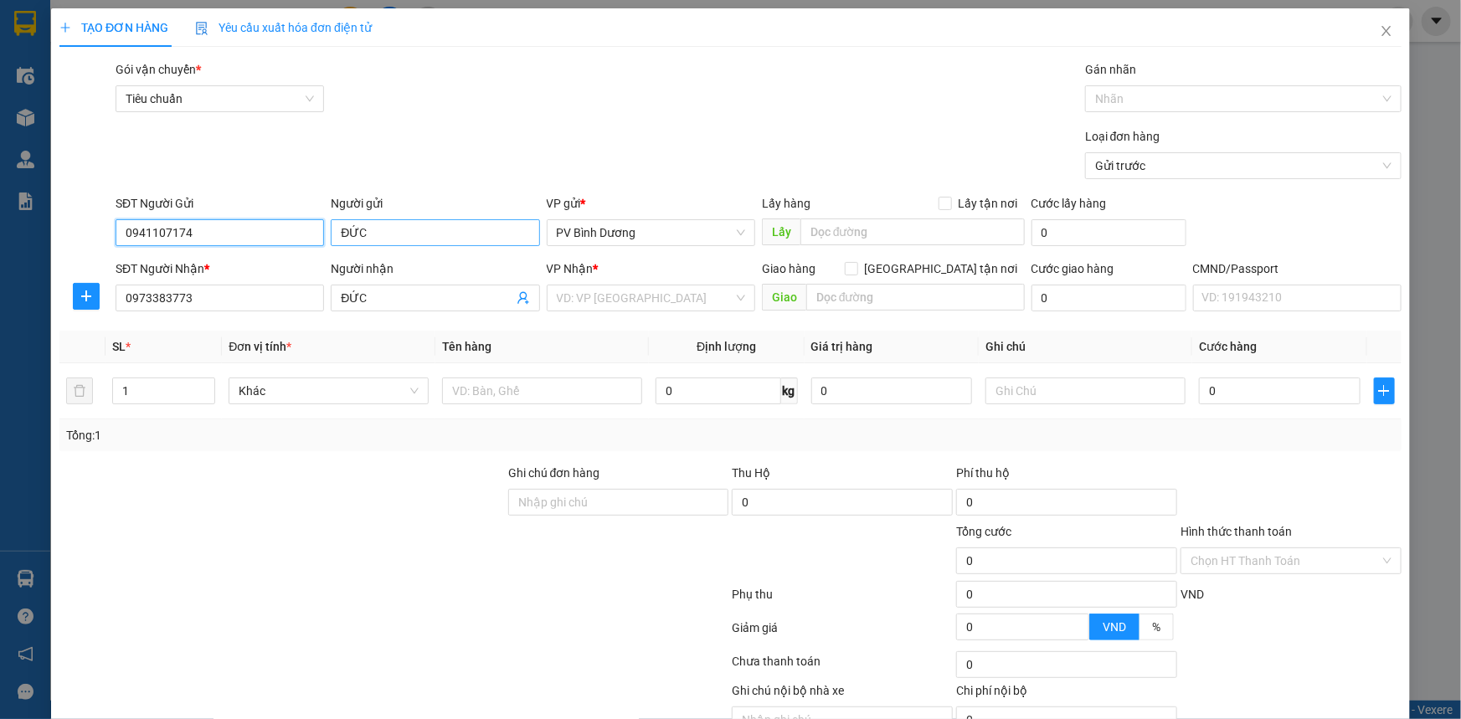
type input "0941107174"
drag, startPoint x: 379, startPoint y: 235, endPoint x: 215, endPoint y: 245, distance: 164.4
click at [215, 245] on div "SĐT Người Gửi 0941107174 Người gửi ĐỨC ĐỨC VP gửi * PV Bình Dương Lấy hàng Lấy …" at bounding box center [758, 223] width 1293 height 59
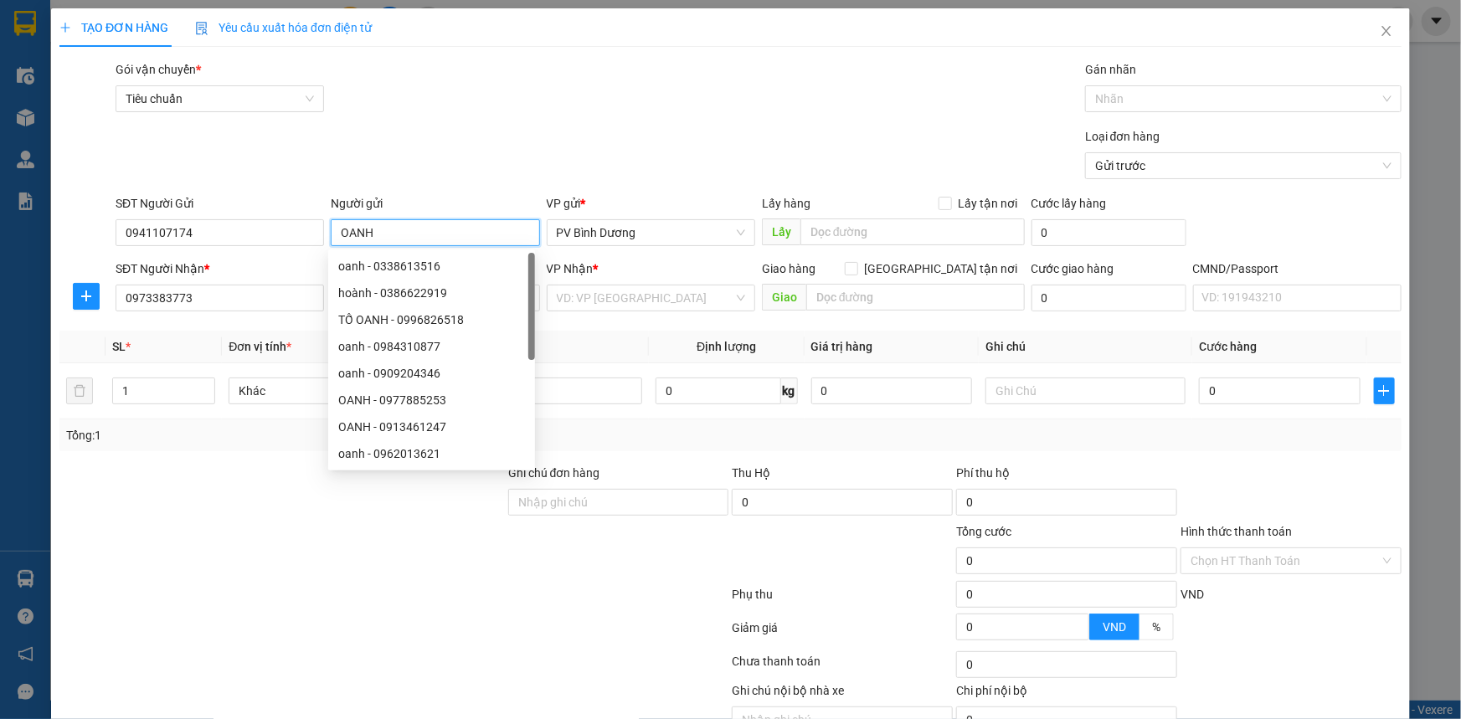
type input "OANH"
click at [356, 165] on div "Loại đơn hàng Gửi trước" at bounding box center [758, 156] width 1293 height 59
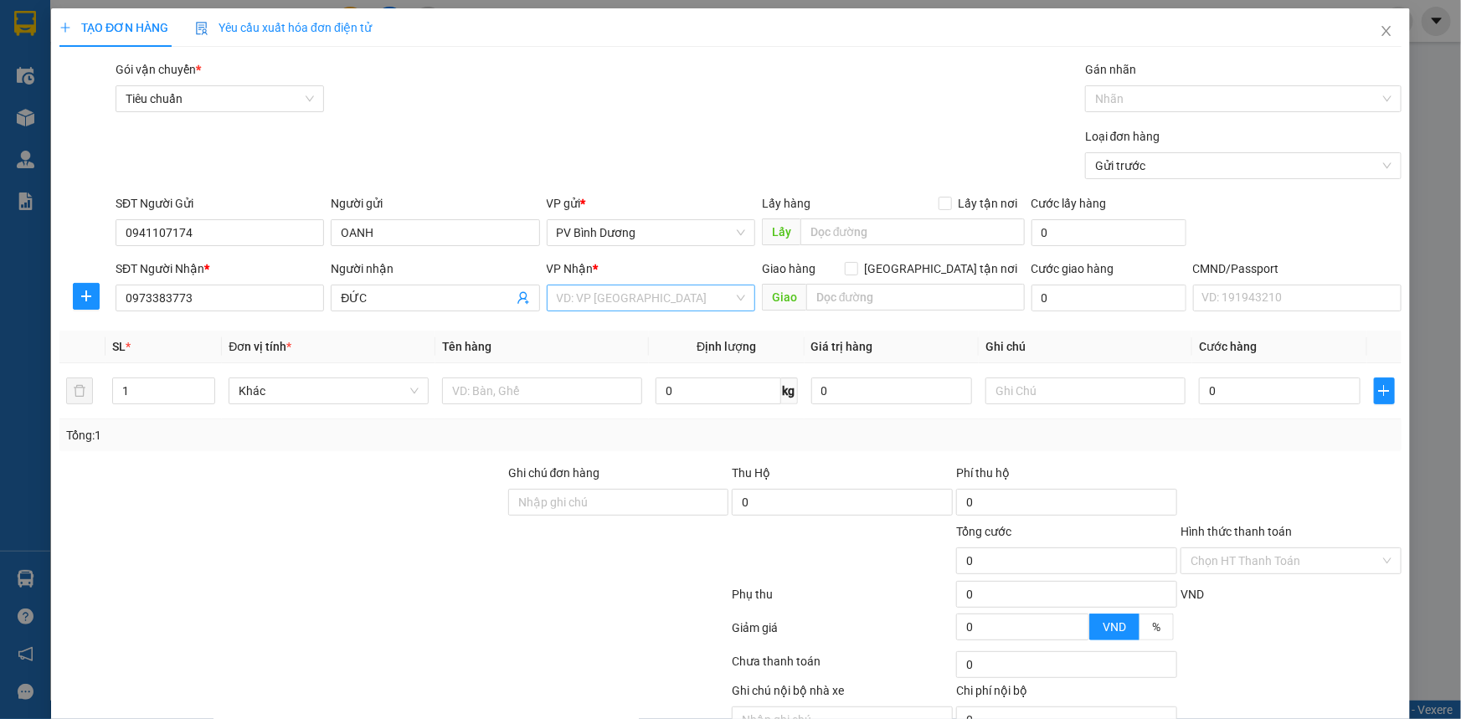
click at [582, 307] on input "search" at bounding box center [645, 298] width 177 height 25
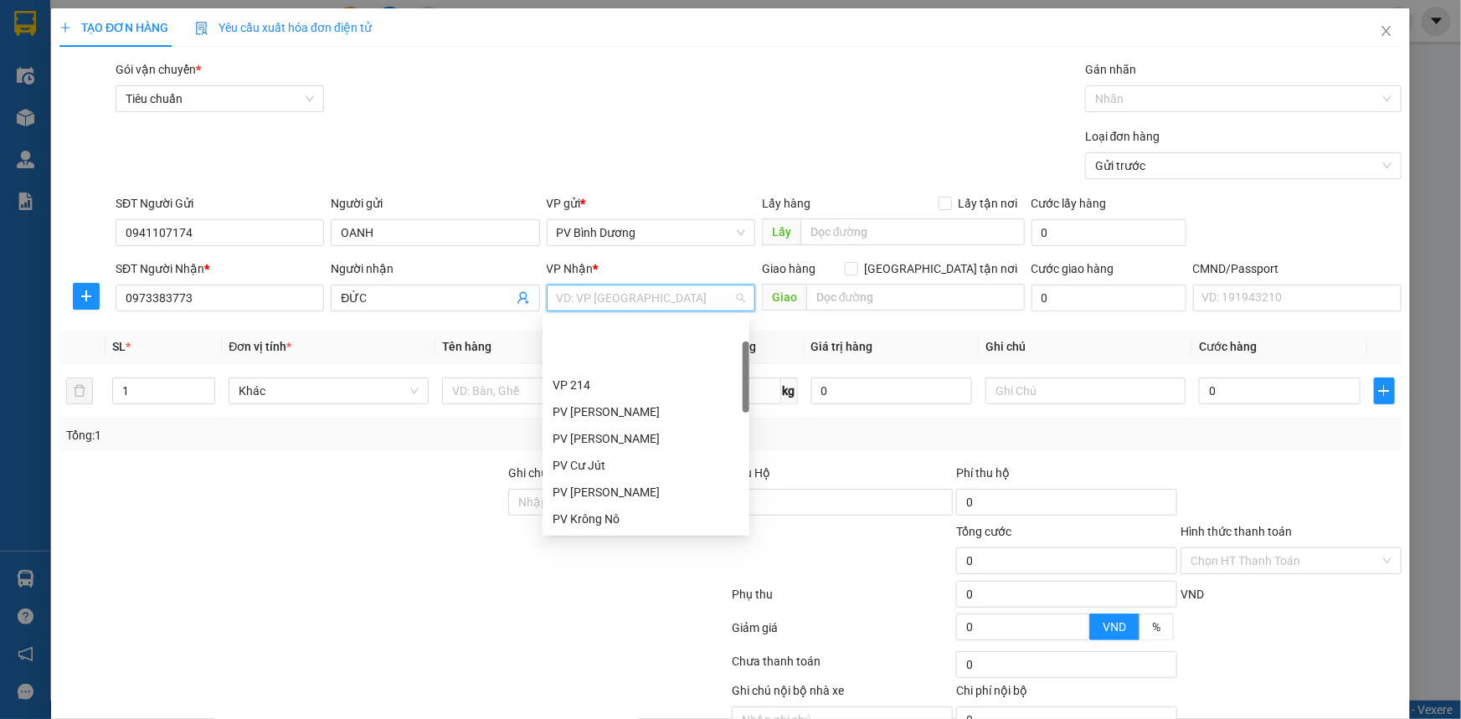
click at [626, 537] on div "PV Đắk Mil" at bounding box center [646, 546] width 187 height 18
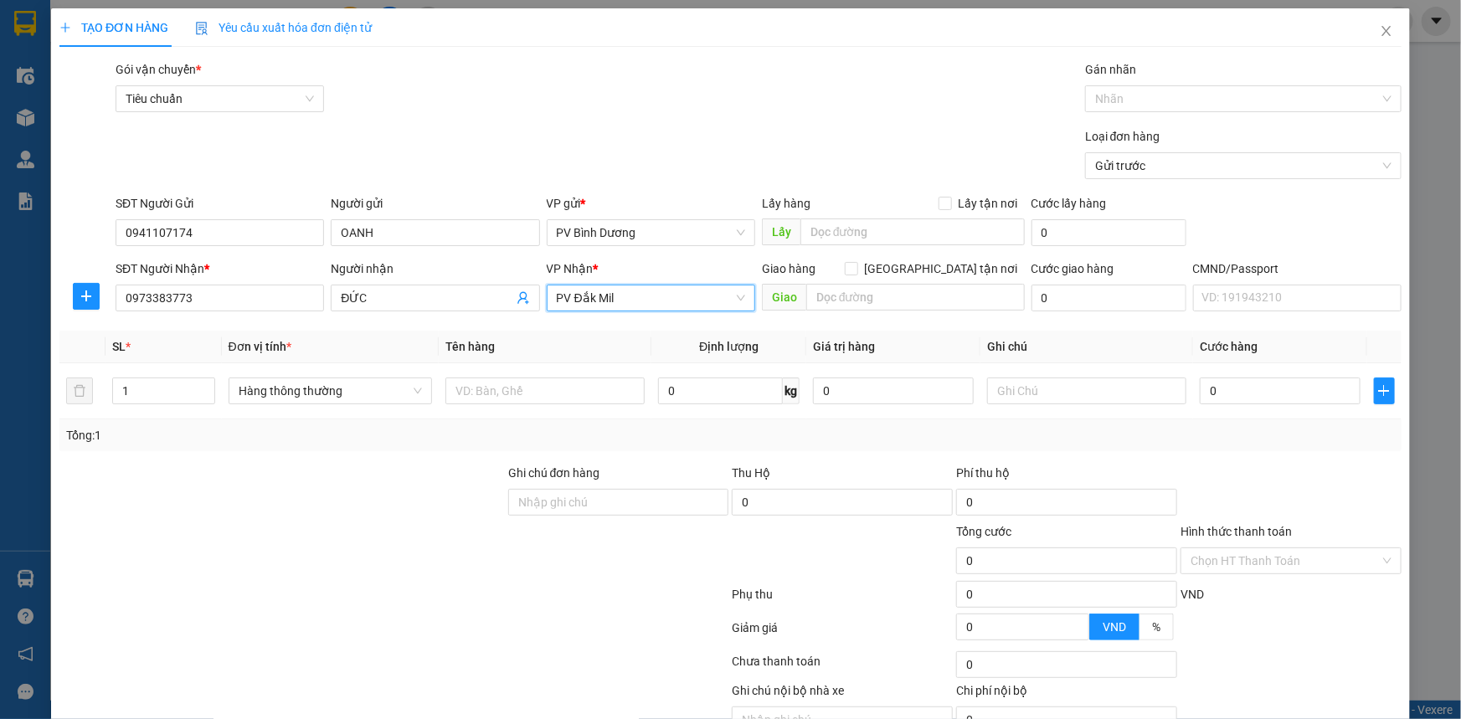
click at [718, 102] on div "Gói vận chuyển * Tiêu chuẩn Gán nhãn Nhãn" at bounding box center [758, 89] width 1293 height 59
click at [487, 395] on input "text" at bounding box center [545, 391] width 199 height 27
drag, startPoint x: 166, startPoint y: 379, endPoint x: 103, endPoint y: 404, distance: 67.6
click at [106, 404] on td "1" at bounding box center [164, 391] width 116 height 56
type input "3"
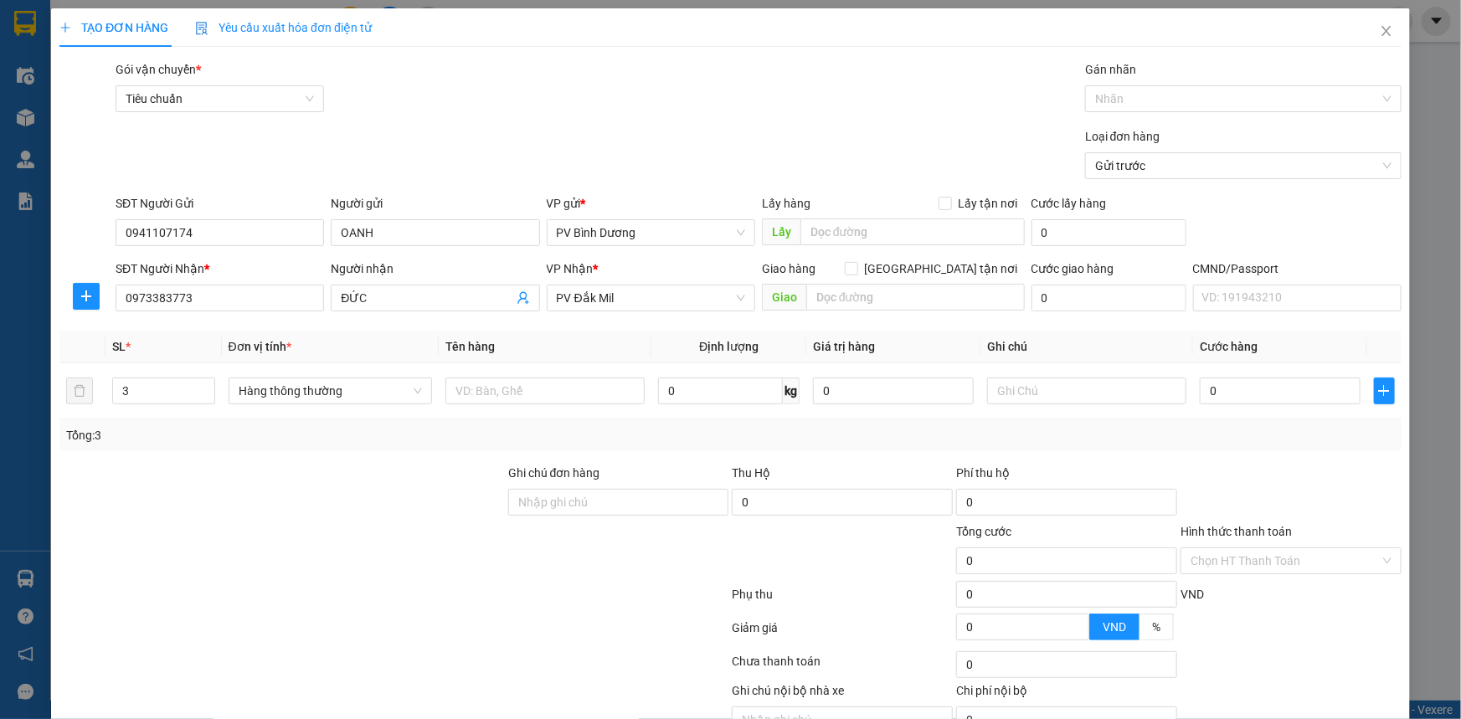
click at [426, 133] on div "Loại đơn hàng Gửi trước" at bounding box center [758, 156] width 1293 height 59
click at [574, 396] on input "text" at bounding box center [545, 391] width 199 height 27
type input "D"
type input "ĐỒ DÙNG"
click at [997, 393] on input "text" at bounding box center [1086, 391] width 199 height 27
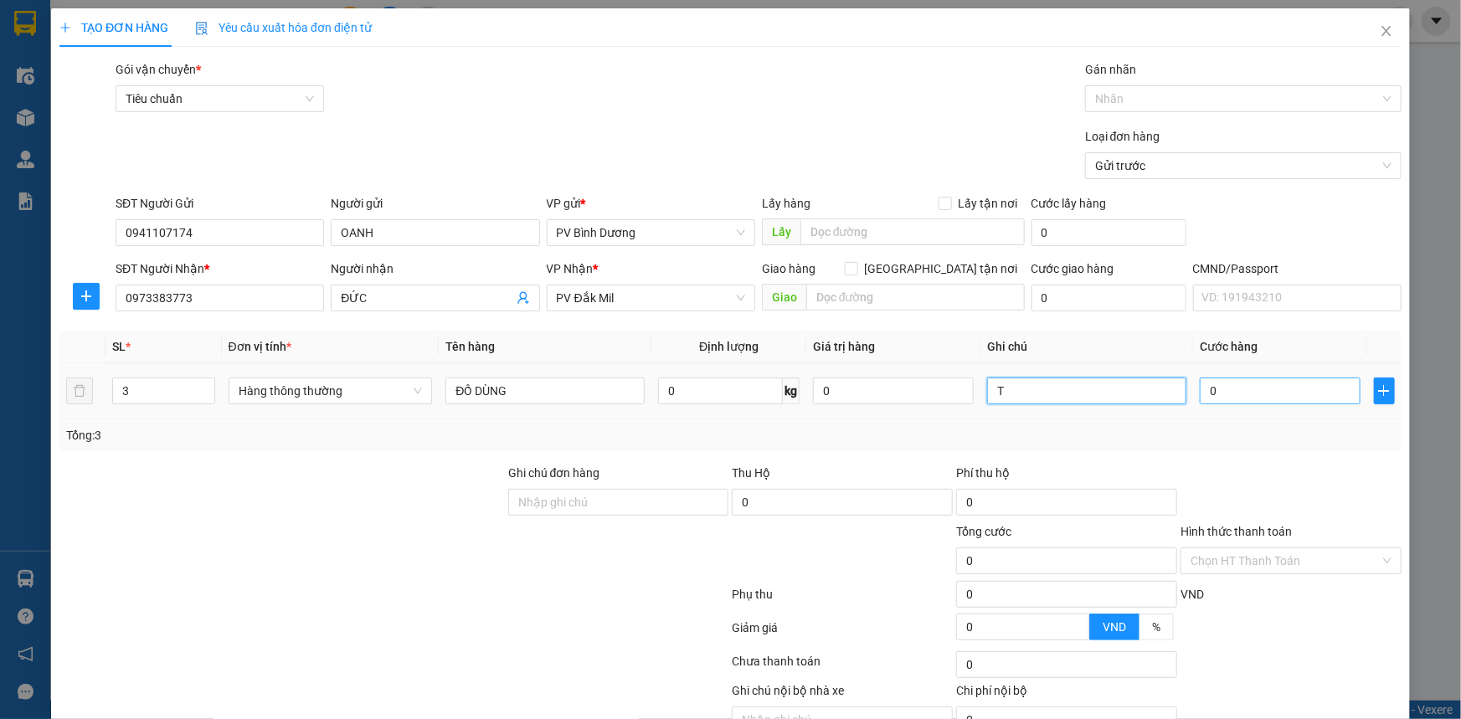
type input "T"
click at [1250, 399] on input "0" at bounding box center [1280, 391] width 161 height 27
type input "2"
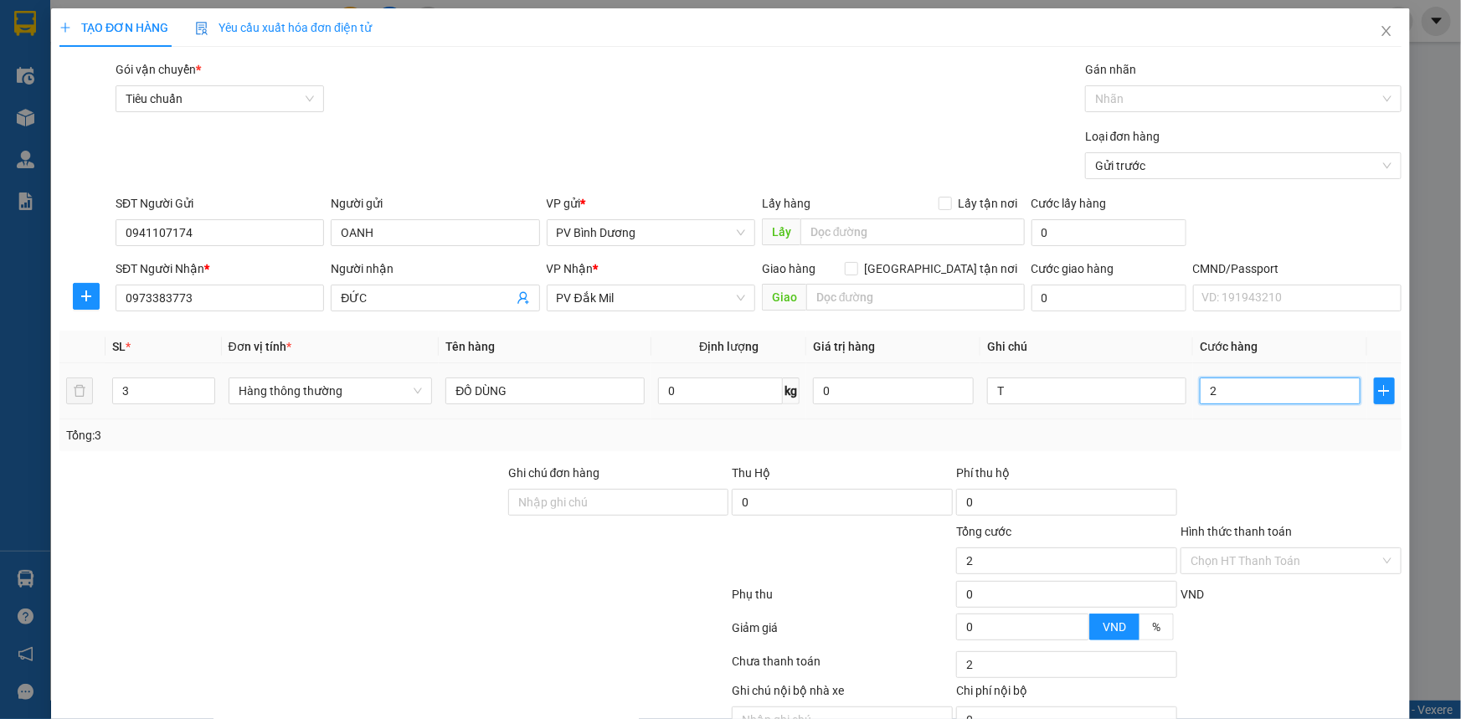
type input "20"
type input "200"
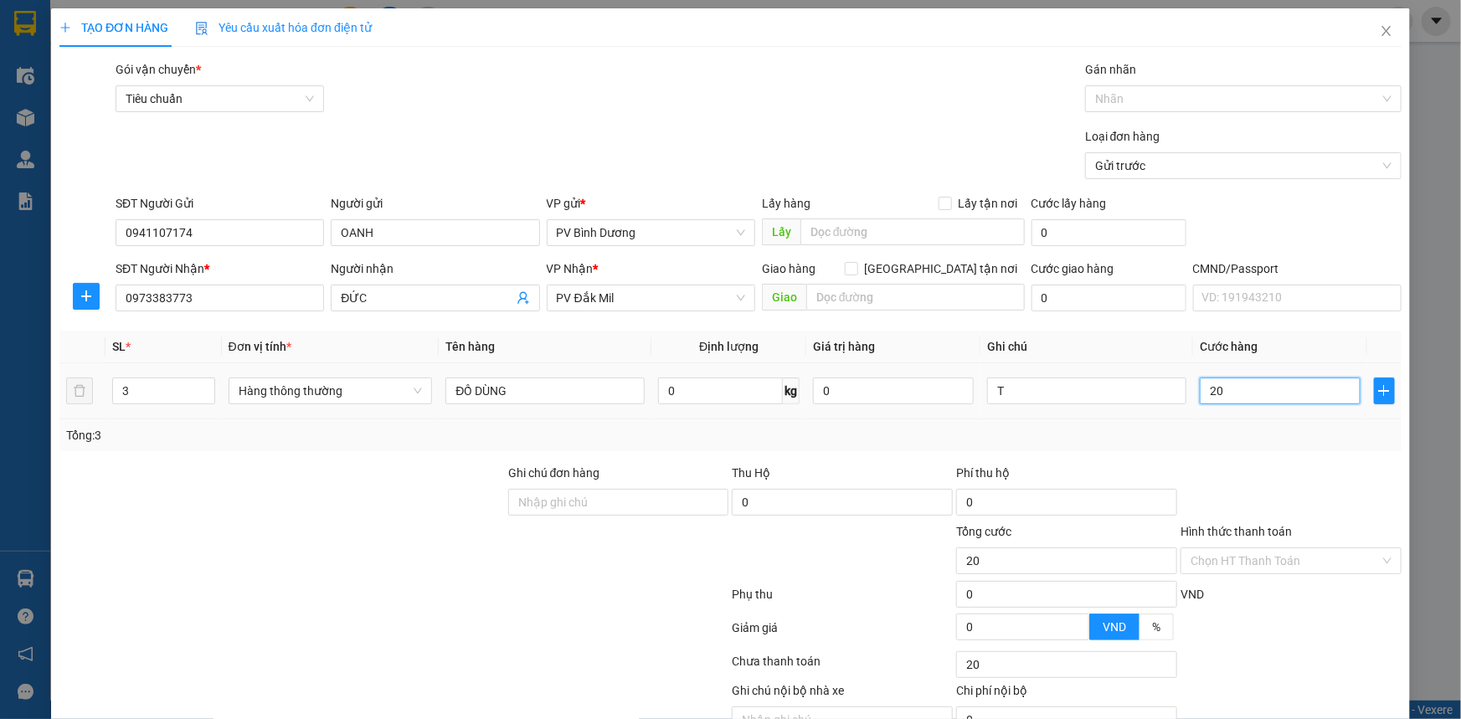
type input "200"
click at [906, 86] on div "Gói vận chuyển * Tiêu chuẩn Gán nhãn Nhãn" at bounding box center [758, 89] width 1293 height 59
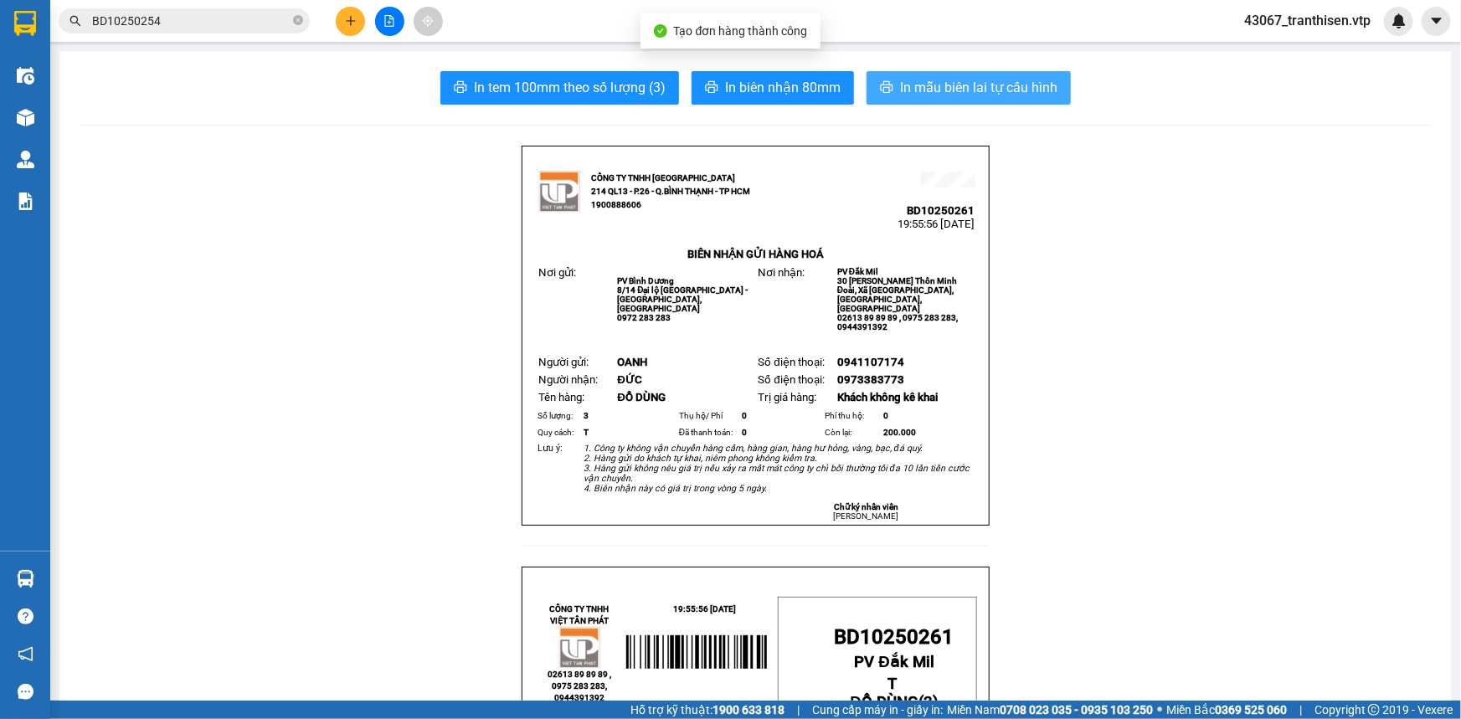
click at [920, 73] on button "In mẫu biên lai tự cấu hình" at bounding box center [969, 87] width 204 height 33
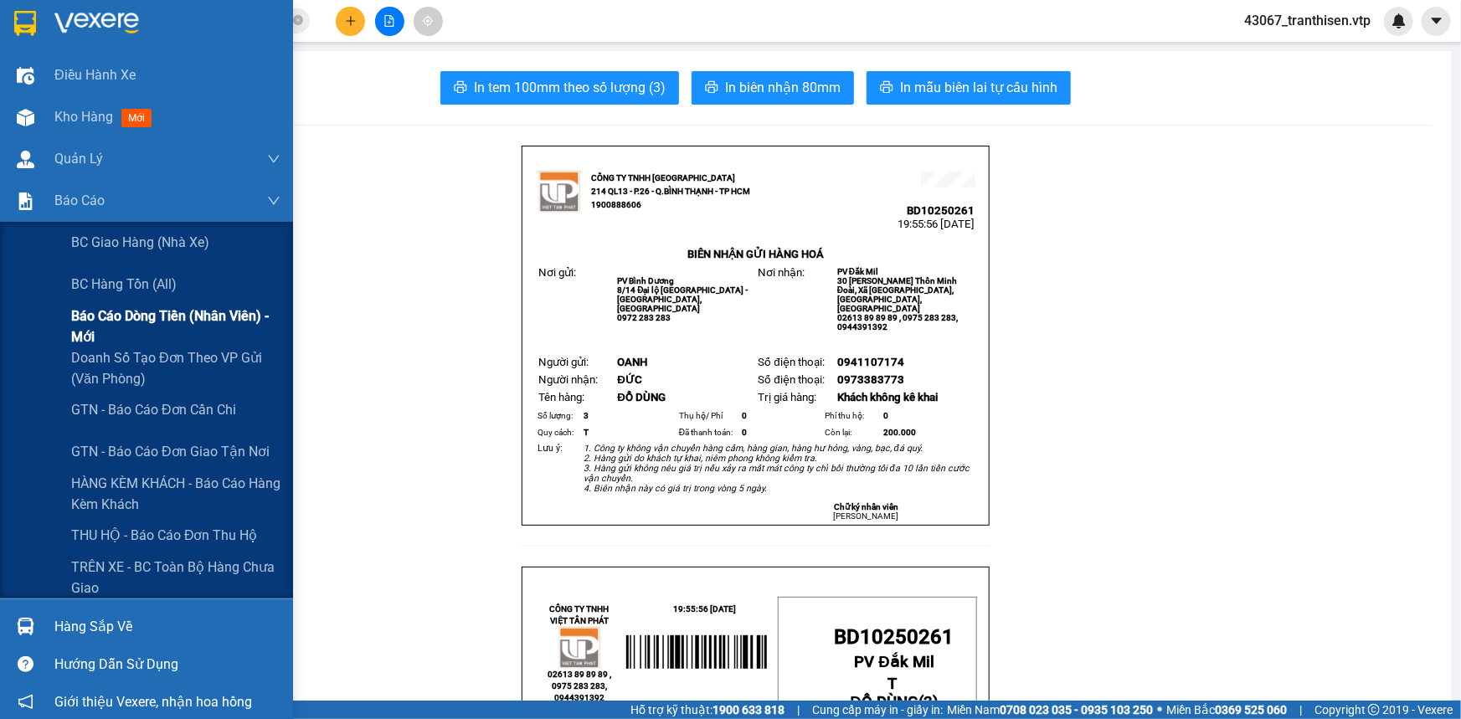
click at [143, 315] on span "Báo cáo dòng tiền (nhân viên) - mới" at bounding box center [175, 327] width 209 height 42
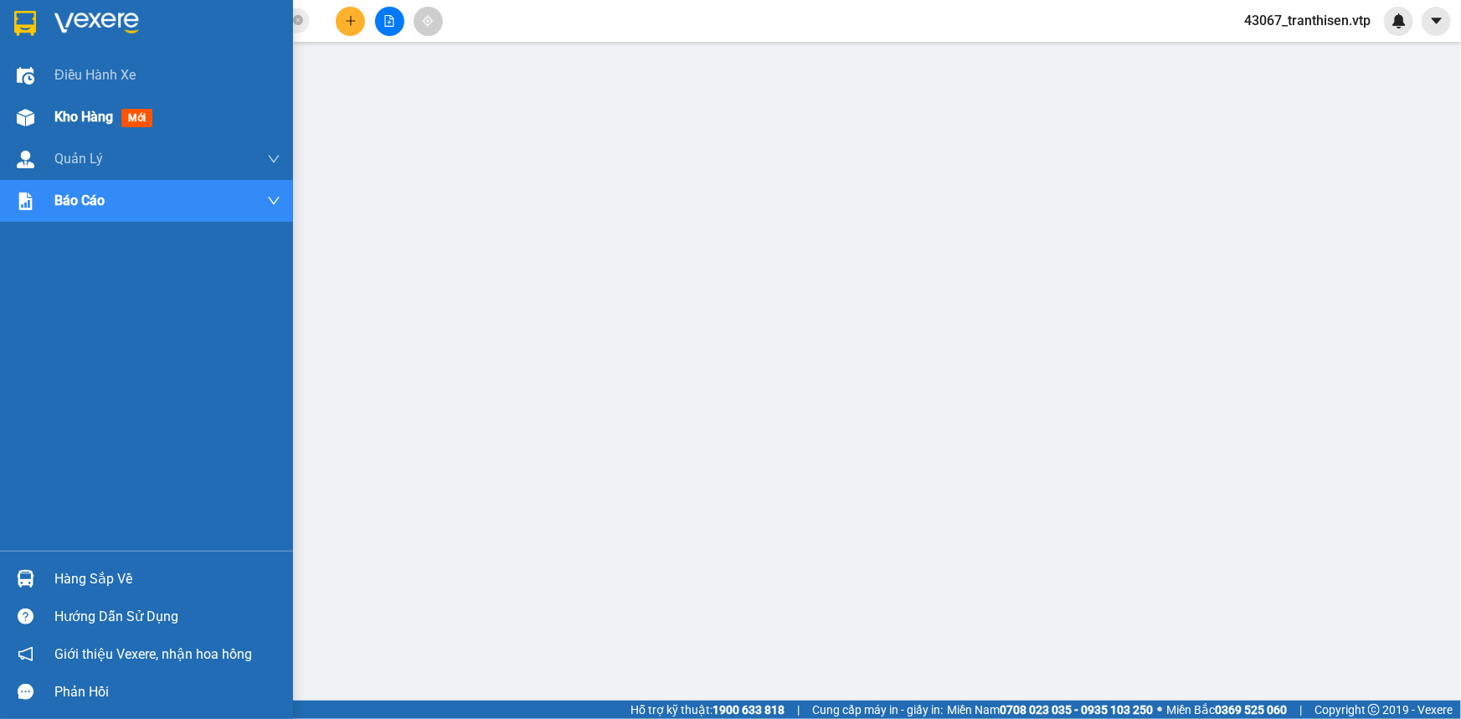
click at [89, 116] on span "Kho hàng" at bounding box center [83, 117] width 59 height 16
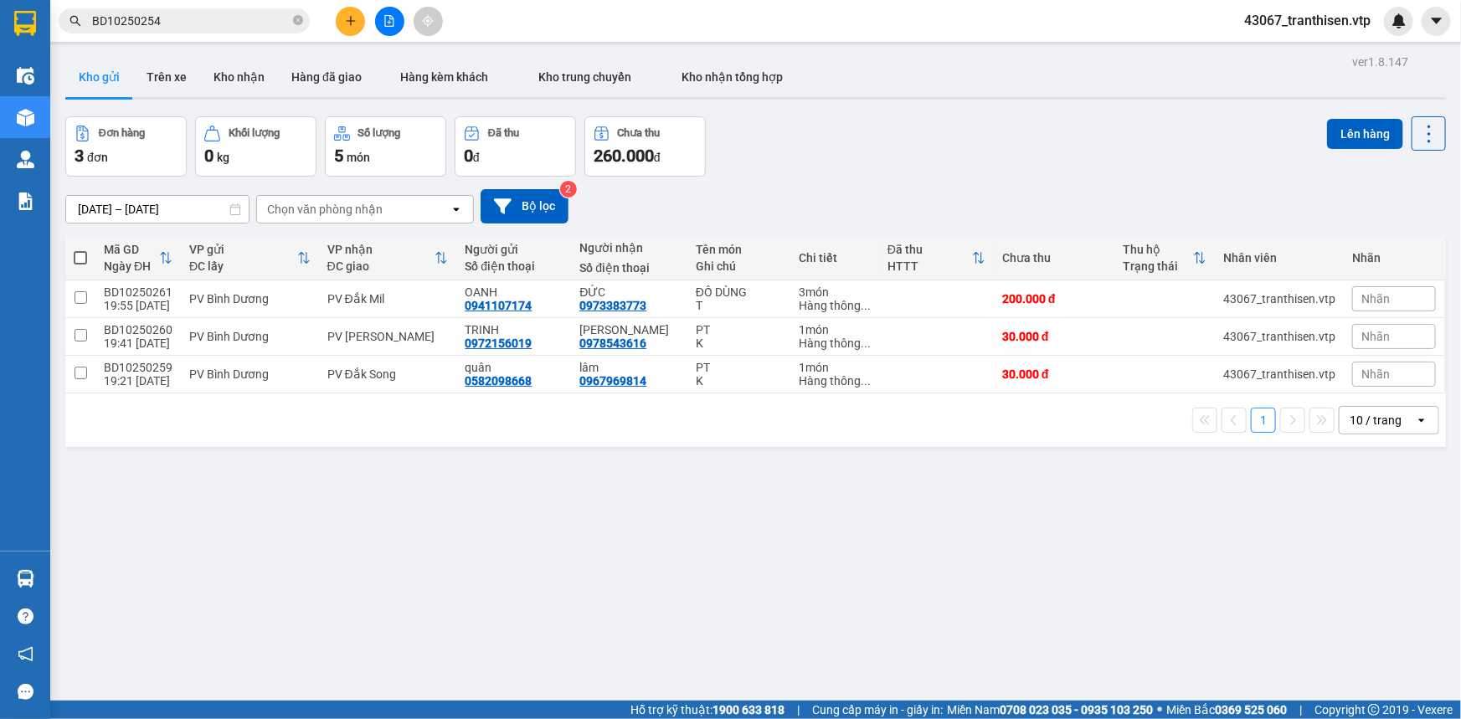
click at [347, 489] on div "ver 1.8.147 Kho gửi Trên xe Kho nhận Hàng đã giao Hàng kèm khách Kho trung chuy…" at bounding box center [756, 409] width 1394 height 719
click at [299, 303] on div "PV Bình Dương" at bounding box center [249, 298] width 121 height 13
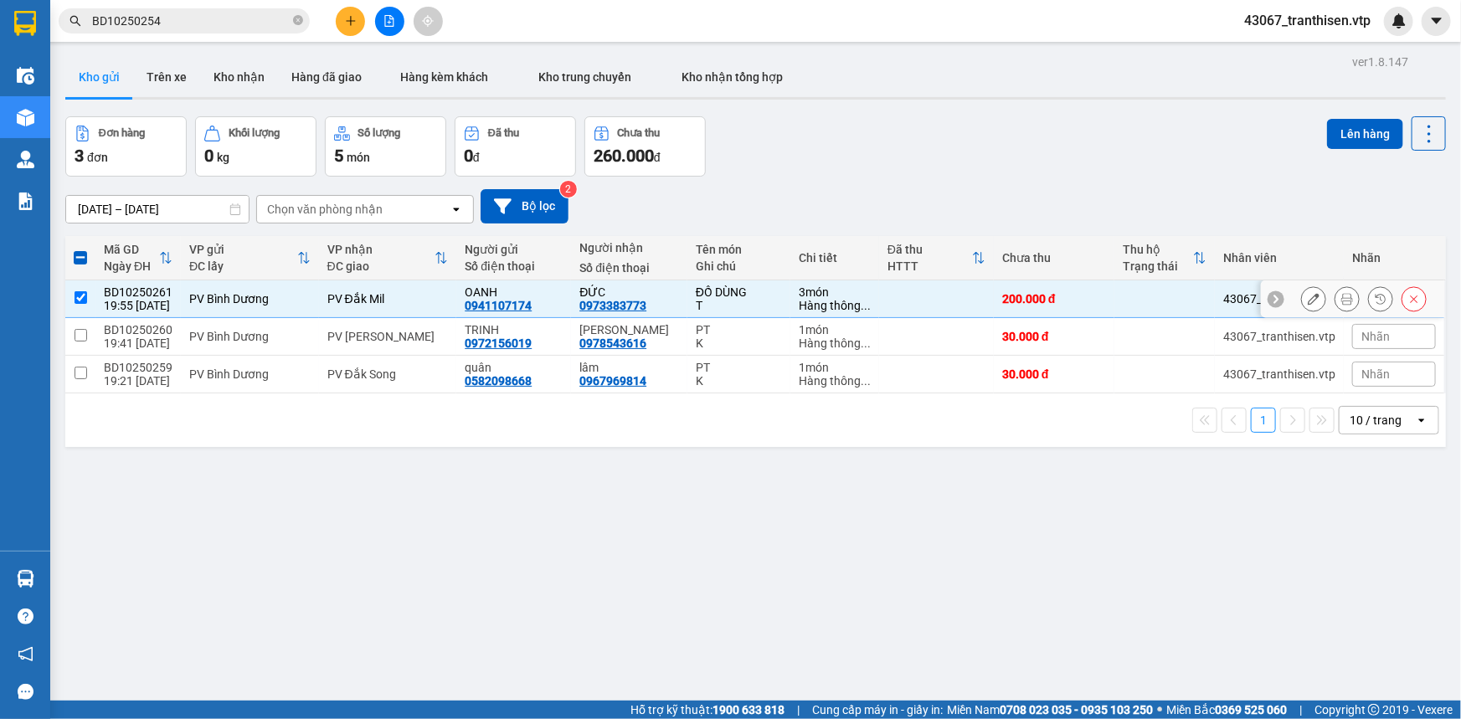
click at [299, 303] on div "PV Bình Dương" at bounding box center [249, 298] width 121 height 13
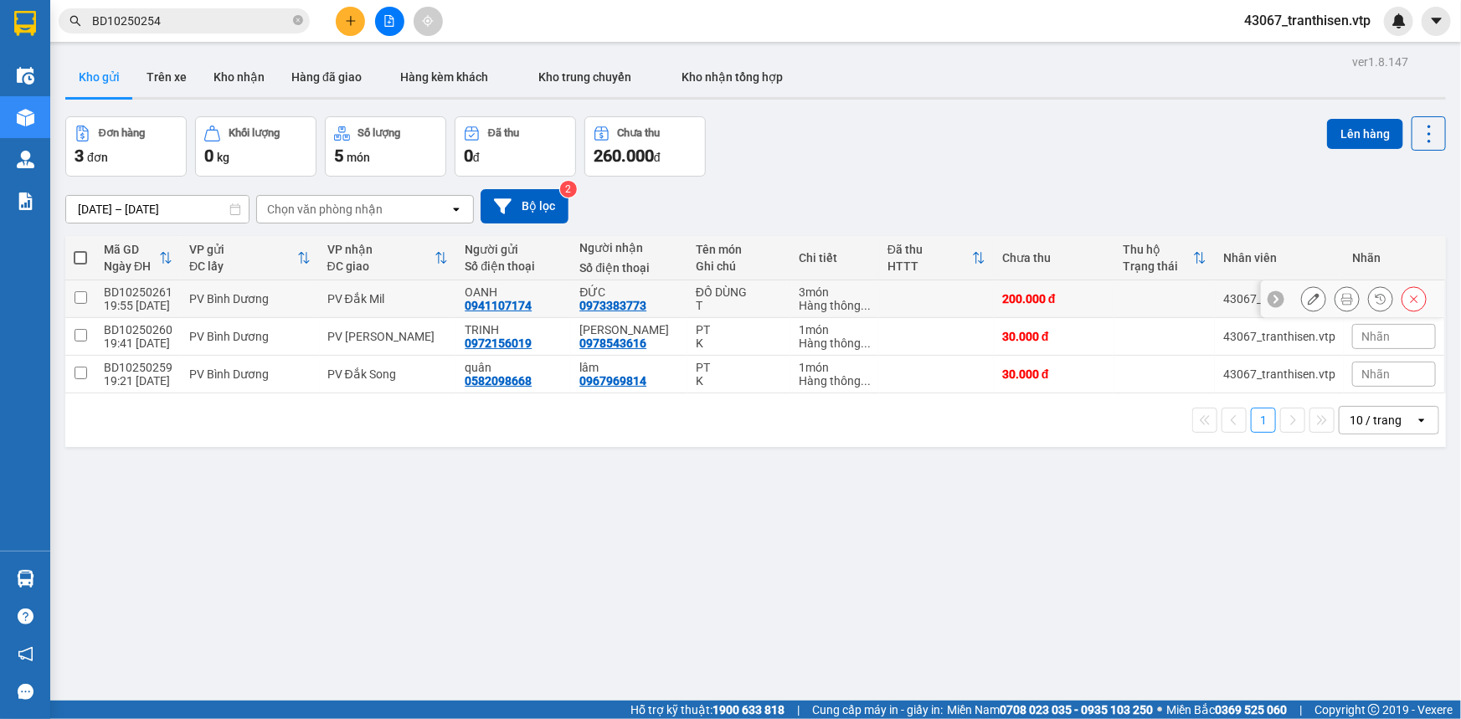
click at [1308, 301] on icon at bounding box center [1314, 299] width 12 height 12
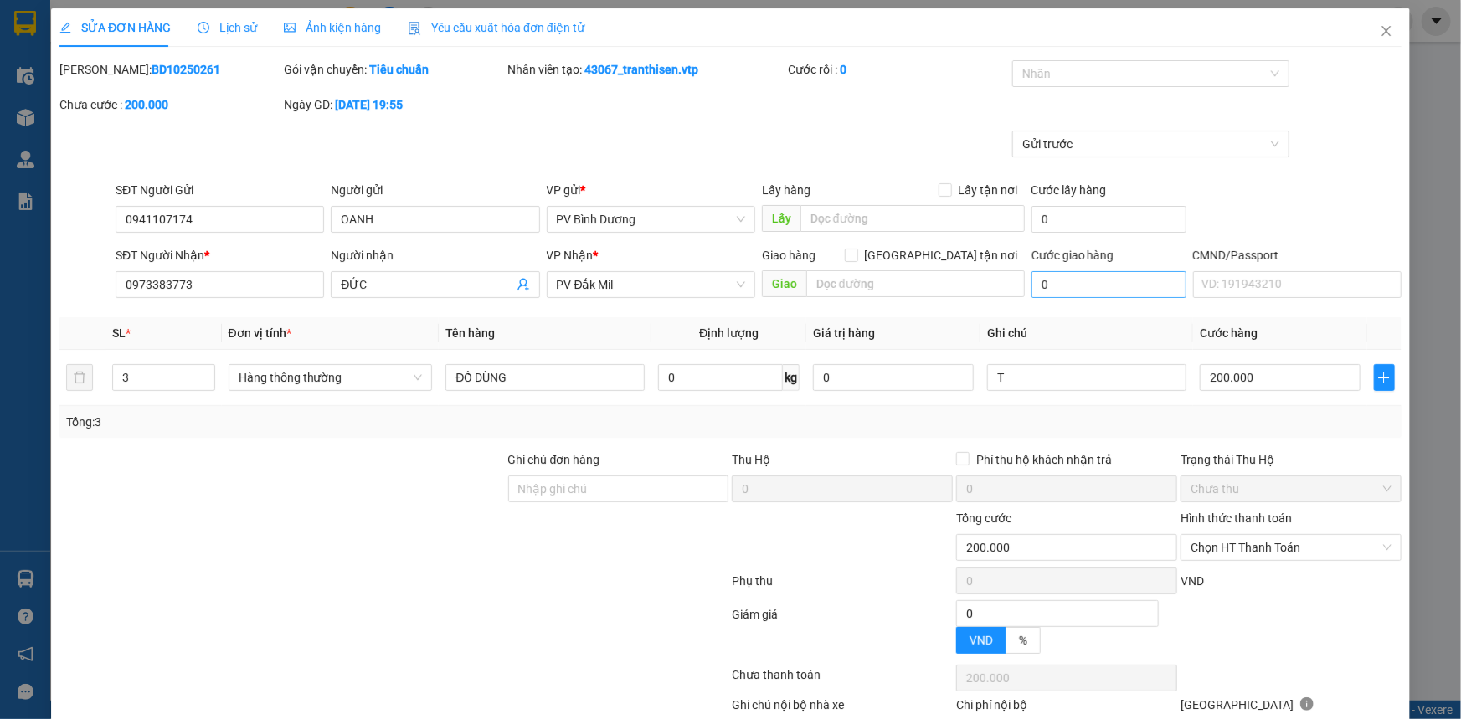
type input "0941107174"
type input "OANH"
type input "0973383773"
type input "ĐỨC"
type input "0"
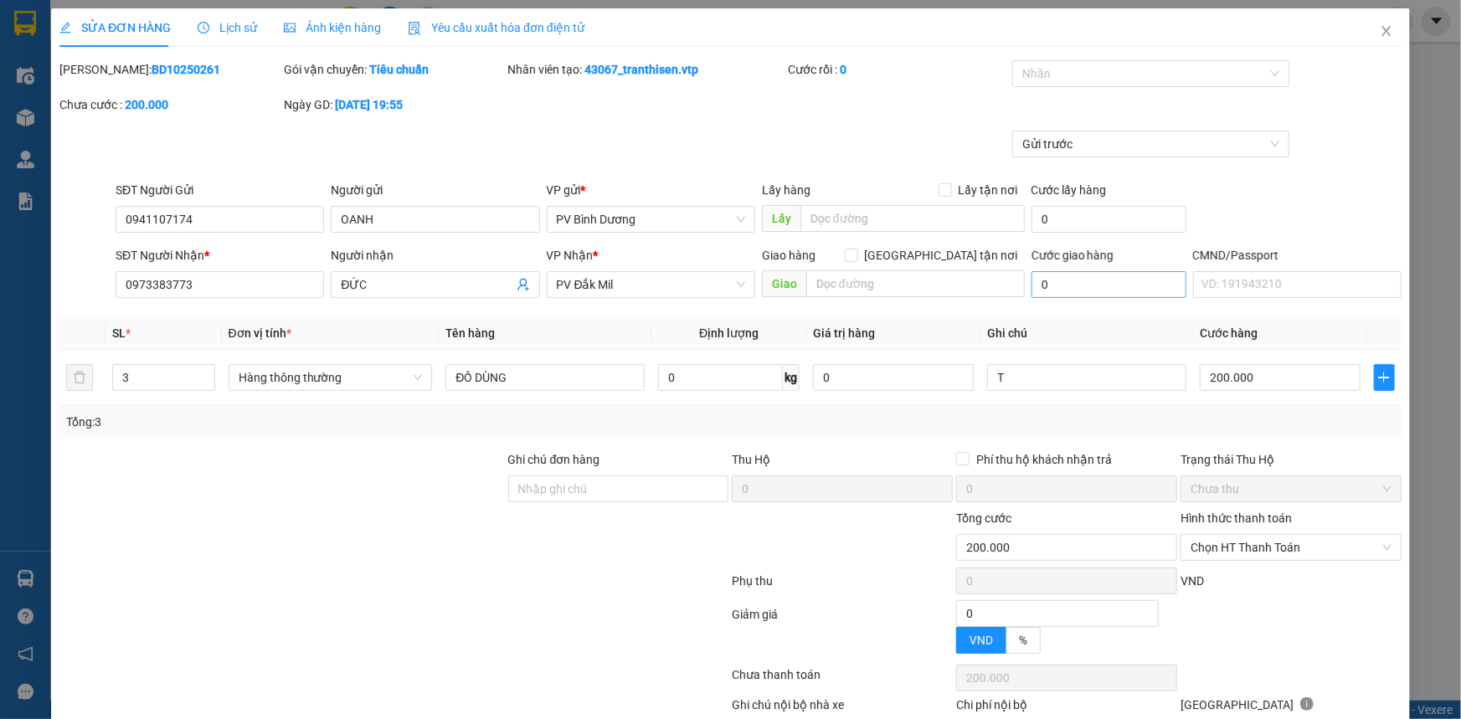
type input "200.000"
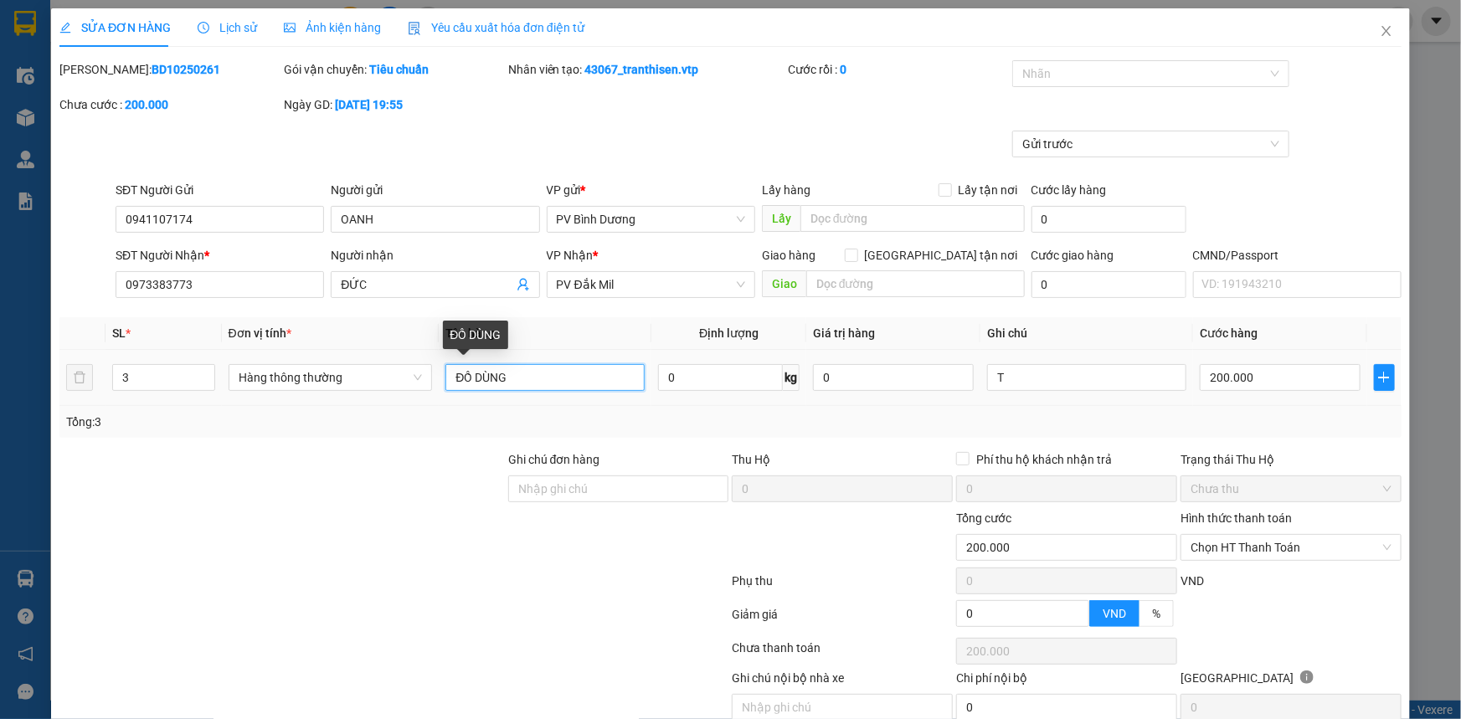
click at [528, 383] on input "ĐỒ DÙNG" at bounding box center [545, 377] width 199 height 27
type input "ĐỒ DÙNG/MAI ĐI"
click at [467, 477] on div at bounding box center [282, 480] width 449 height 59
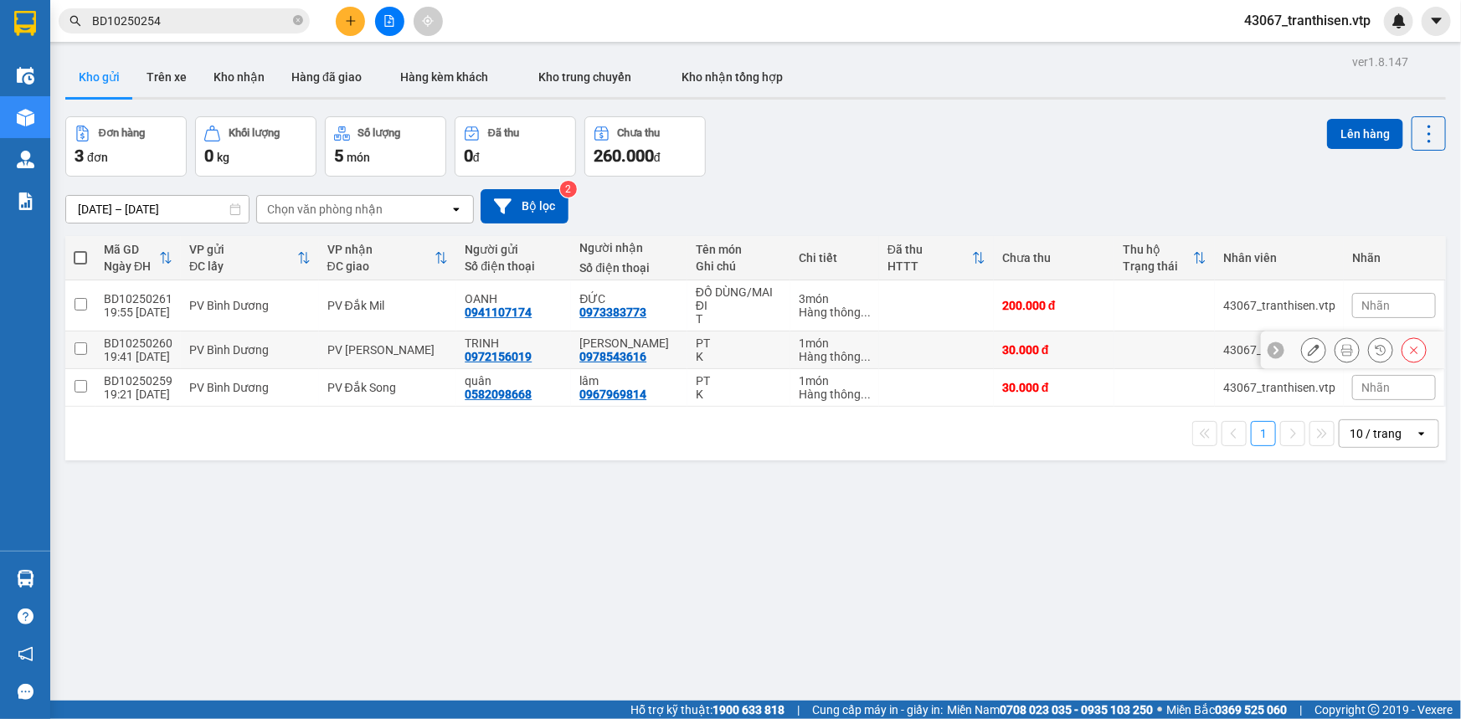
click at [81, 348] on input "checkbox" at bounding box center [81, 349] width 13 height 13
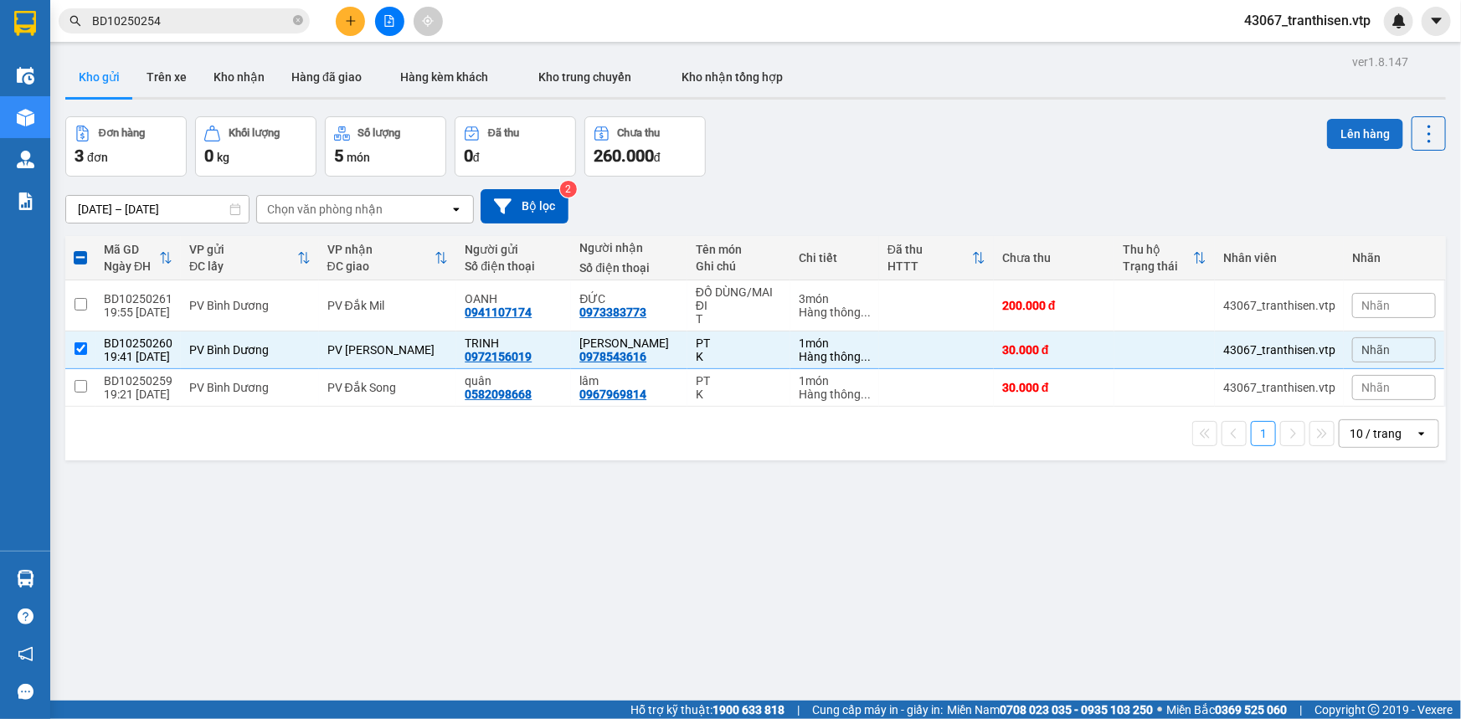
click at [1337, 141] on button "Lên hàng" at bounding box center [1365, 134] width 76 height 30
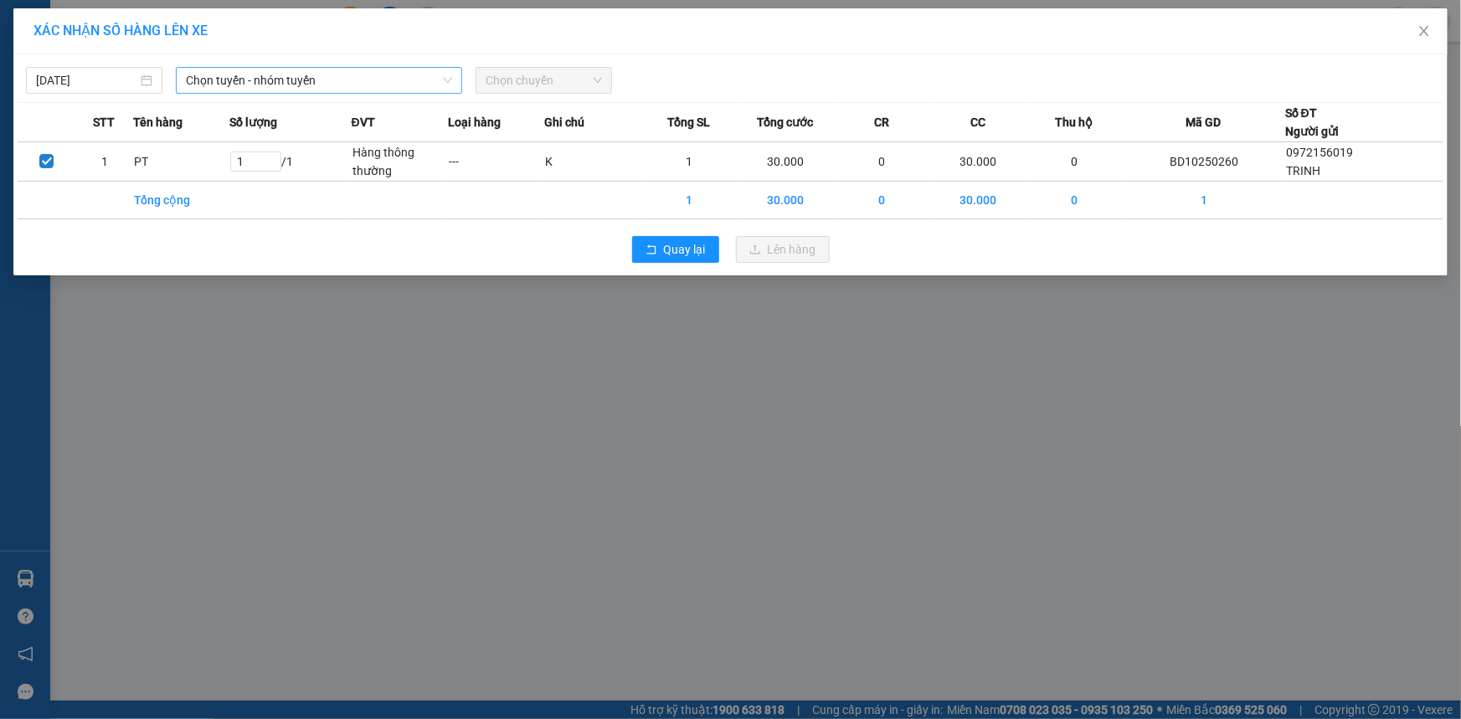
click at [272, 81] on span "Chọn tuyến - nhóm tuyến" at bounding box center [319, 80] width 266 height 25
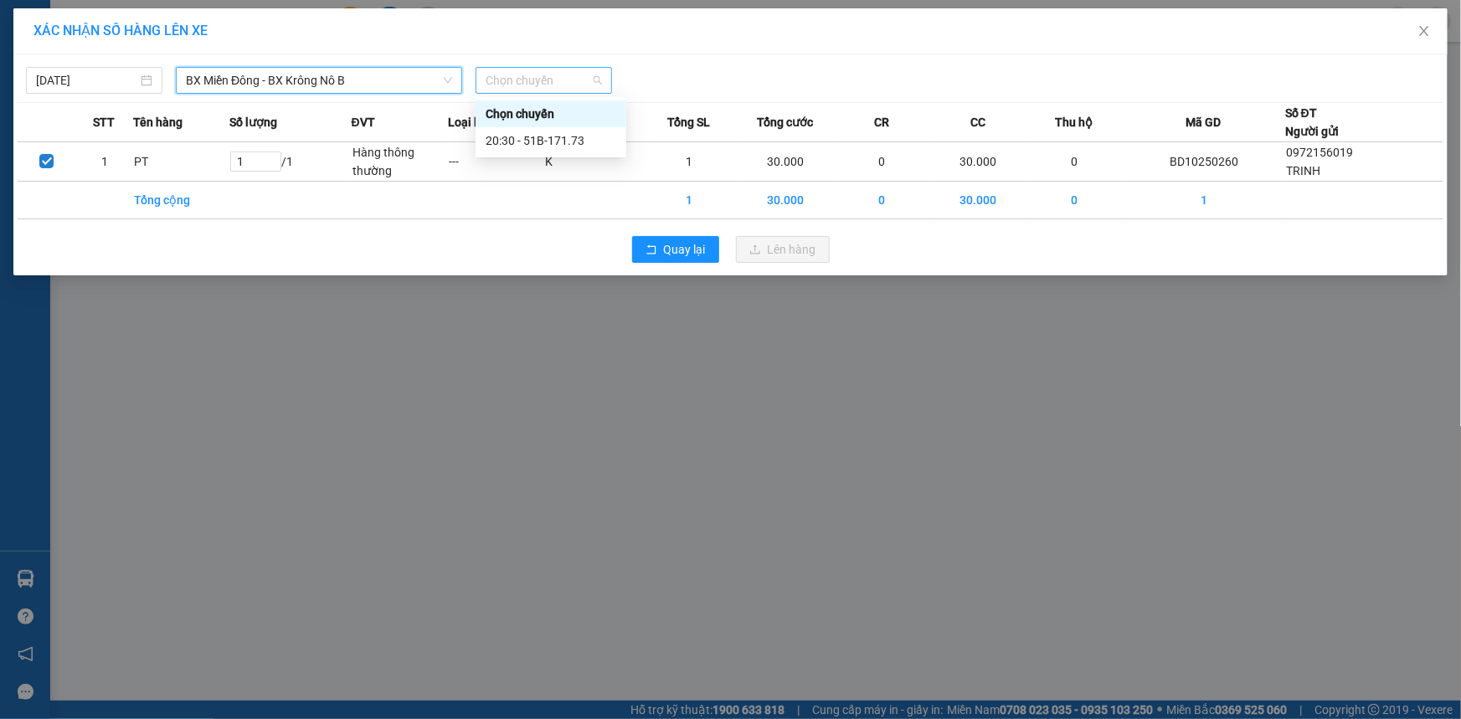
click at [519, 76] on span "Chọn chuyến" at bounding box center [544, 80] width 116 height 25
click at [513, 138] on div "20:30 - 51B-171.73" at bounding box center [551, 140] width 131 height 18
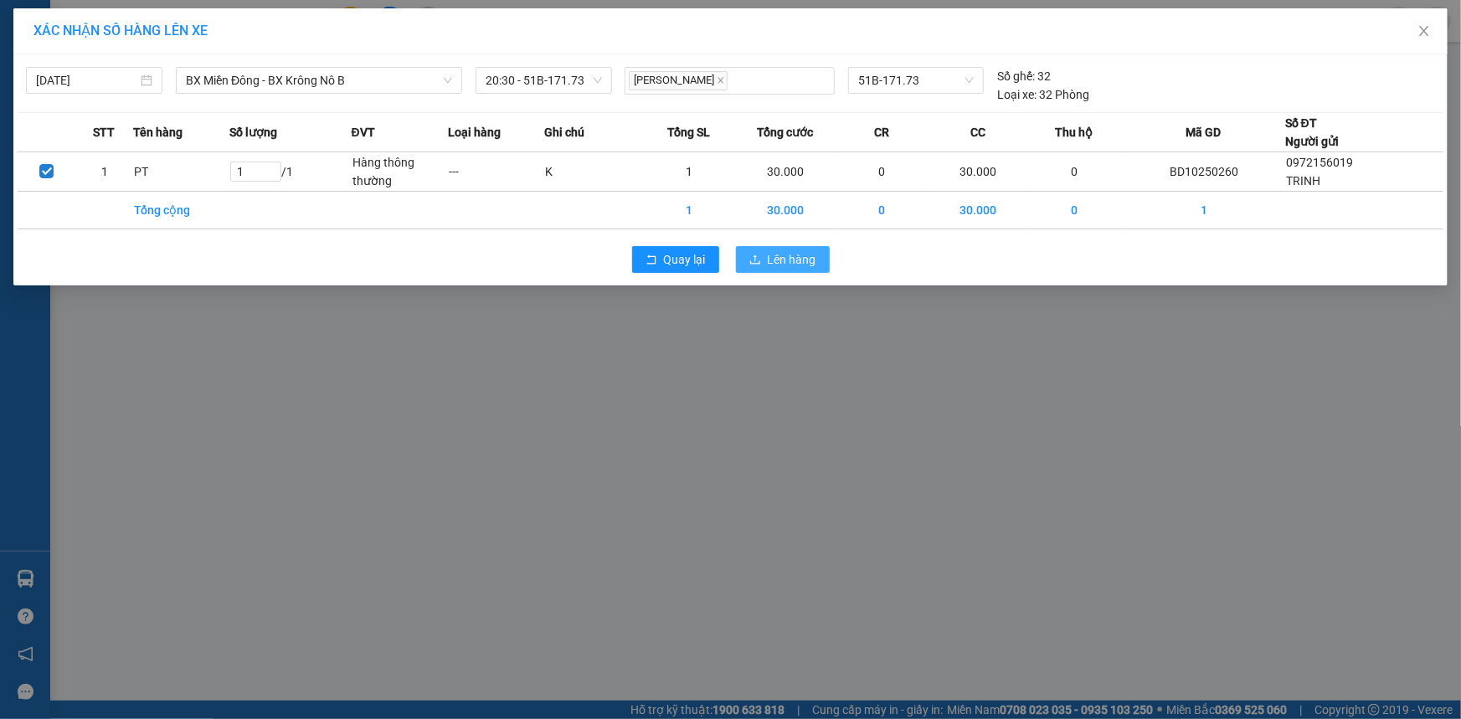
click at [792, 260] on span "Lên hàng" at bounding box center [792, 259] width 49 height 18
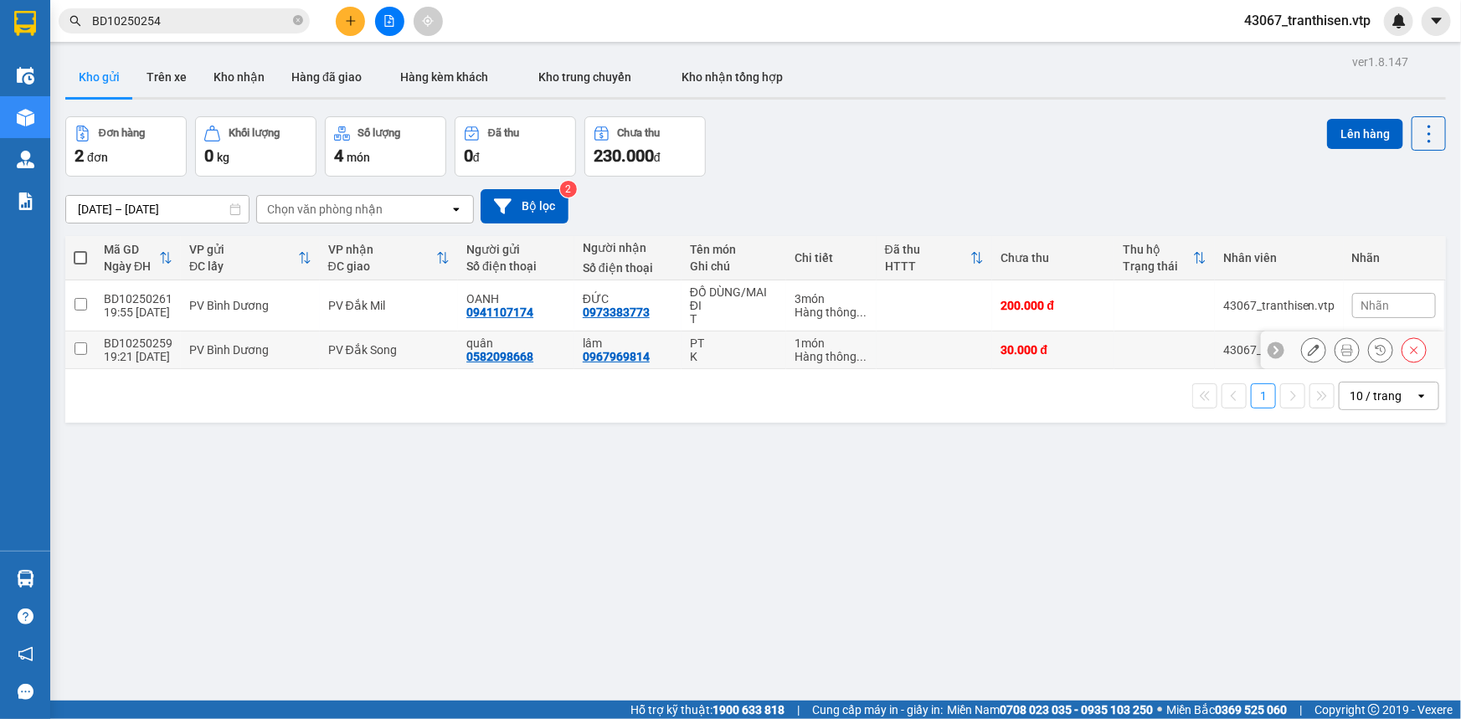
click at [77, 353] on input "checkbox" at bounding box center [81, 349] width 13 height 13
checkbox input "true"
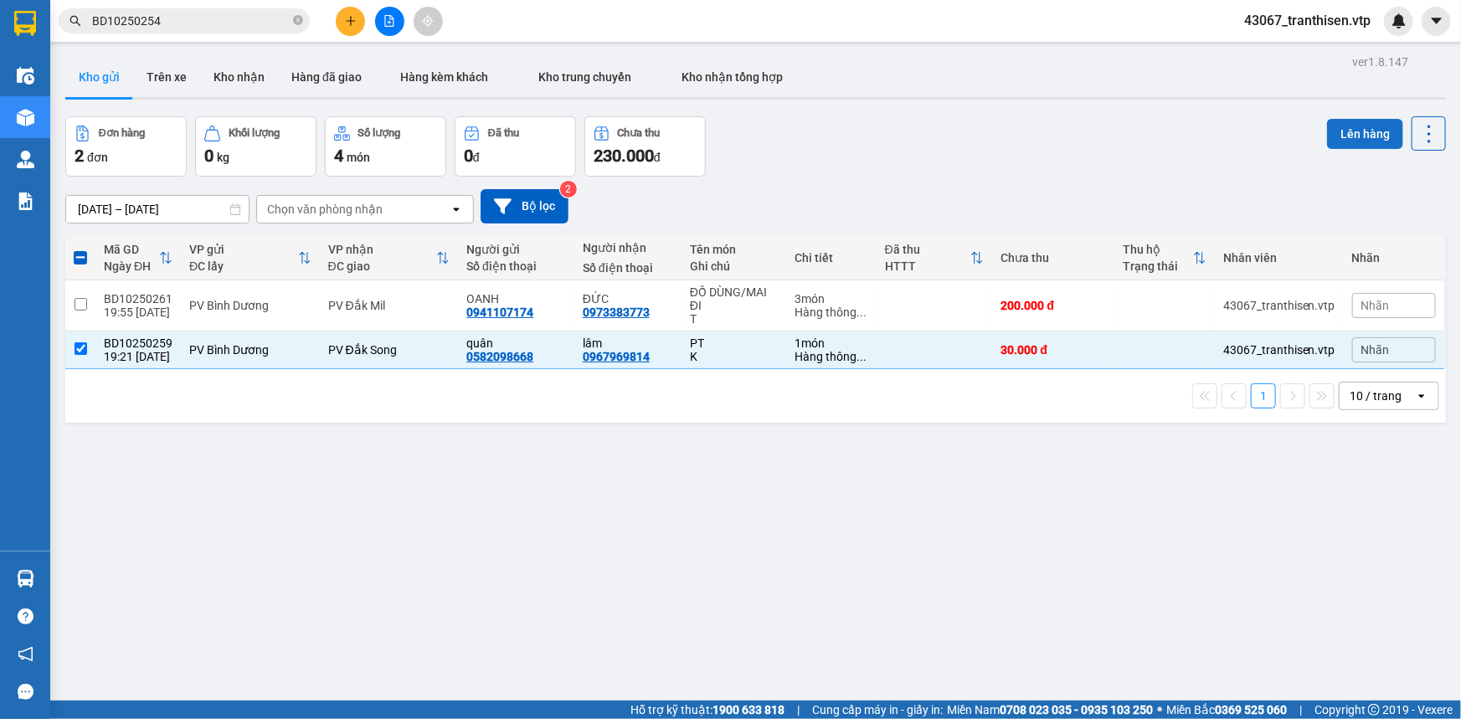
click at [1327, 132] on button "Lên hàng" at bounding box center [1365, 134] width 76 height 30
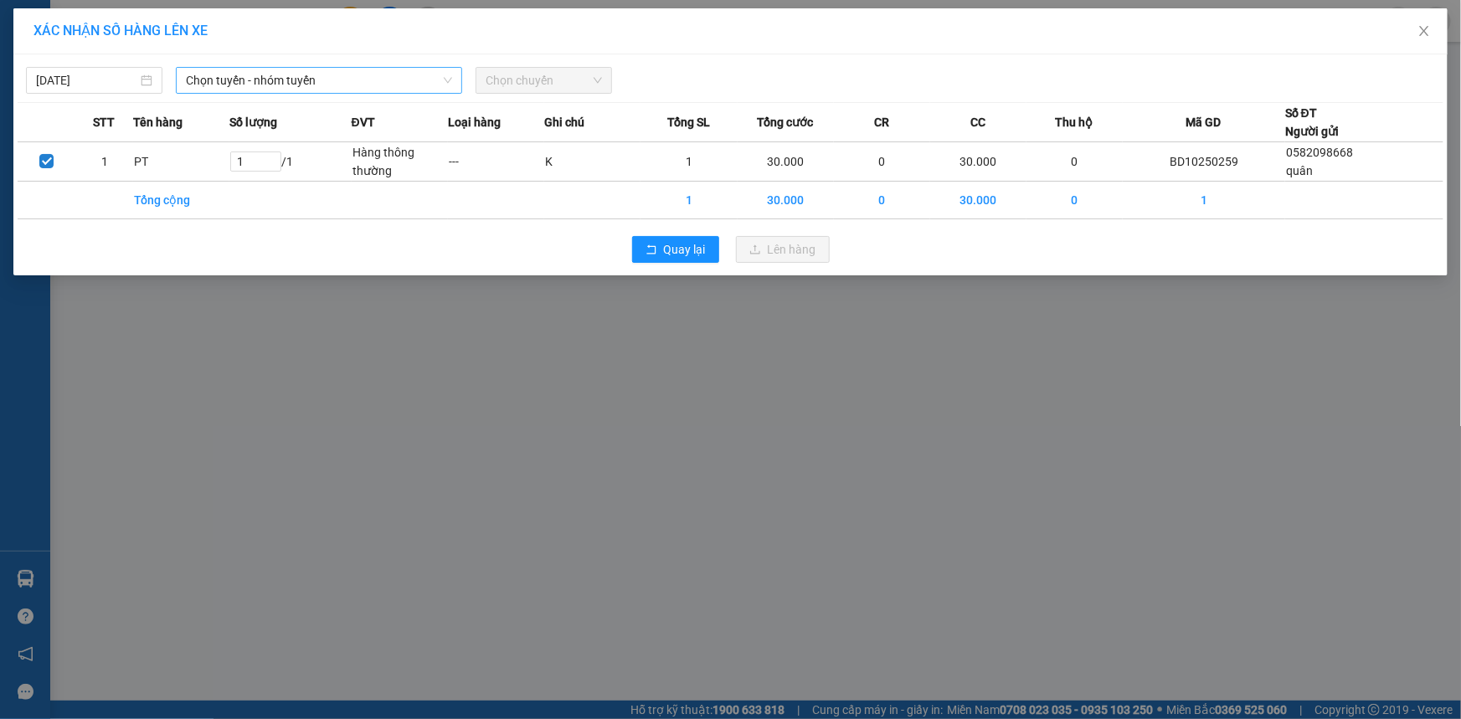
click at [398, 73] on span "Chọn tuyến - nhóm tuyến" at bounding box center [319, 80] width 266 height 25
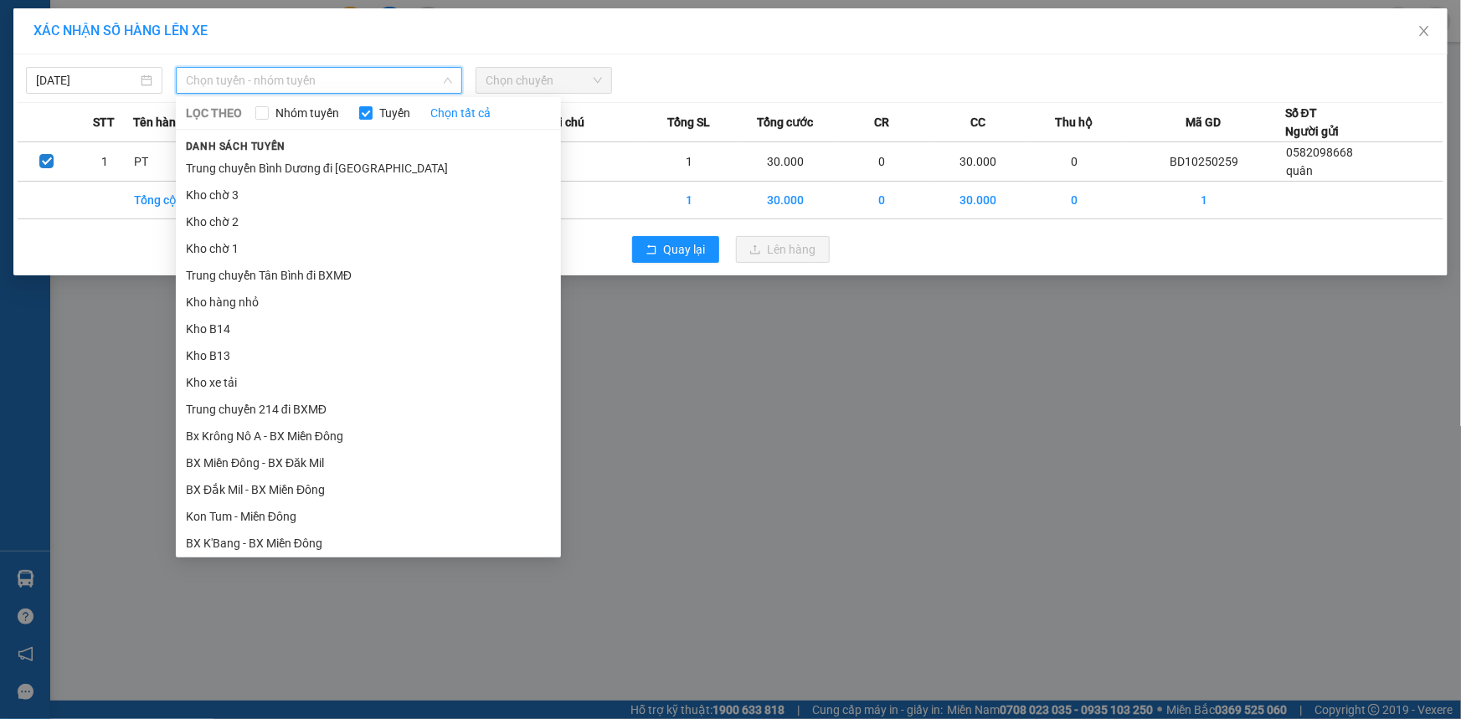
click at [373, 610] on li "BX Miền Đông - BX Krông Nô A" at bounding box center [368, 623] width 385 height 27
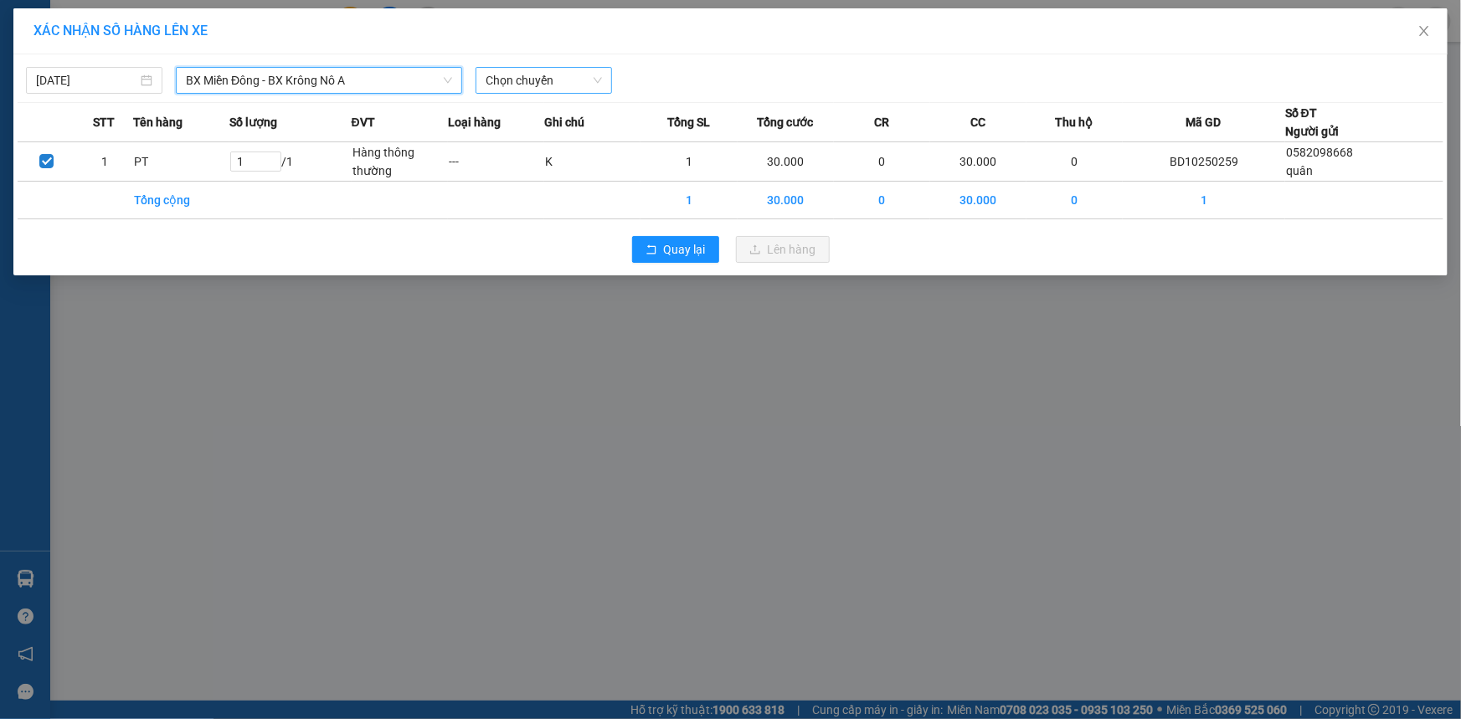
click at [576, 75] on span "Chọn chuyến" at bounding box center [544, 80] width 116 height 25
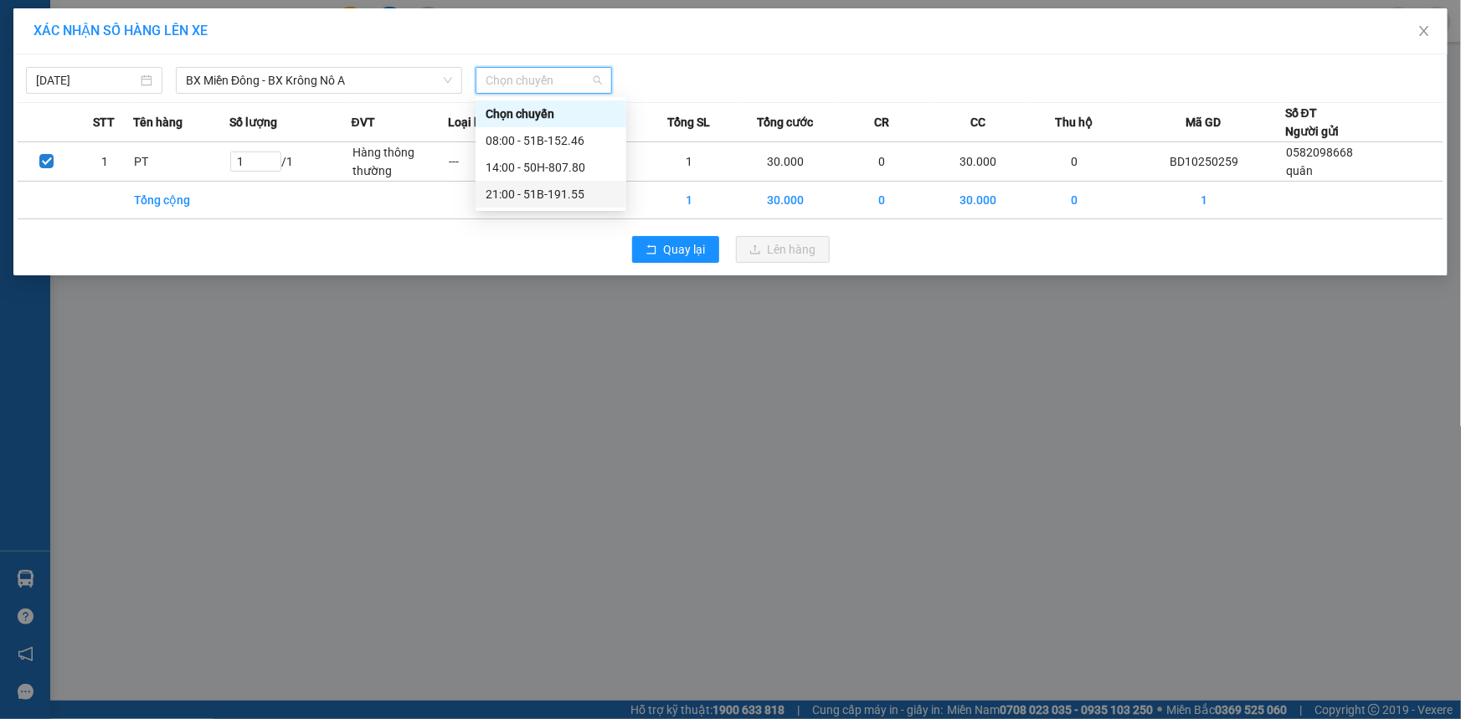
click at [566, 187] on div "21:00 - 51B-191.55" at bounding box center [551, 194] width 131 height 18
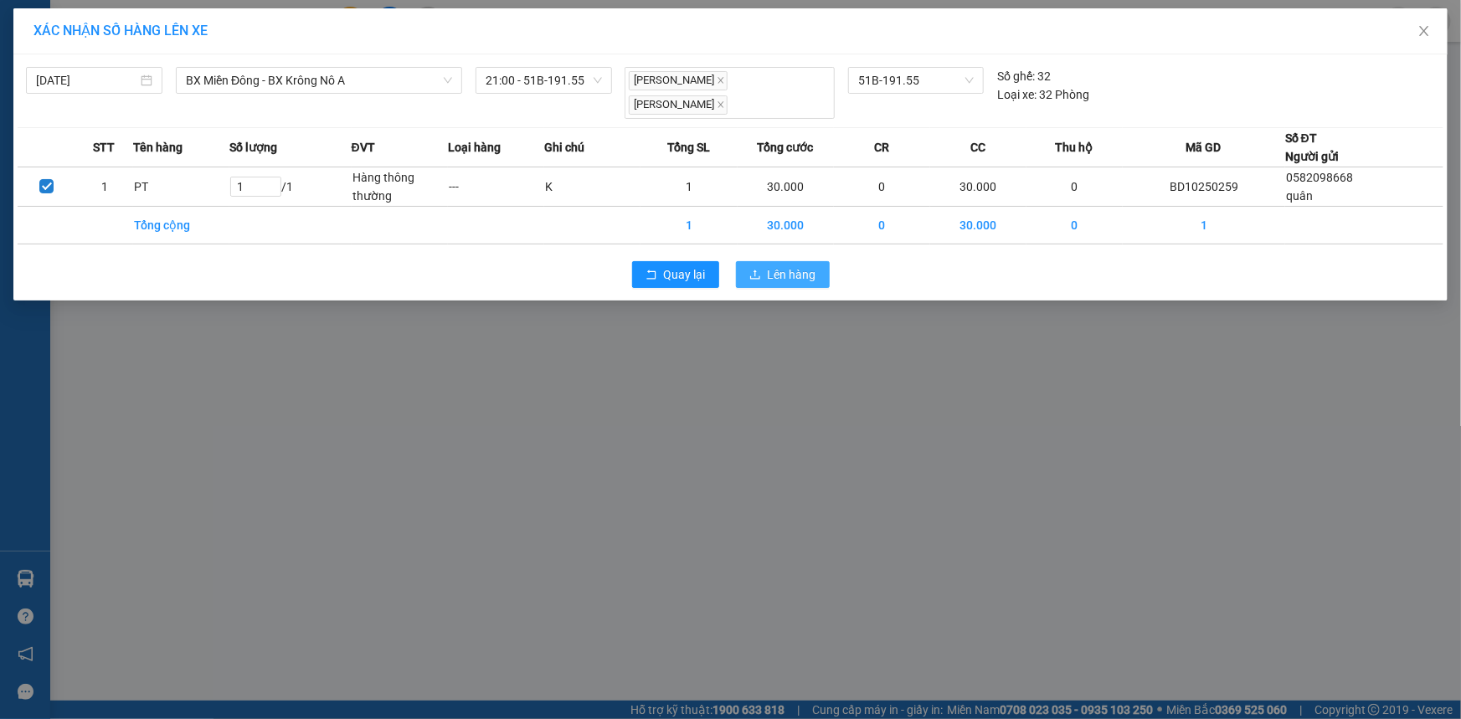
click at [773, 265] on span "Lên hàng" at bounding box center [792, 274] width 49 height 18
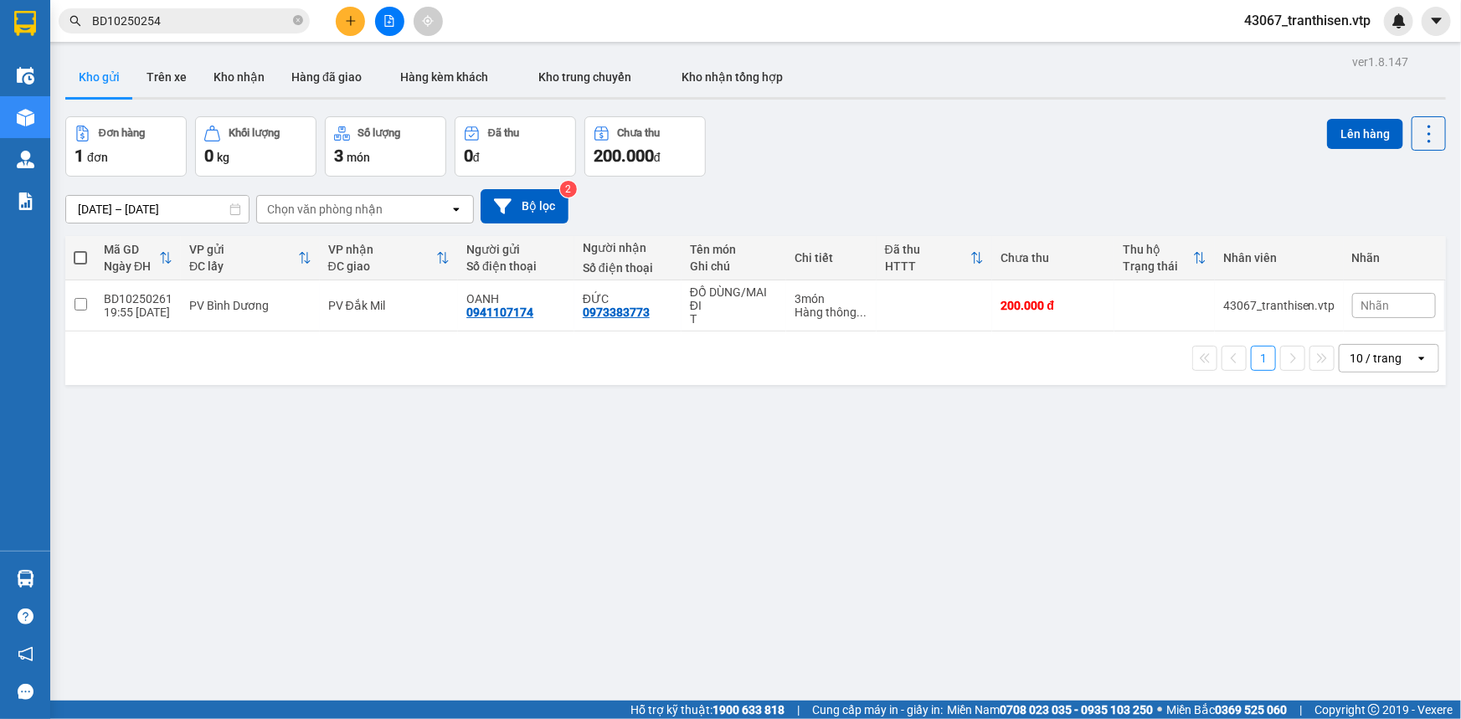
click at [483, 501] on div "ver 1.8.147 Kho gửi Trên xe Kho nhận Hàng đã giao Hàng kèm khách Kho trung chuy…" at bounding box center [756, 409] width 1394 height 719
click at [754, 492] on div "ver 1.8.147 Kho gửi Trên xe Kho nhận Hàng đã giao Hàng kèm khách Kho trung chuy…" at bounding box center [756, 409] width 1394 height 719
click at [198, 26] on input "BD10250254" at bounding box center [191, 21] width 198 height 18
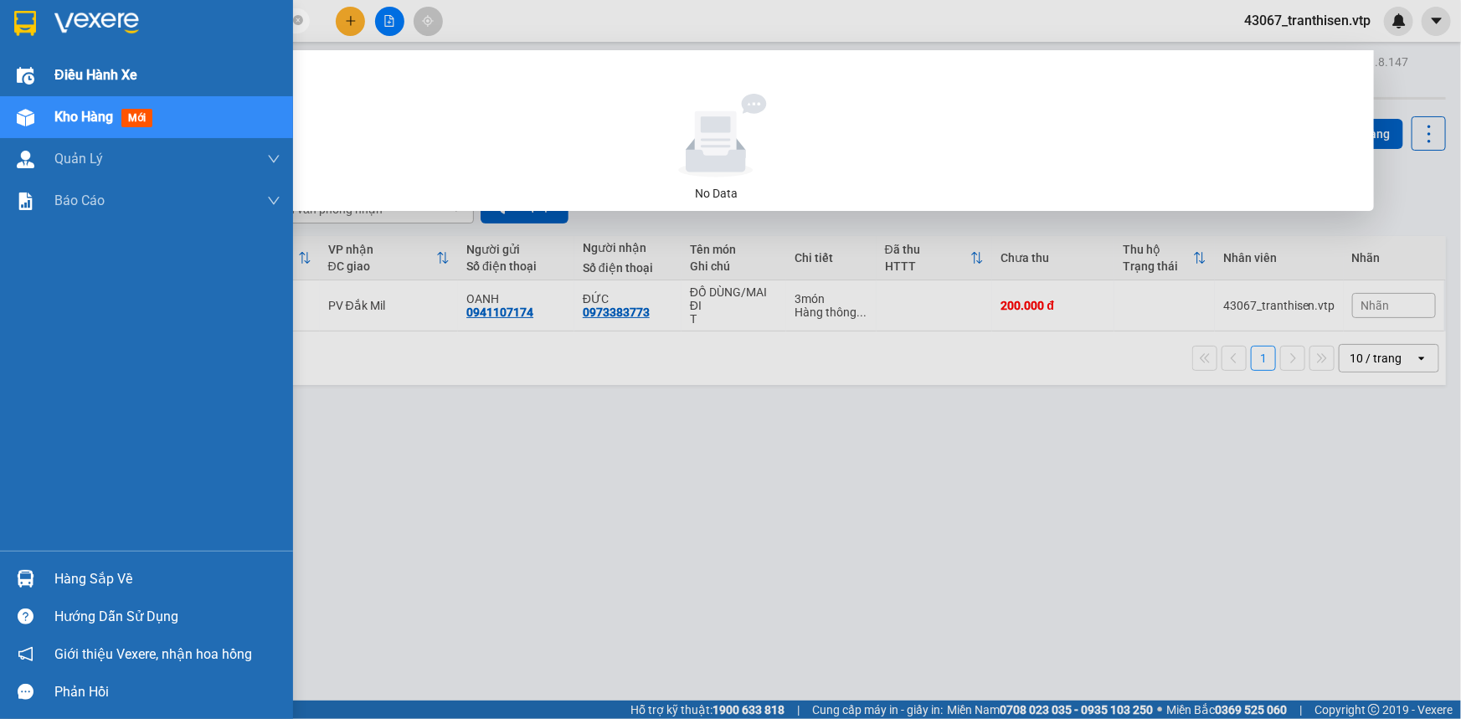
drag, startPoint x: 255, startPoint y: 19, endPoint x: 38, endPoint y: 61, distance: 221.7
click at [38, 61] on section "Kết quả tìm kiếm ( 0 ) Bộ lọc No Data BD10250254GN10250246 43067_tranthisen.vtp…" at bounding box center [730, 359] width 1461 height 719
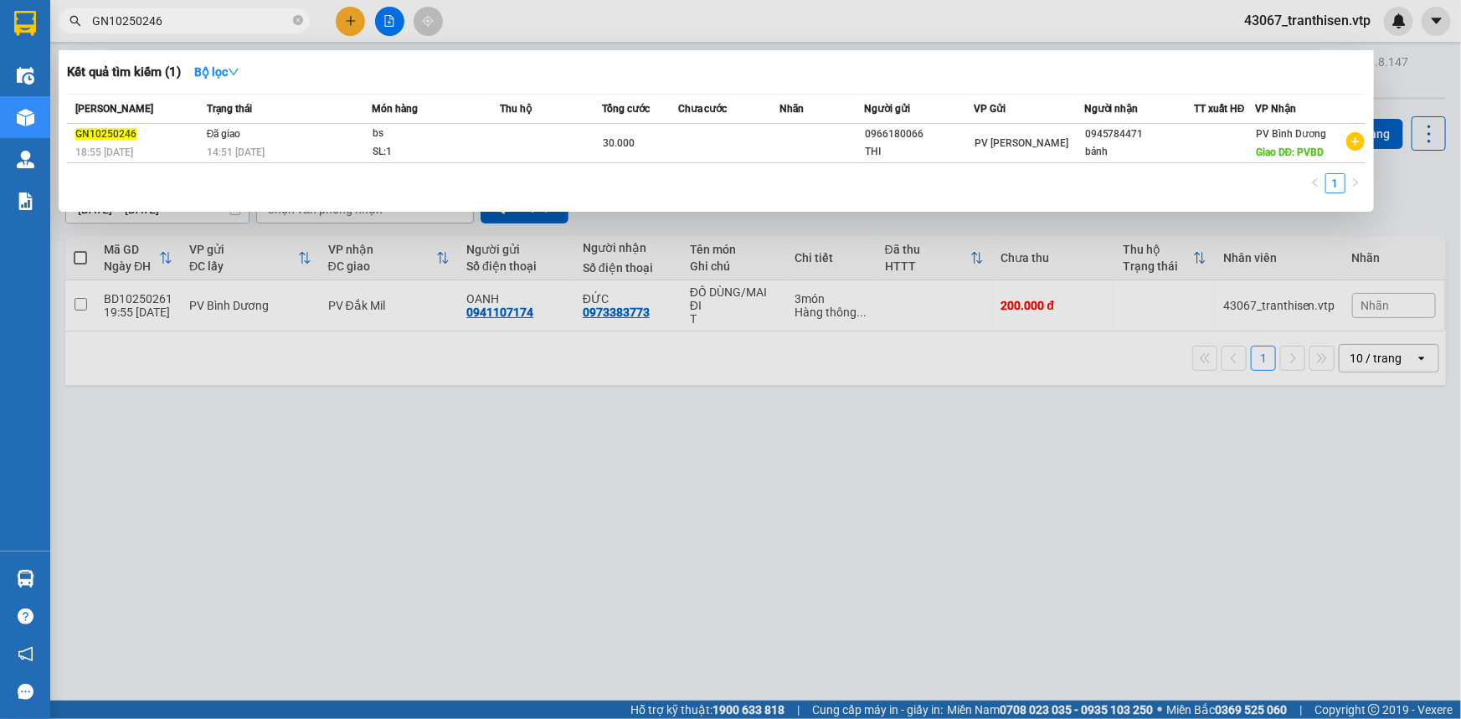
drag, startPoint x: 208, startPoint y: 21, endPoint x: 80, endPoint y: 33, distance: 127.9
click at [80, 33] on div "Kết quả tìm kiếm ( 1 ) Bộ lọc Mã ĐH Trạng thái Món hàng Thu hộ Tổng cước Chưa c…" at bounding box center [163, 21] width 327 height 29
type input "GN10250246"
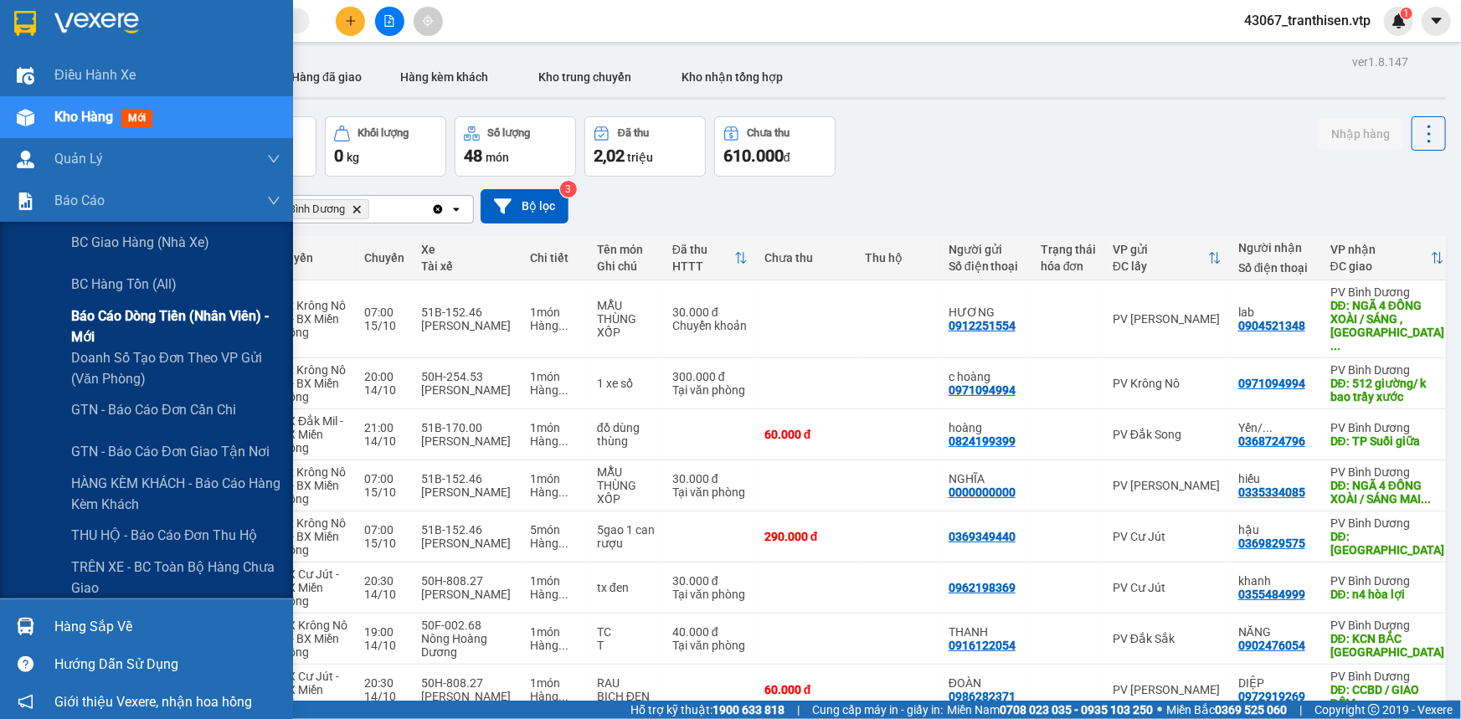
click at [119, 311] on span "Báo cáo dòng tiền (nhân viên) - mới" at bounding box center [175, 327] width 209 height 42
